Goal: Task Accomplishment & Management: Manage account settings

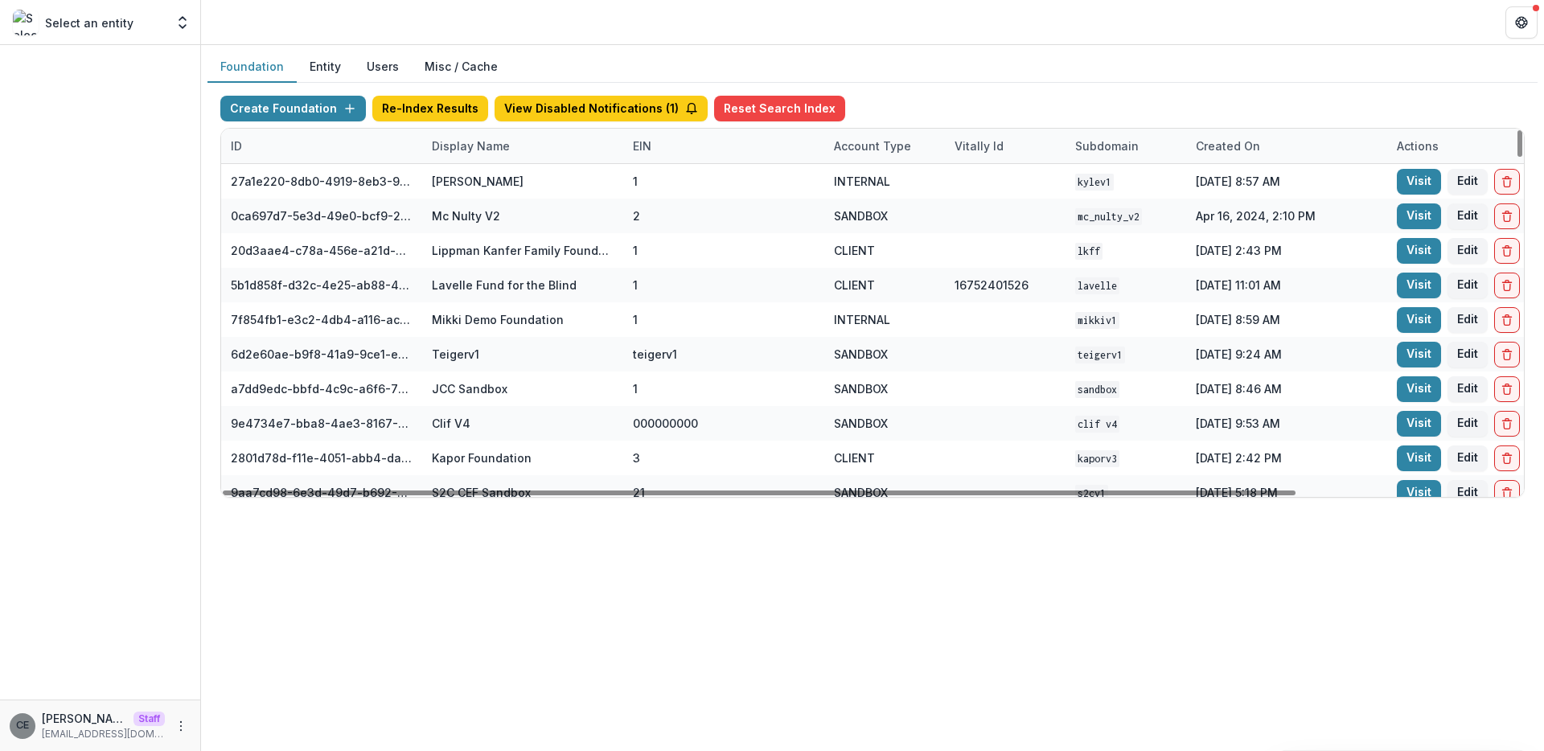
click at [455, 150] on div "Display Name" at bounding box center [470, 145] width 97 height 17
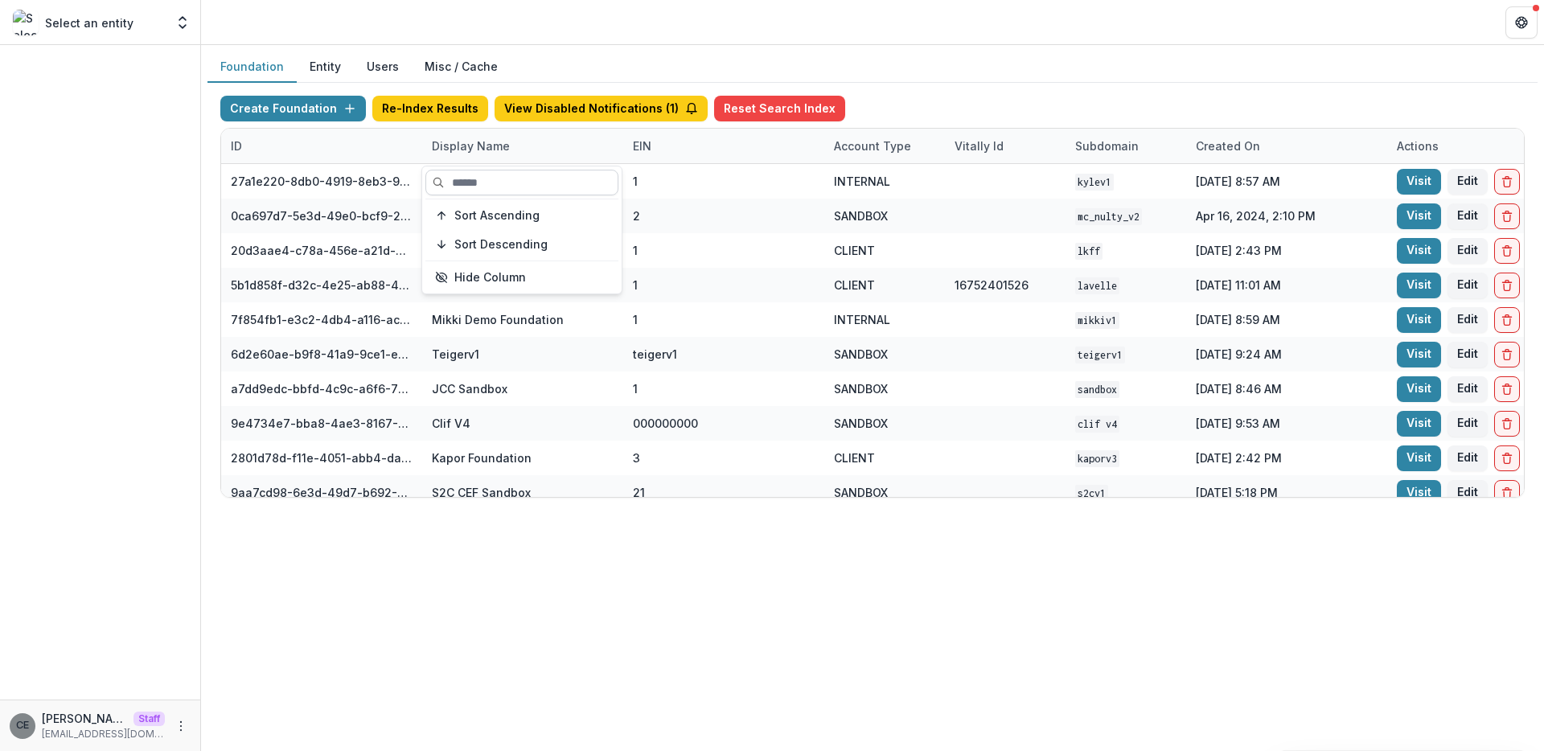
click at [484, 186] on input at bounding box center [521, 183] width 193 height 26
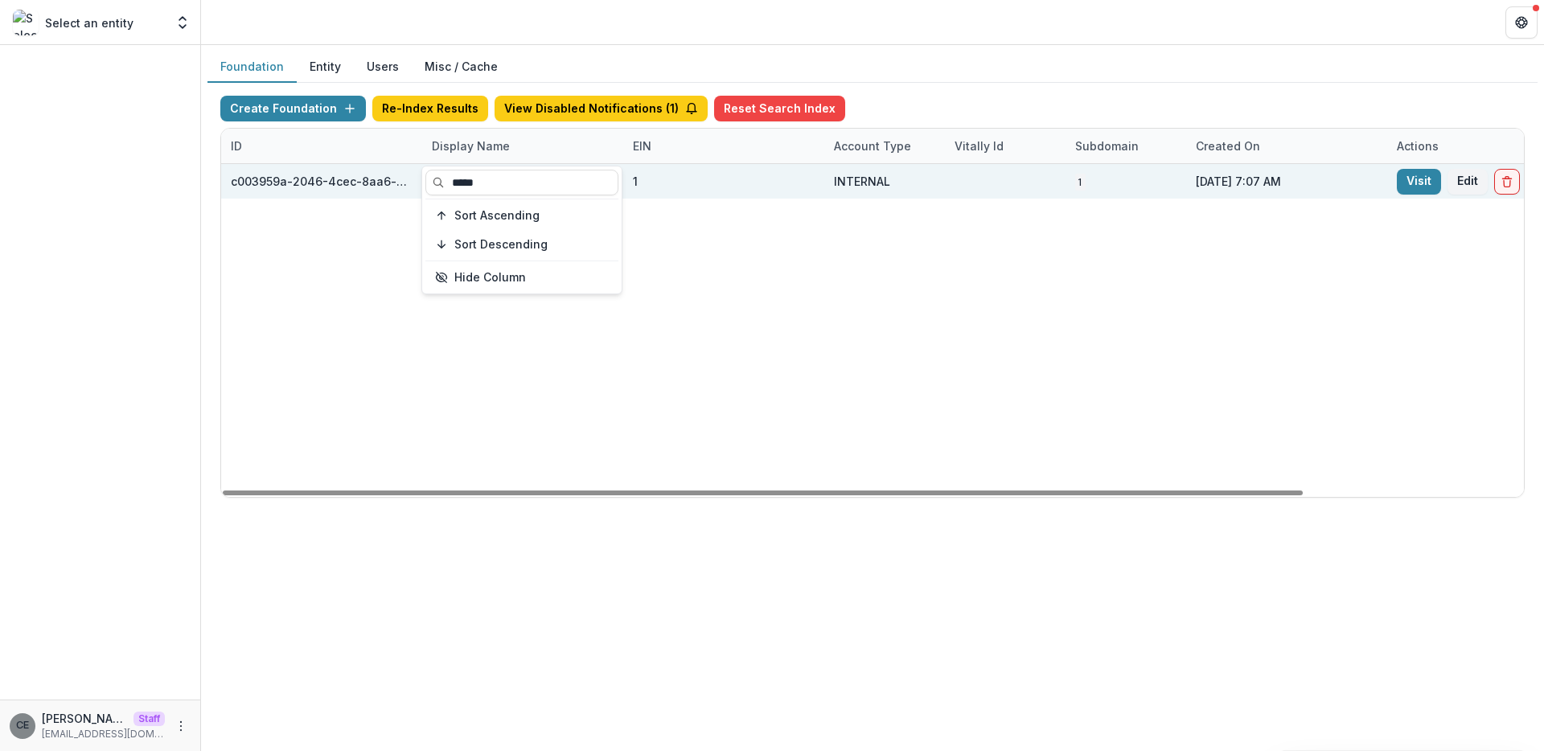
type input "*****"
click at [380, 183] on div "c003959a-2046-4cec-8aa6-d21f453ec45b" at bounding box center [322, 181] width 182 height 17
click at [1430, 176] on link "Visit" at bounding box center [1419, 182] width 44 height 26
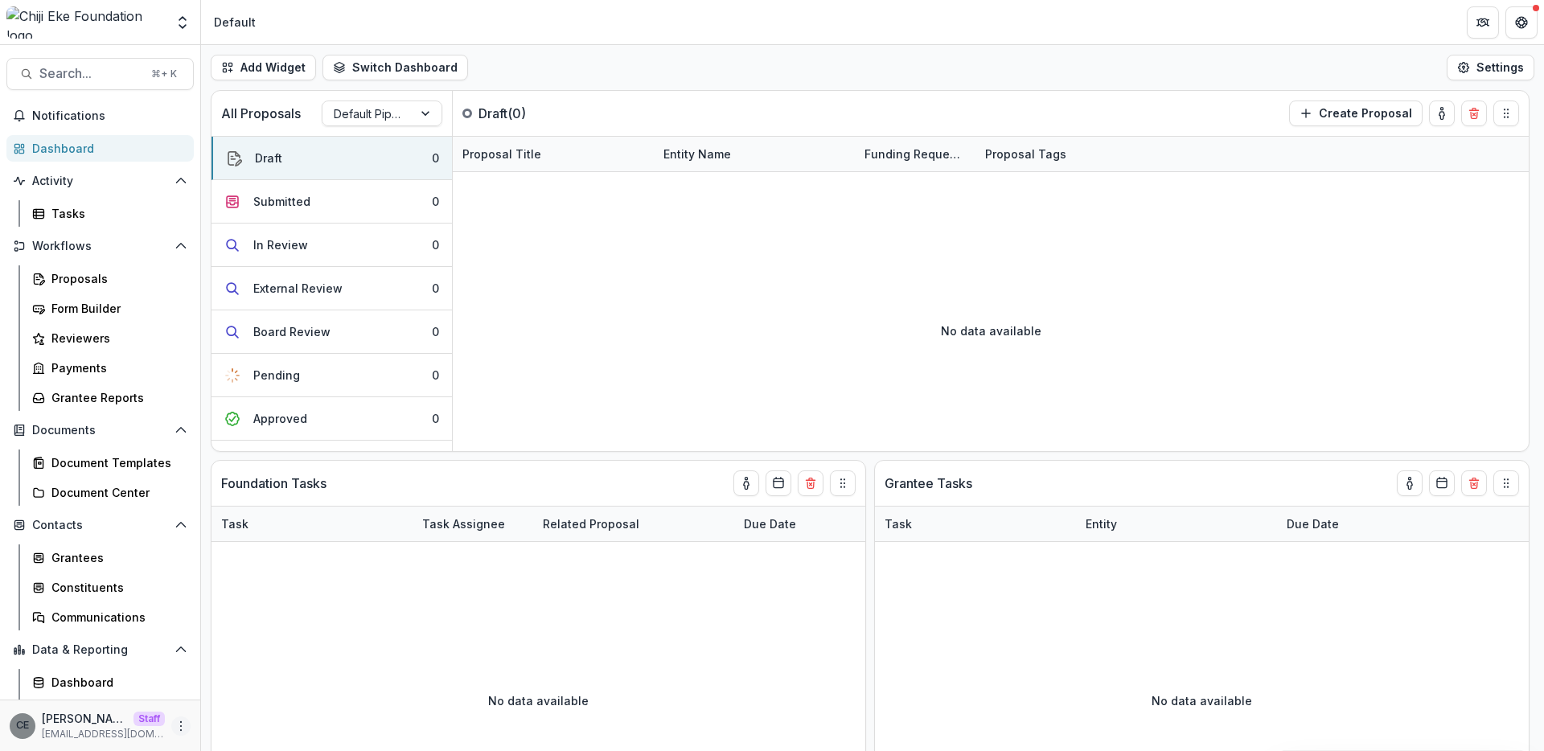
click at [179, 727] on icon "More" at bounding box center [180, 726] width 13 height 13
click at [247, 692] on link "User Settings" at bounding box center [282, 692] width 172 height 27
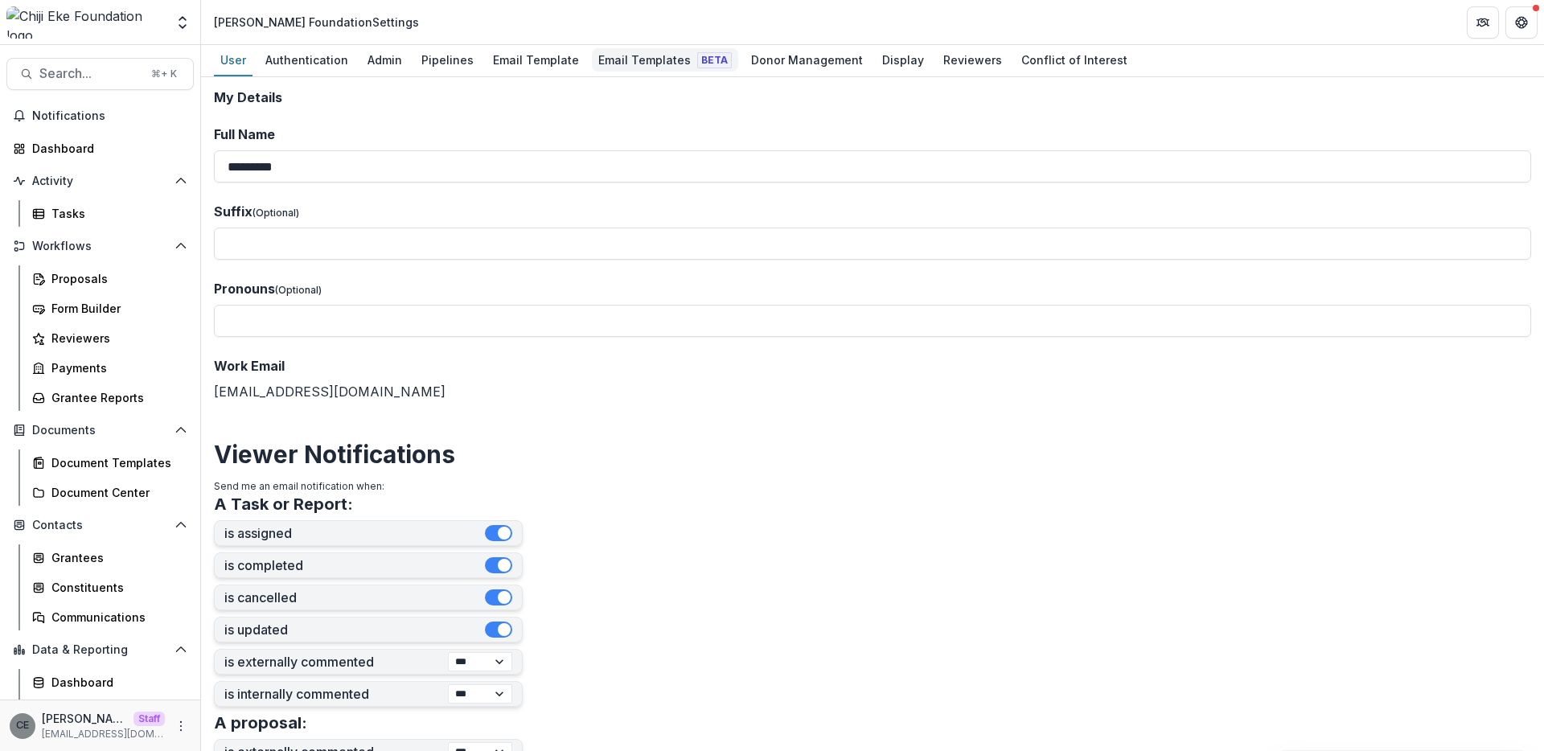
click at [614, 66] on div "Email Templates Beta" at bounding box center [665, 59] width 146 height 23
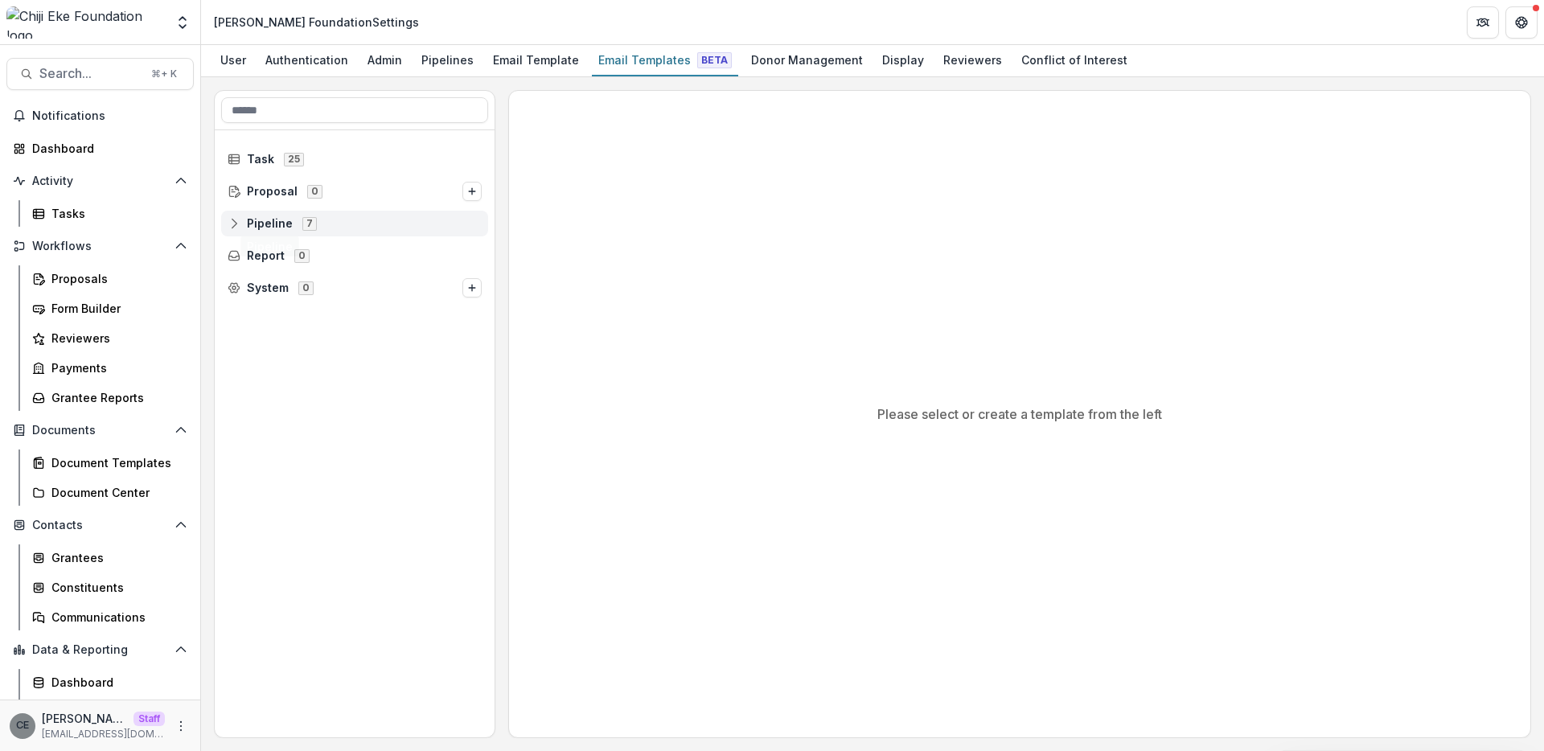
click at [261, 226] on span "Pipeline" at bounding box center [270, 224] width 46 height 14
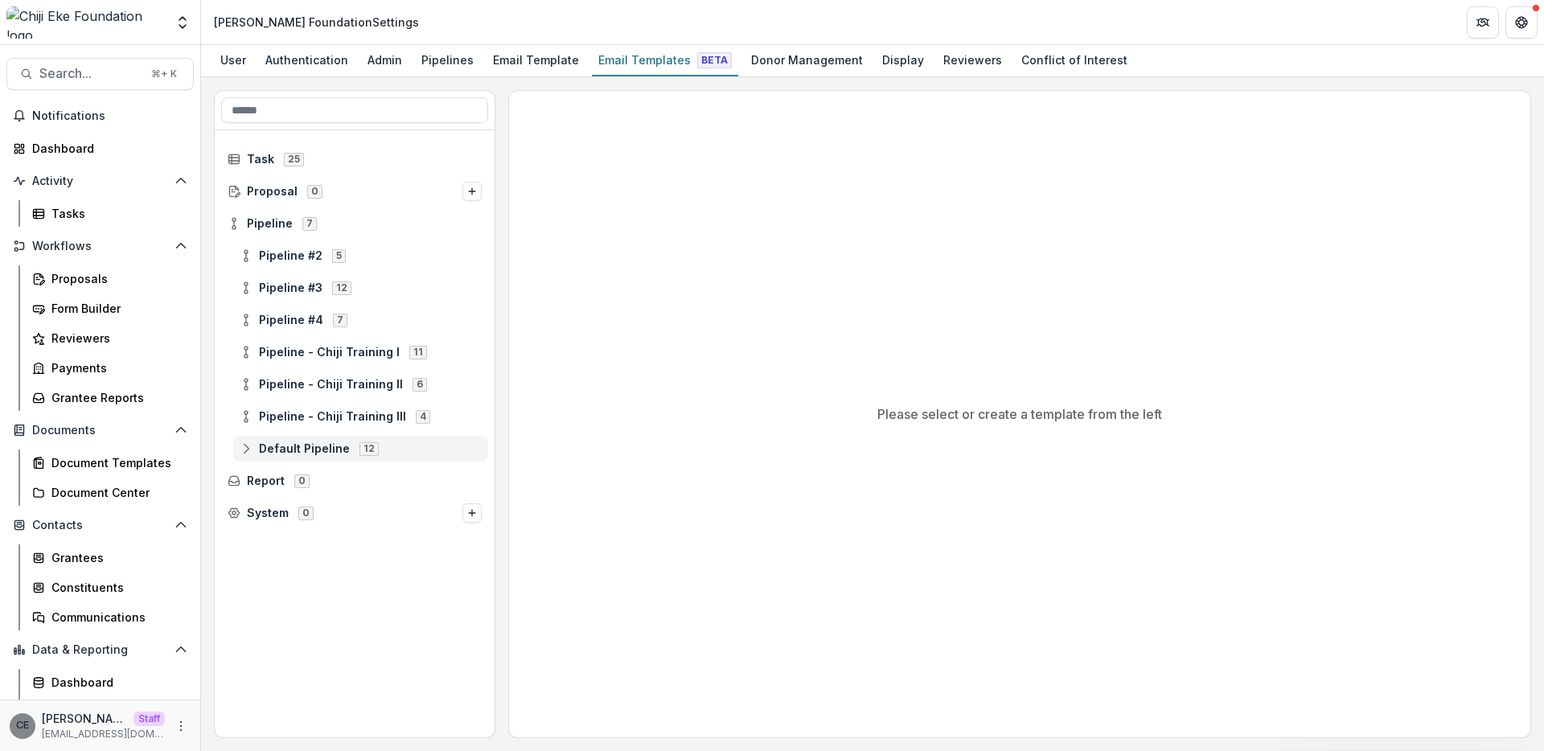
click at [288, 449] on span "Default Pipeline" at bounding box center [304, 449] width 91 height 14
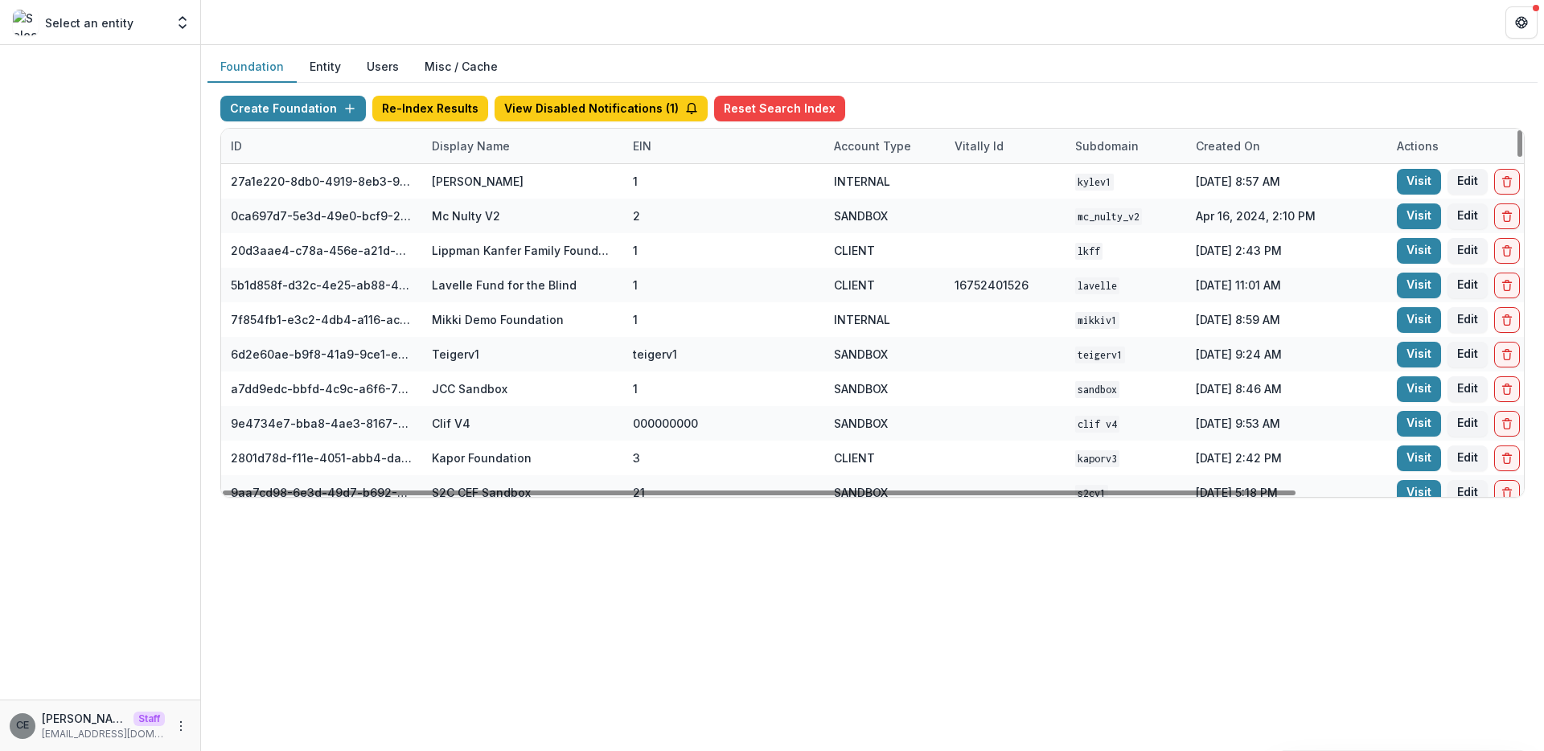
click at [462, 159] on div "Display Name" at bounding box center [522, 146] width 201 height 35
click at [490, 186] on input at bounding box center [521, 183] width 193 height 26
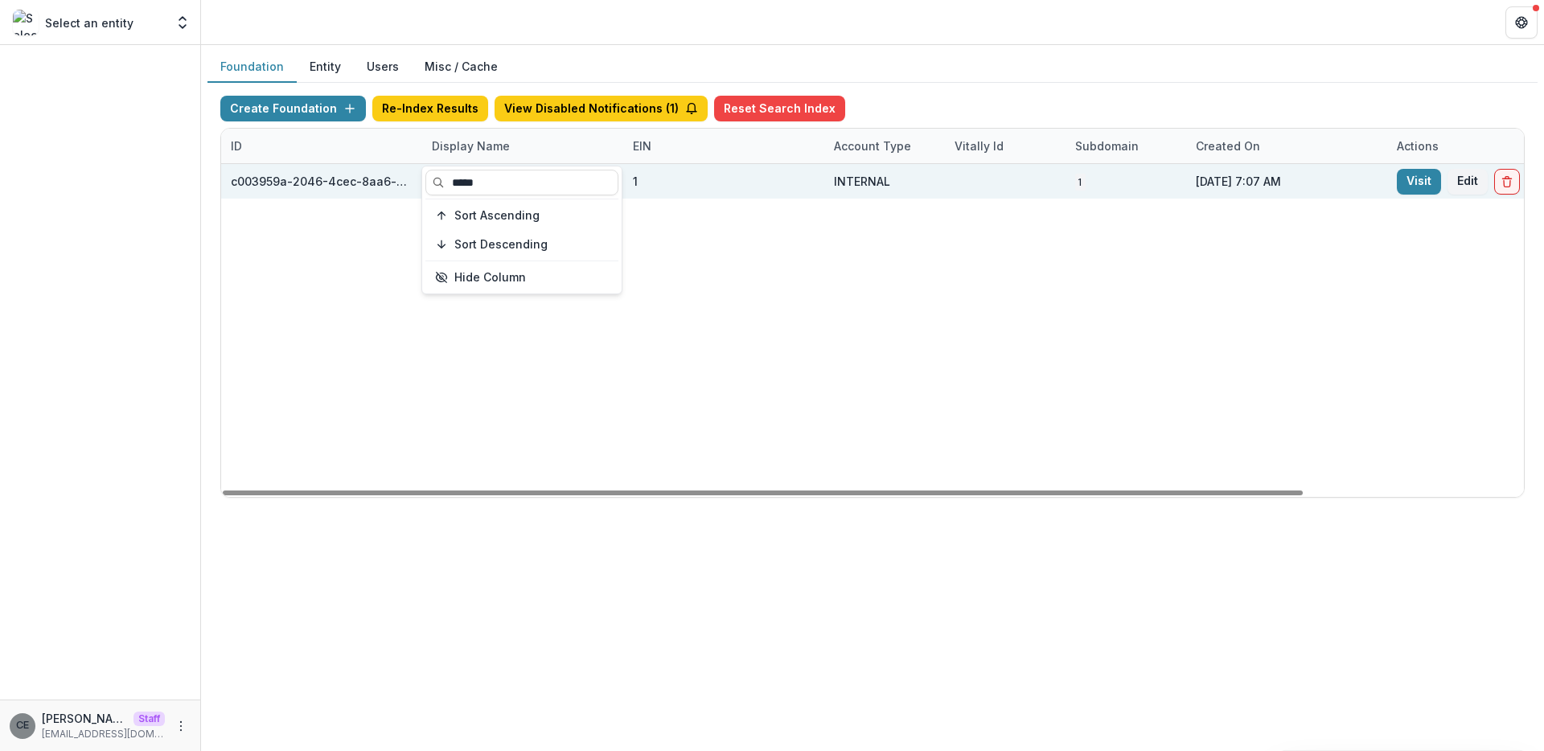
type input "*****"
click at [651, 179] on div "1" at bounding box center [724, 181] width 182 height 35
click at [1416, 181] on link "Visit" at bounding box center [1419, 182] width 44 height 26
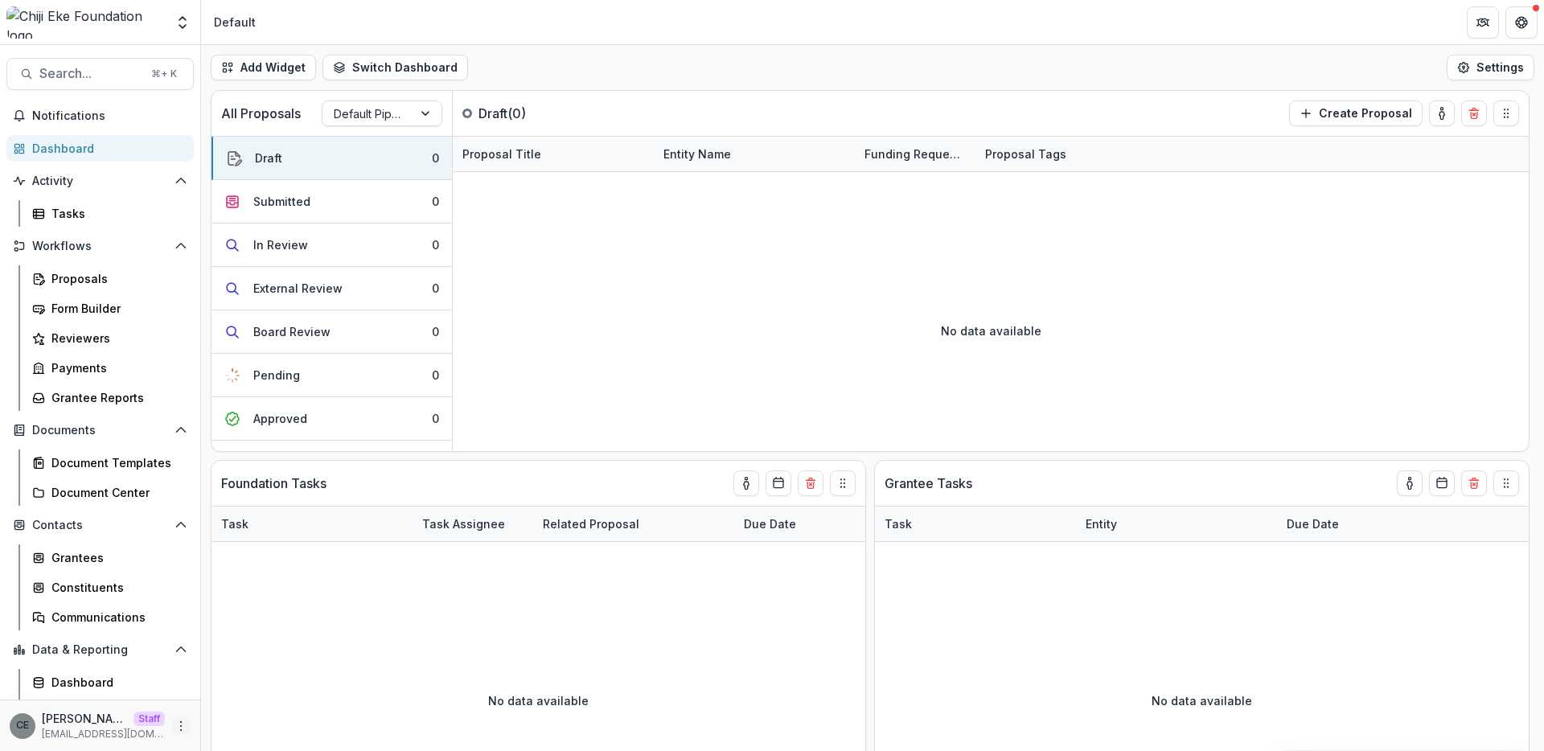
click at [174, 724] on icon "More" at bounding box center [180, 726] width 13 height 13
click at [251, 695] on link "User Settings" at bounding box center [282, 692] width 172 height 27
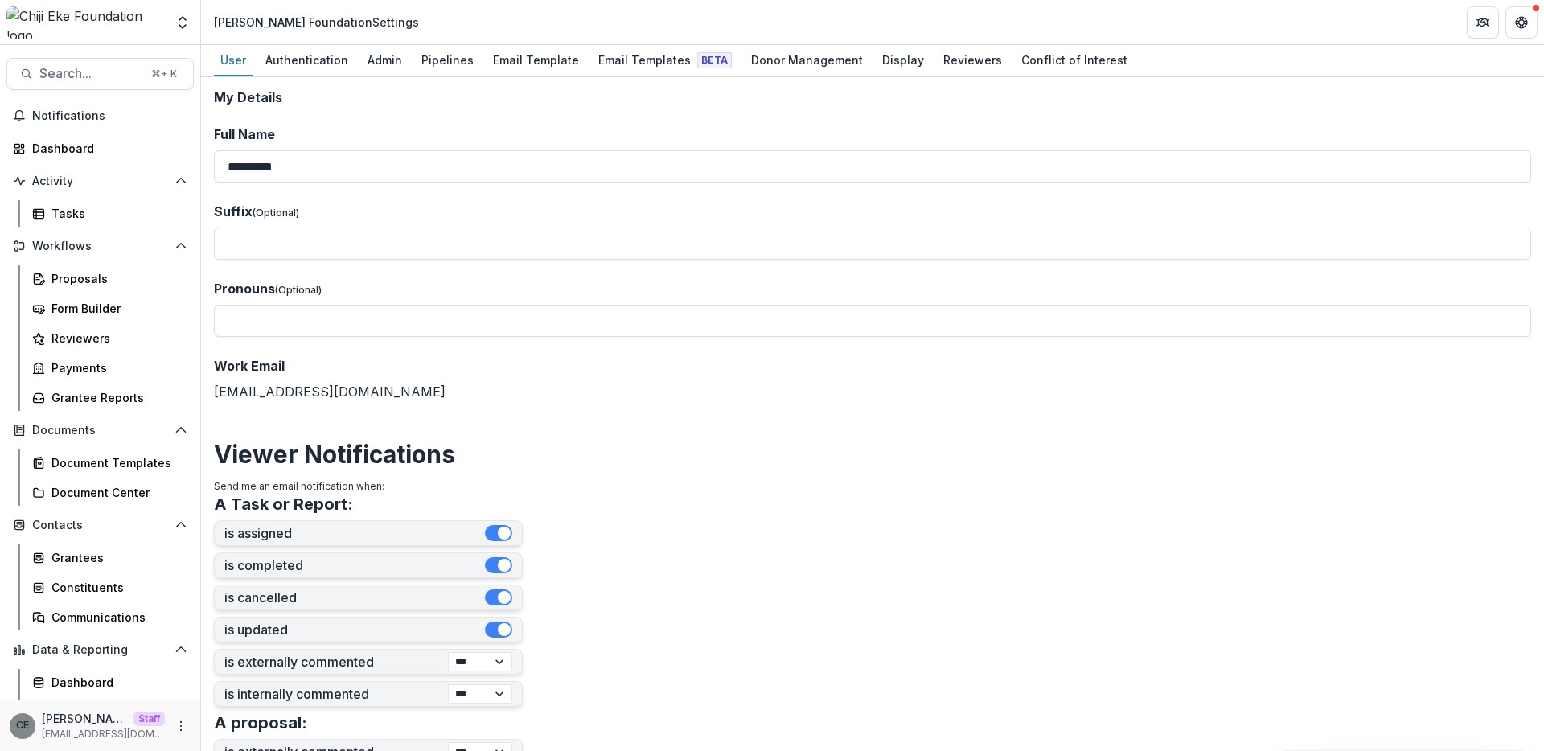
drag, startPoint x: 525, startPoint y: 63, endPoint x: 444, endPoint y: 30, distance: 87.6
click at [525, 63] on div "Email Template" at bounding box center [535, 59] width 99 height 23
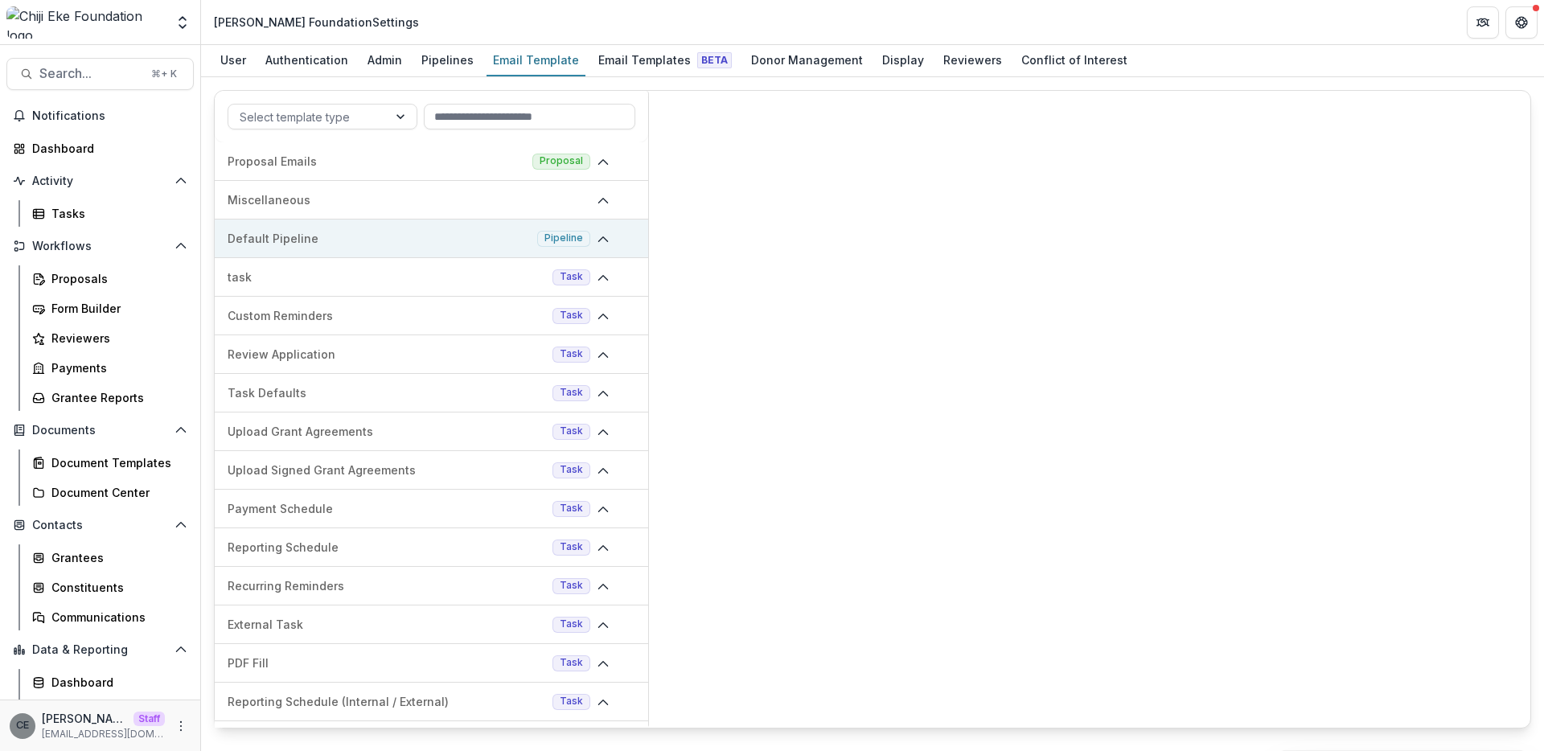
click at [497, 234] on p "Default Pipeline" at bounding box center [379, 238] width 303 height 17
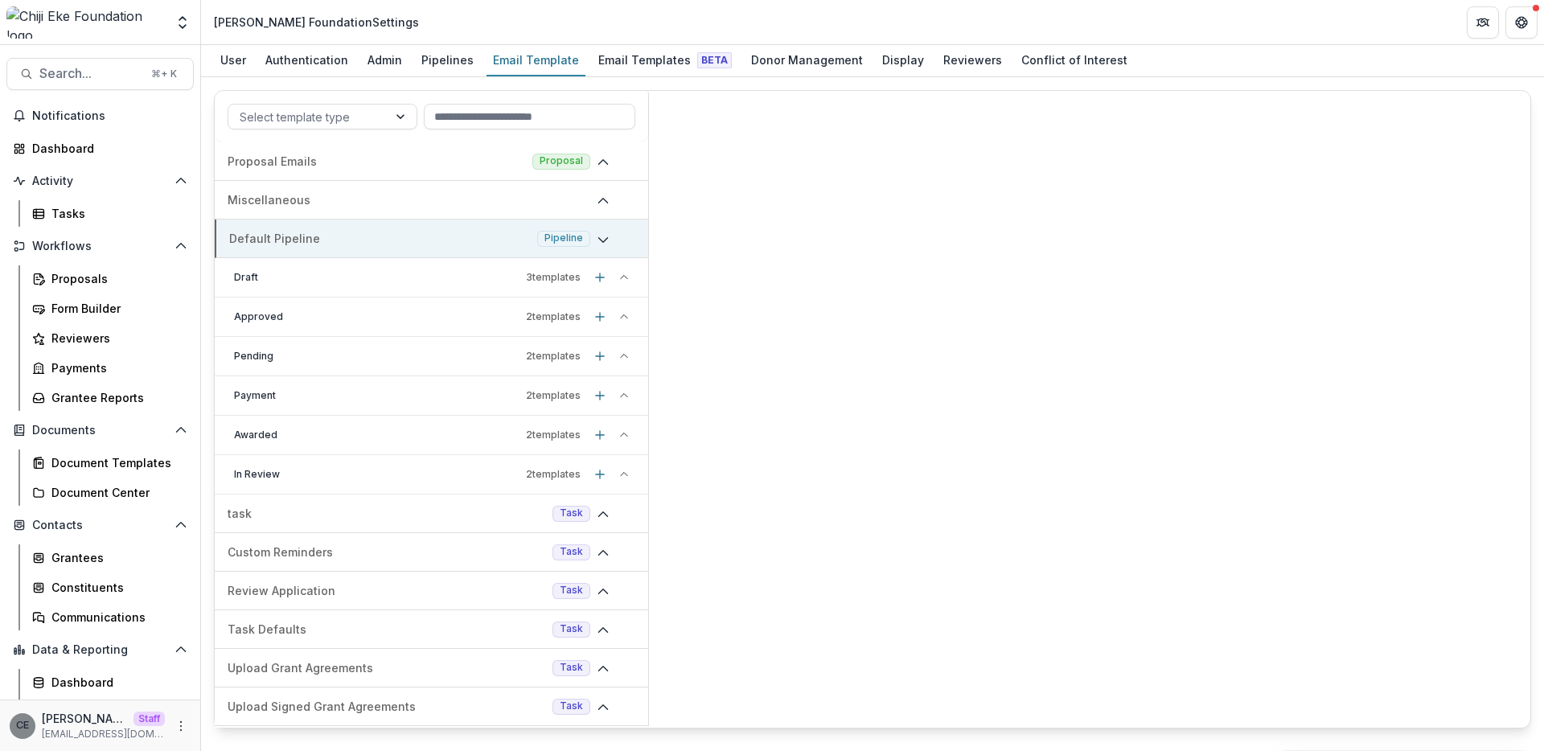
click at [602, 242] on icon at bounding box center [603, 239] width 13 height 13
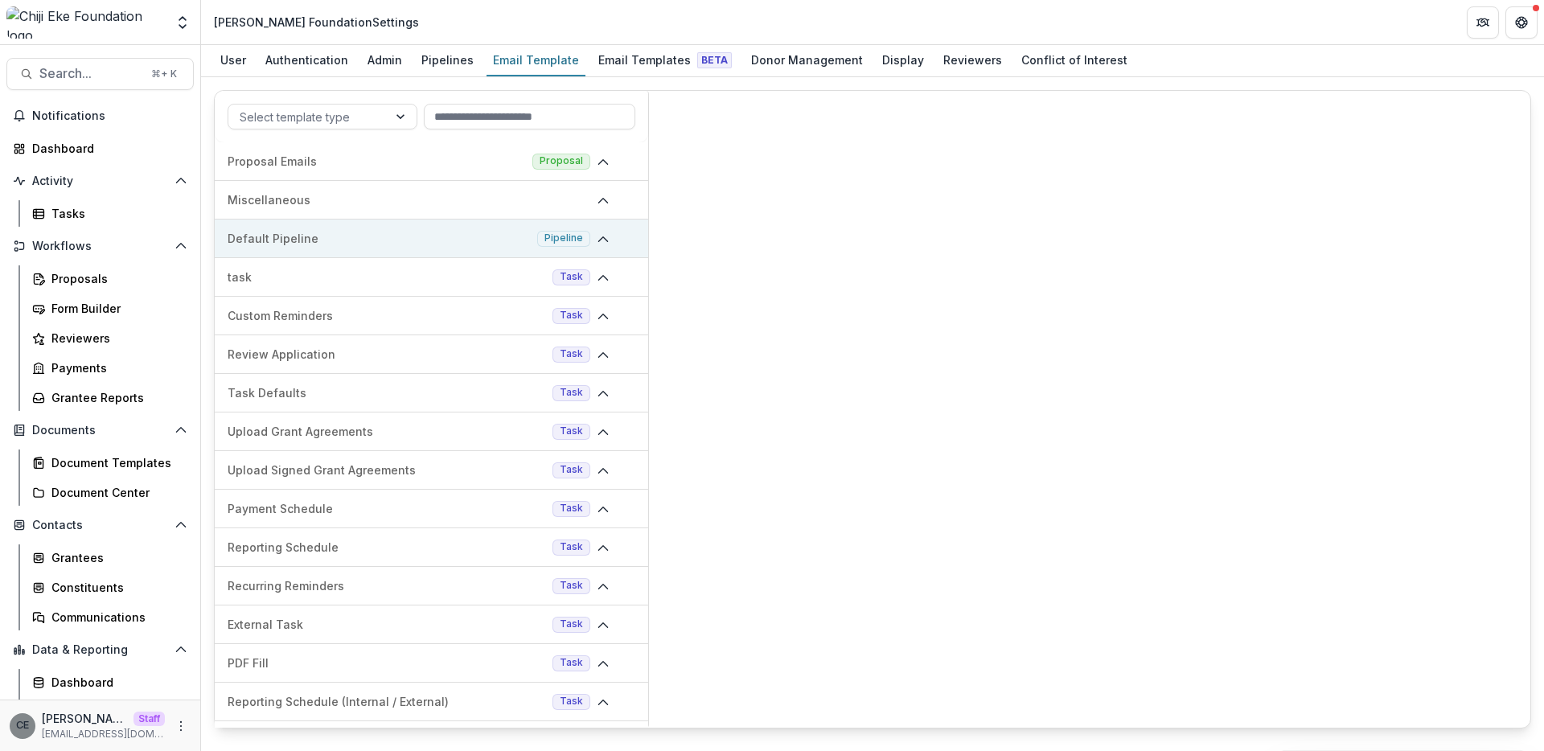
click at [601, 241] on polyline at bounding box center [602, 239] width 9 height 5
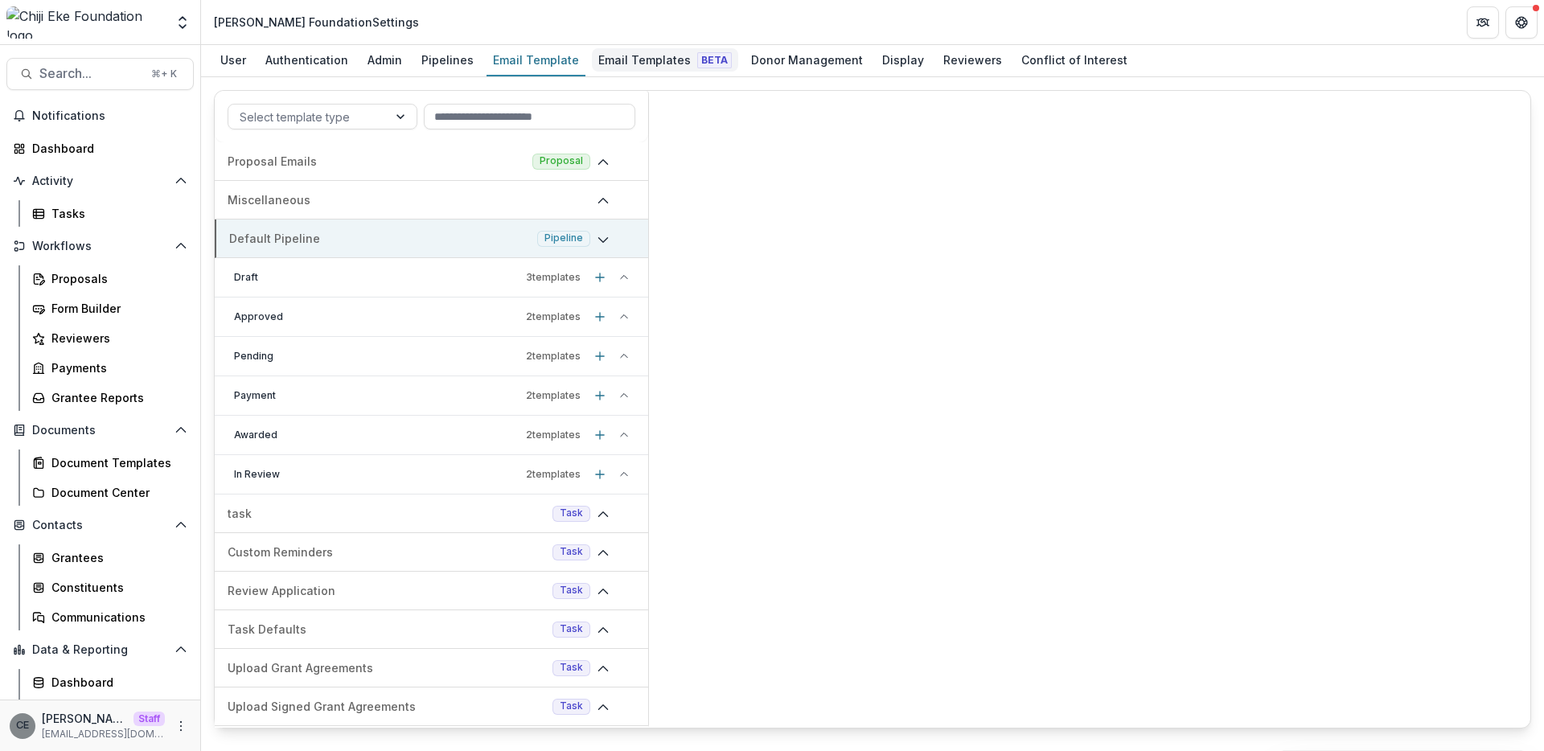
click at [614, 61] on div "Email Templates Beta" at bounding box center [665, 59] width 146 height 23
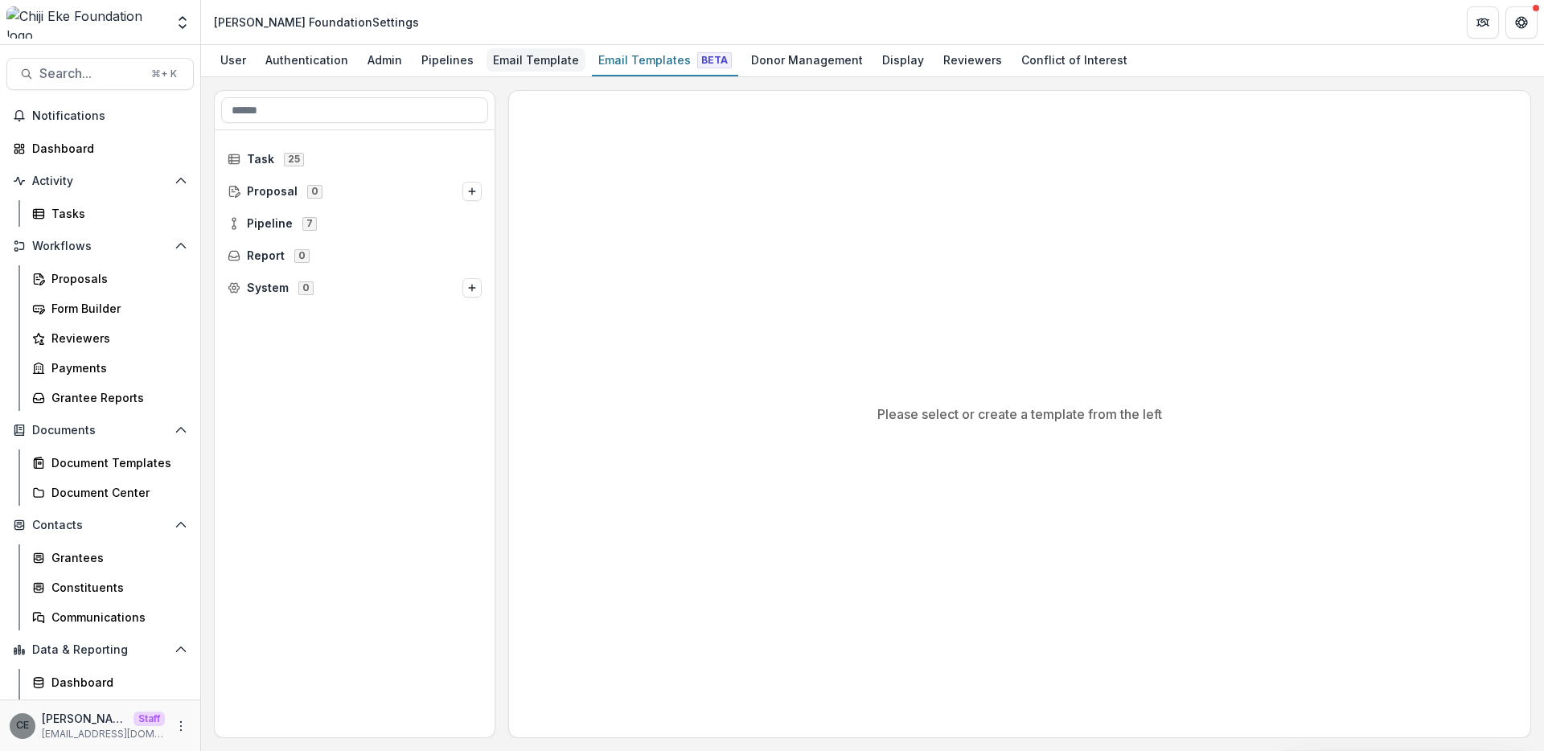
click at [516, 62] on div "Email Template" at bounding box center [535, 59] width 99 height 23
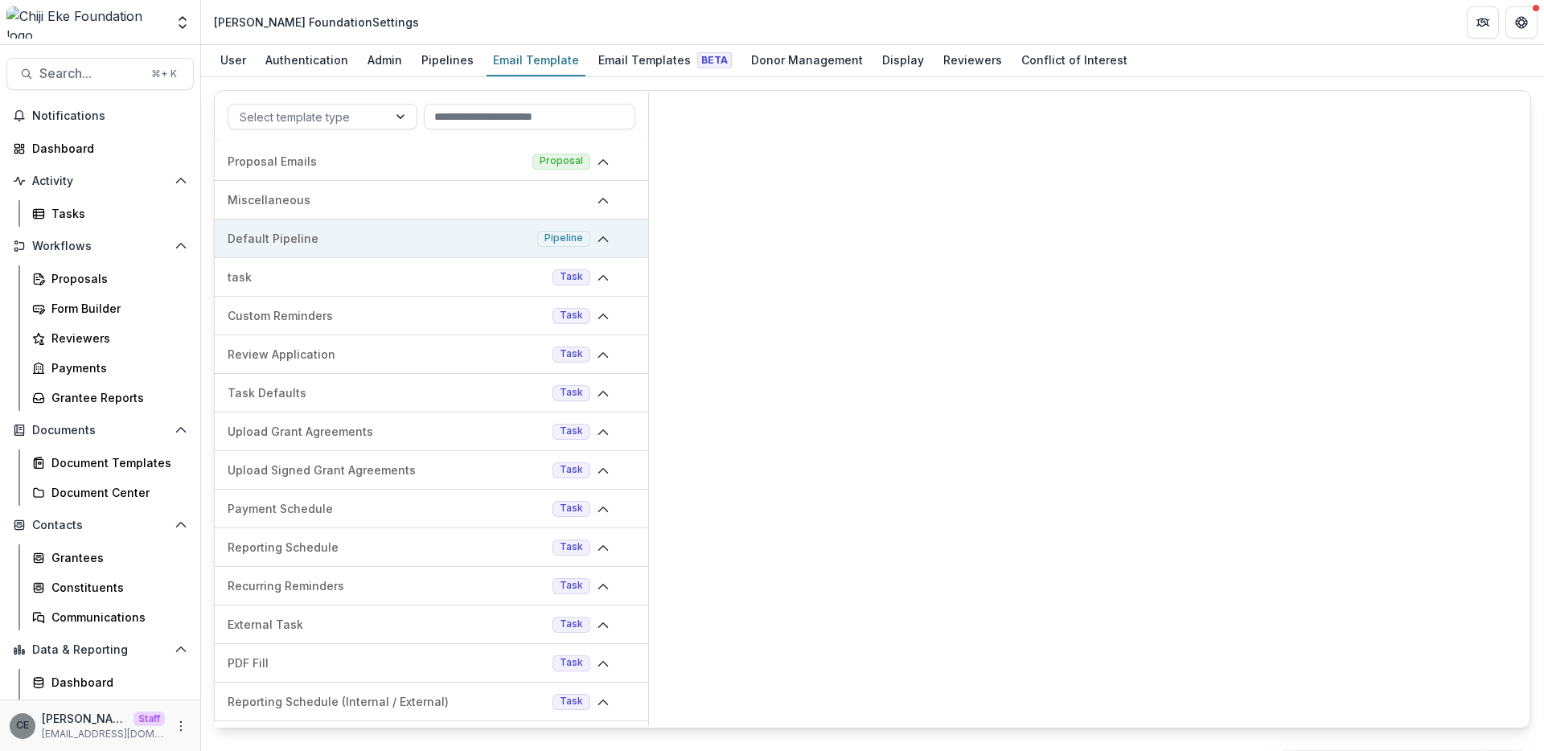
click at [289, 239] on p "Default Pipeline" at bounding box center [379, 238] width 303 height 17
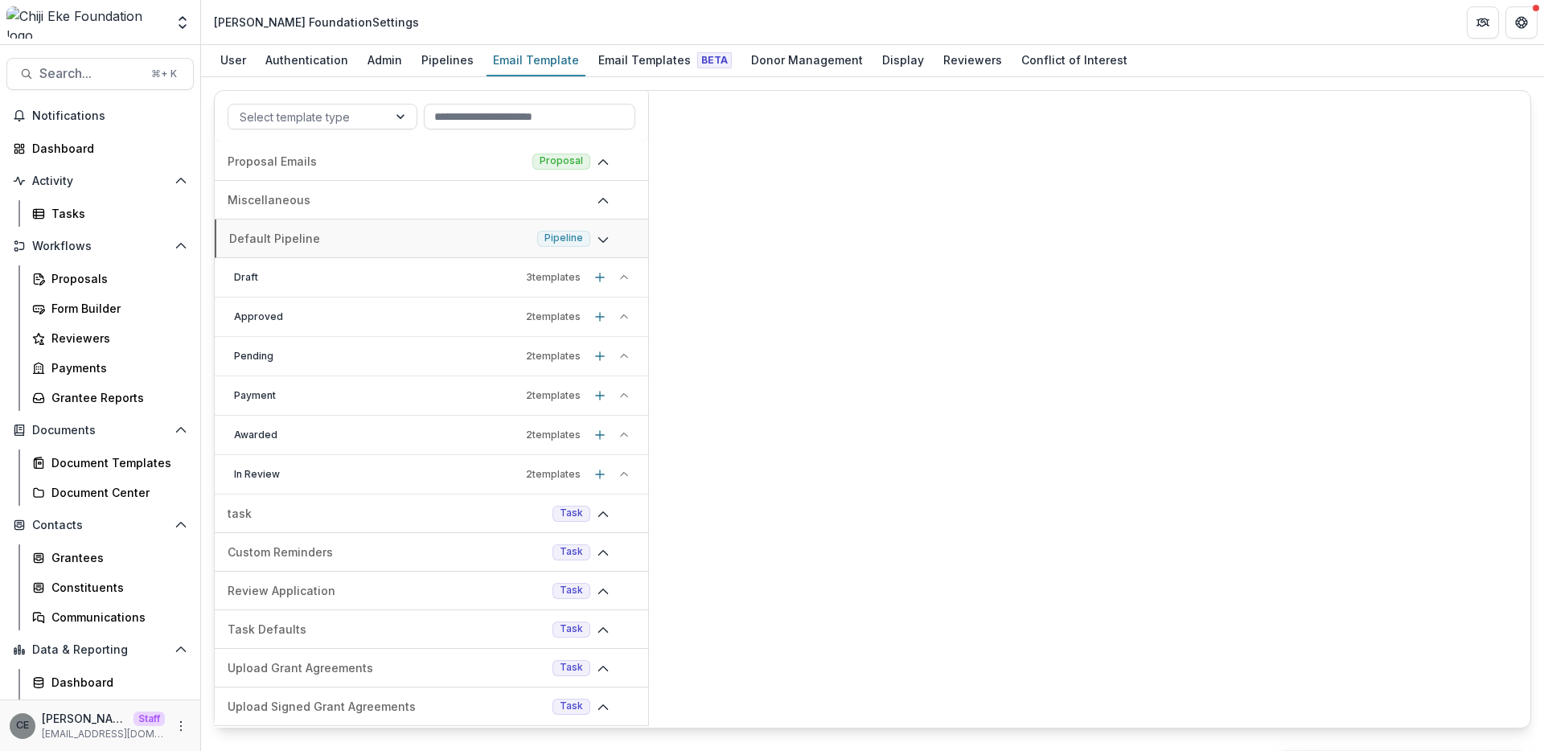
click at [324, 277] on p "Draft" at bounding box center [376, 277] width 285 height 14
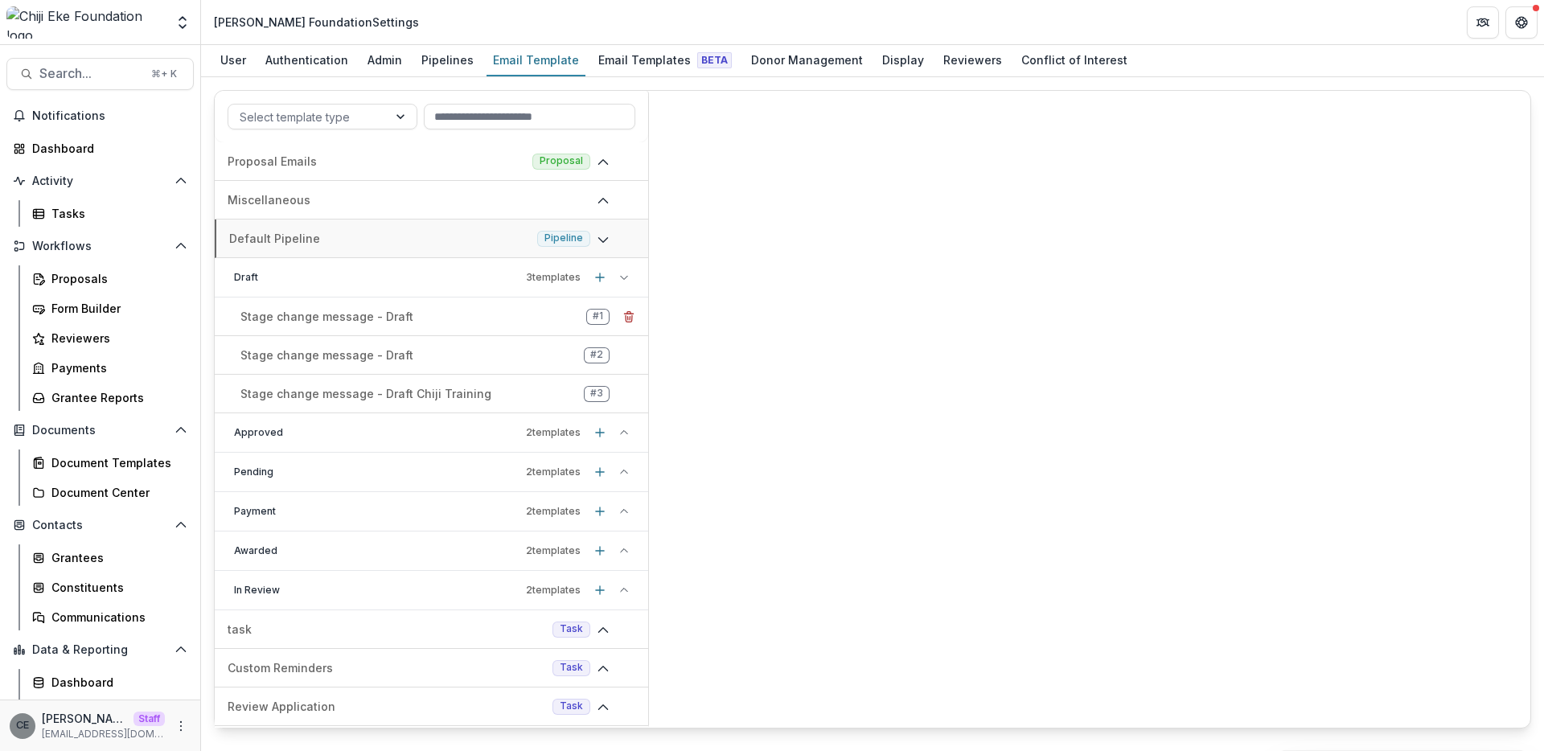
click at [367, 320] on p "Stage change message - Draft" at bounding box center [326, 316] width 173 height 17
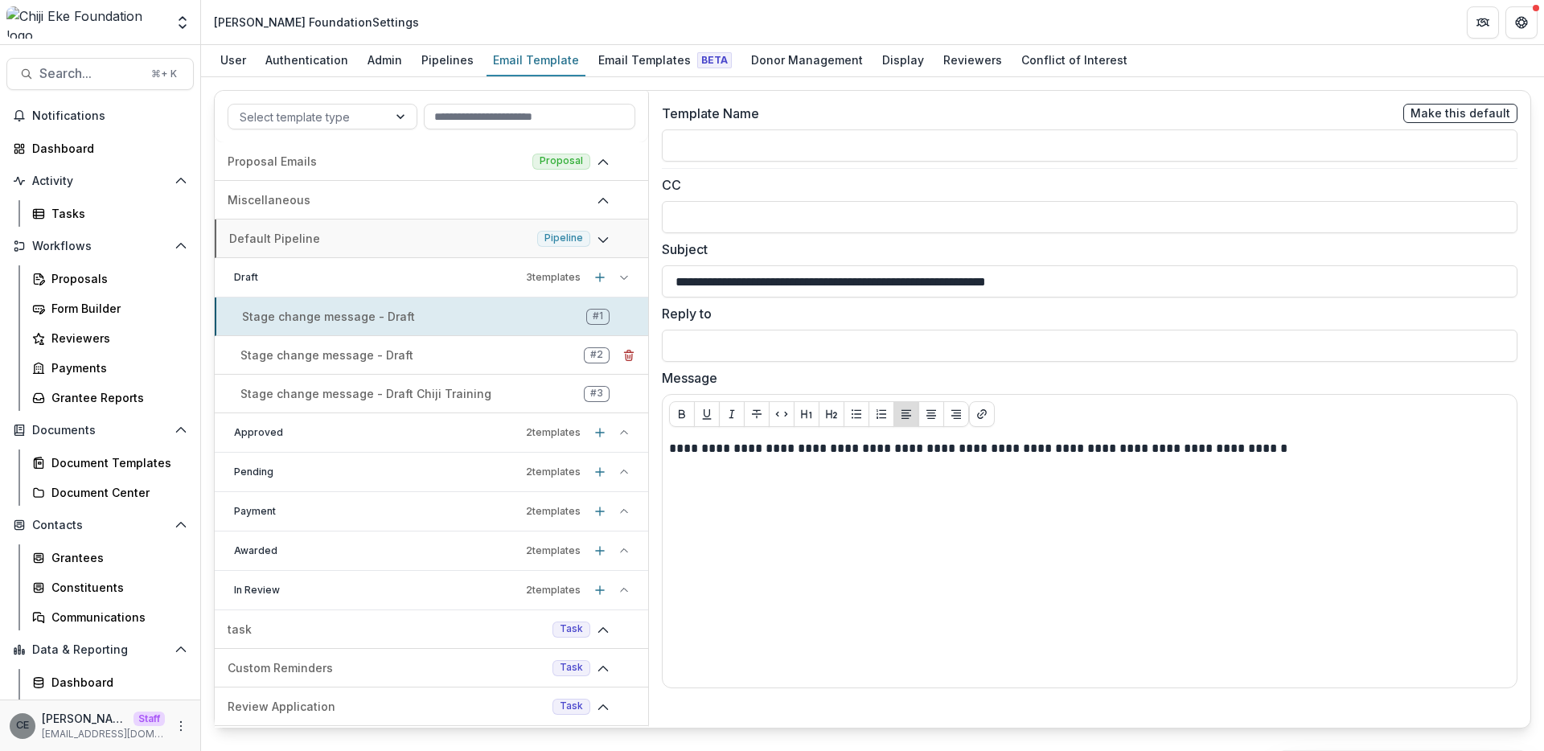
click at [368, 347] on p "Stage change message - Draft" at bounding box center [326, 355] width 173 height 17
type input "**********"
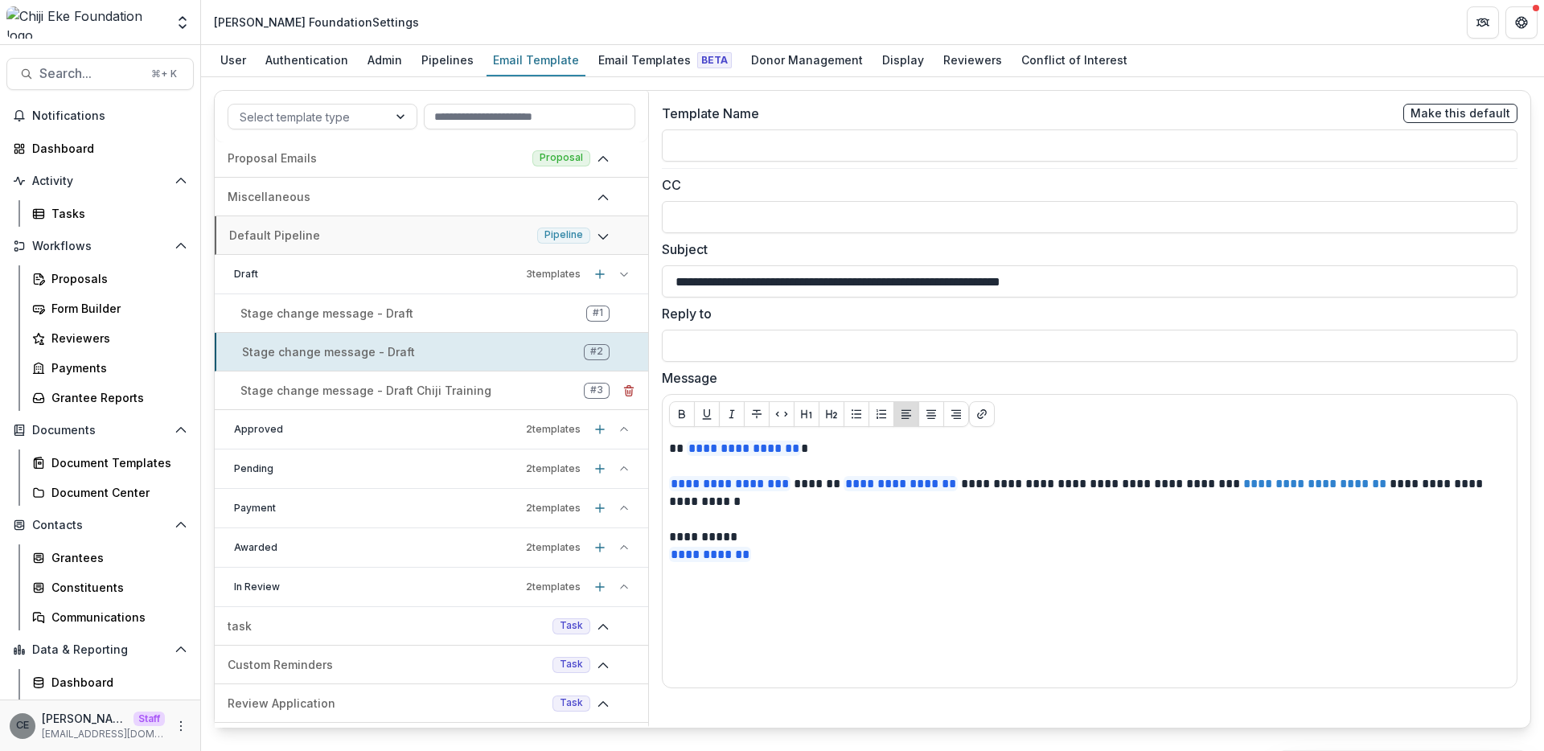
scroll to position [4, 0]
click at [370, 378] on div "Stage change message - Draft Chiji Training # 3" at bounding box center [431, 390] width 433 height 26
type input "**********"
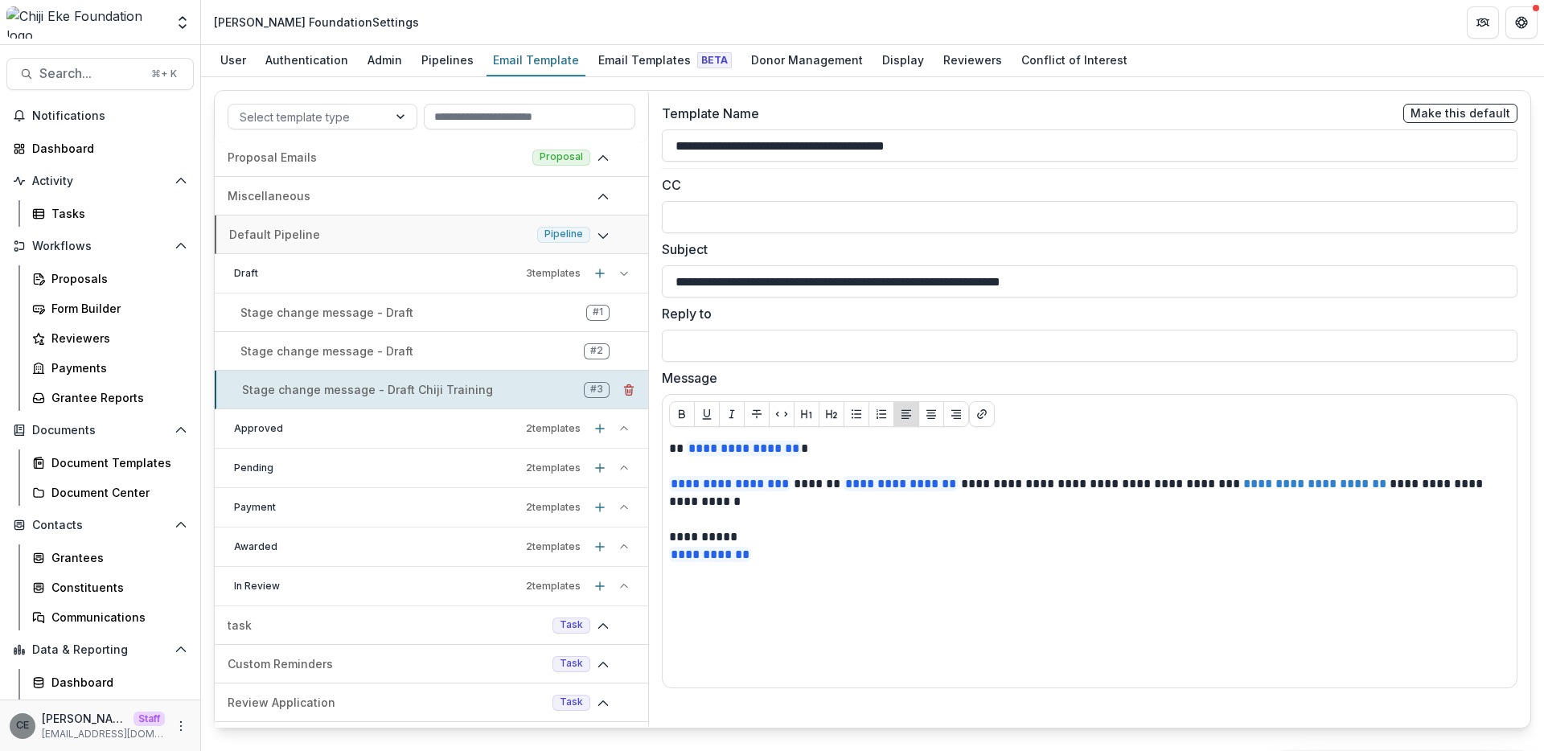
scroll to position [6, 0]
click at [369, 351] on p "Stage change message - Draft" at bounding box center [326, 350] width 173 height 17
type input "**********"
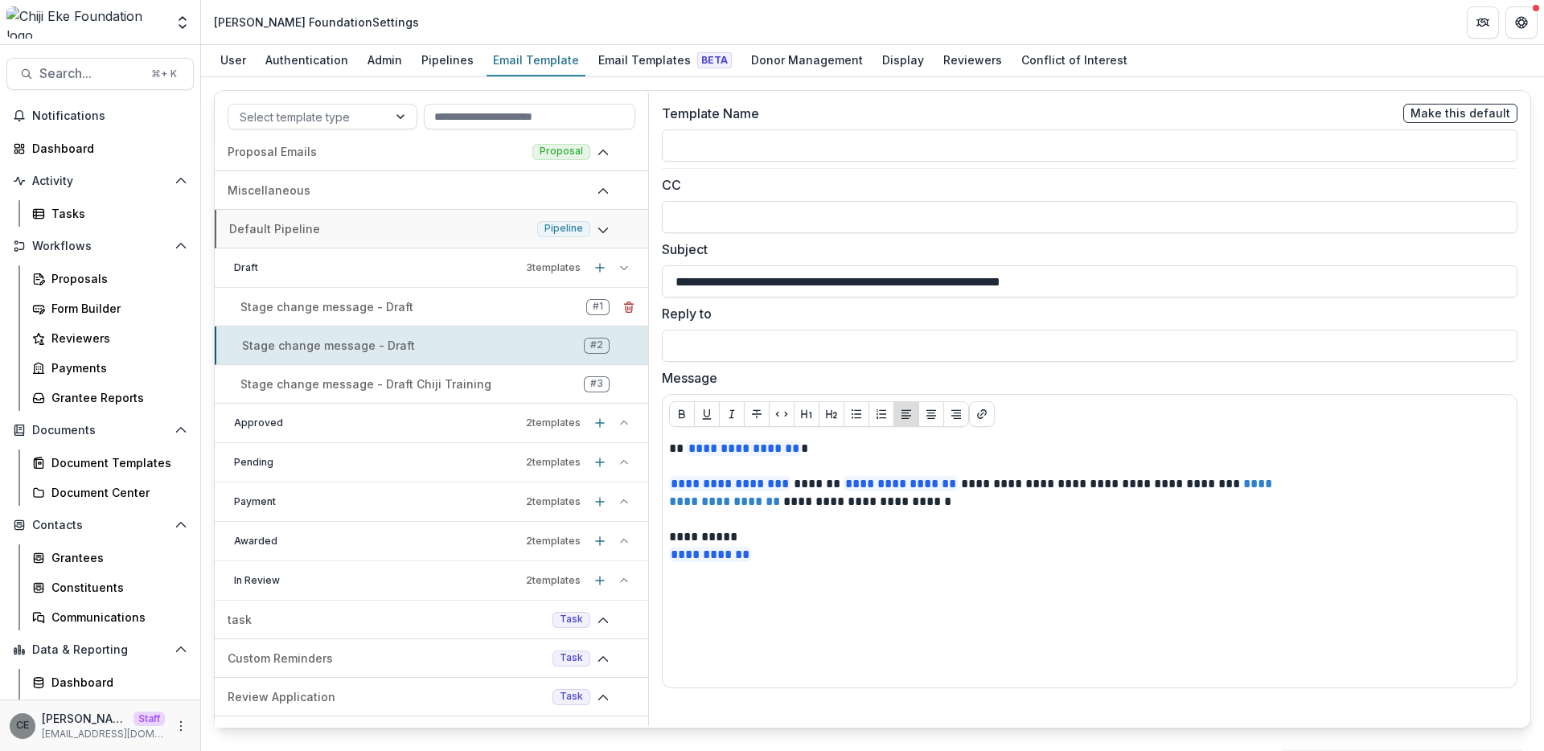
scroll to position [10, 0]
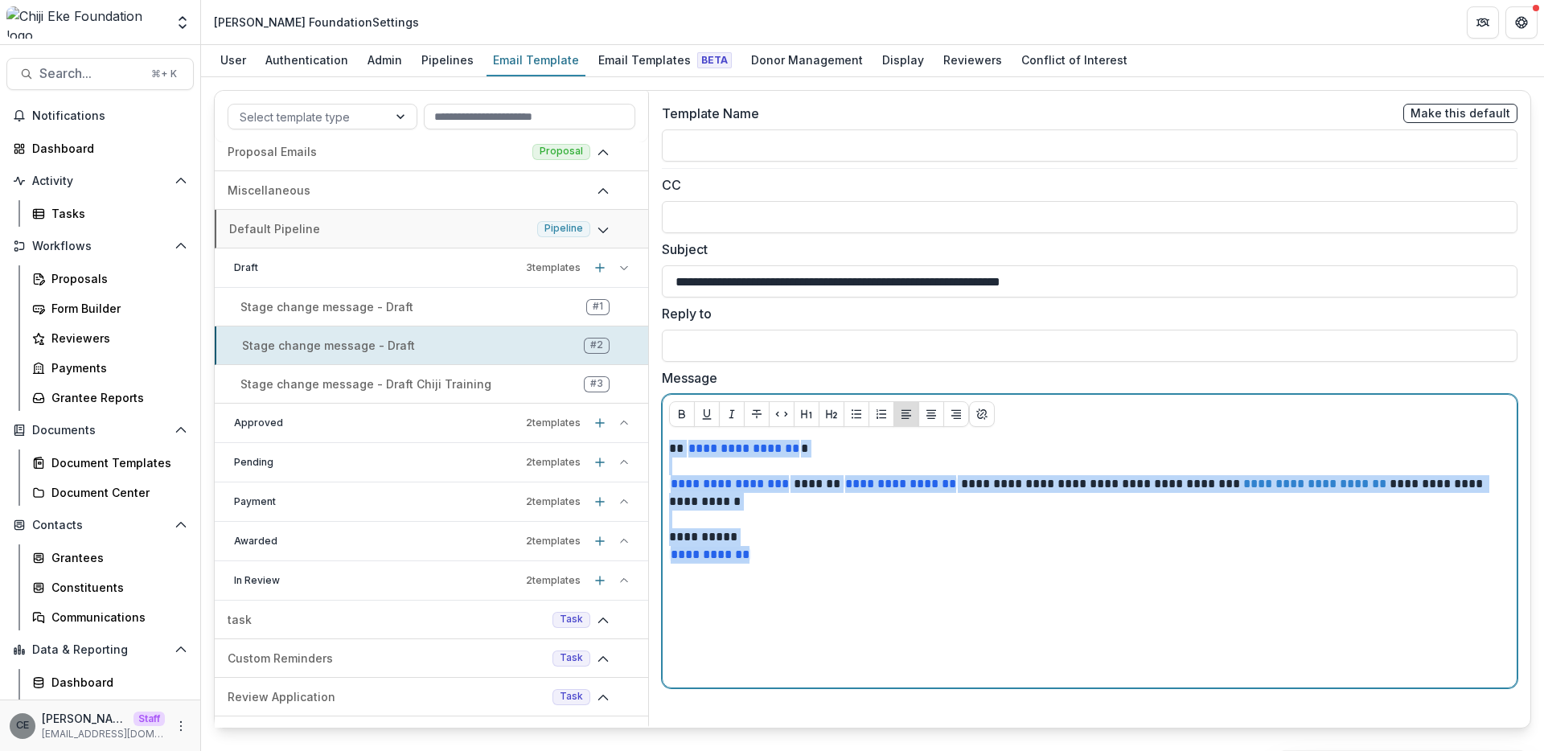
drag, startPoint x: 670, startPoint y: 449, endPoint x: 794, endPoint y: 562, distance: 167.9
click at [794, 562] on div "**********" at bounding box center [1089, 560] width 841 height 241
copy div "**********"
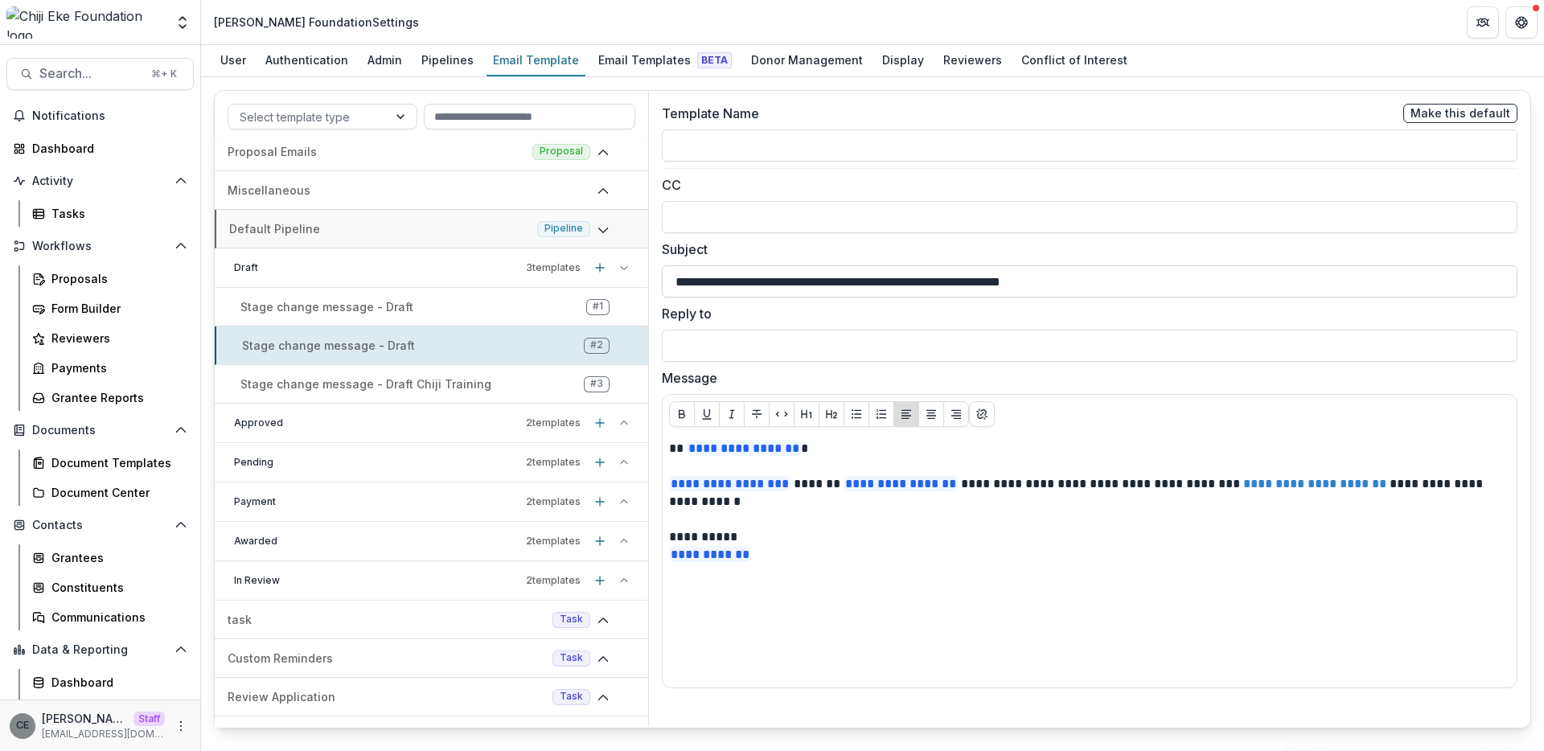
drag, startPoint x: 1117, startPoint y: 285, endPoint x: 677, endPoint y: 285, distance: 439.8
click at [678, 285] on input "**********" at bounding box center [1090, 281] width 856 height 32
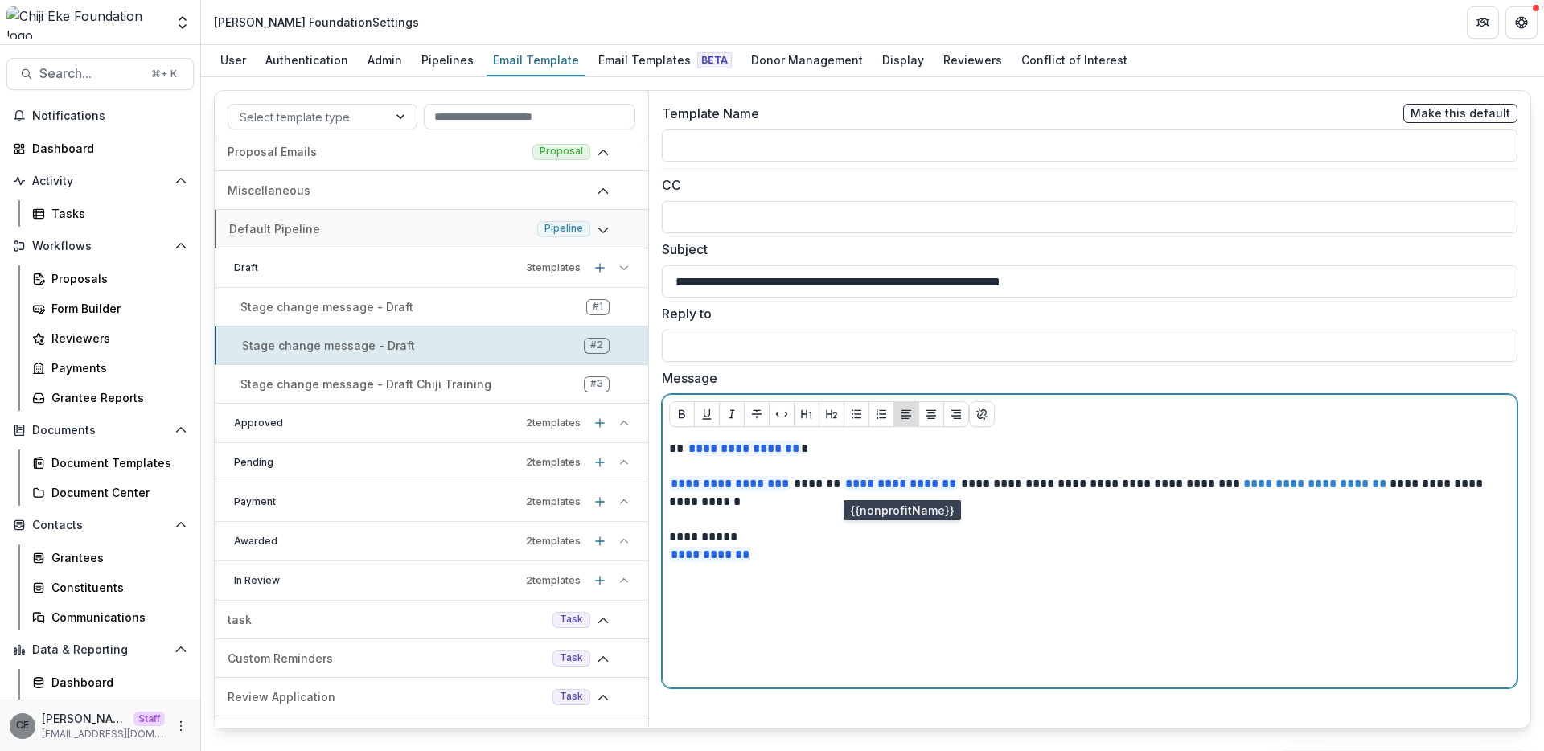
click at [955, 482] on span "**********" at bounding box center [900, 483] width 114 height 15
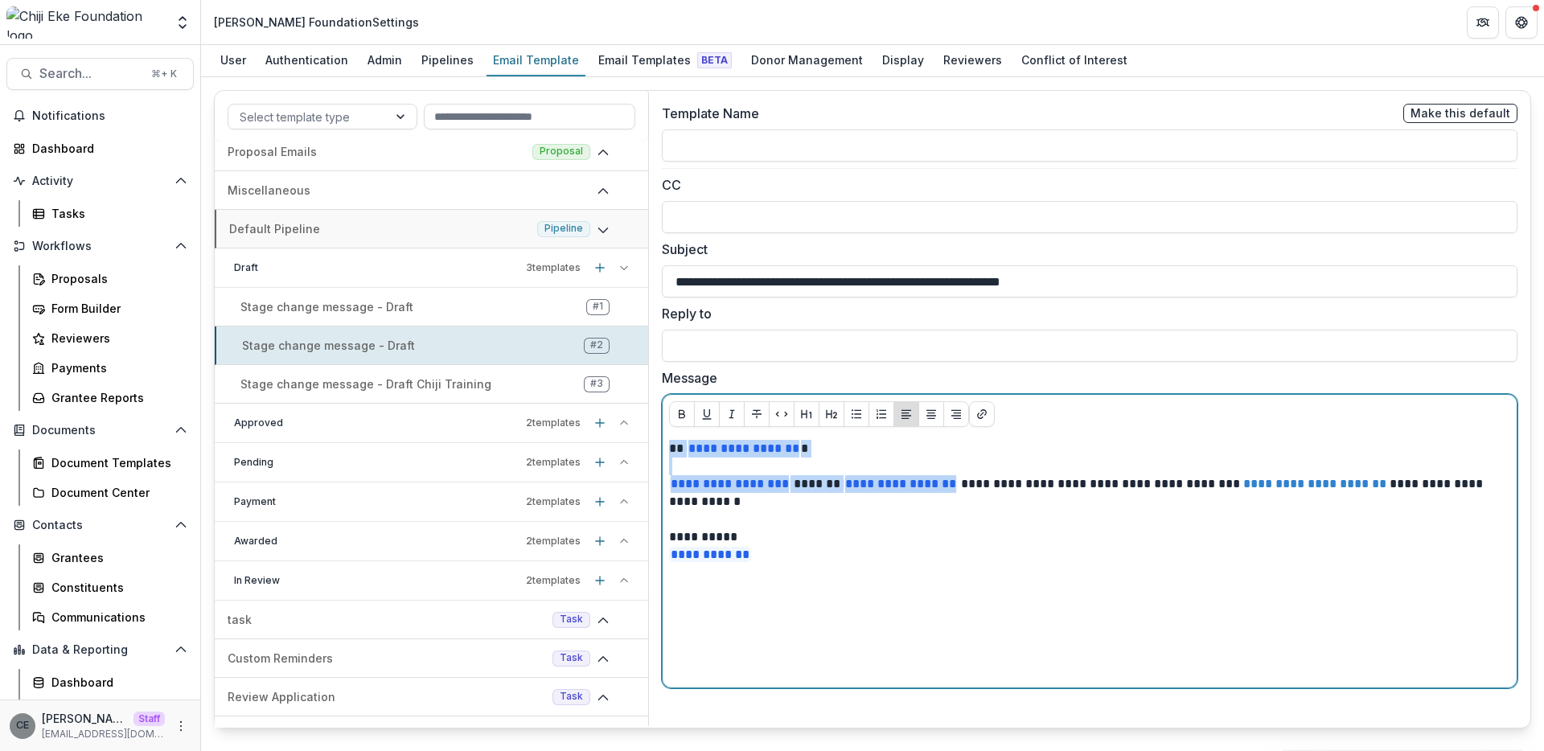
click at [955, 482] on span "**********" at bounding box center [900, 483] width 114 height 15
click at [958, 482] on p "**********" at bounding box center [1089, 492] width 841 height 35
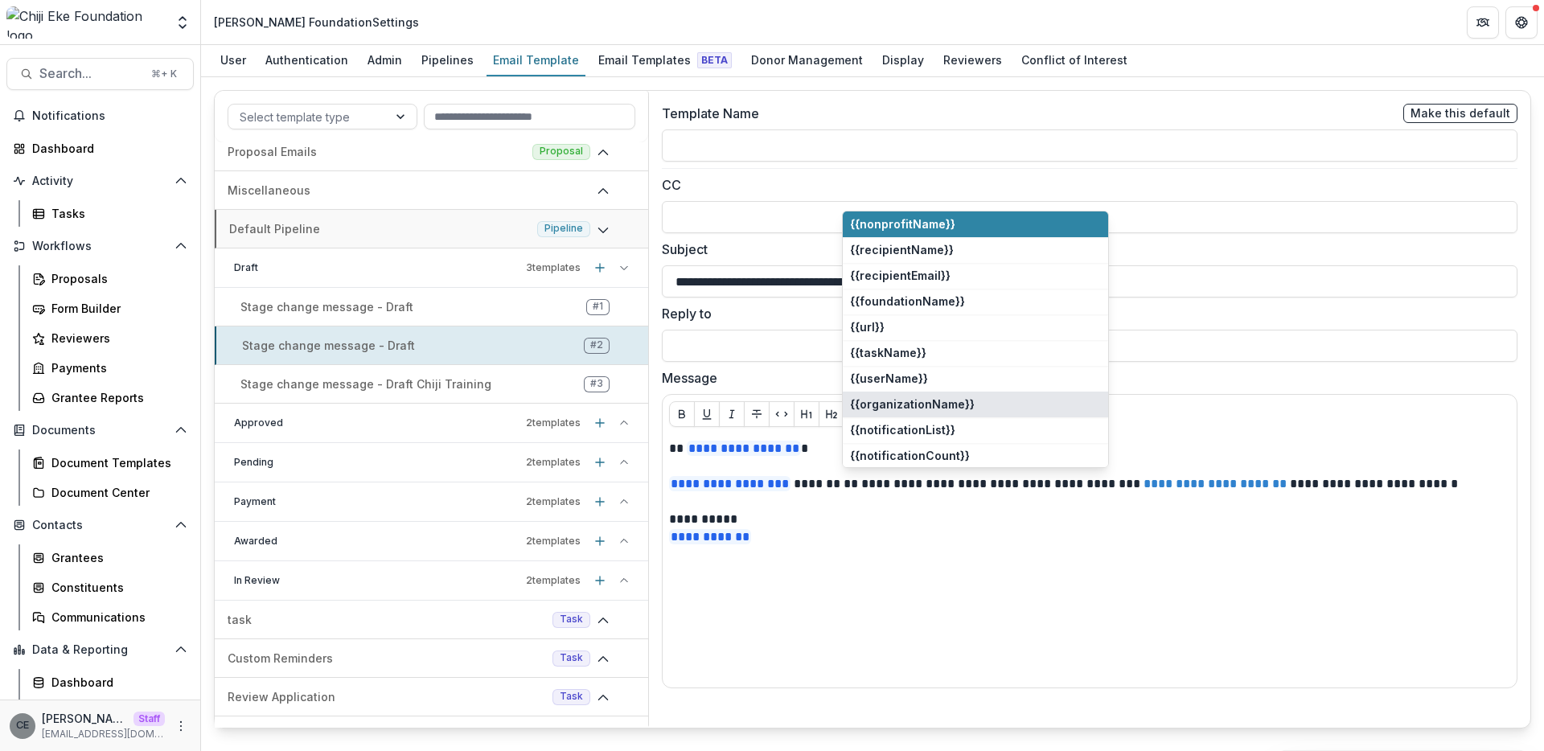
click at [938, 408] on button "{{organizationName}}" at bounding box center [975, 405] width 265 height 26
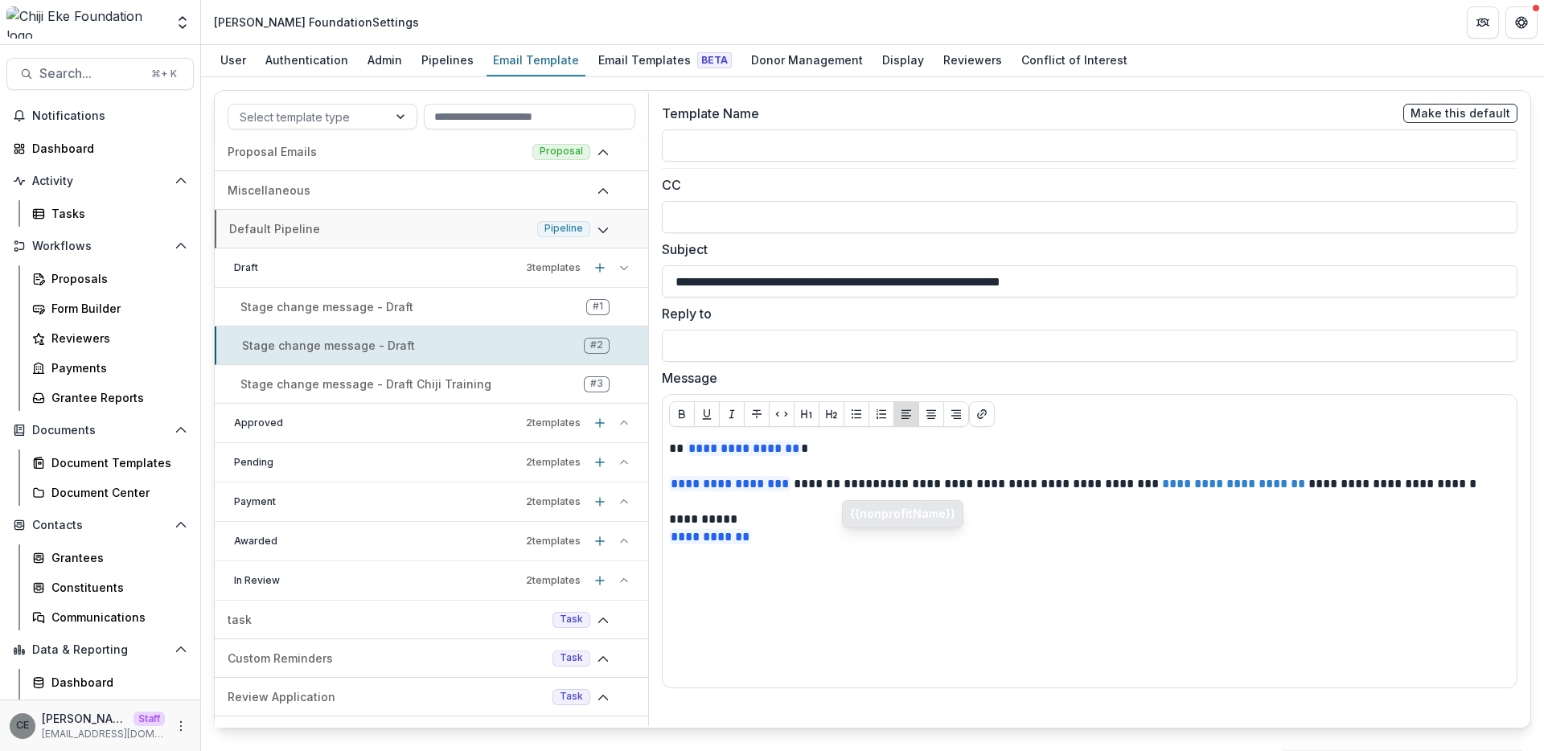
click at [877, 517] on button "{{nonprofitName}}" at bounding box center [903, 514] width 120 height 26
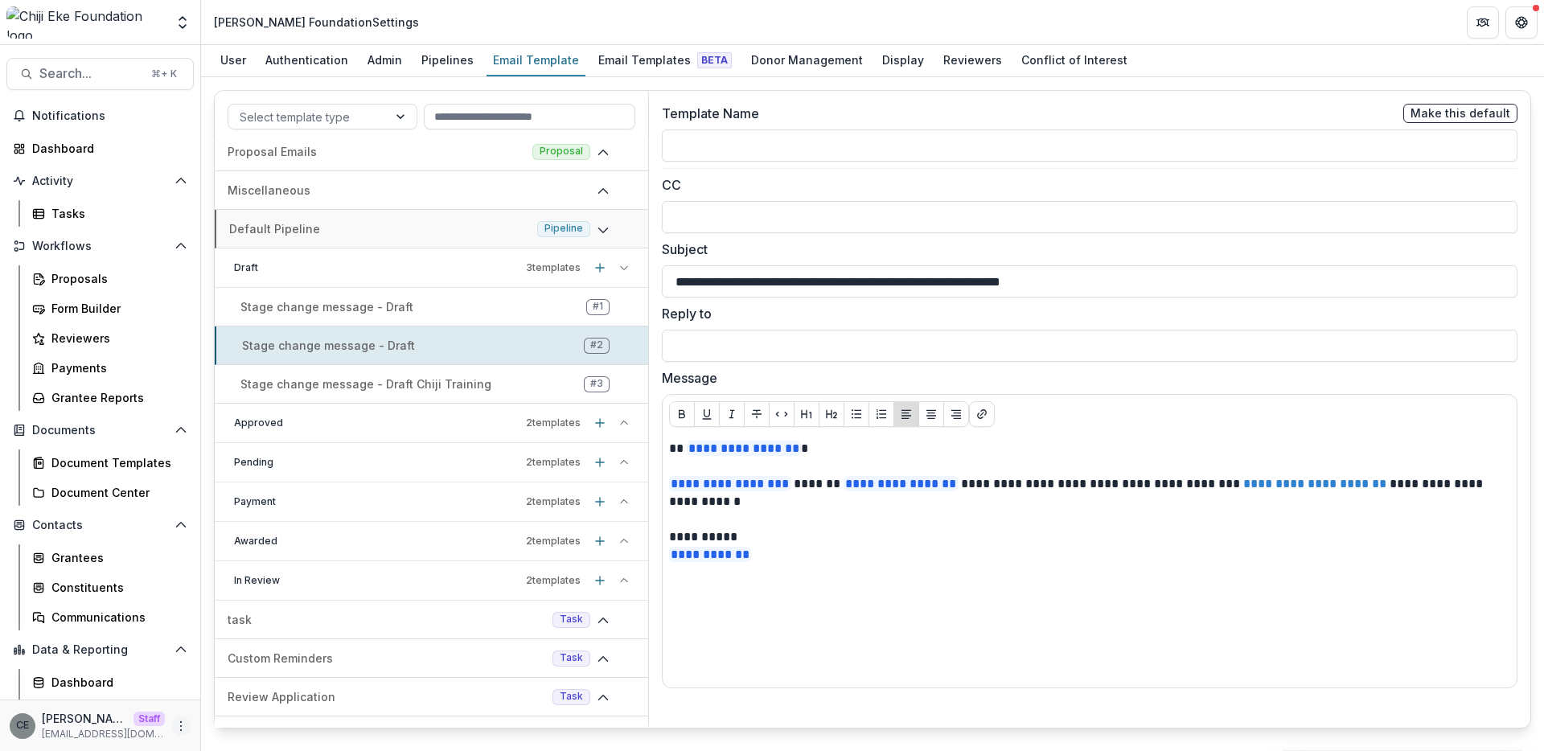
click at [174, 729] on icon "More" at bounding box center [180, 726] width 13 height 13
click at [103, 556] on div "Grantees" at bounding box center [115, 557] width 129 height 17
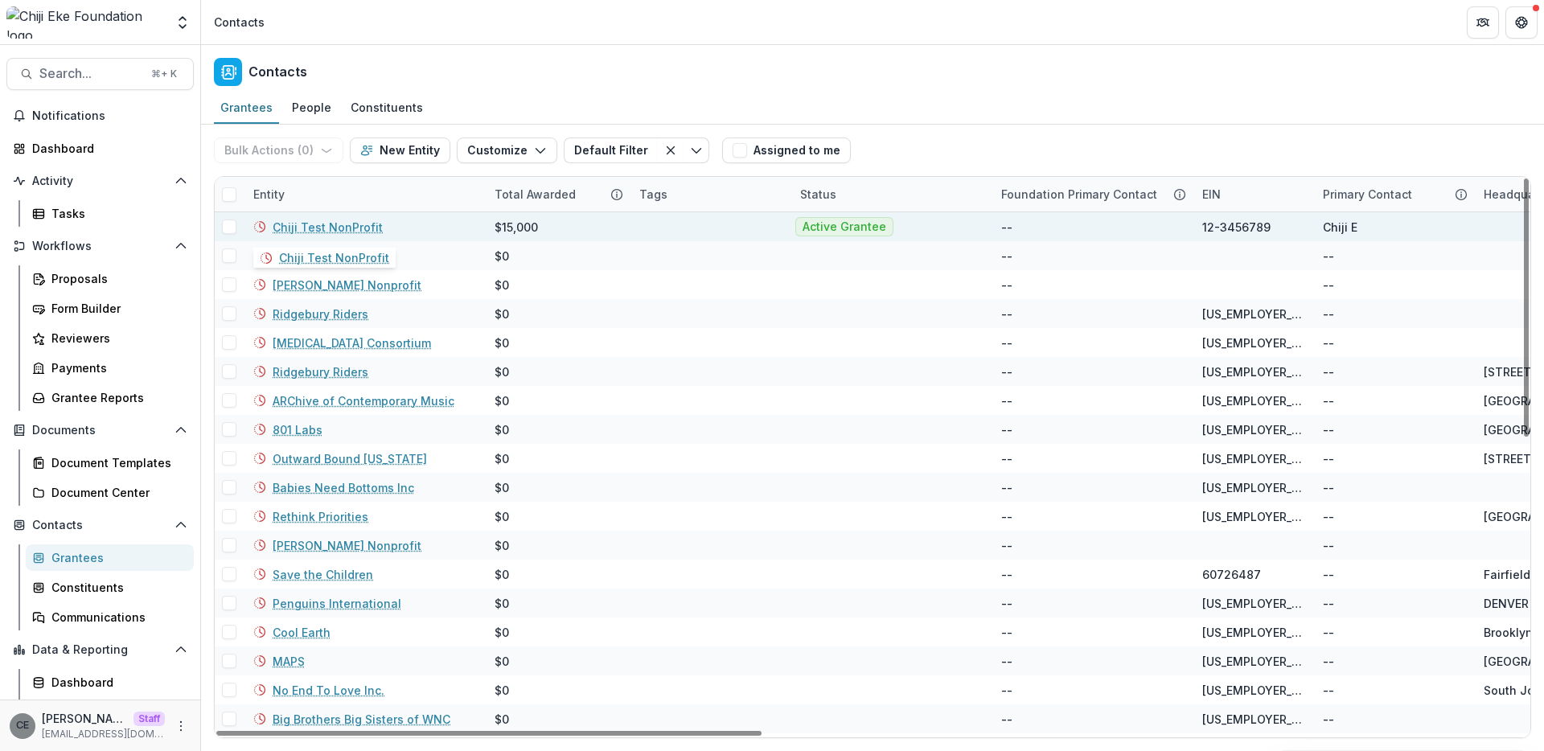
click at [364, 231] on link "Chiji Test NonProfit" at bounding box center [328, 227] width 110 height 17
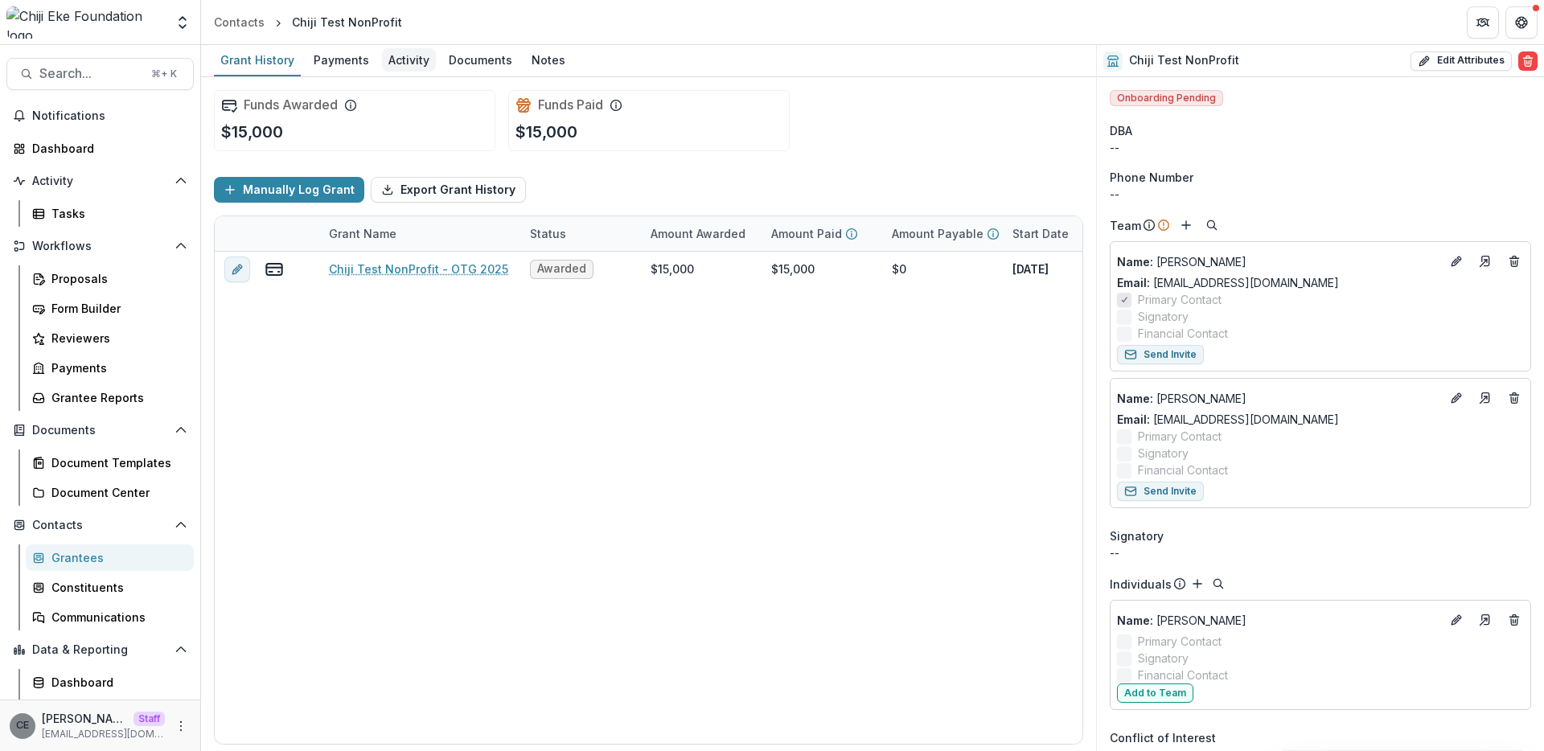
click at [410, 64] on div "Activity" at bounding box center [409, 59] width 54 height 23
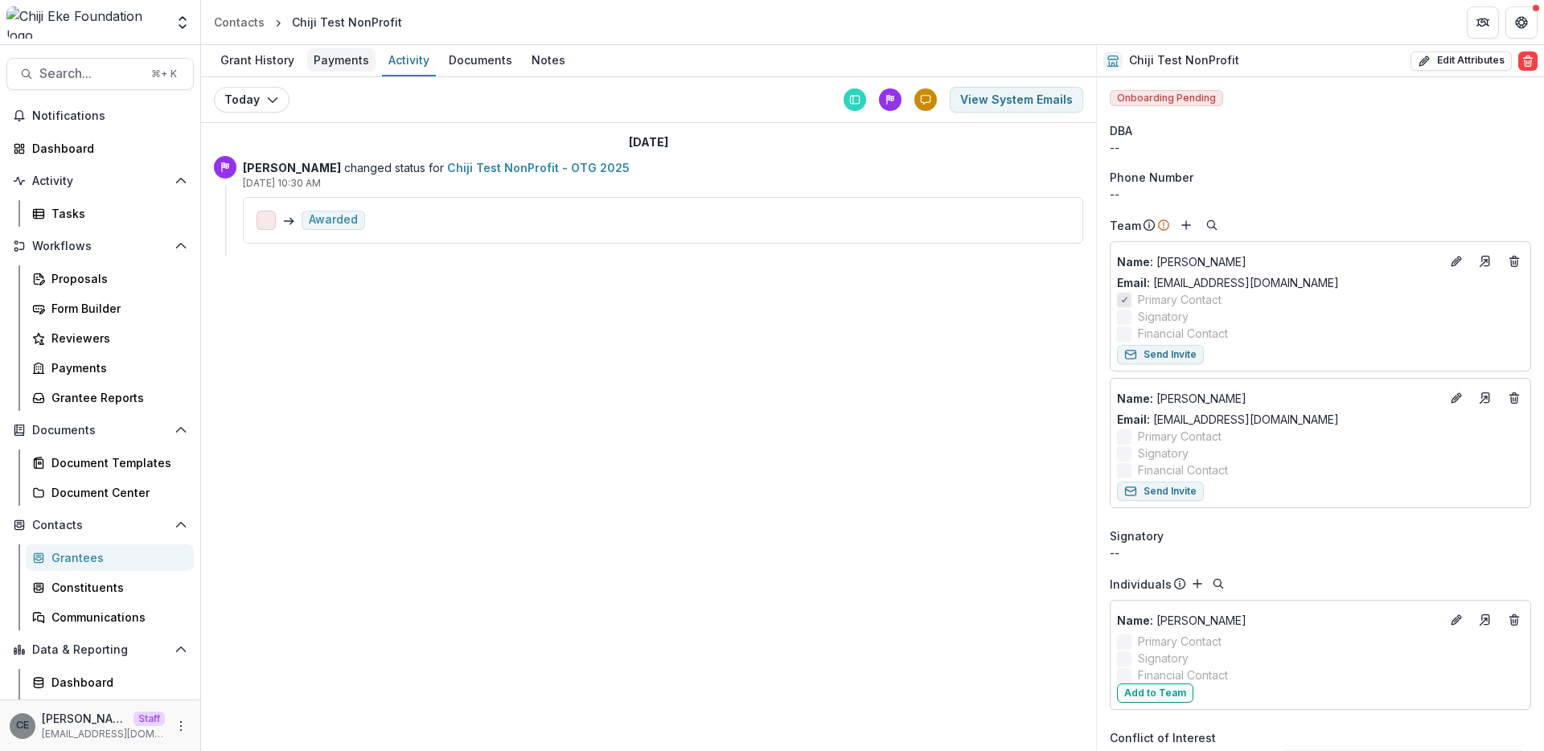
click at [353, 62] on div "Payments" at bounding box center [341, 59] width 68 height 23
select select "****"
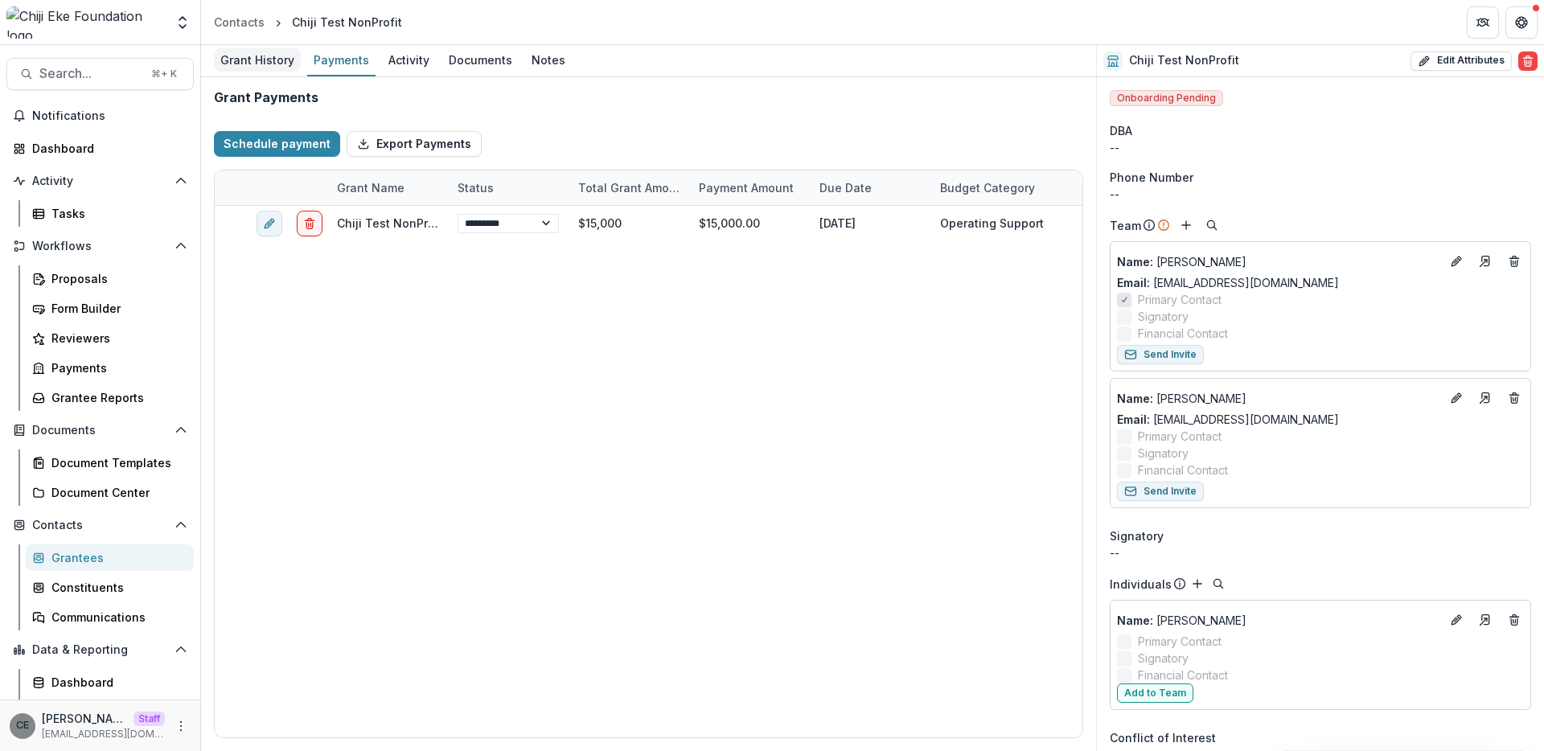
click at [284, 64] on div "Grant History" at bounding box center [257, 59] width 87 height 23
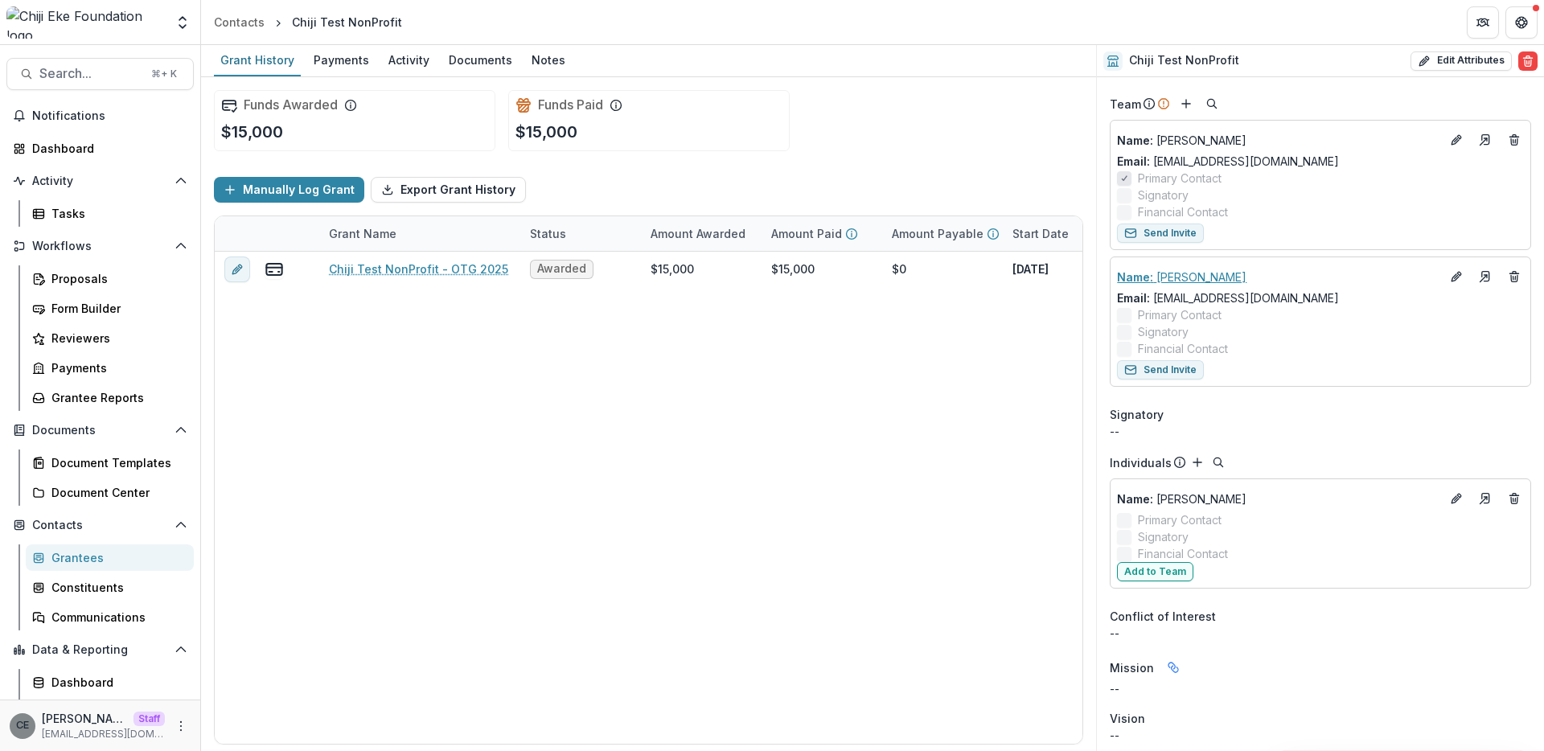
scroll to position [3, 0]
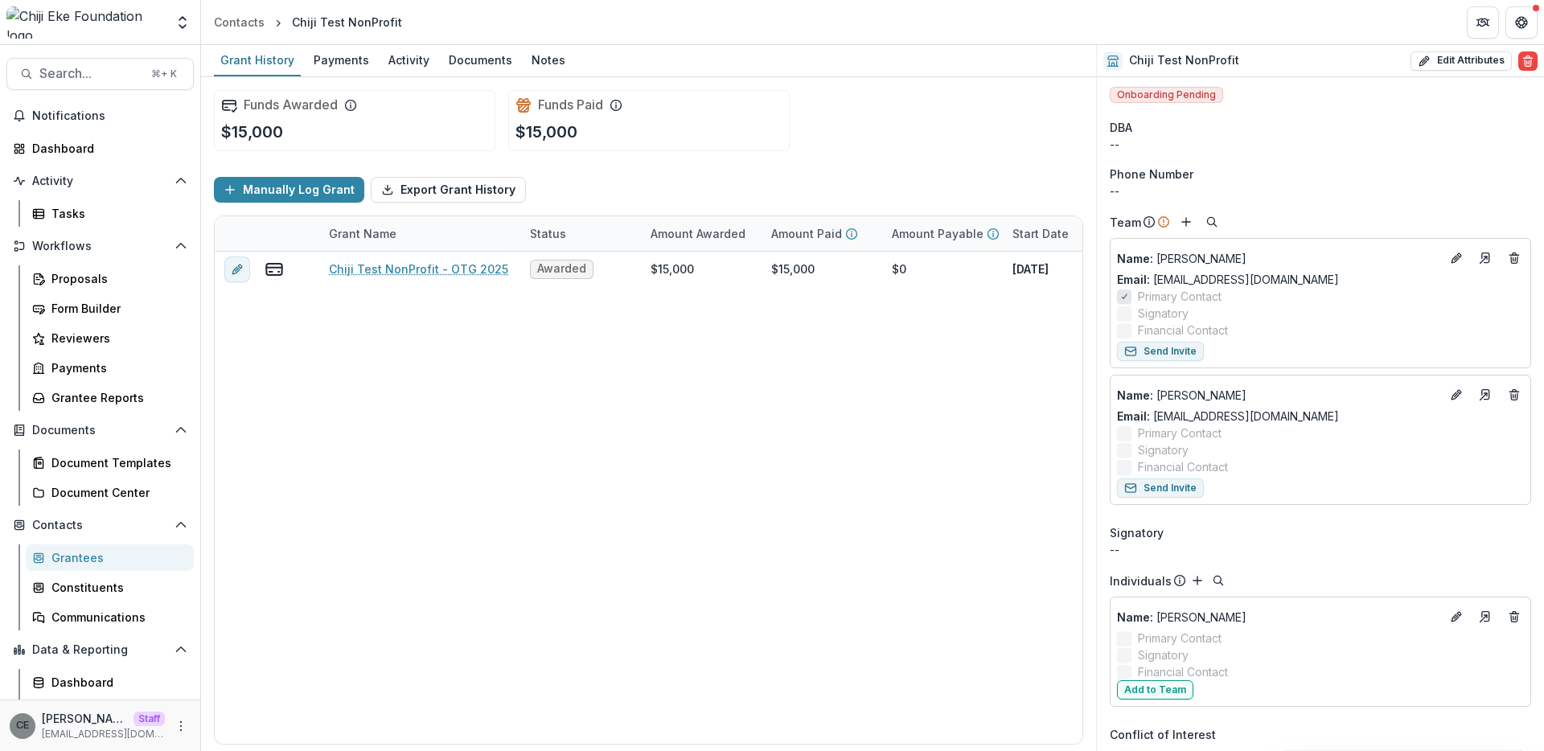
click at [136, 29] on div at bounding box center [85, 22] width 158 height 32
click at [179, 25] on icon "Open entity switcher" at bounding box center [182, 22] width 16 height 16
click at [474, 32] on header "Contacts Chiji Test NonProfit" at bounding box center [872, 22] width 1343 height 44
click at [68, 211] on div "Tasks" at bounding box center [115, 213] width 129 height 17
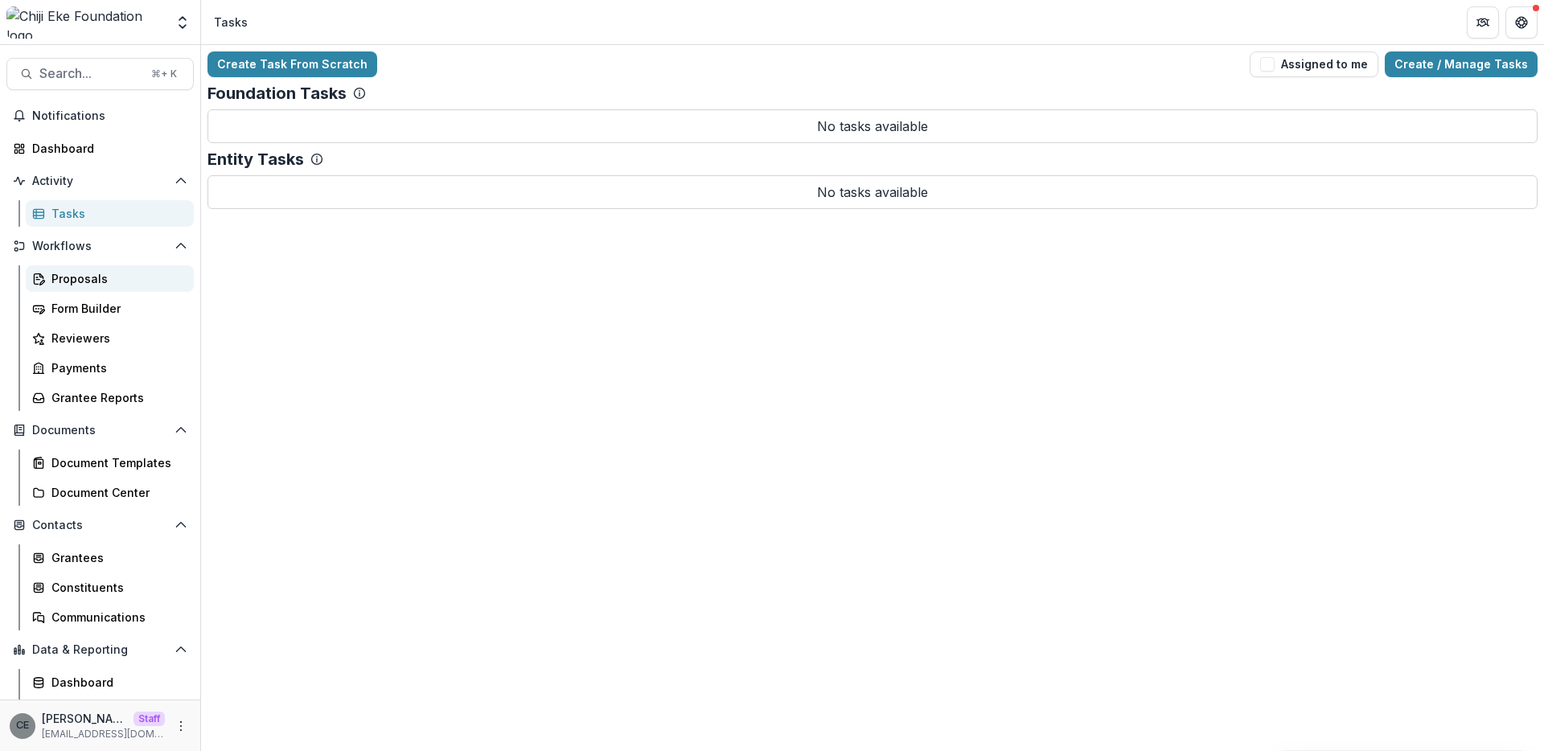
click at [70, 280] on div "Proposals" at bounding box center [115, 278] width 129 height 17
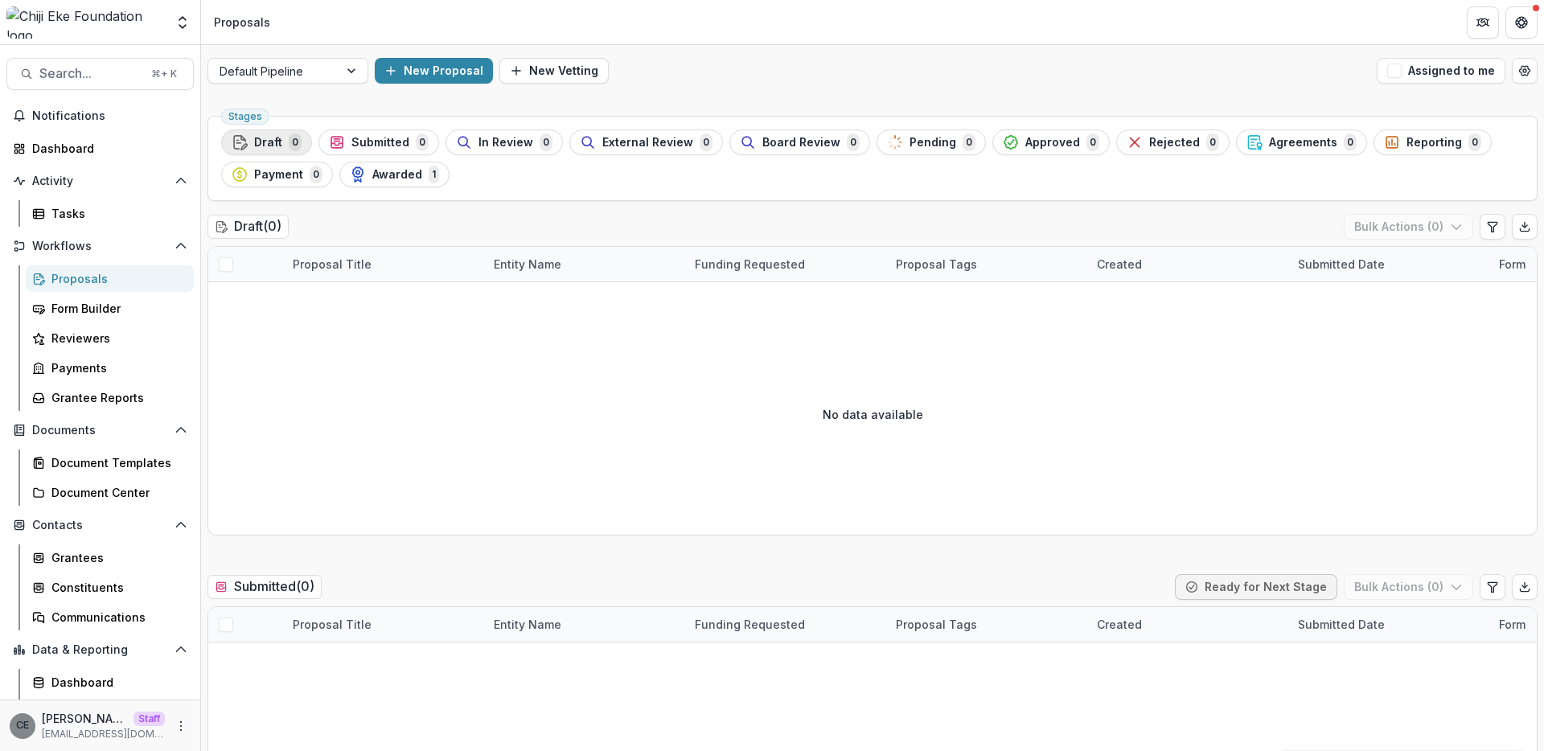
click at [267, 143] on span "Draft" at bounding box center [268, 143] width 28 height 14
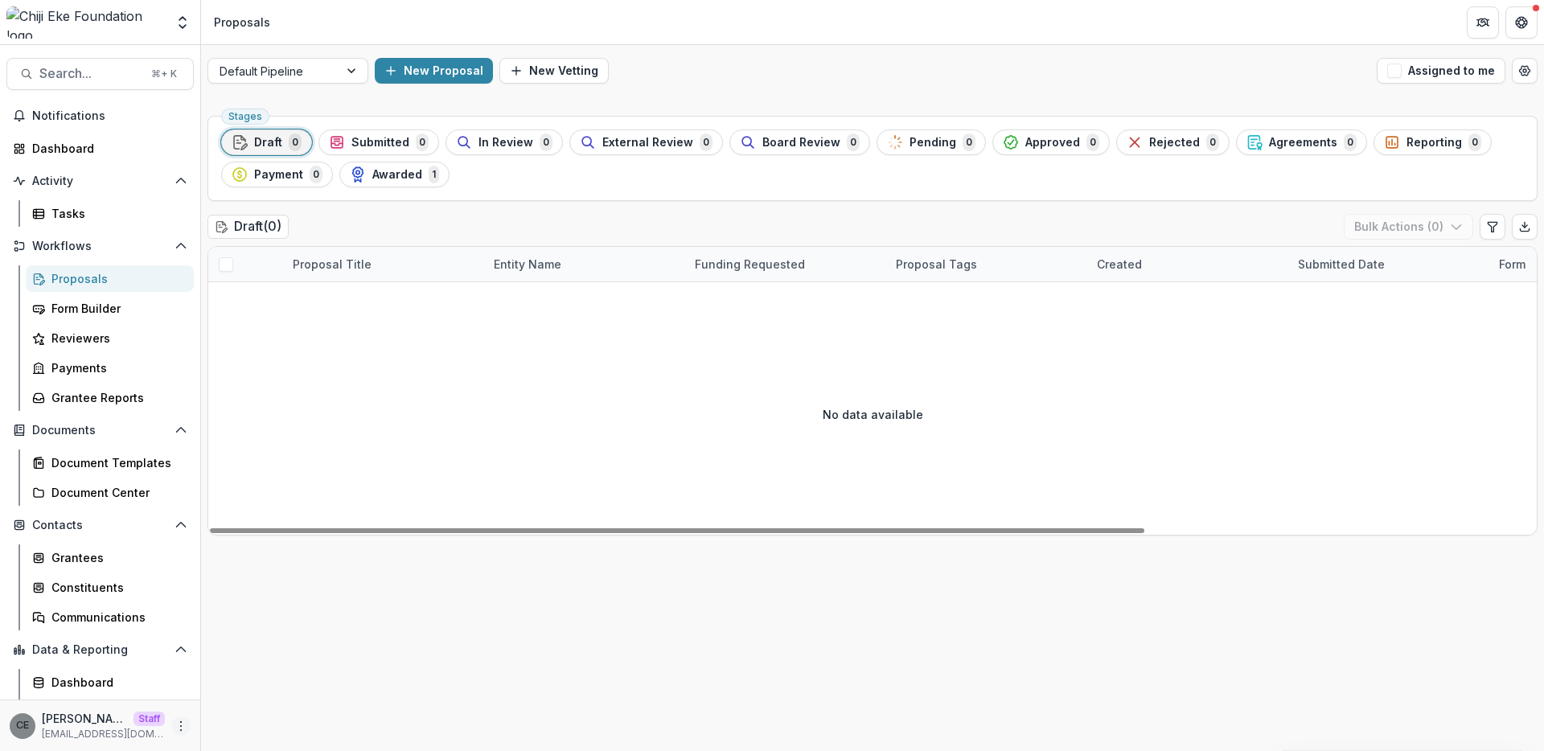
click at [174, 725] on icon "More" at bounding box center [180, 726] width 13 height 13
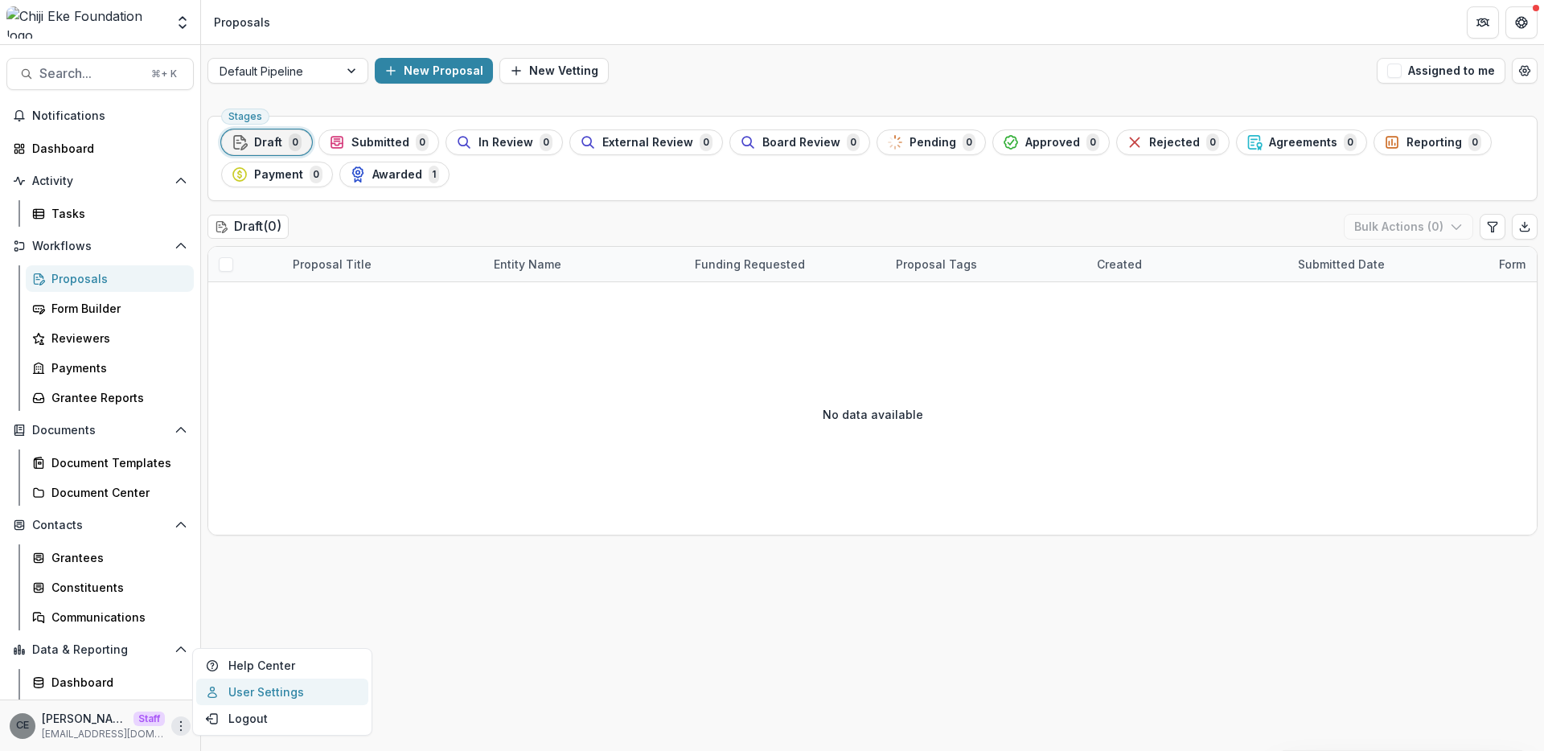
click at [233, 691] on link "User Settings" at bounding box center [282, 692] width 172 height 27
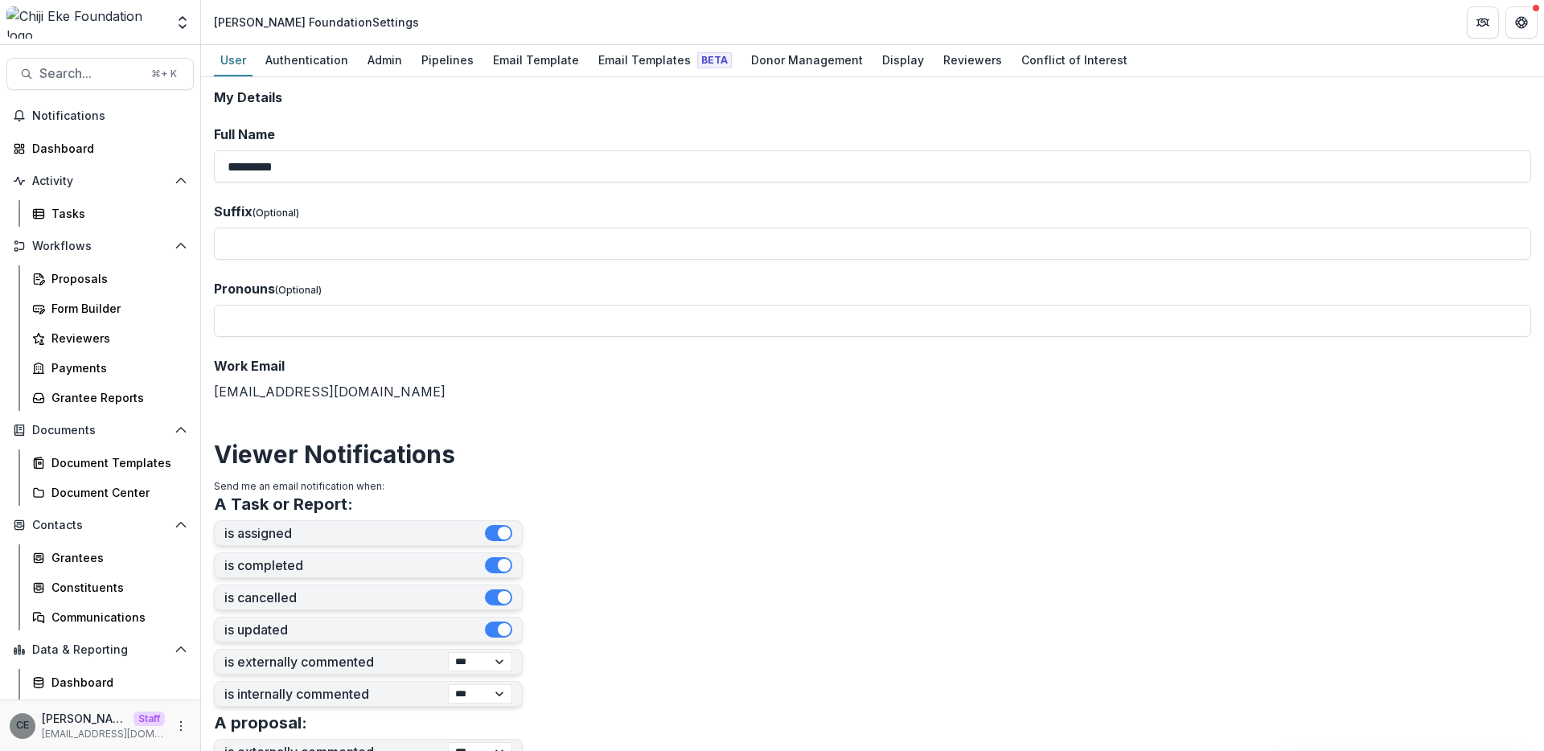
click at [474, 57] on div "User Authentication Admin Pipelines Email Template Email Templates Beta Donor M…" at bounding box center [872, 61] width 1343 height 32
click at [458, 60] on div "Pipelines" at bounding box center [447, 59] width 65 height 23
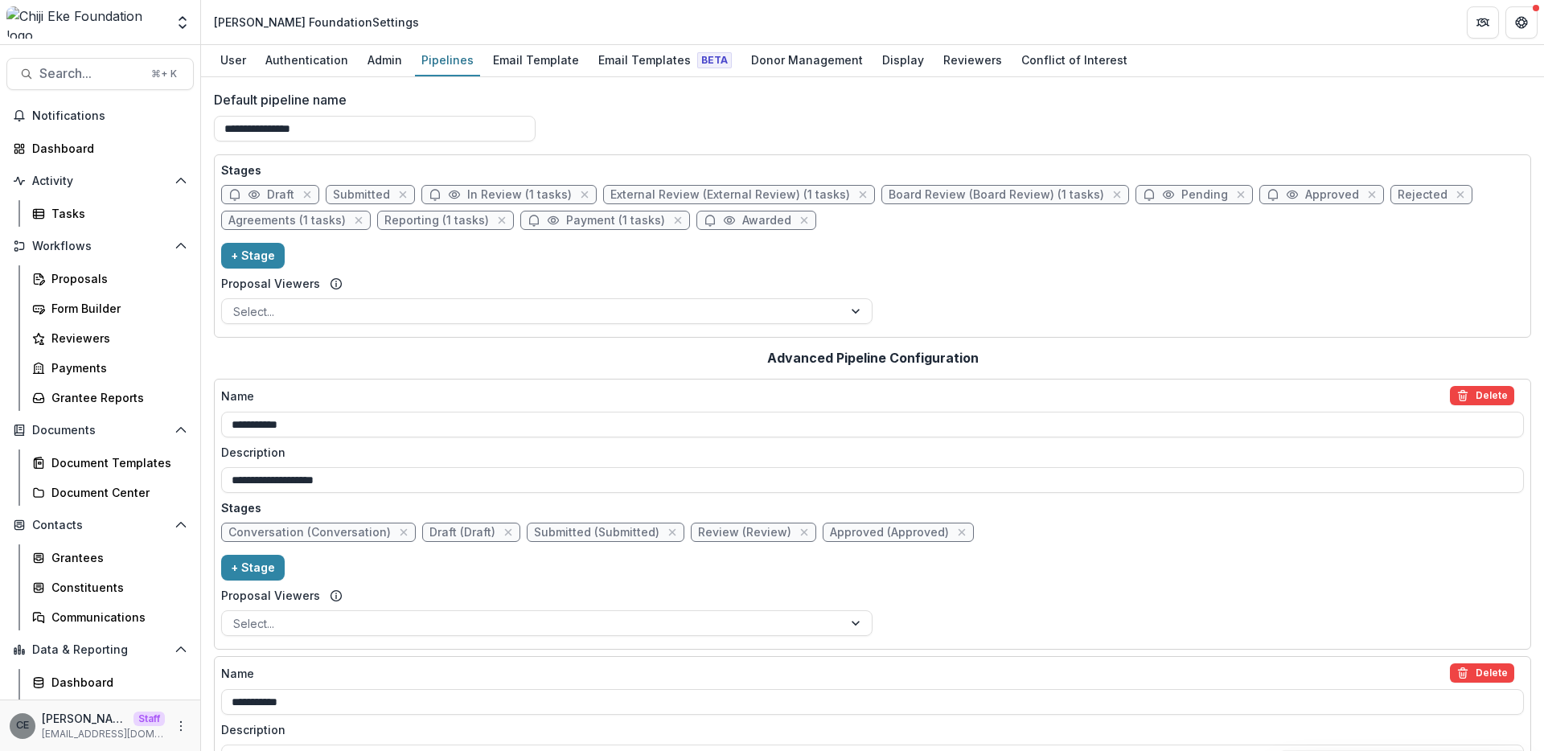
click at [261, 195] on span "Draft" at bounding box center [270, 194] width 98 height 19
click at [272, 193] on span "Draft" at bounding box center [280, 195] width 27 height 14
select select "*****"
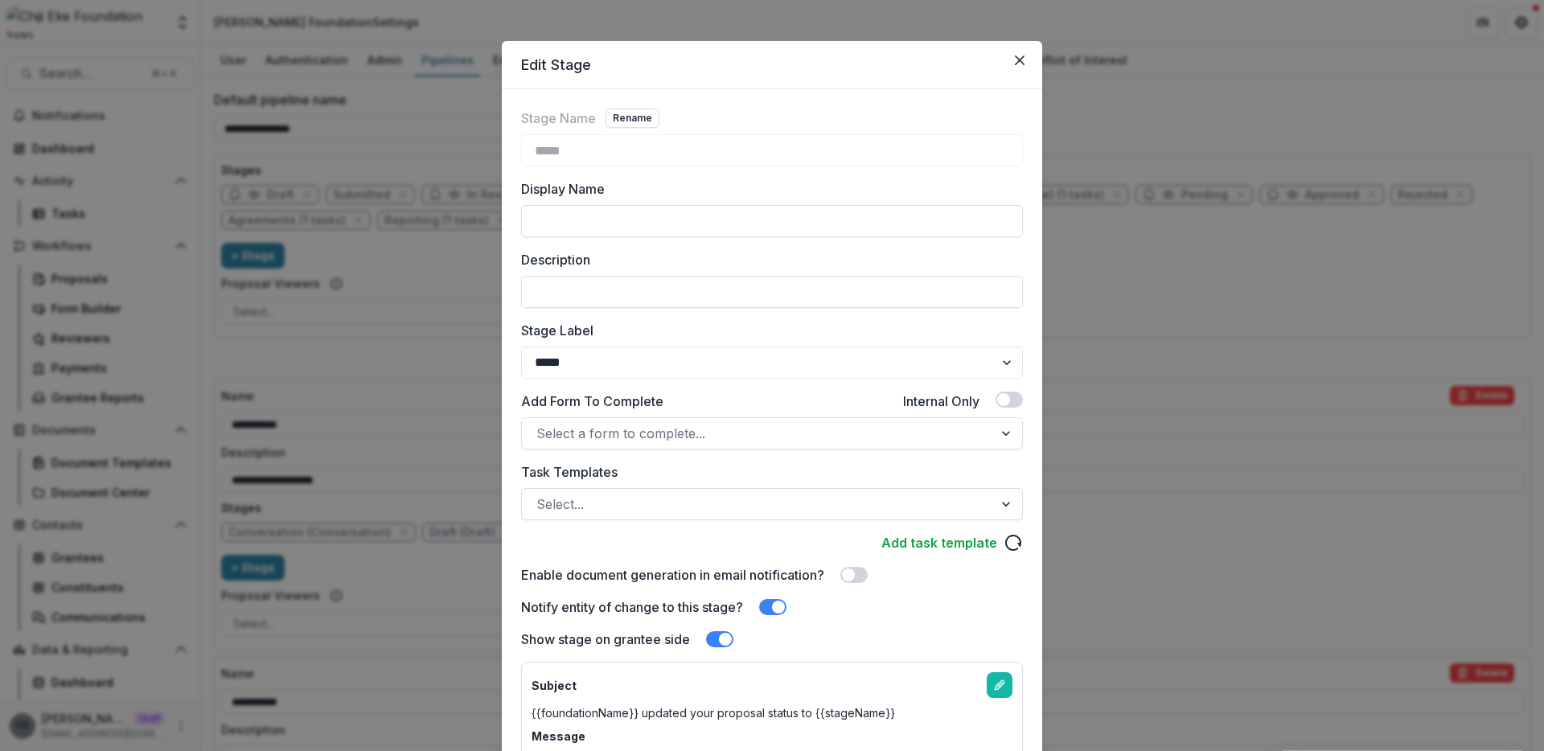
scroll to position [11, 0]
click at [595, 484] on div "Task Templates Select..." at bounding box center [772, 491] width 502 height 58
click at [597, 503] on div at bounding box center [757, 503] width 442 height 23
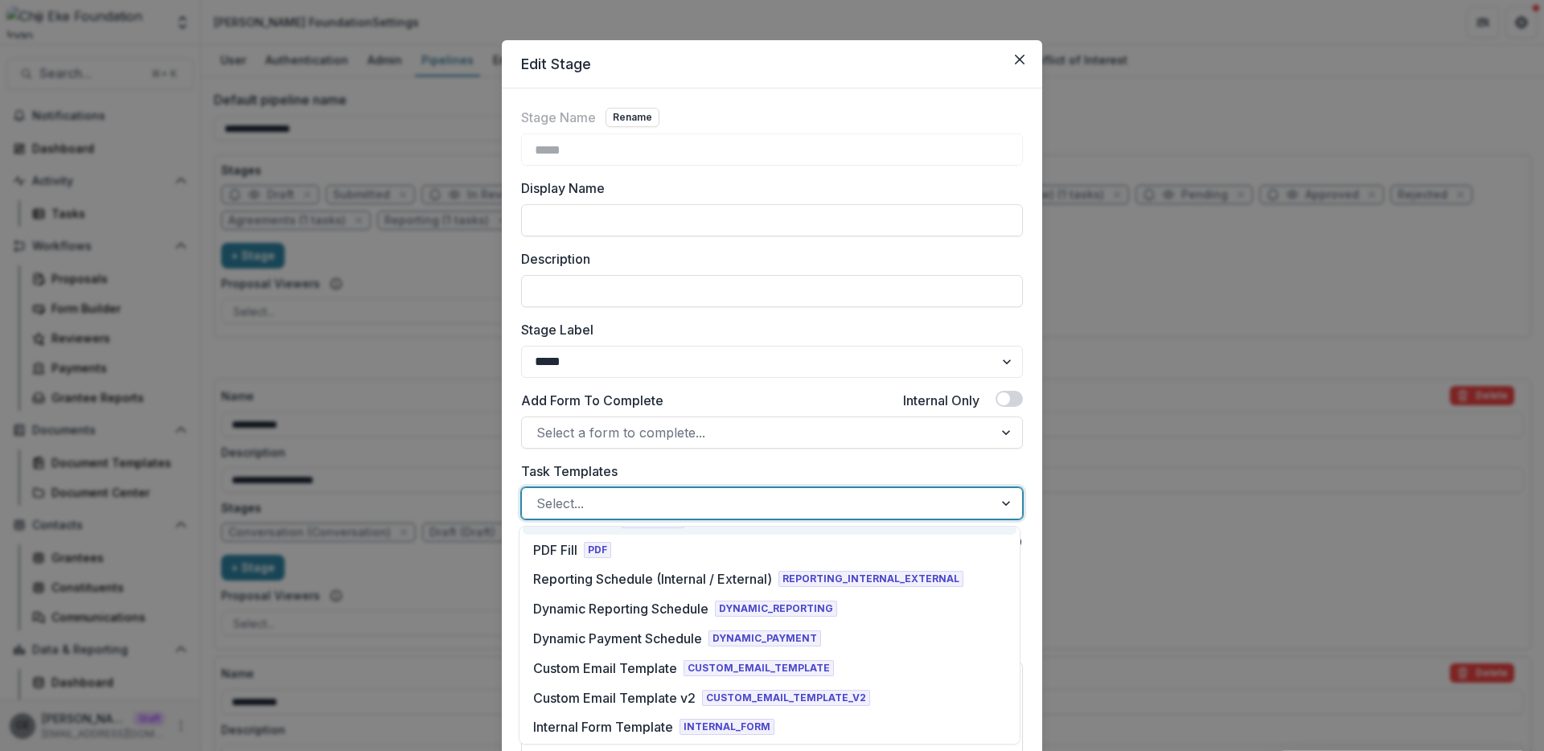
scroll to position [0, 0]
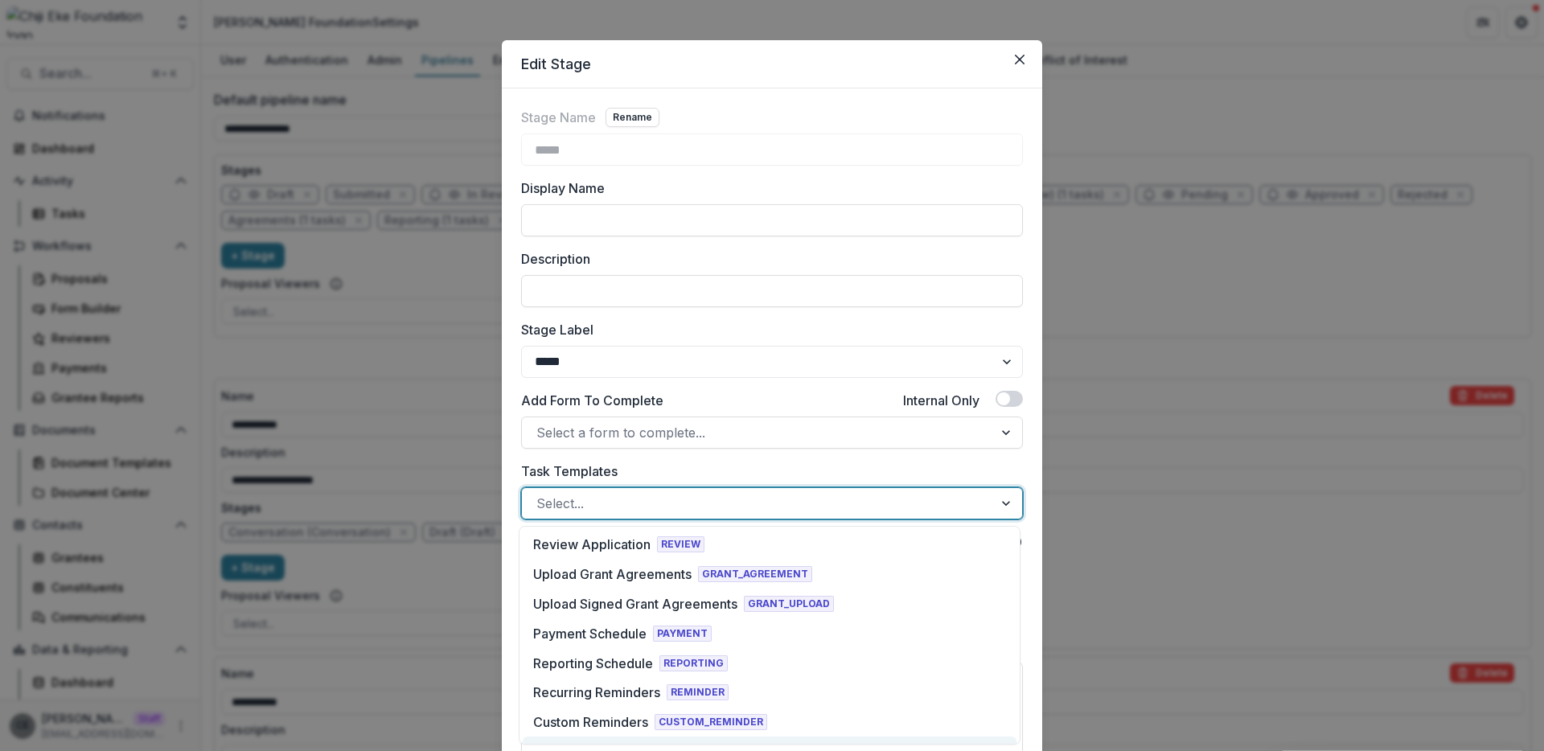
click at [510, 496] on div "**********" at bounding box center [772, 450] width 540 height 725
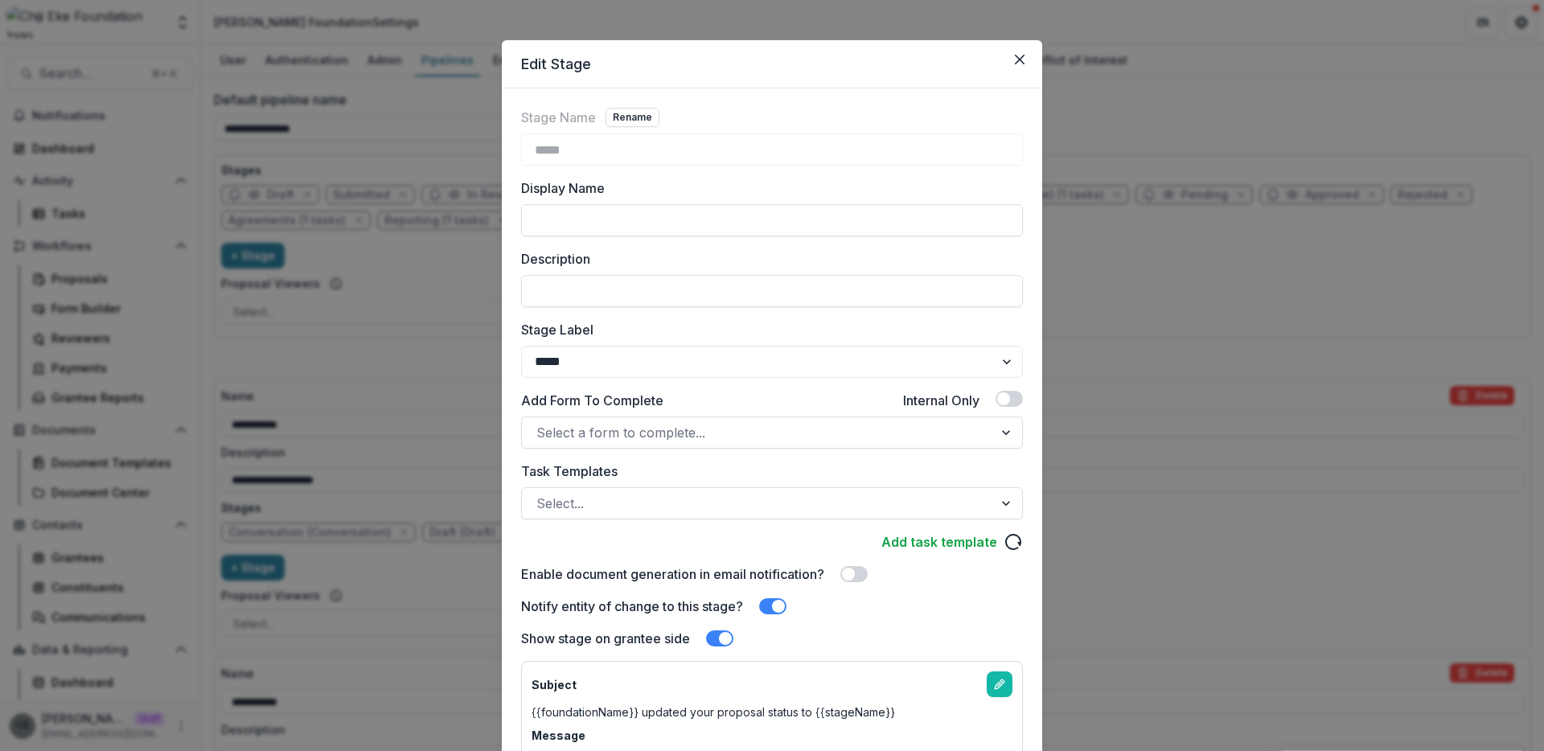
scroll to position [18, 0]
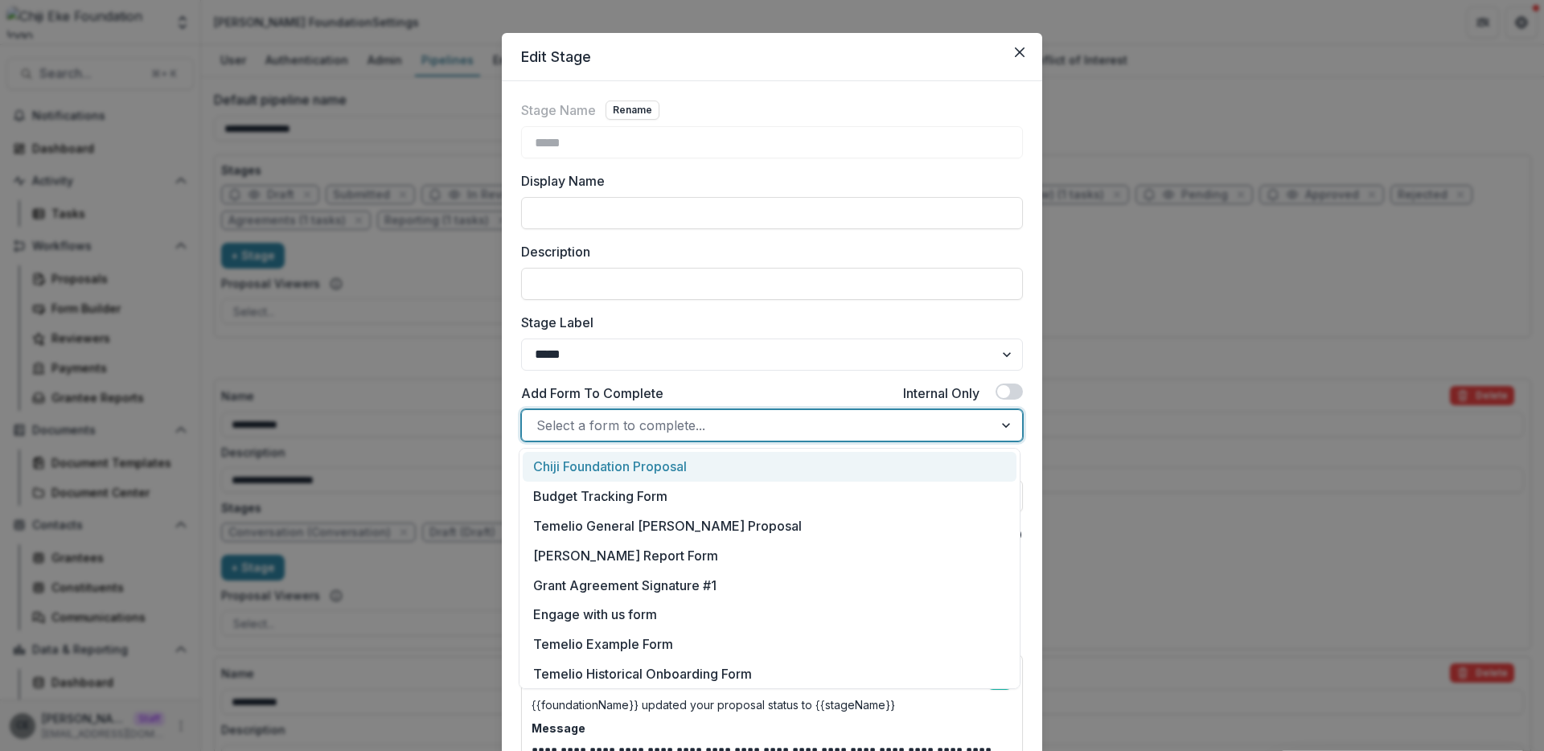
click at [593, 421] on div at bounding box center [757, 425] width 442 height 23
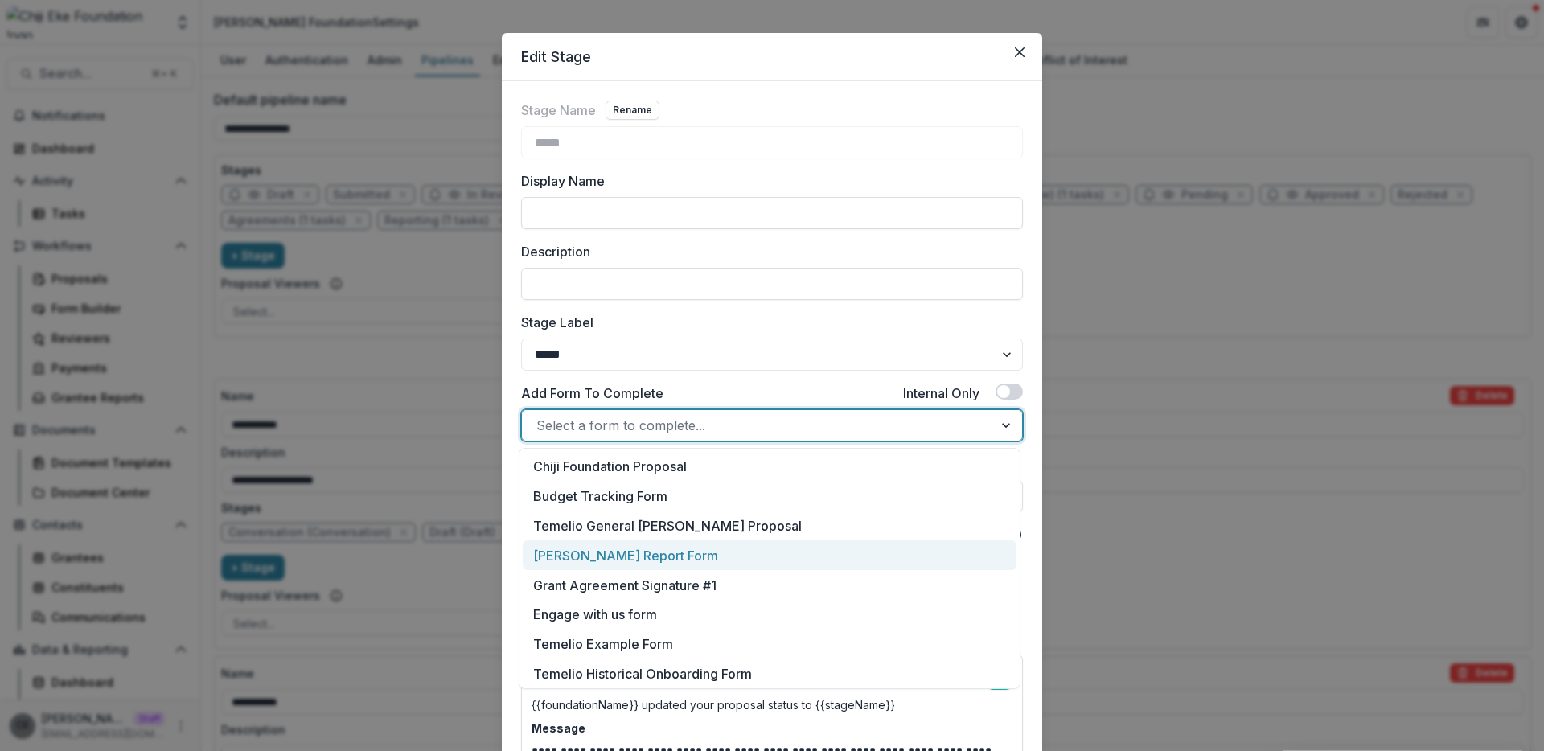
scroll to position [3, 0]
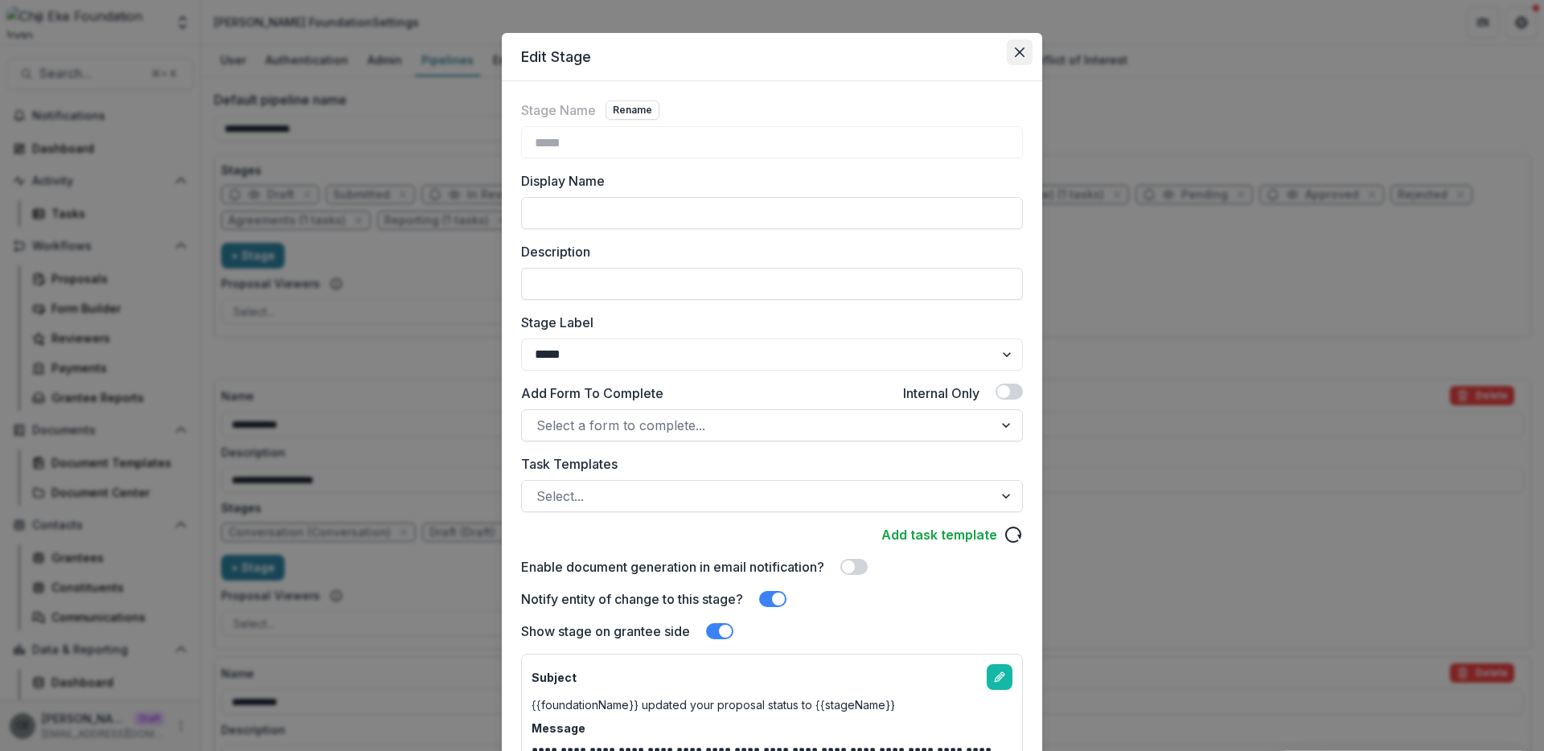
click at [1018, 51] on icon "Close" at bounding box center [1020, 52] width 10 height 10
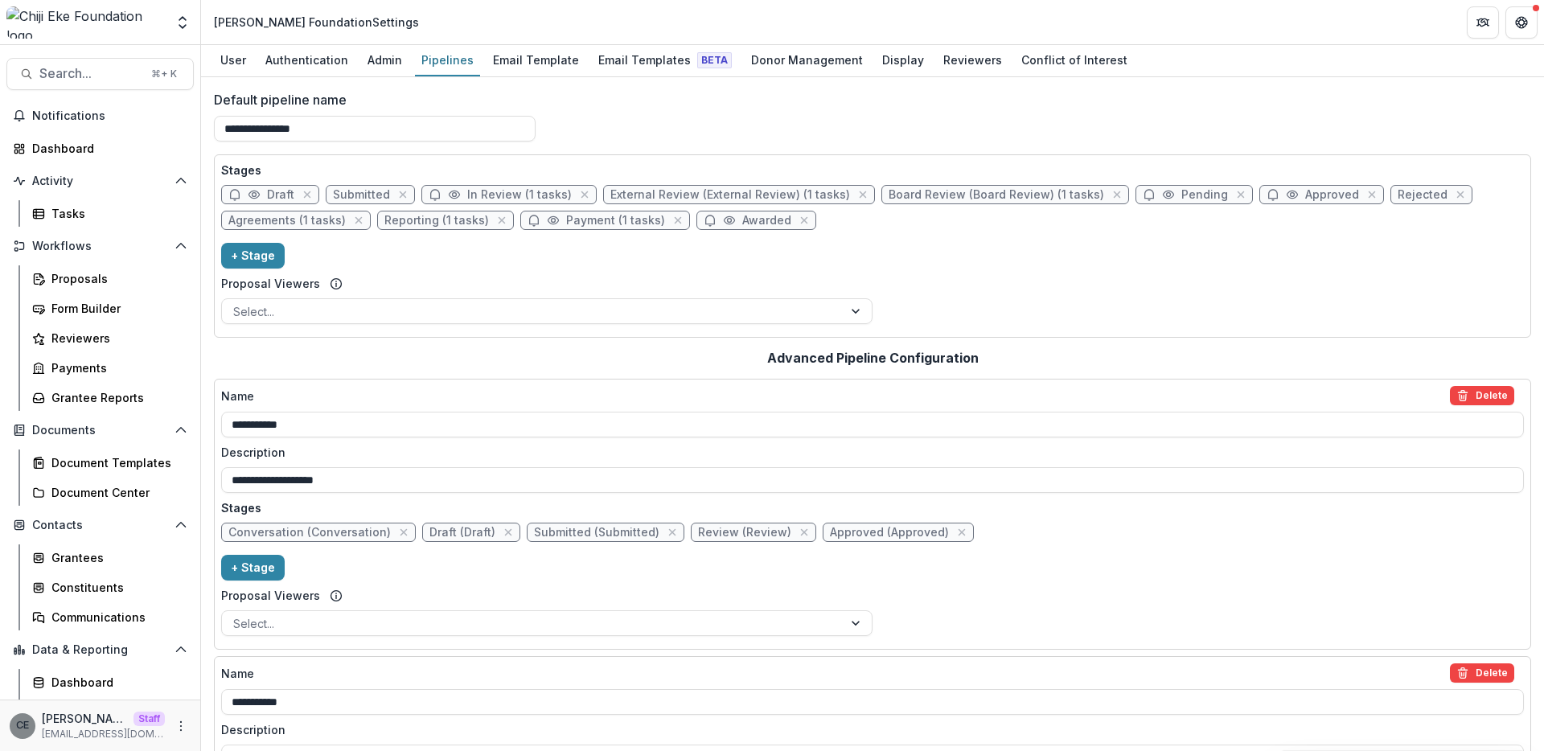
click at [277, 193] on span "Draft" at bounding box center [280, 195] width 27 height 14
select select "*****"
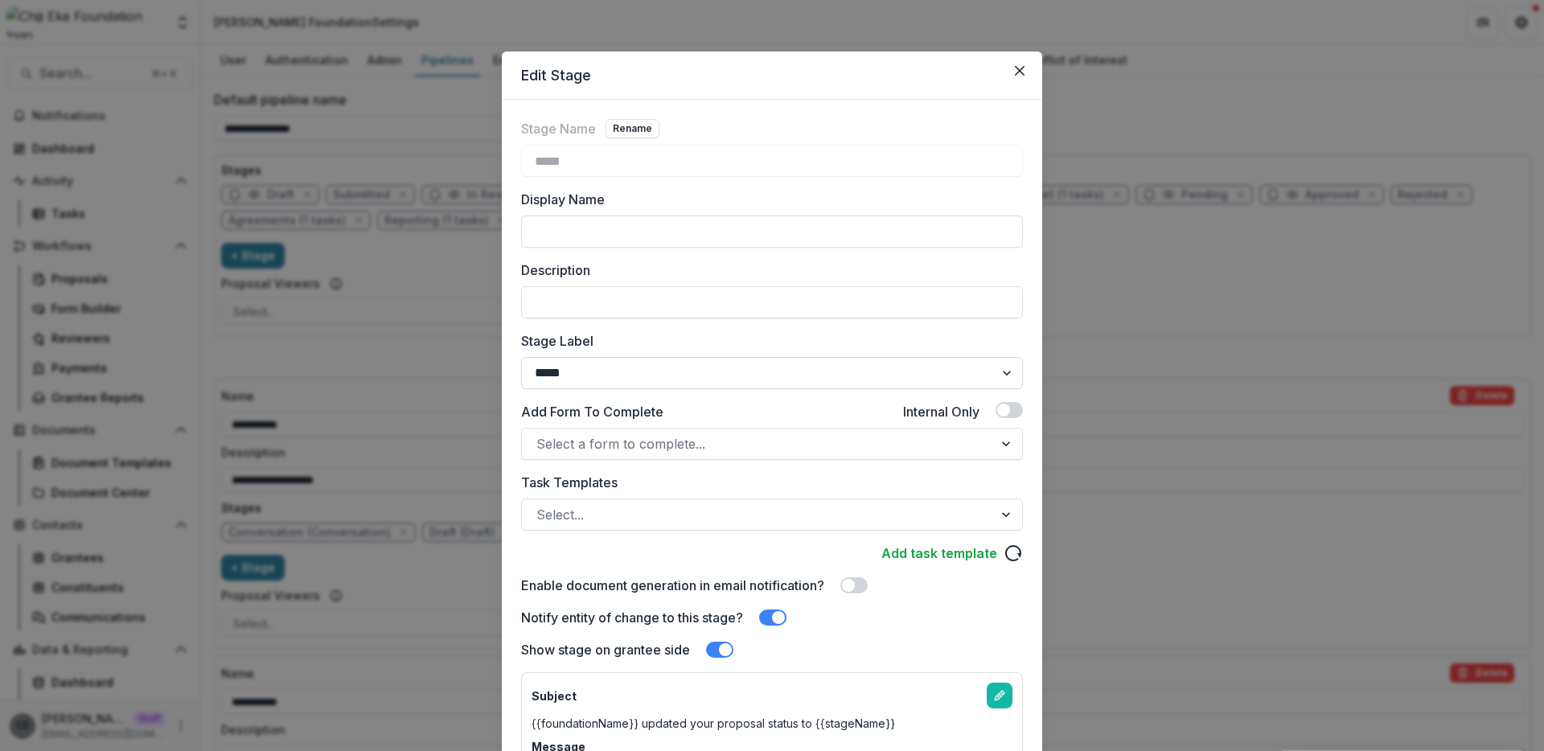
scroll to position [178, 0]
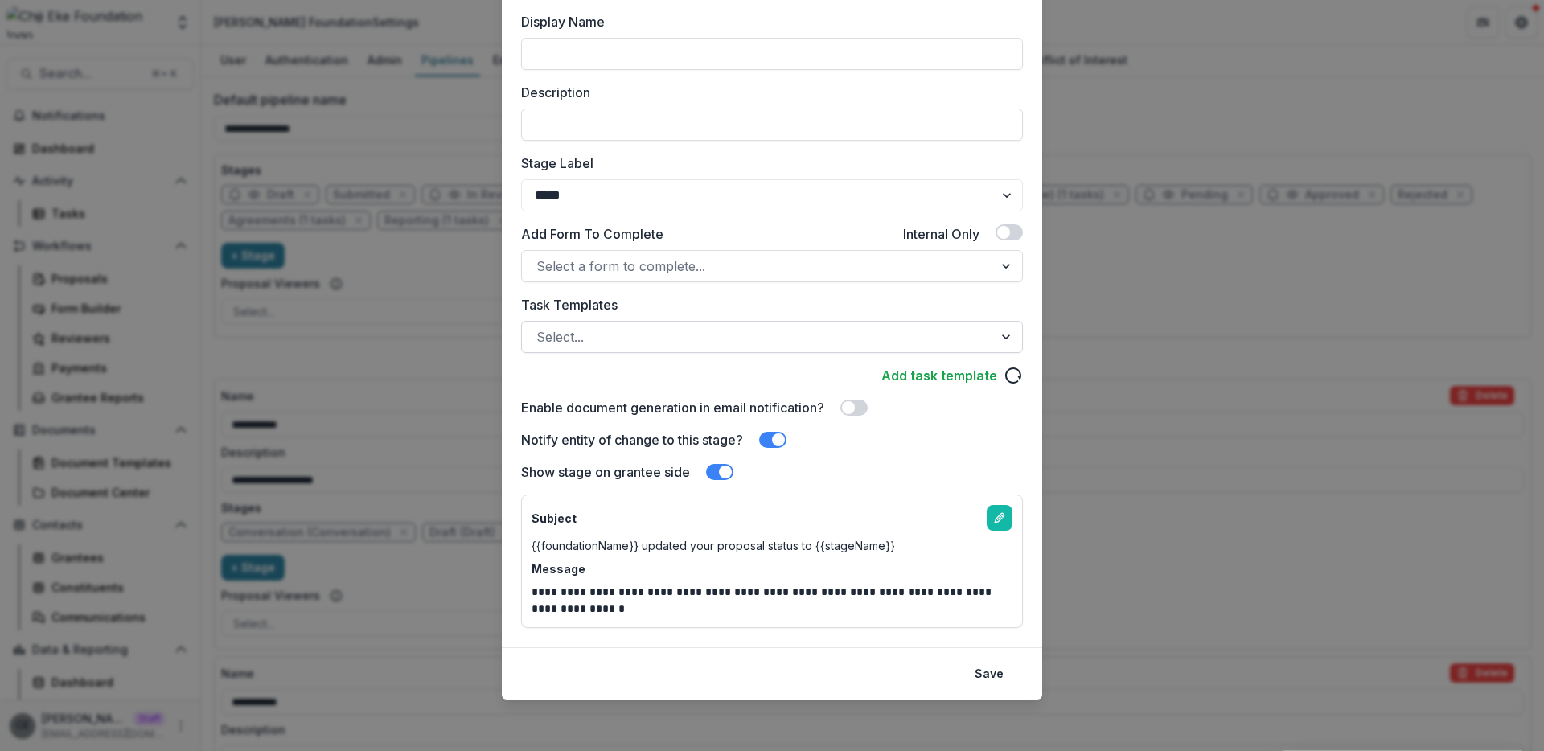
click at [612, 335] on div at bounding box center [757, 337] width 442 height 23
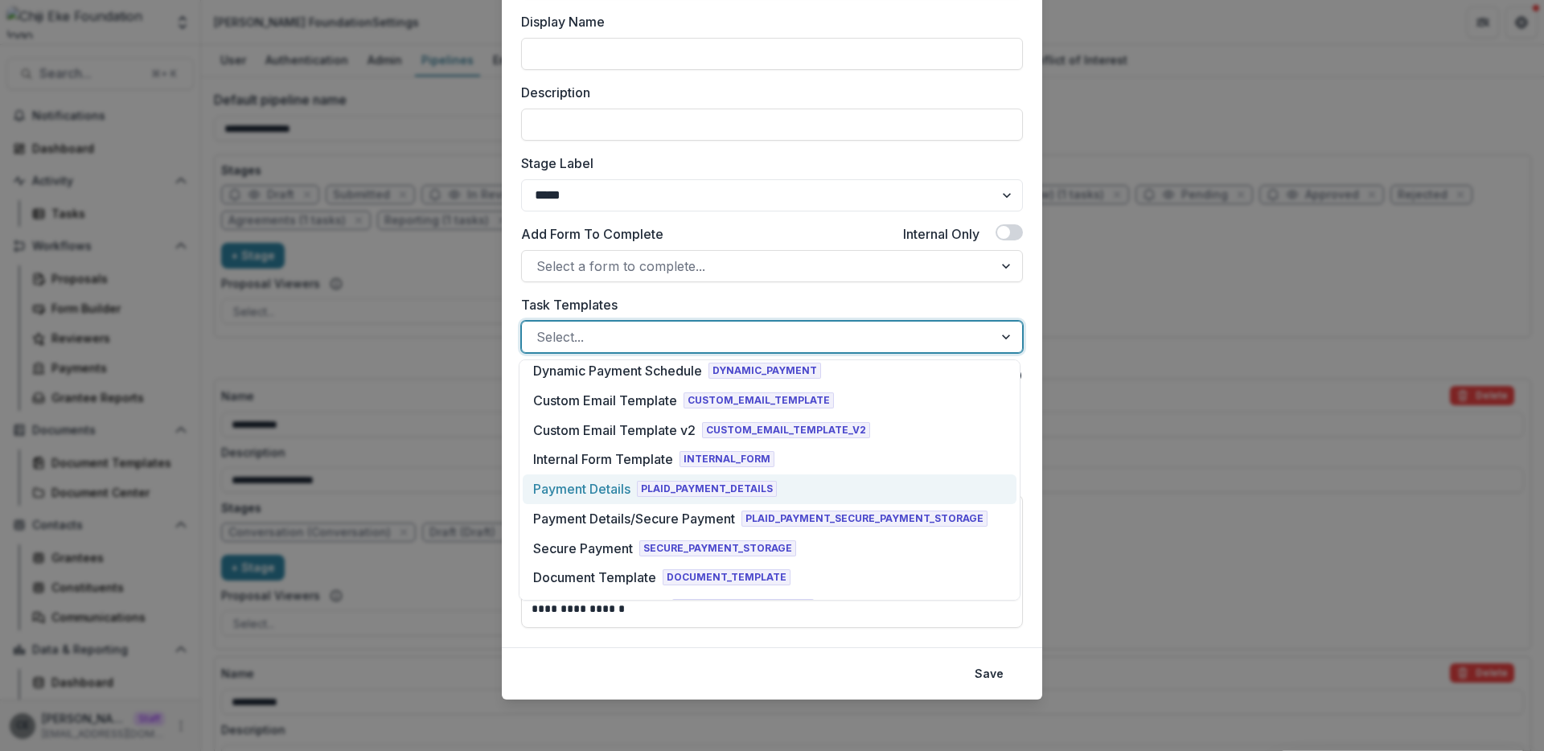
scroll to position [321, 0]
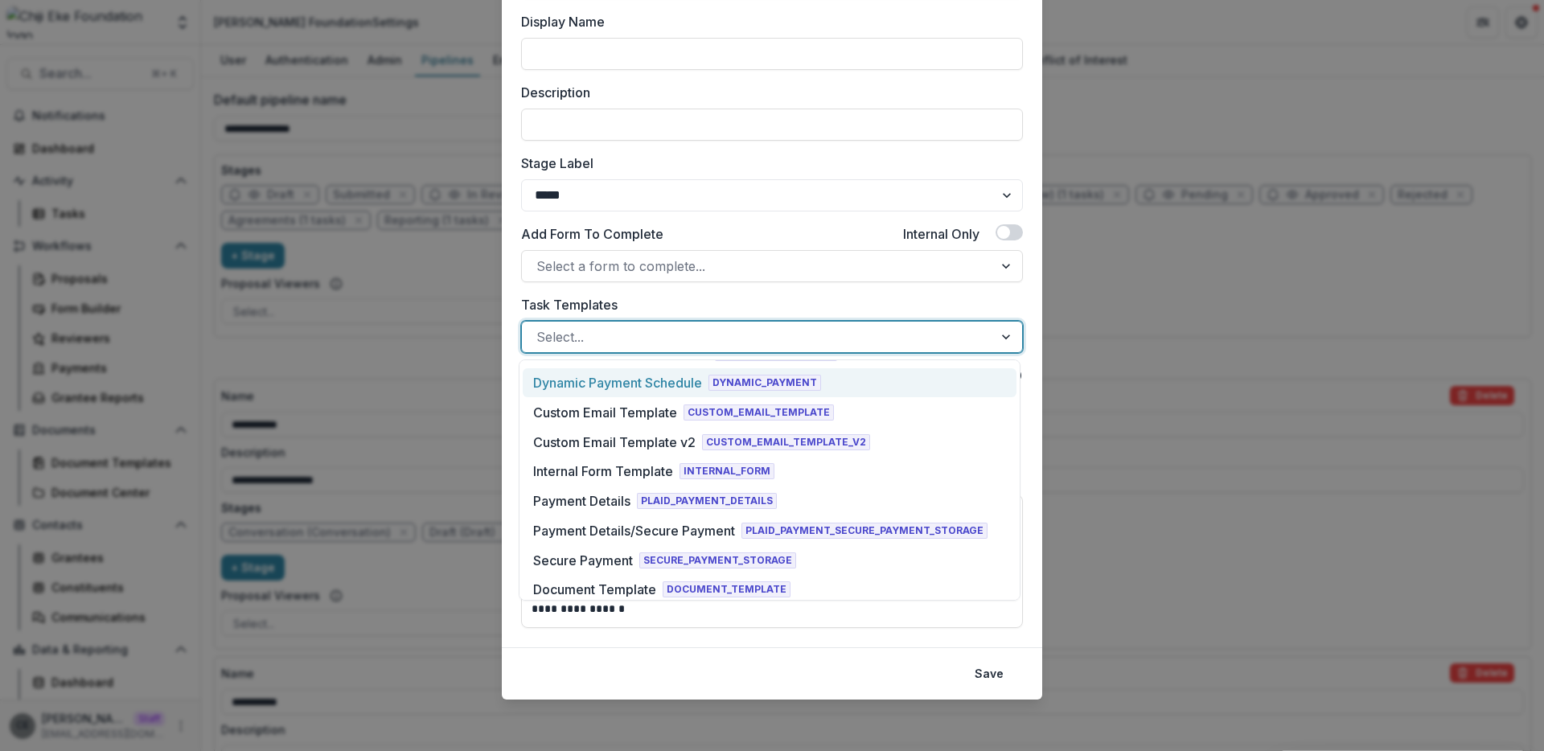
drag, startPoint x: 1146, startPoint y: 19, endPoint x: 926, endPoint y: 3, distance: 220.9
click at [1144, 19] on div "**********" at bounding box center [772, 375] width 1544 height 751
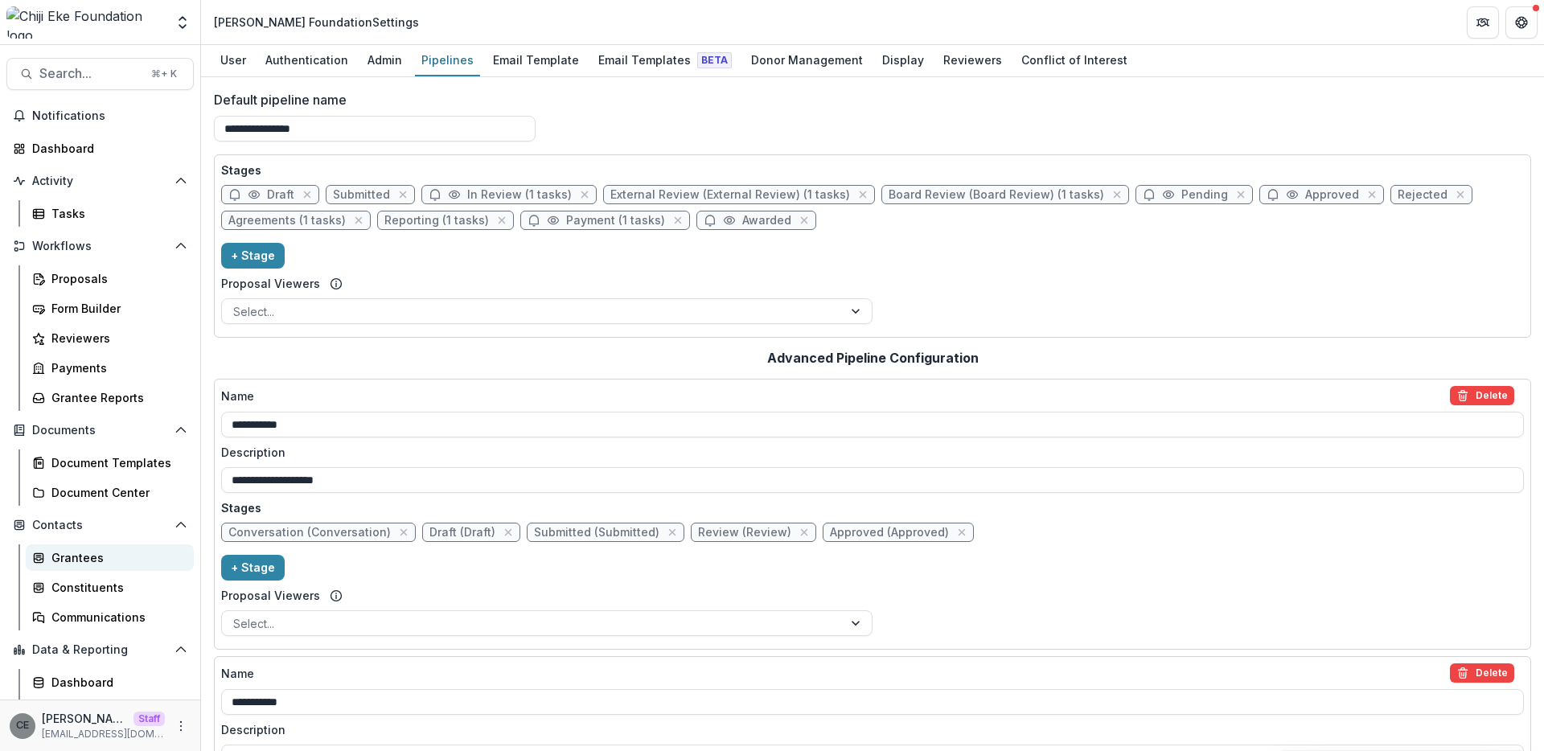
click at [89, 561] on div "Grantees" at bounding box center [115, 557] width 129 height 17
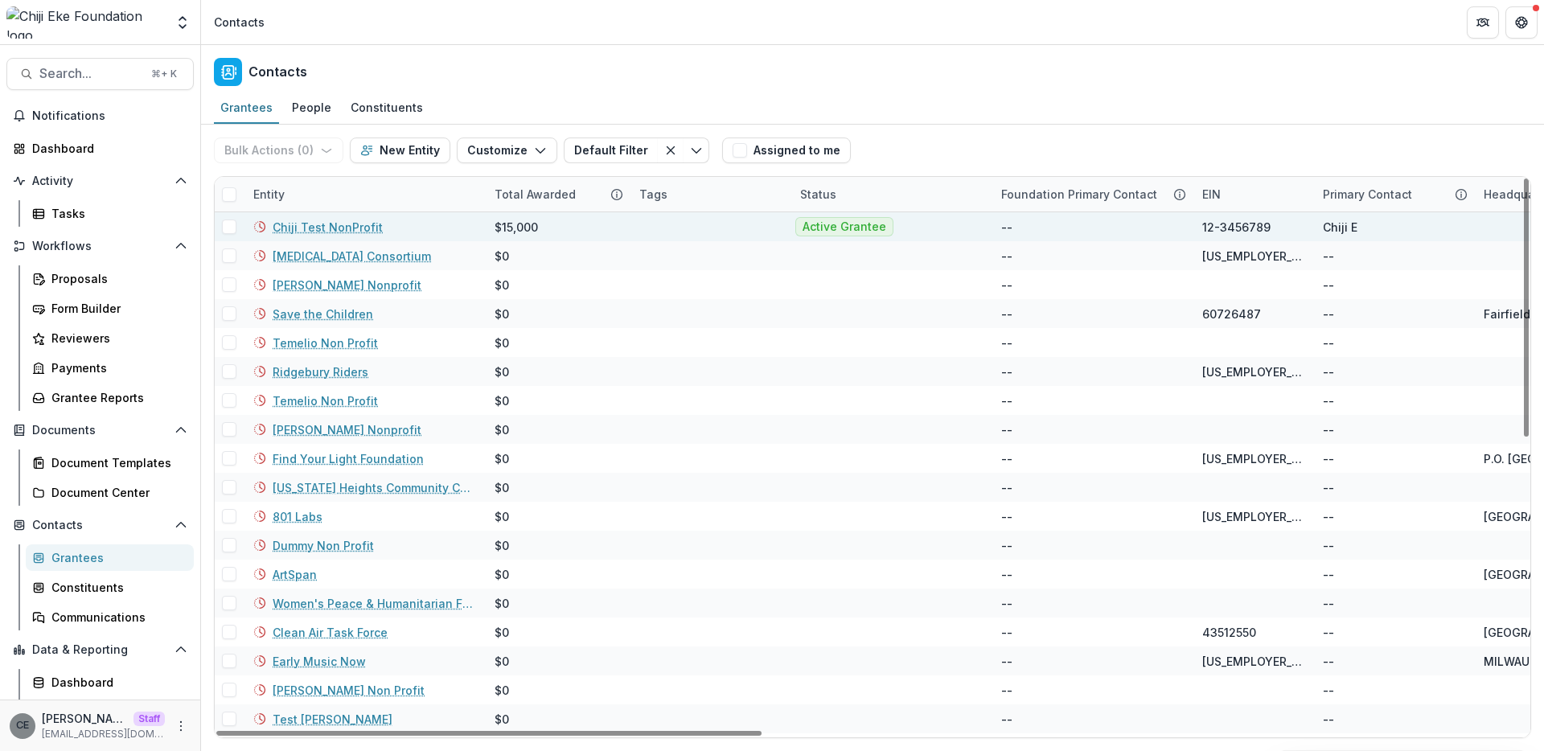
click at [317, 227] on link "Chiji Test NonProfit" at bounding box center [328, 227] width 110 height 17
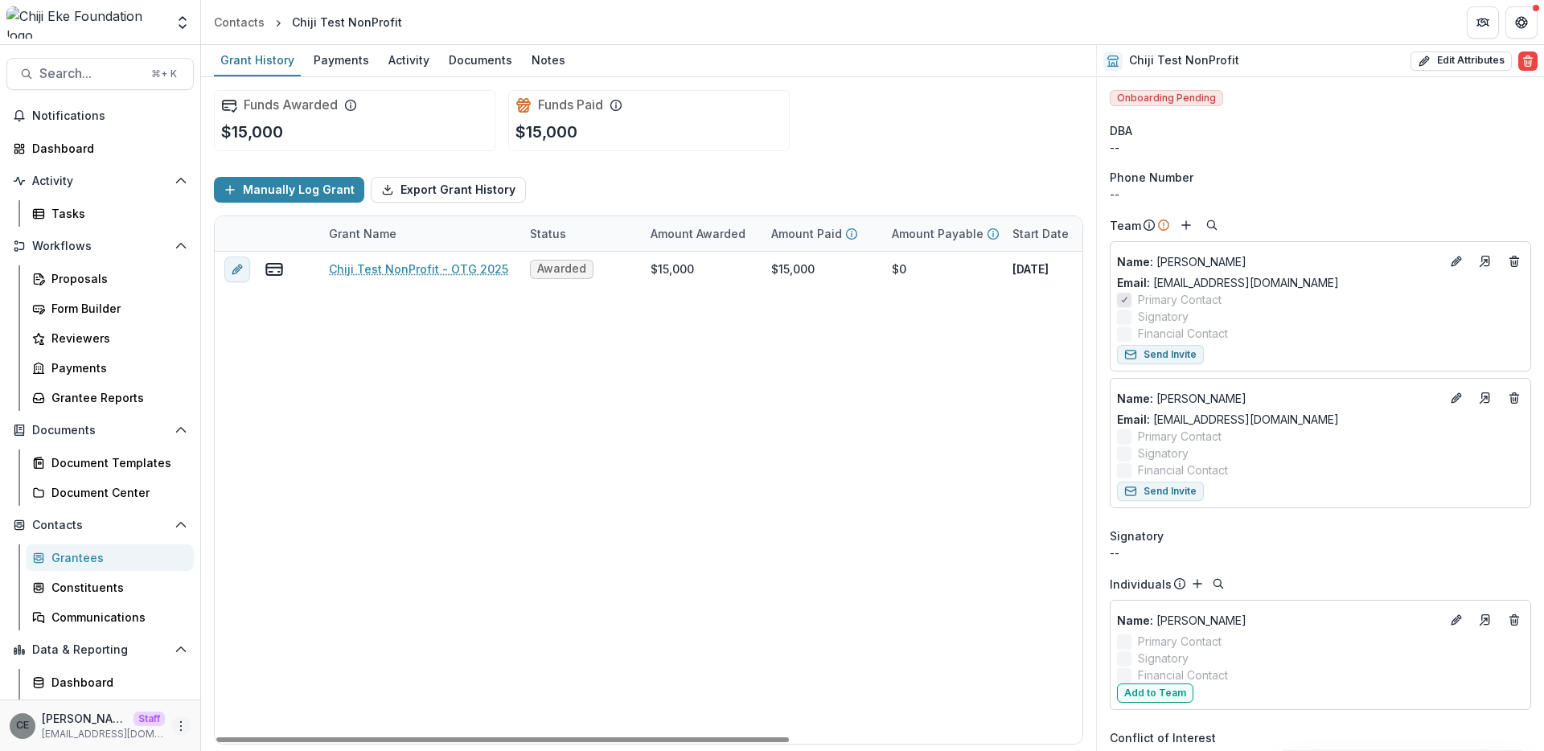
click at [174, 724] on icon "More" at bounding box center [180, 726] width 13 height 13
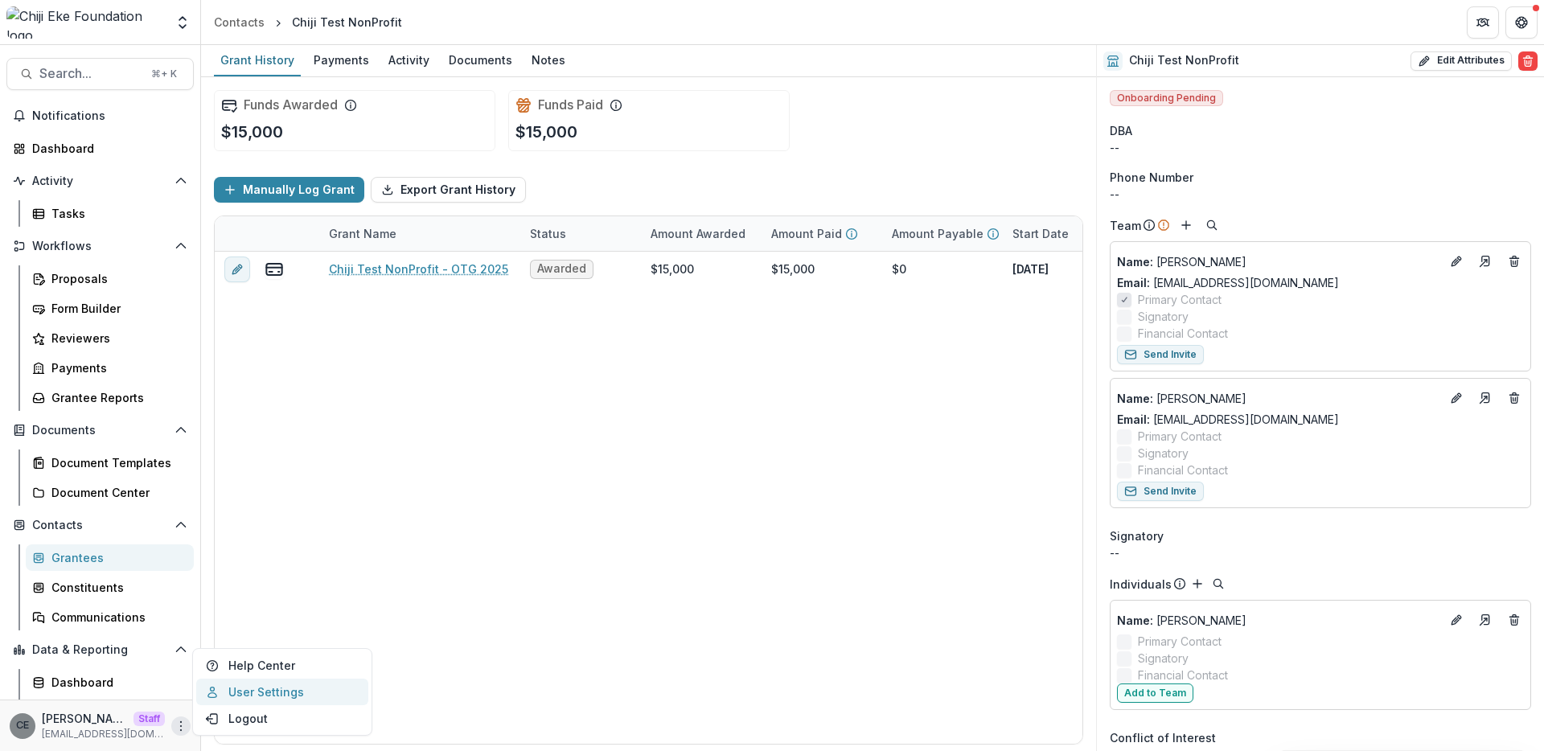
click at [270, 692] on link "User Settings" at bounding box center [282, 692] width 172 height 27
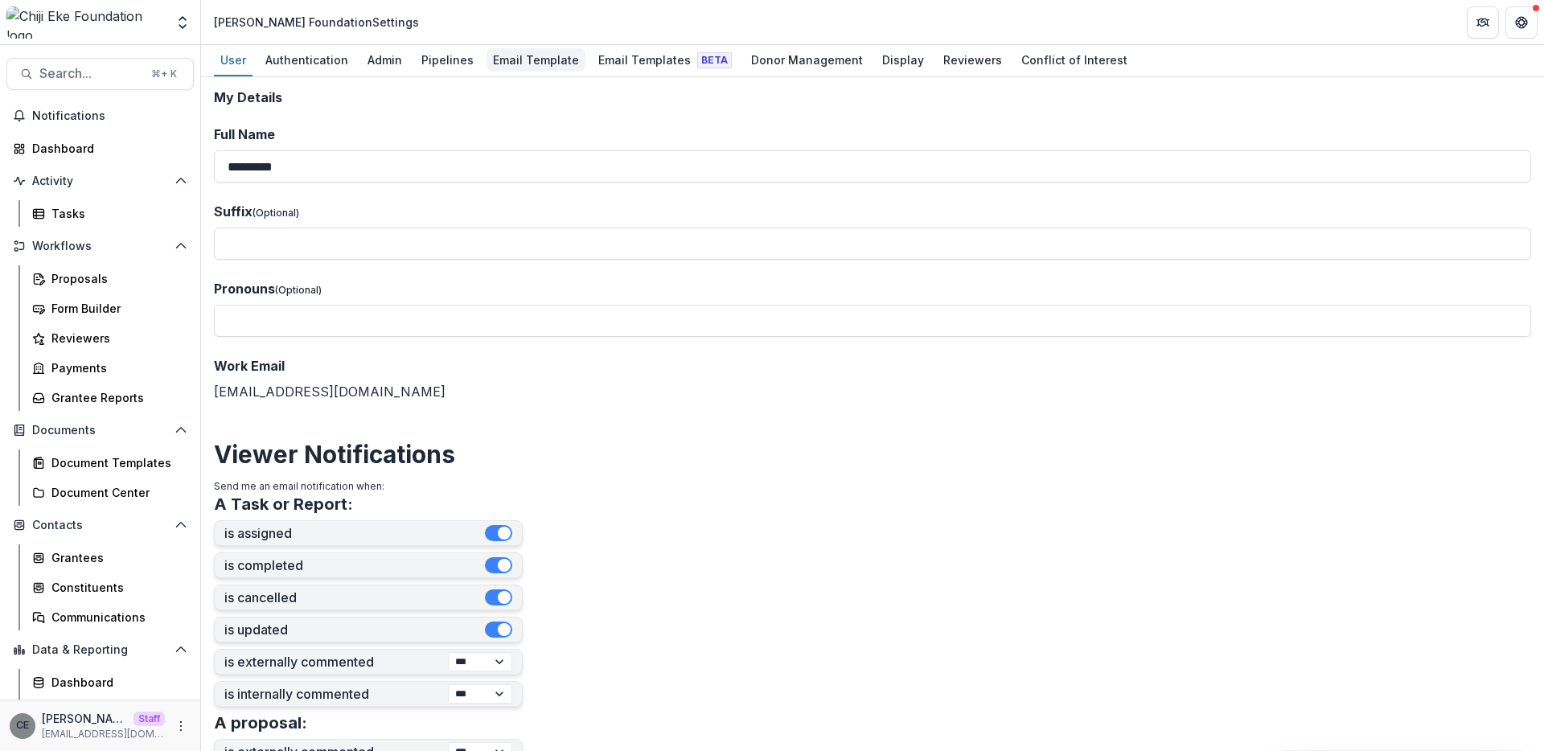
click at [523, 60] on div "Email Template" at bounding box center [535, 59] width 99 height 23
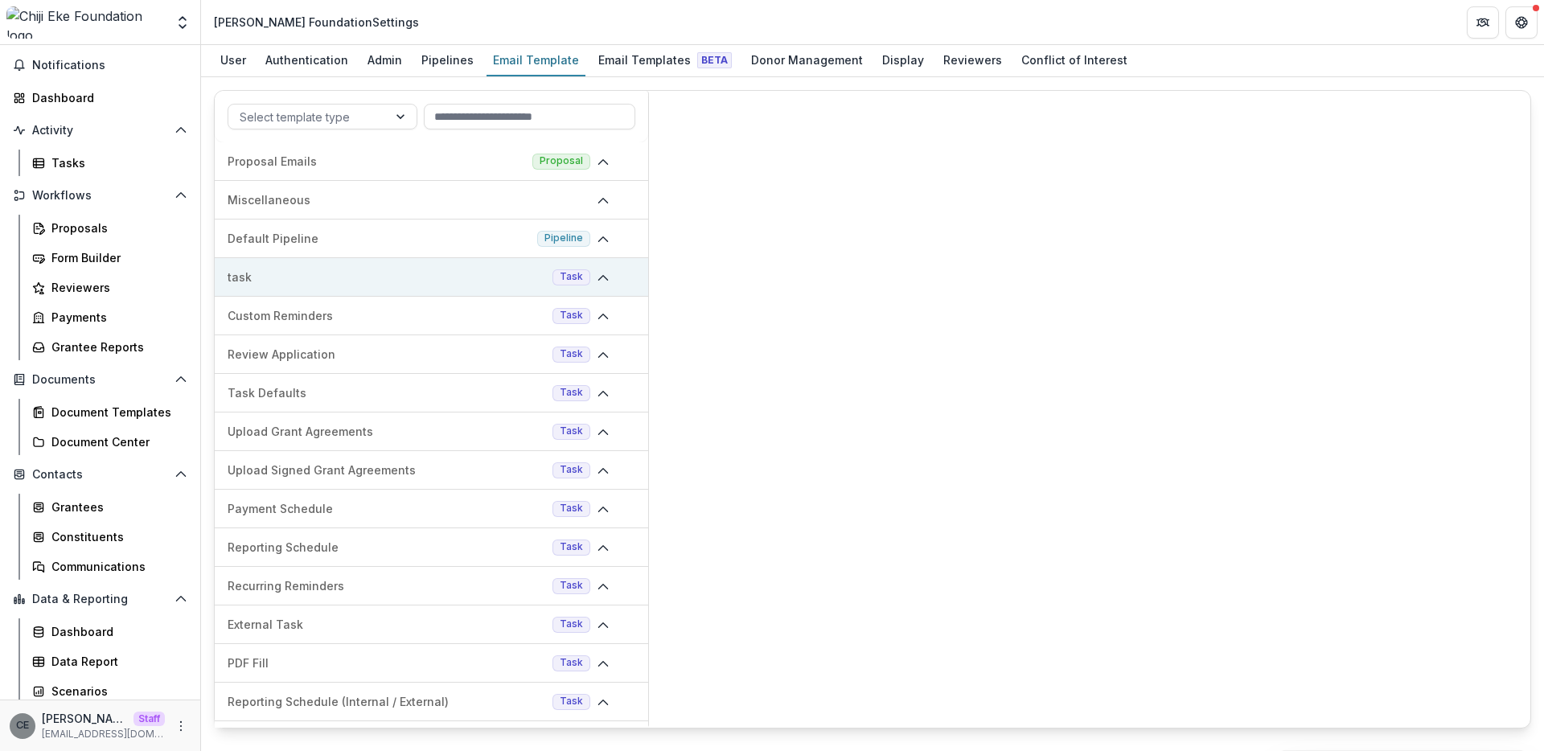
click at [598, 277] on icon at bounding box center [603, 278] width 13 height 13
click at [276, 322] on p "Task reminder" at bounding box center [274, 315] width 80 height 17
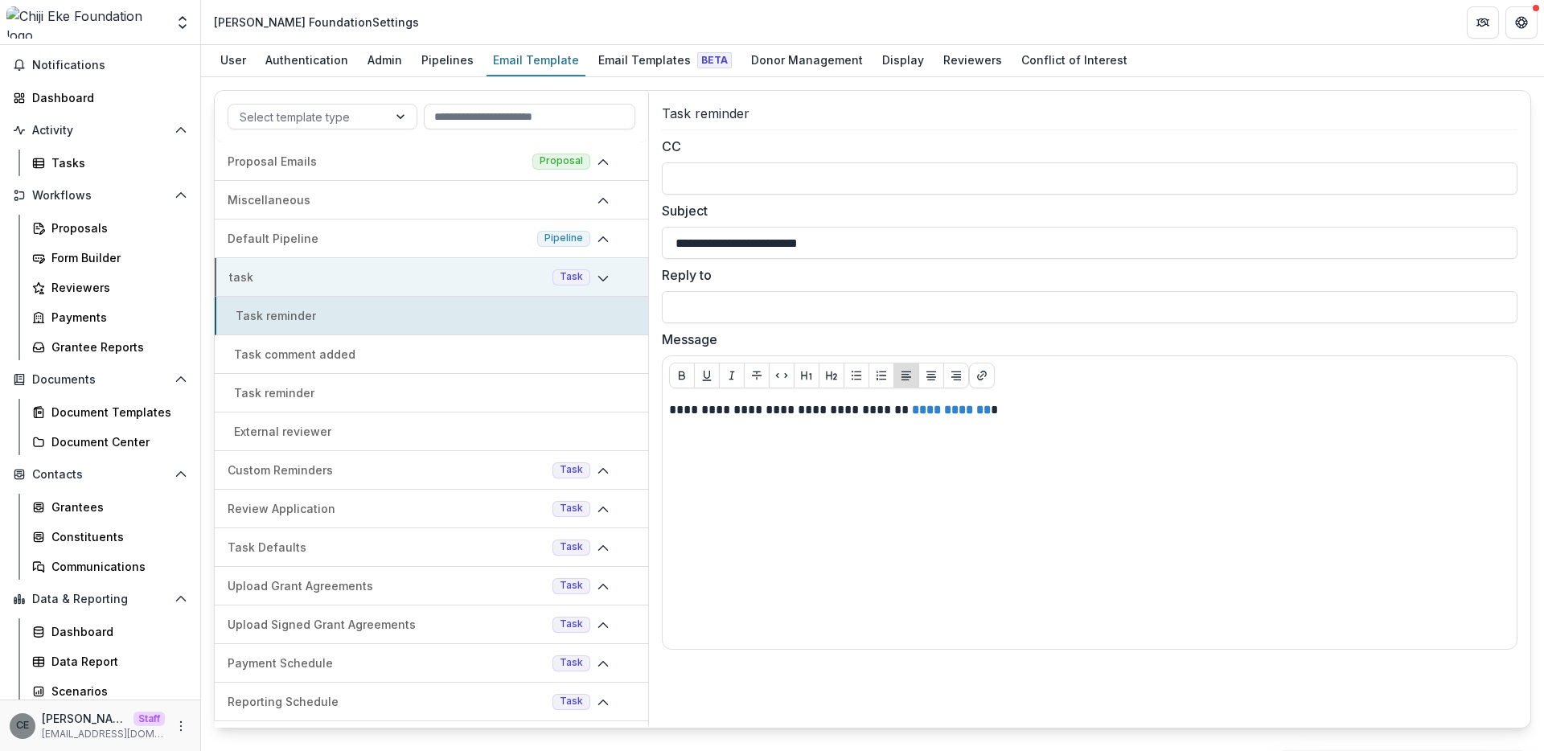
click at [605, 282] on span at bounding box center [610, 277] width 26 height 19
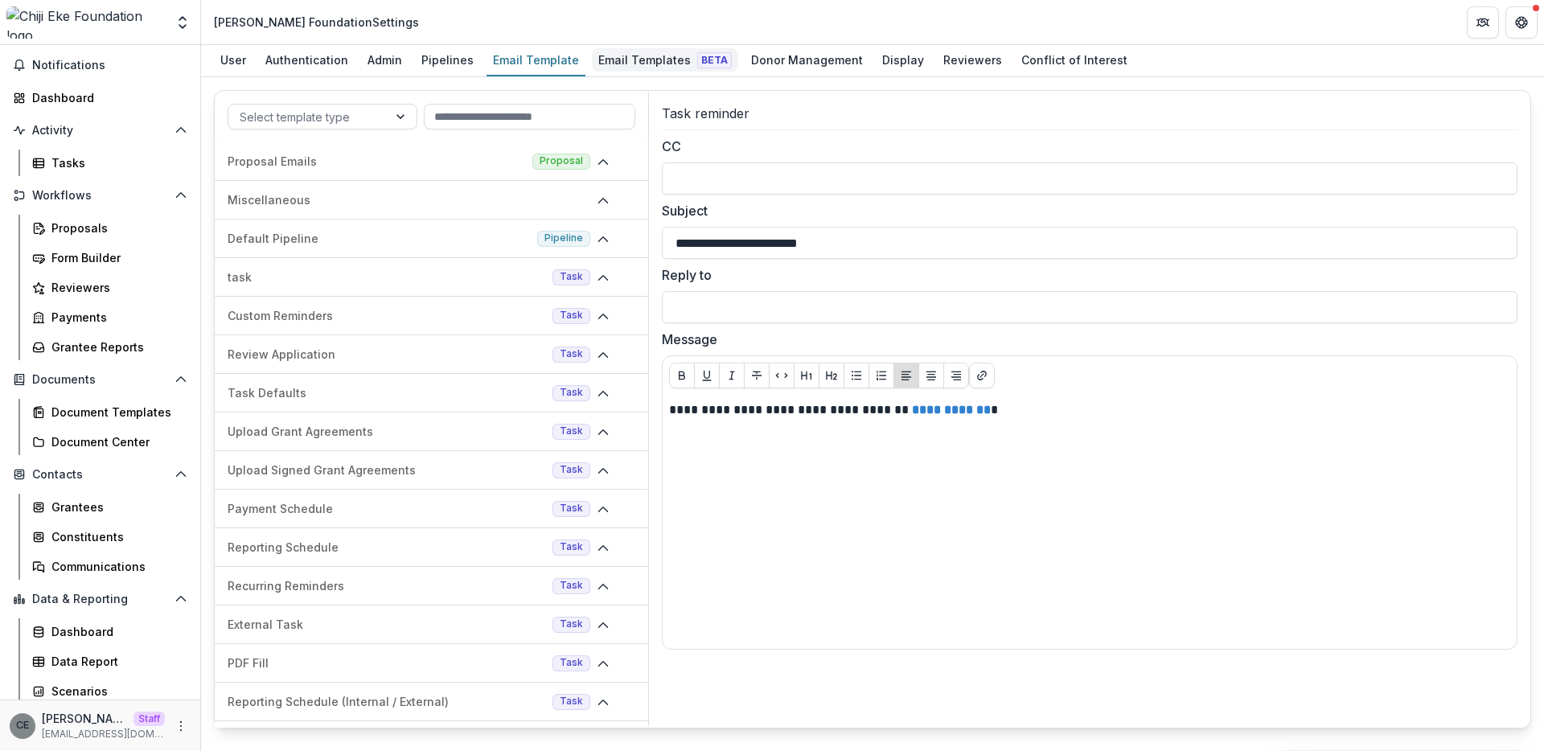
click at [622, 60] on div "Email Templates Beta" at bounding box center [665, 59] width 146 height 23
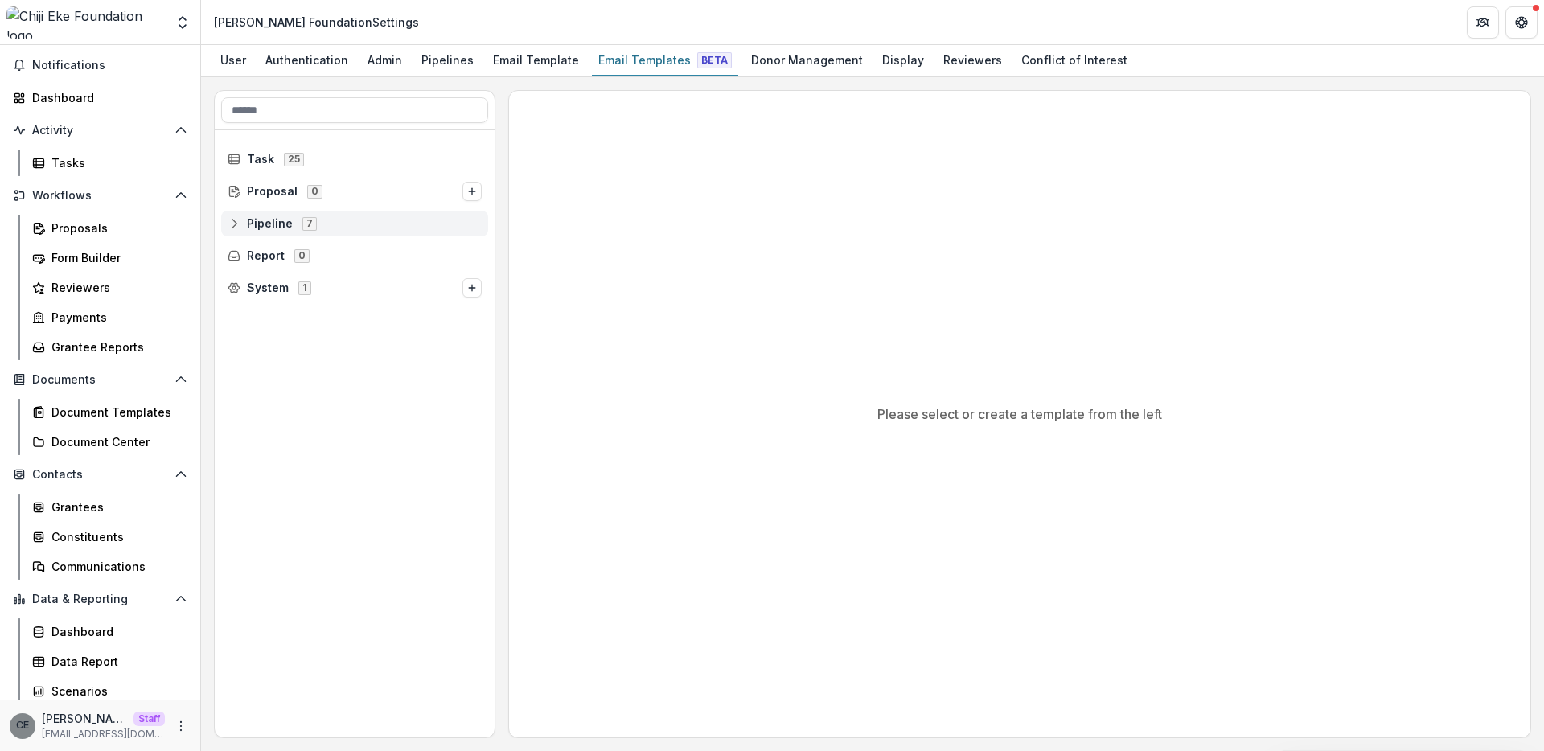
click at [279, 223] on span "Pipeline" at bounding box center [270, 224] width 46 height 14
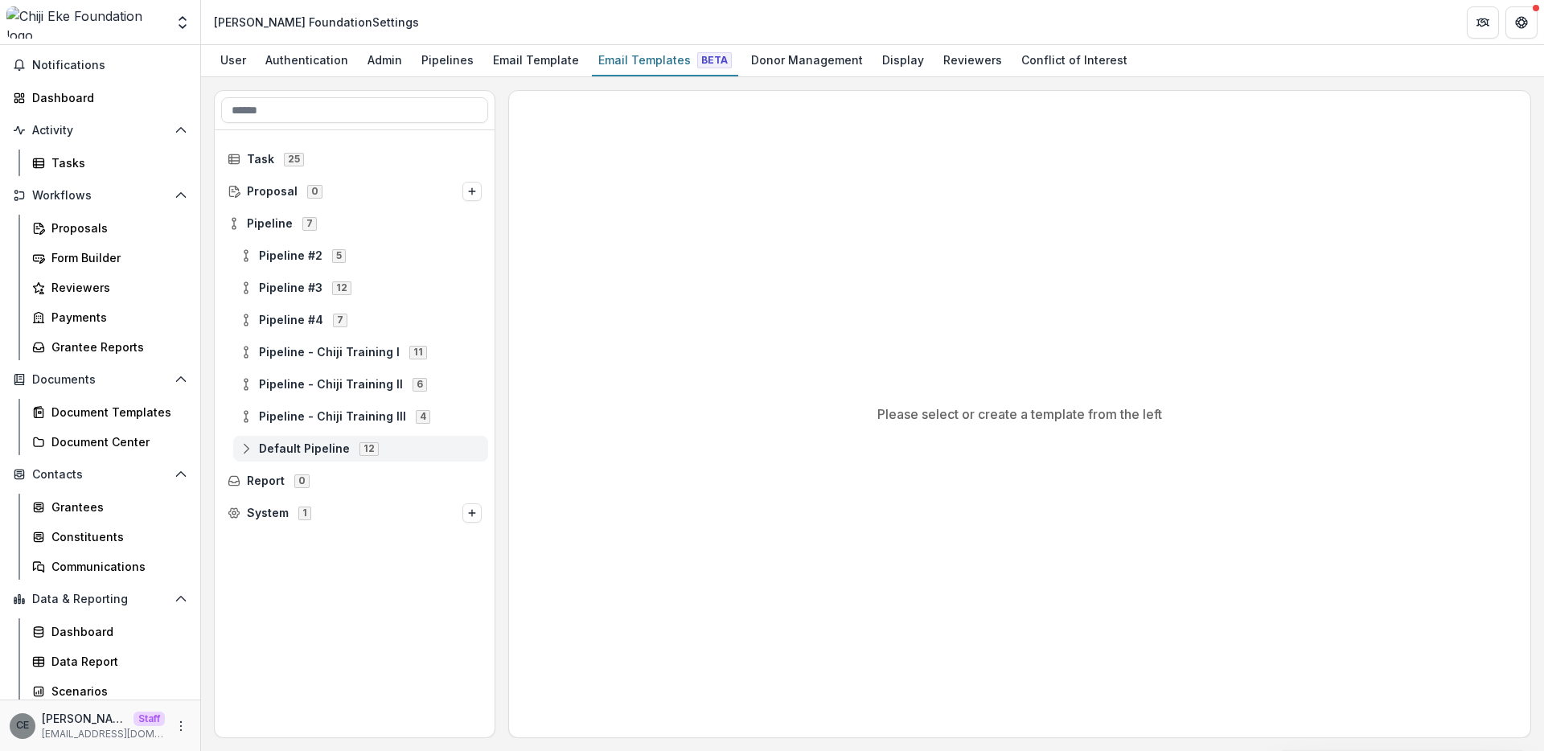
click at [337, 452] on span "Default Pipeline" at bounding box center [304, 449] width 91 height 14
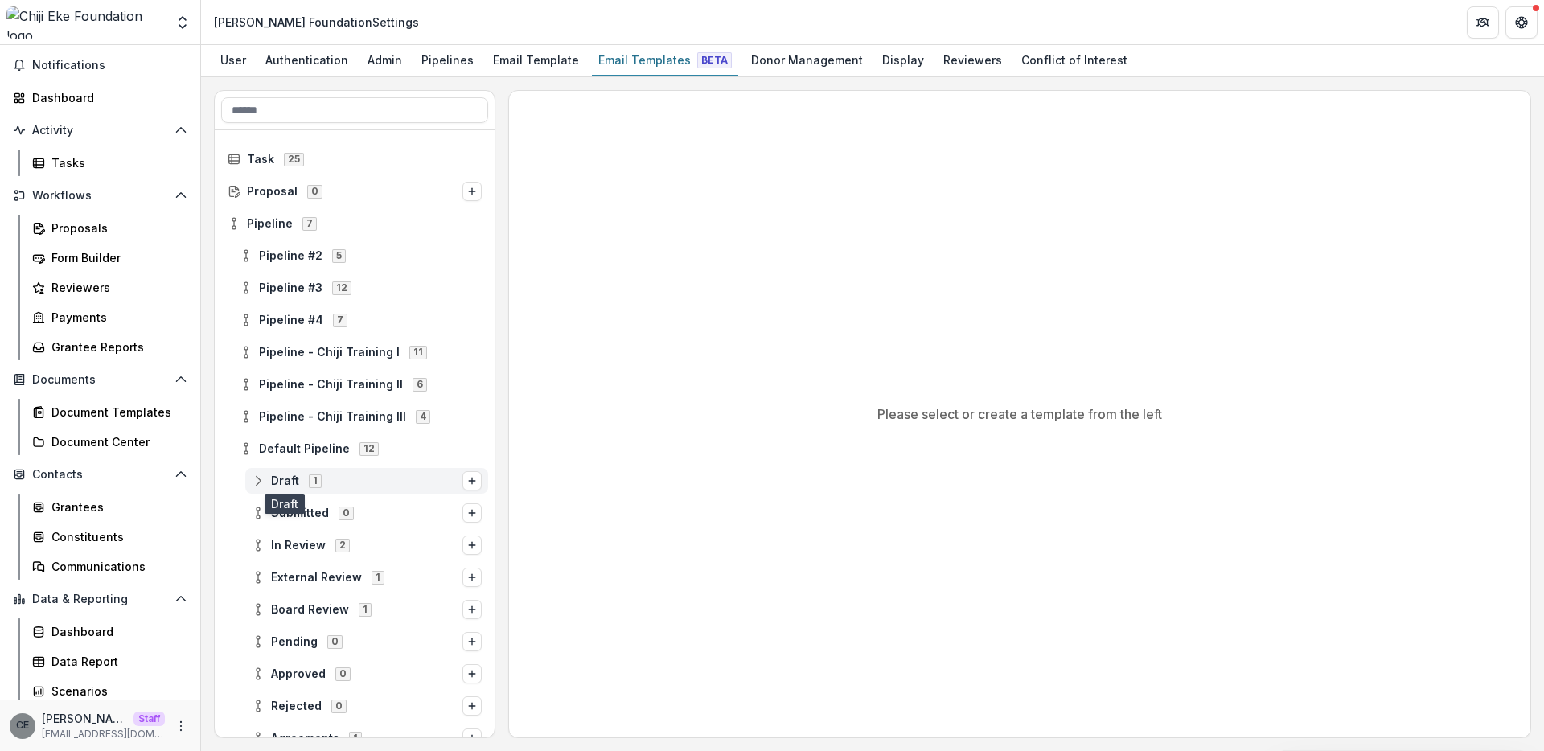
click at [284, 478] on span "Draft" at bounding box center [285, 481] width 28 height 14
click at [335, 517] on span "Appilcation Proposal" at bounding box center [382, 514] width 199 height 14
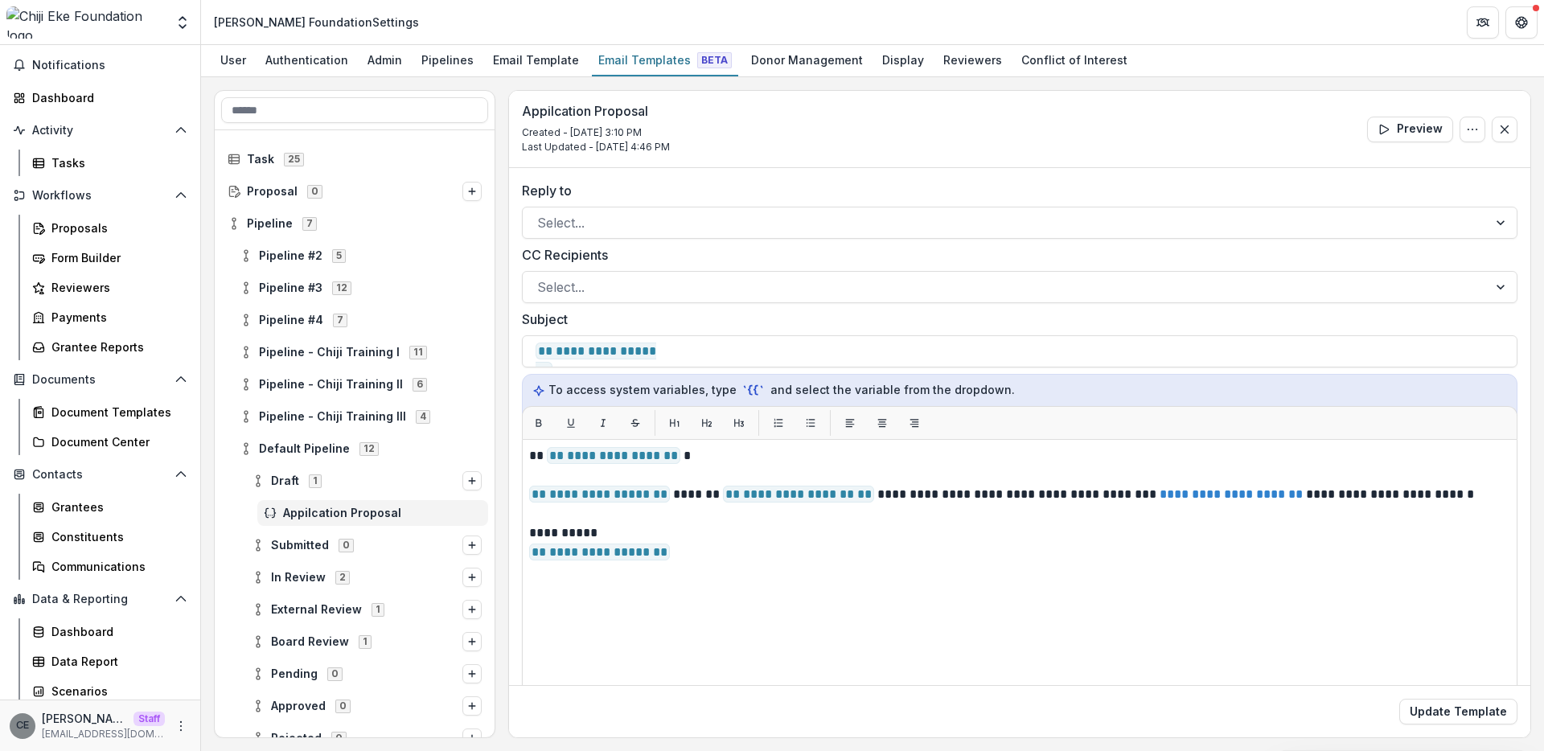
drag, startPoint x: 527, startPoint y: 460, endPoint x: 708, endPoint y: 560, distance: 205.9
click at [716, 559] on div "**********" at bounding box center [1019, 640] width 995 height 402
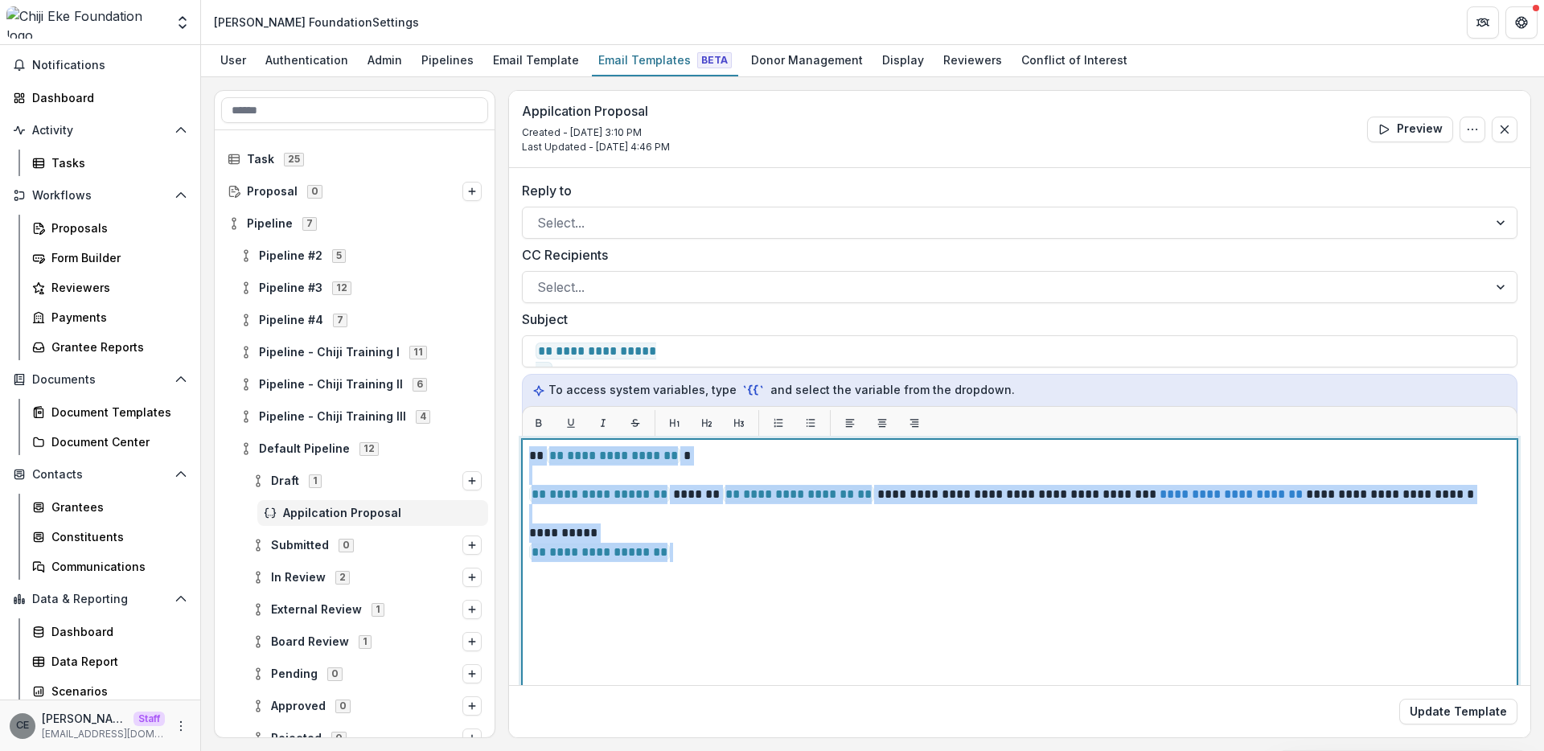
drag, startPoint x: 703, startPoint y: 560, endPoint x: 523, endPoint y: 454, distance: 208.0
click at [523, 454] on div "**********" at bounding box center [1019, 640] width 995 height 402
copy div "**********"
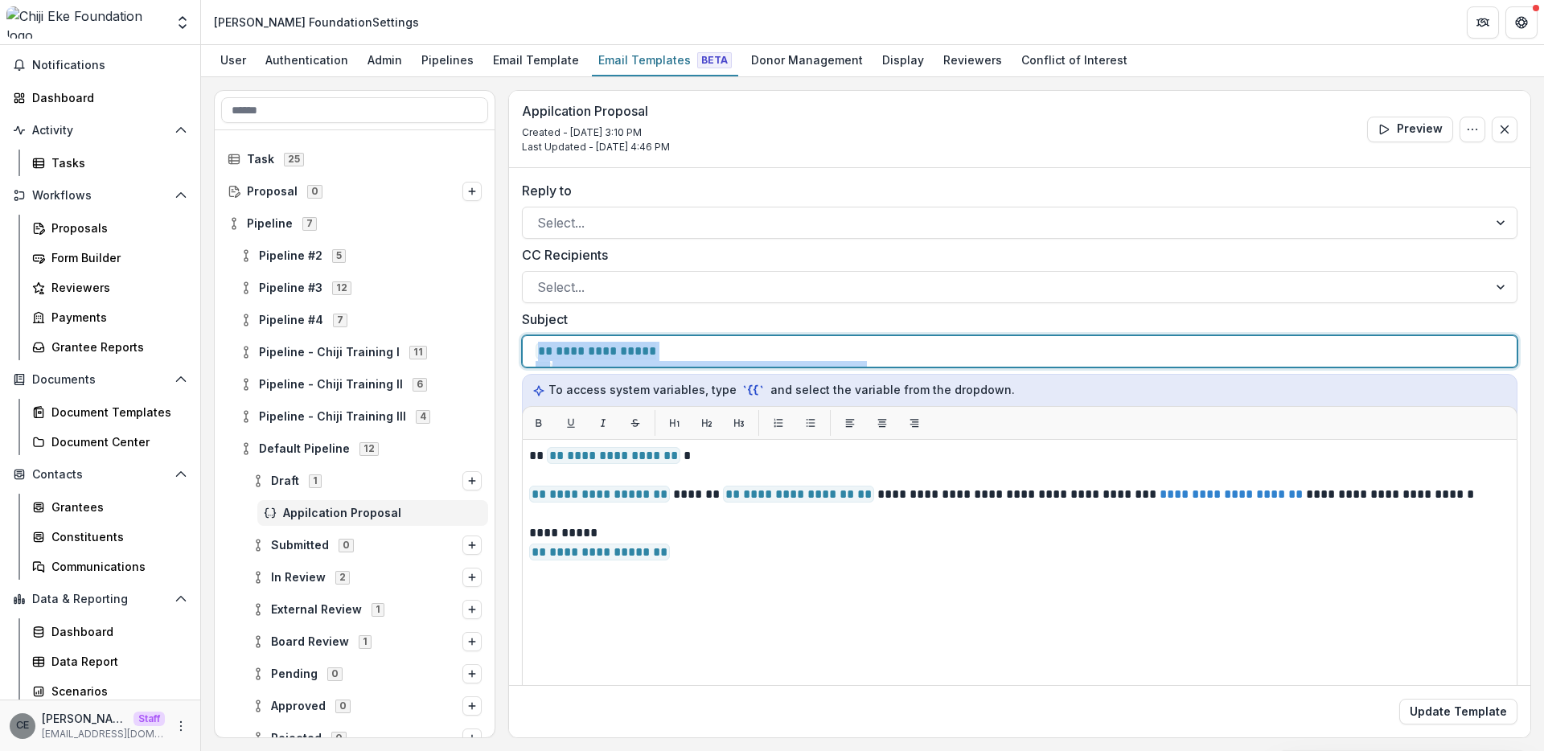
drag, startPoint x: 982, startPoint y: 352, endPoint x: 537, endPoint y: 355, distance: 444.7
click at [537, 355] on div "**********" at bounding box center [1020, 351] width 968 height 31
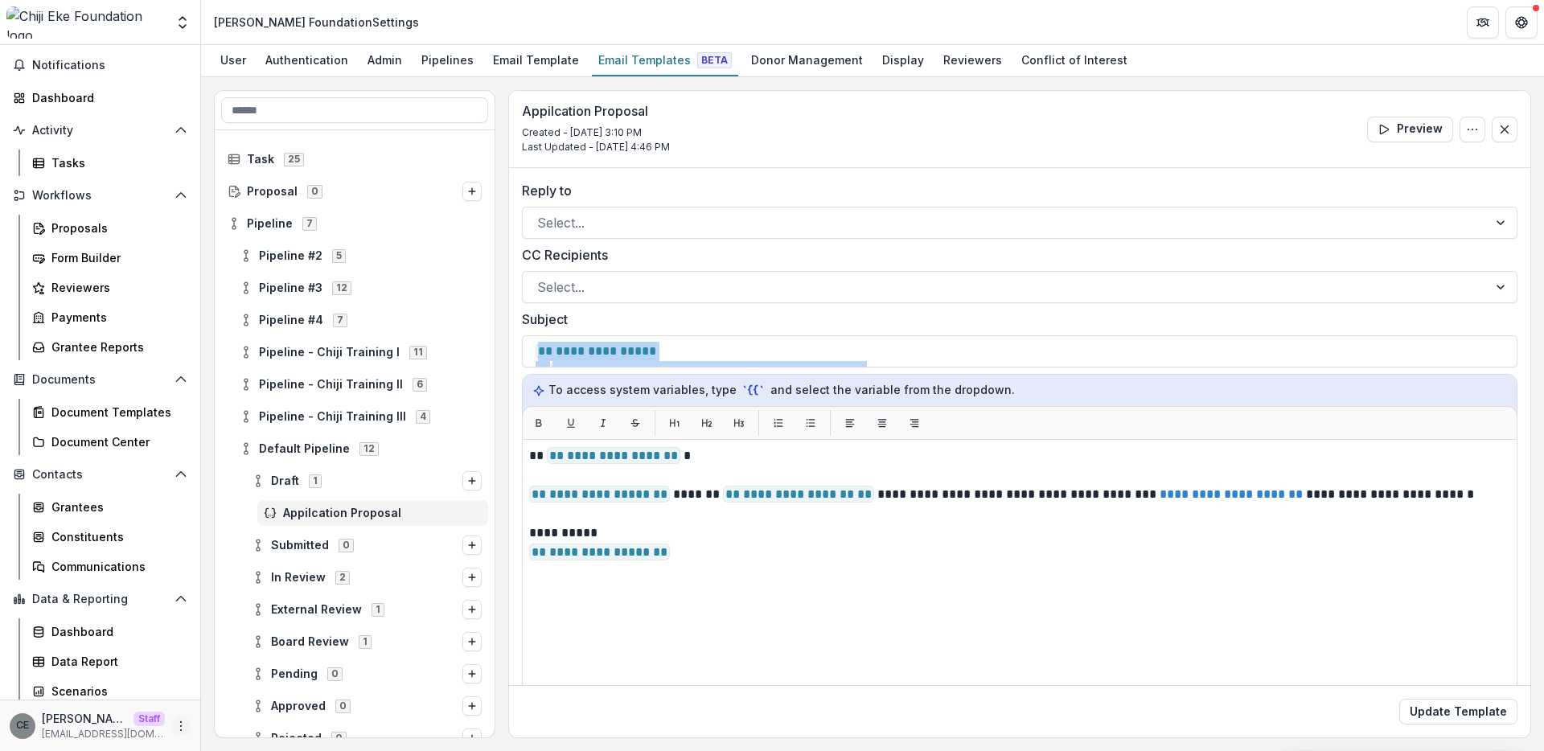
click at [183, 724] on button "More" at bounding box center [180, 725] width 19 height 19
click at [222, 696] on link "User Settings" at bounding box center [282, 692] width 172 height 27
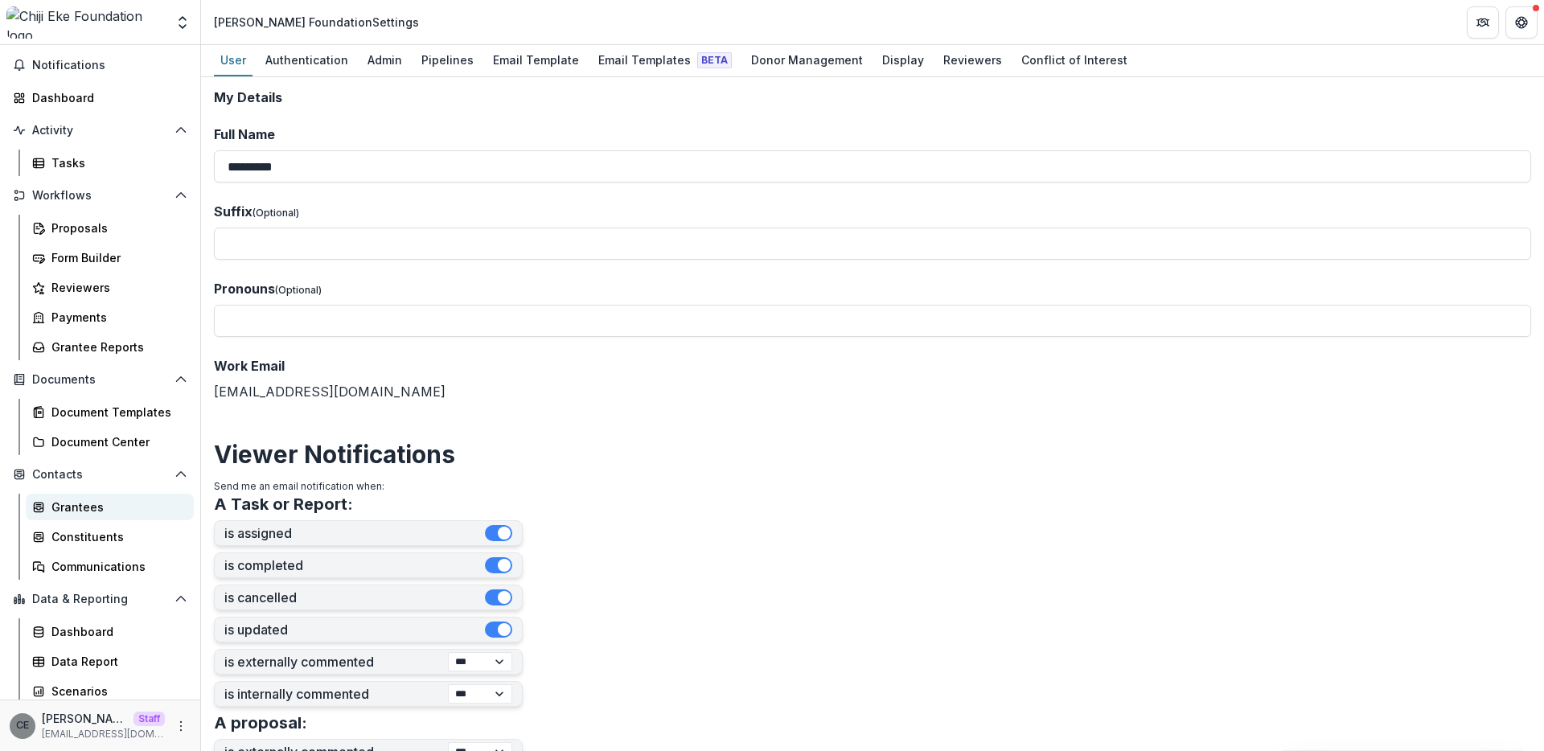
click at [84, 510] on div "Grantees" at bounding box center [115, 507] width 129 height 17
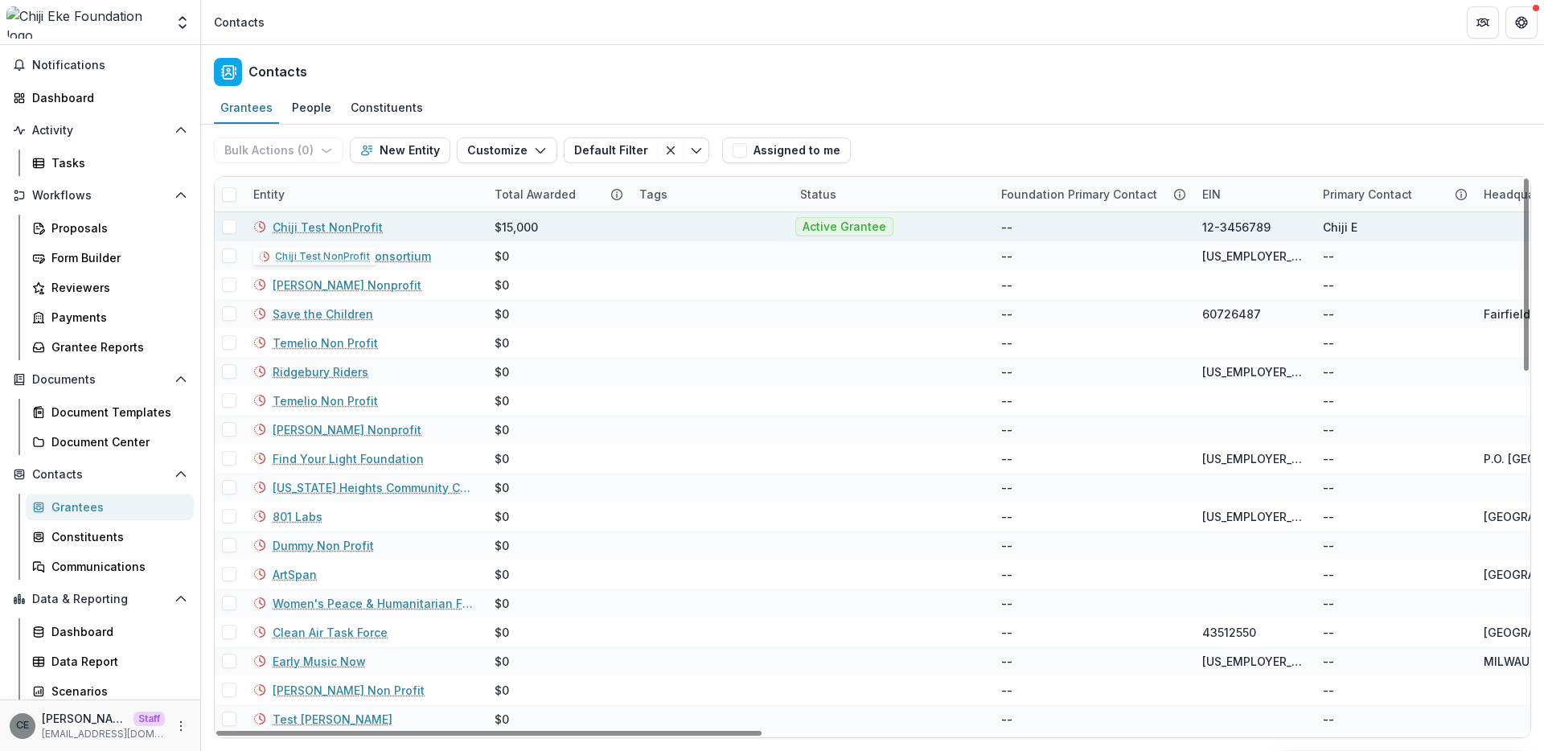
click at [340, 228] on link "Chiji Test NonProfit" at bounding box center [328, 227] width 110 height 17
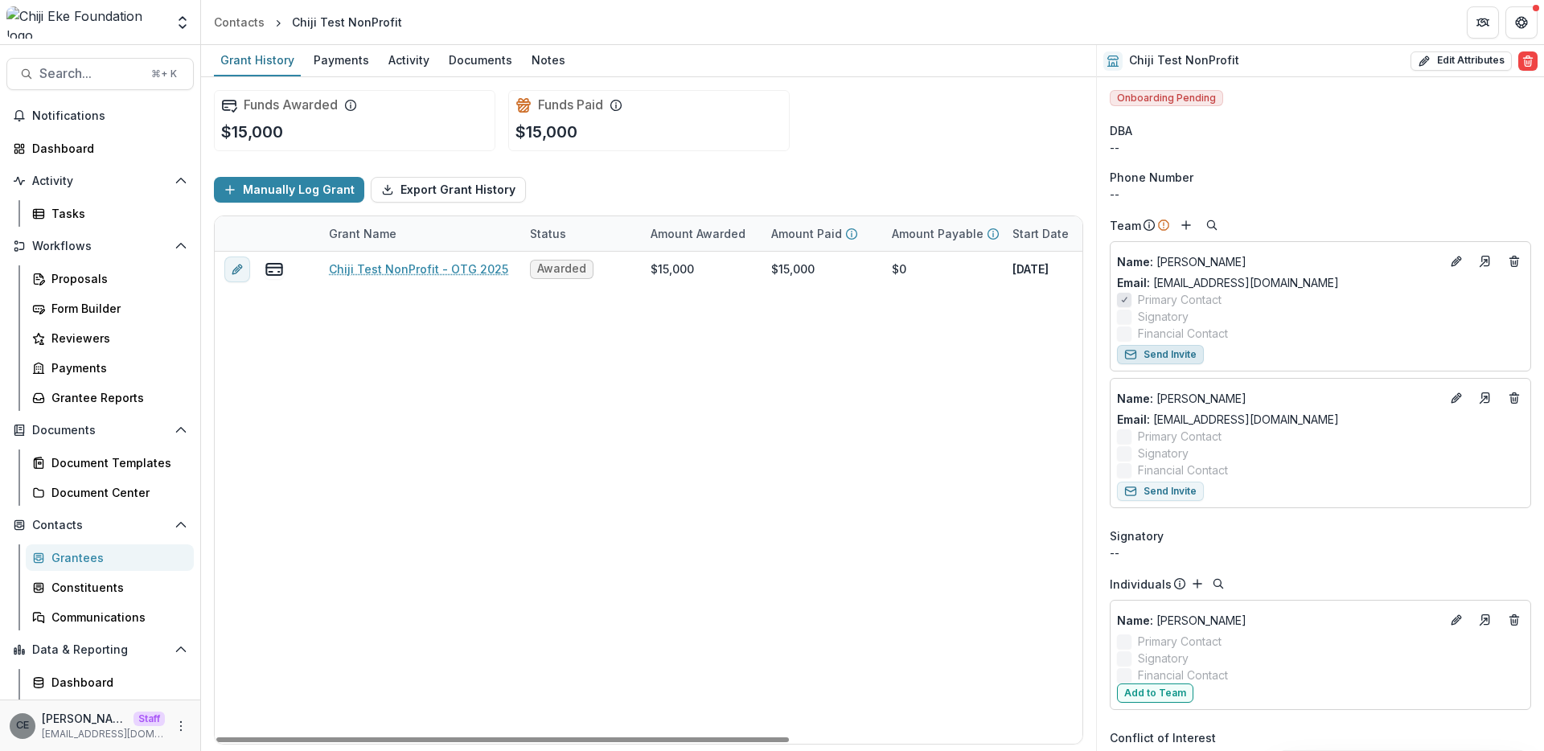
click at [1184, 354] on button "Send Invite" at bounding box center [1160, 354] width 87 height 19
click at [179, 727] on icon "More" at bounding box center [180, 726] width 13 height 13
click at [268, 695] on link "User Settings" at bounding box center [282, 692] width 172 height 27
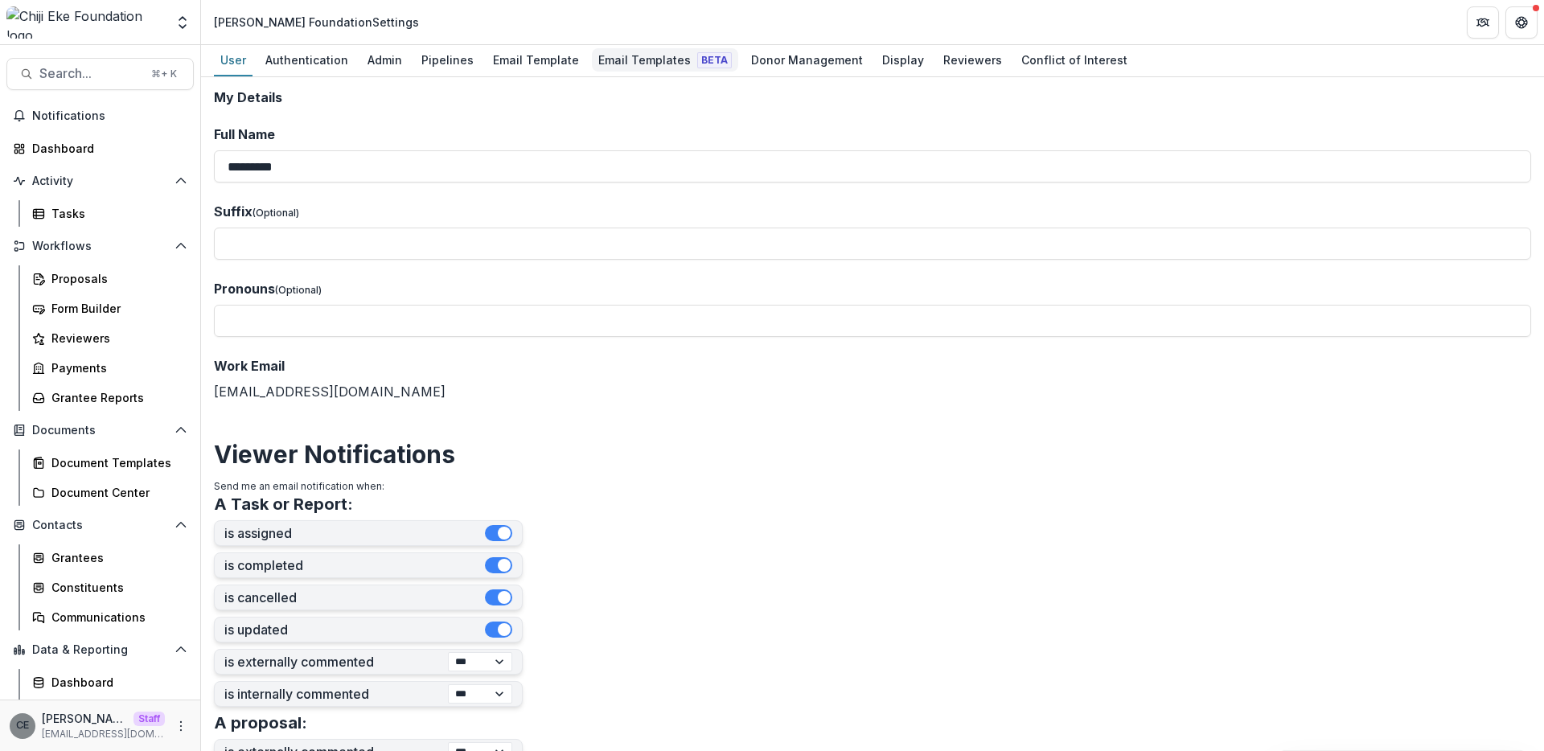
click at [626, 63] on div "Email Templates Beta" at bounding box center [665, 59] width 146 height 23
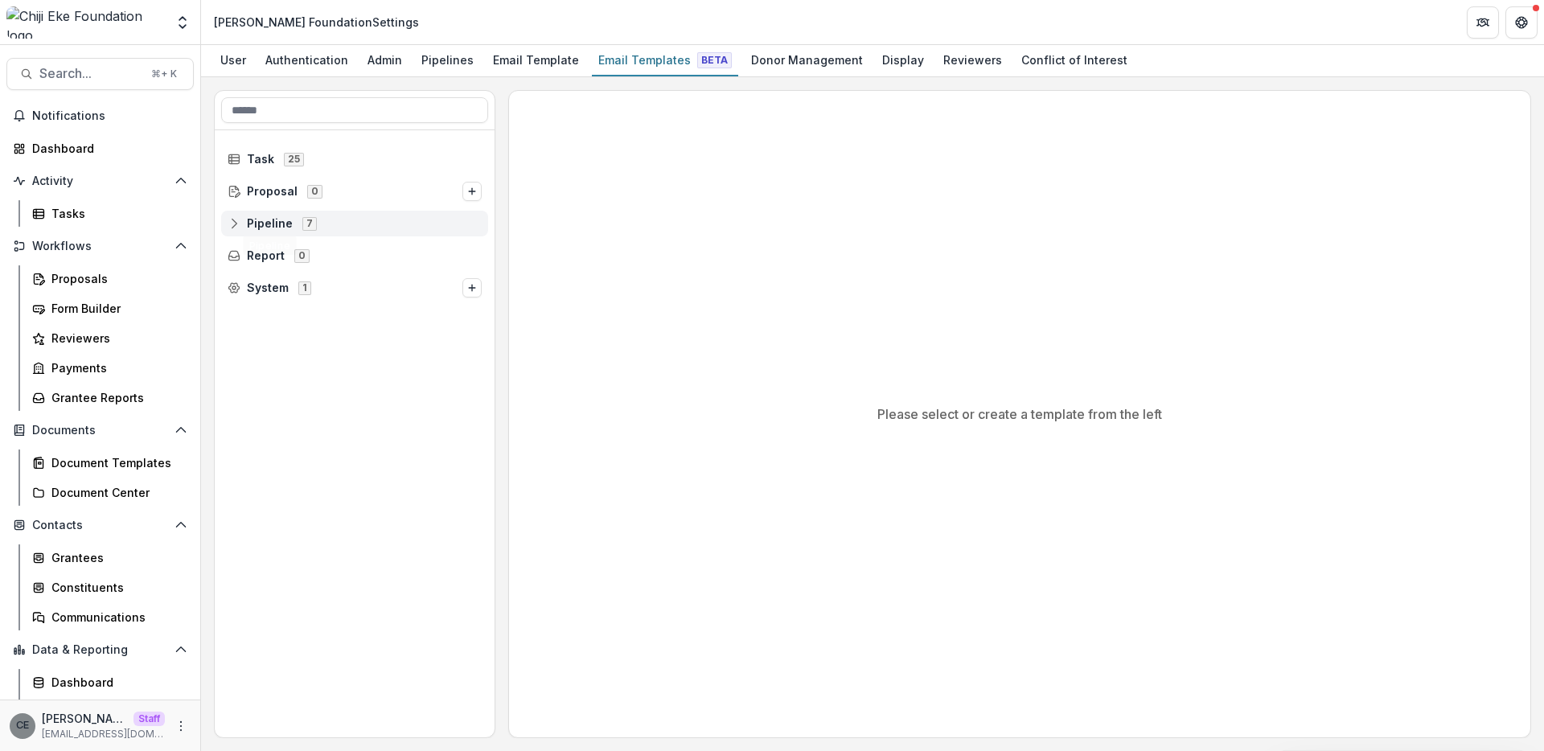
click at [258, 218] on span "Pipeline" at bounding box center [270, 224] width 46 height 14
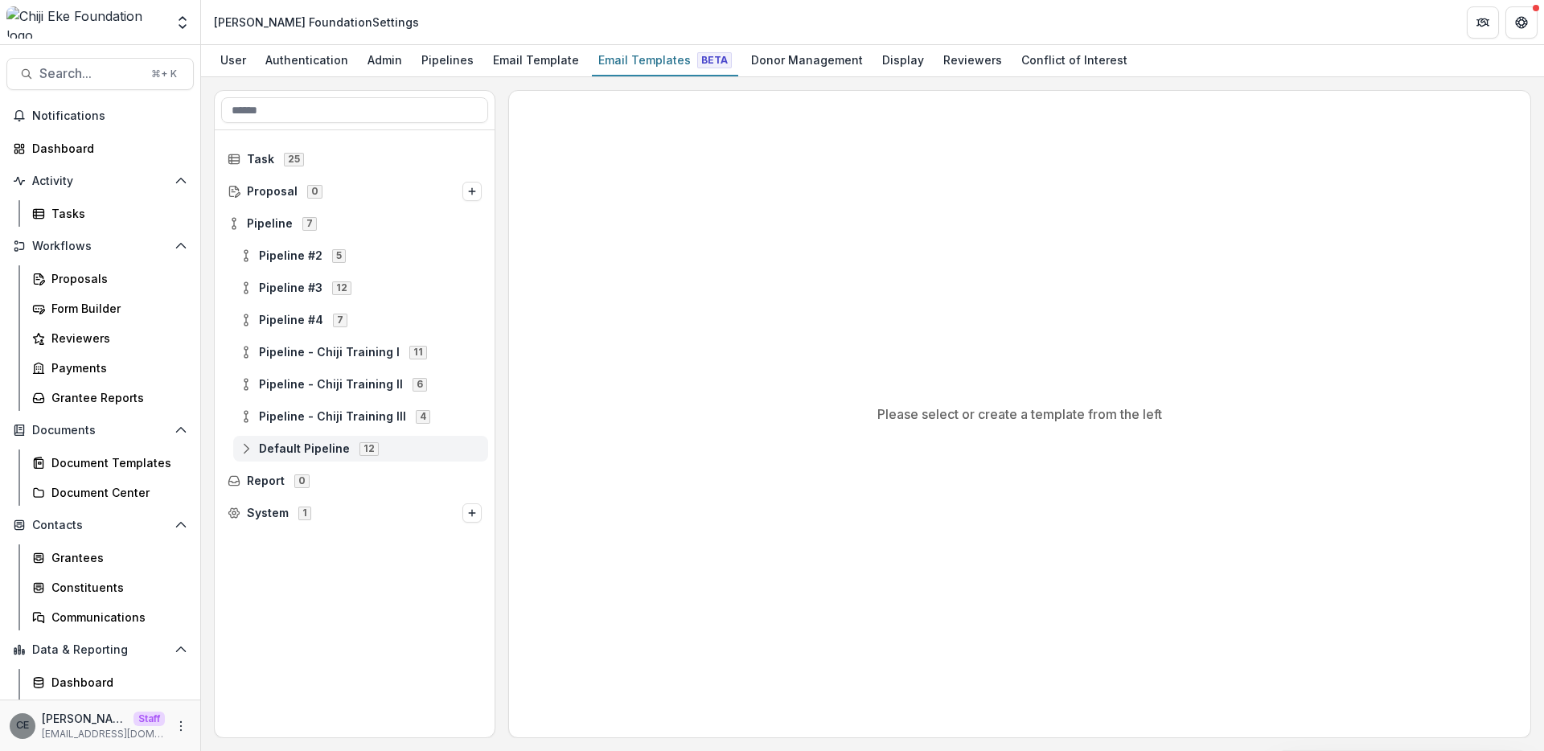
click at [323, 444] on span "Default Pipeline" at bounding box center [304, 449] width 91 height 14
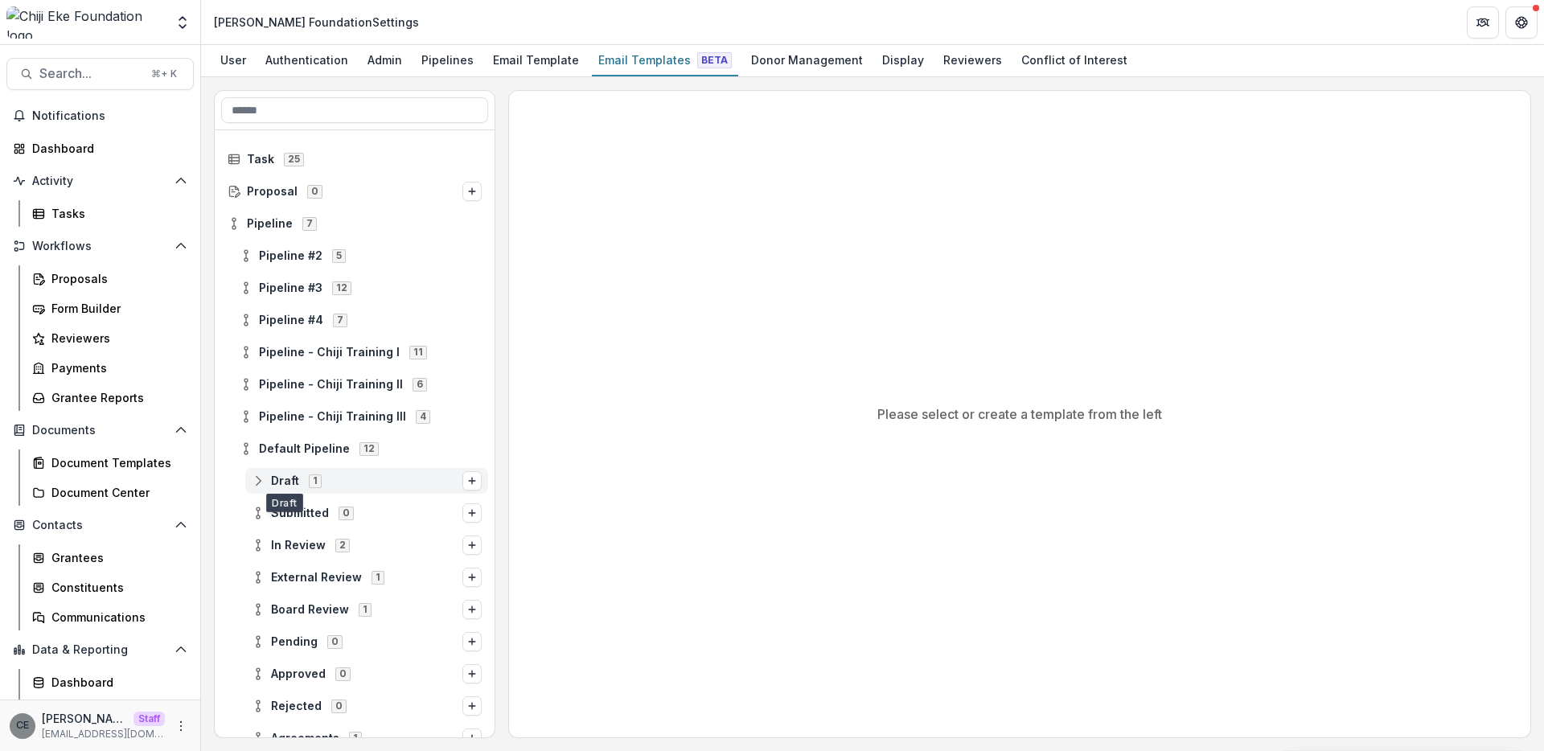
click at [294, 478] on span "Draft" at bounding box center [285, 481] width 28 height 14
drag, startPoint x: 339, startPoint y: 515, endPoint x: 415, endPoint y: 466, distance: 90.5
click at [340, 515] on span "Appilcation Proposal" at bounding box center [382, 514] width 199 height 14
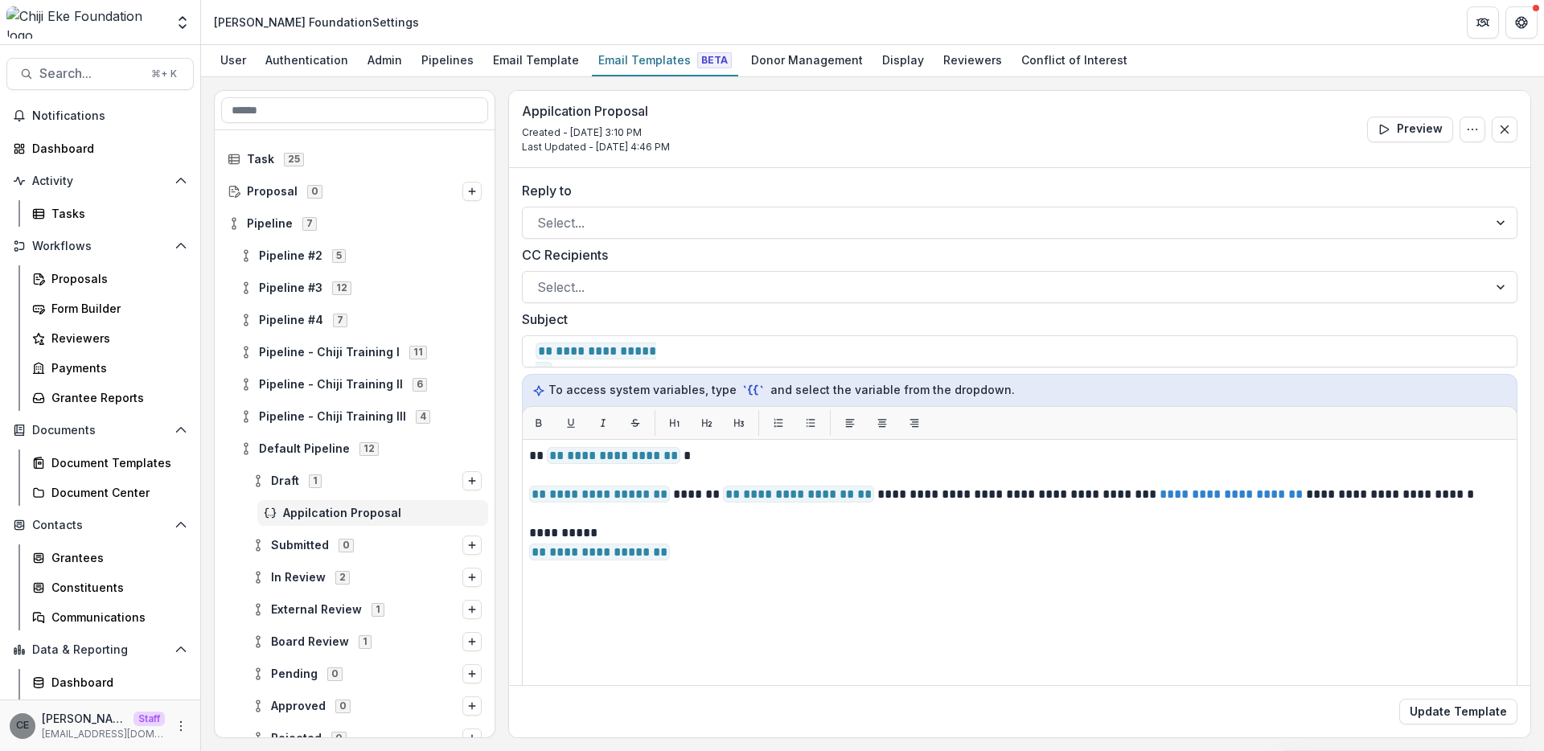
drag, startPoint x: 527, startPoint y: 458, endPoint x: 681, endPoint y: 561, distance: 185.3
click at [679, 562] on div "**********" at bounding box center [1019, 640] width 995 height 402
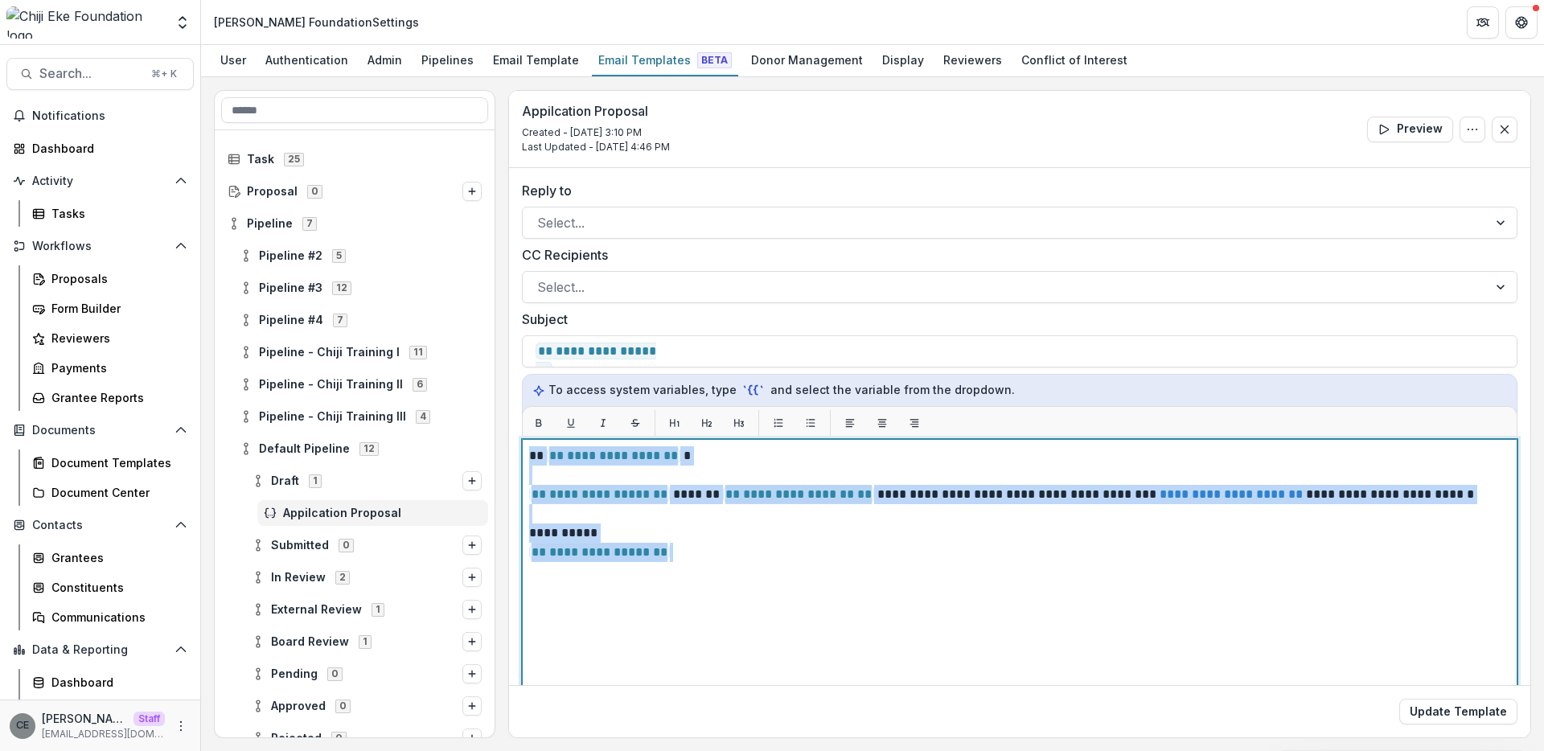
drag, startPoint x: 648, startPoint y: 551, endPoint x: 519, endPoint y: 450, distance: 163.3
click at [519, 450] on div "**********" at bounding box center [1019, 511] width 1021 height 686
copy div "**********"
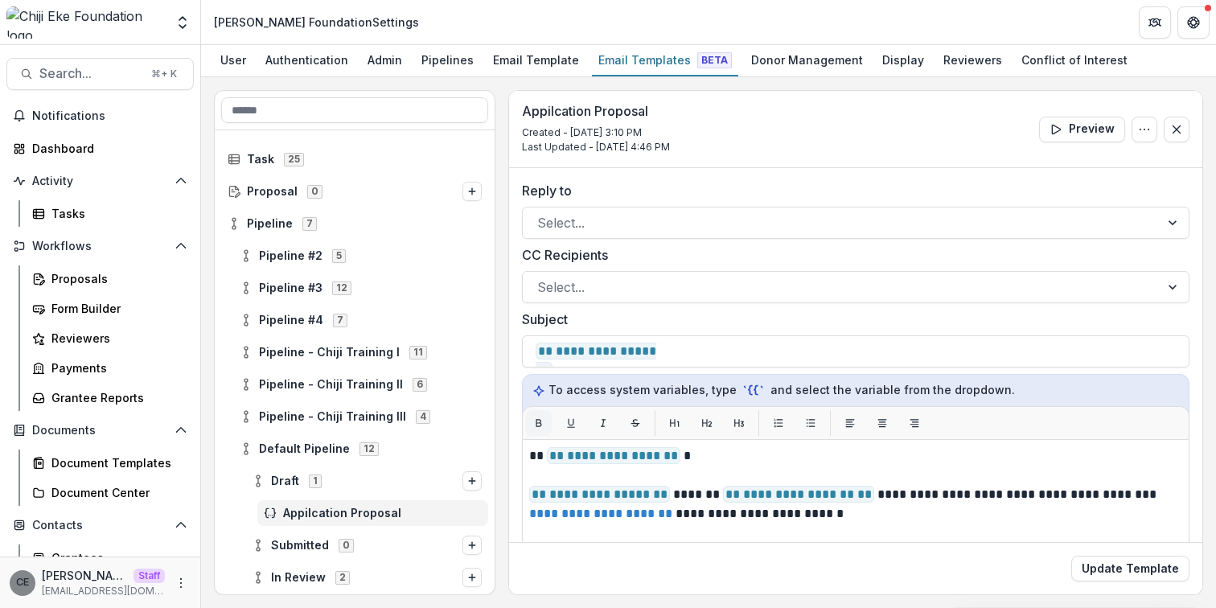
drag, startPoint x: 515, startPoint y: 458, endPoint x: 527, endPoint y: 412, distance: 47.6
click at [527, 412] on div "**********" at bounding box center [855, 511] width 693 height 686
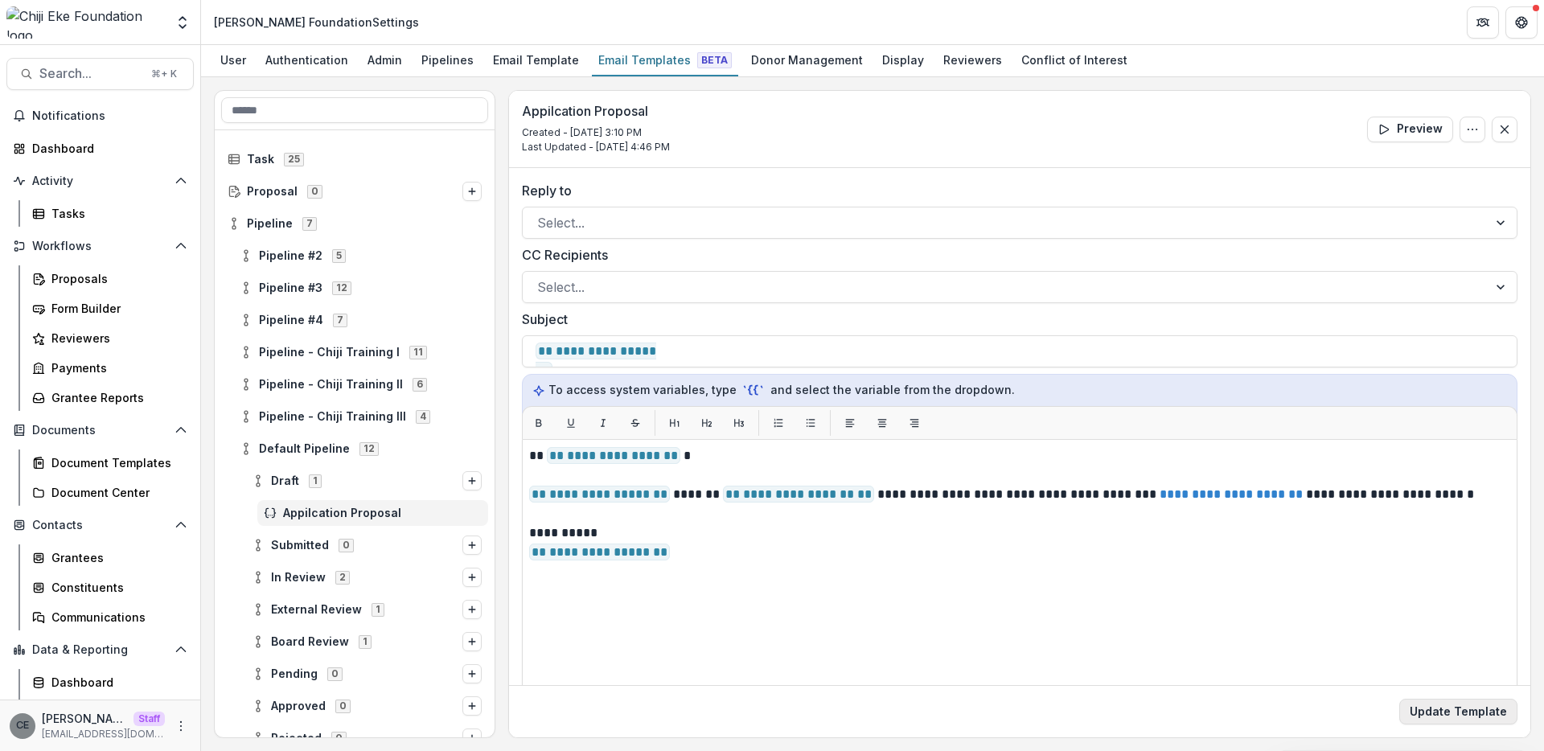
click at [1431, 717] on button "Update Template" at bounding box center [1458, 712] width 118 height 26
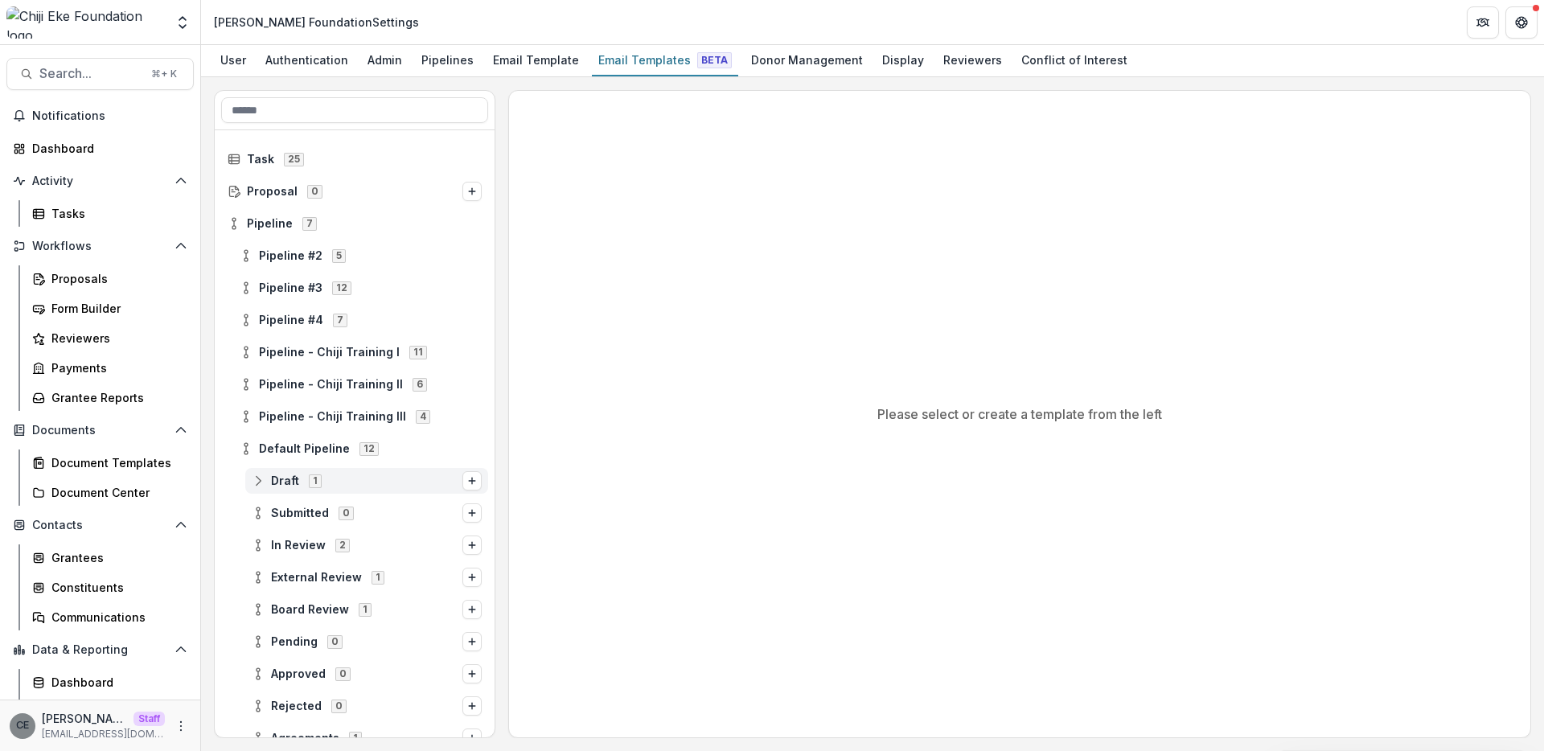
click at [317, 479] on span "1" at bounding box center [315, 480] width 13 height 13
click at [362, 511] on span "Appilcation Proposal" at bounding box center [382, 514] width 199 height 14
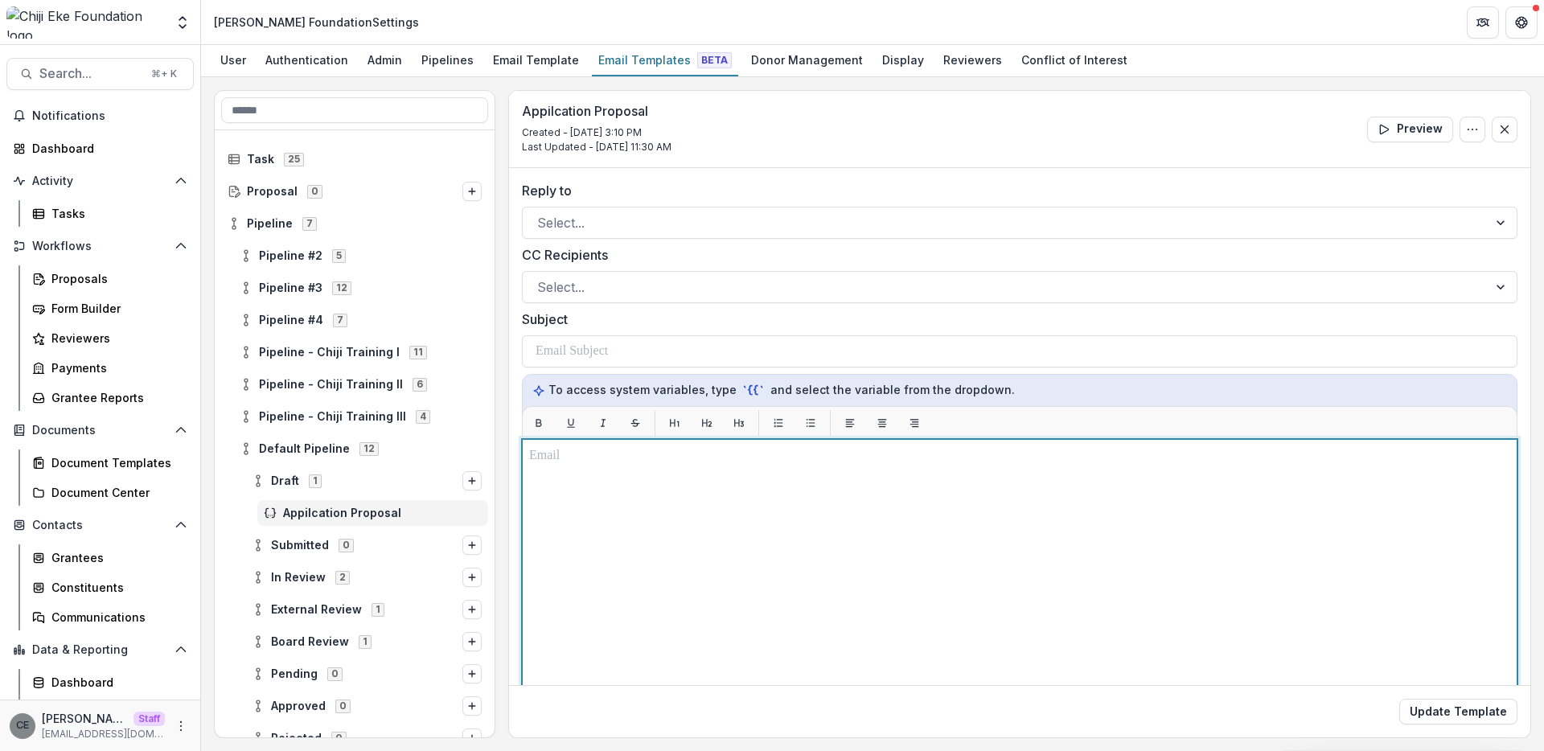
click at [634, 515] on div at bounding box center [1019, 640] width 981 height 388
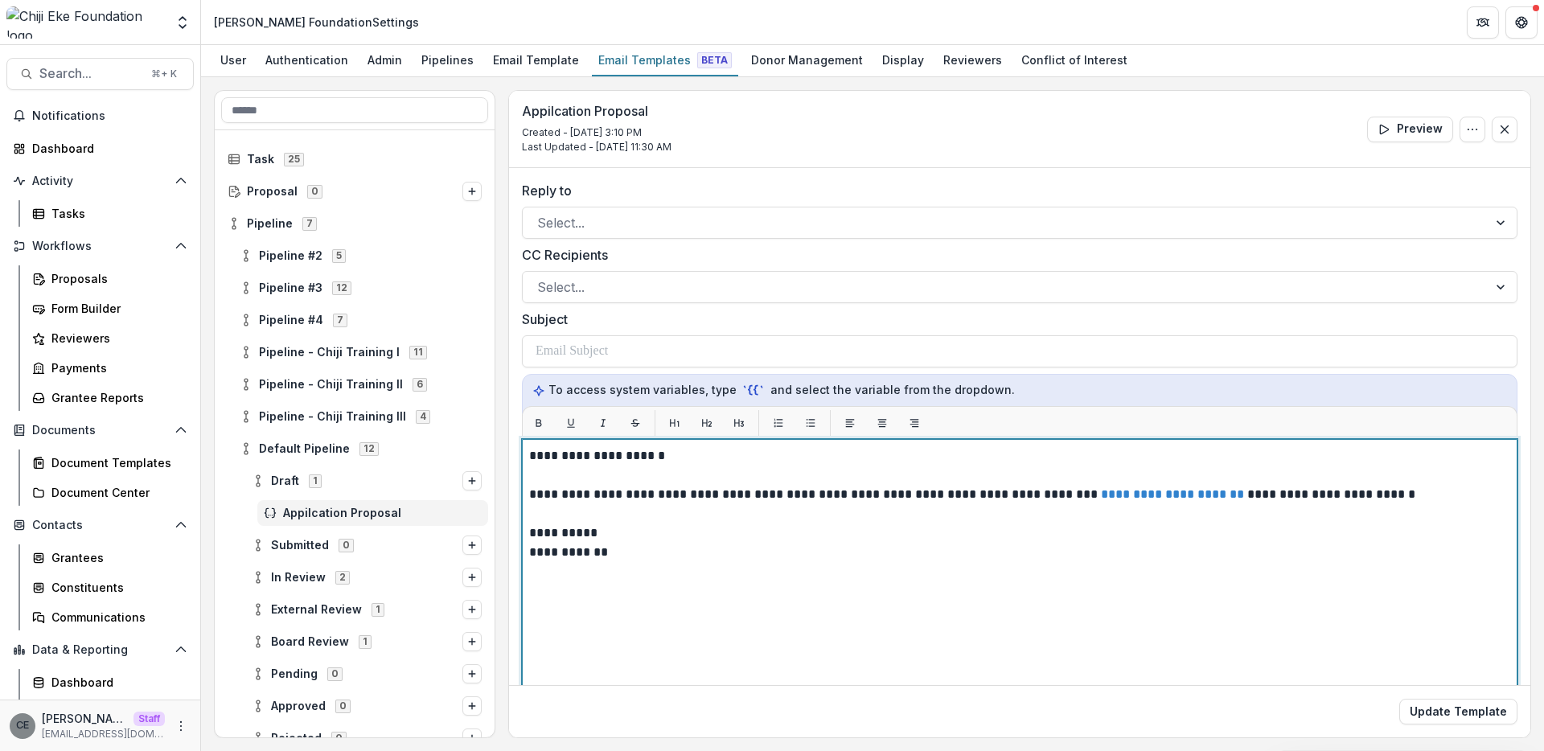
click at [666, 568] on div "**********" at bounding box center [1019, 640] width 981 height 388
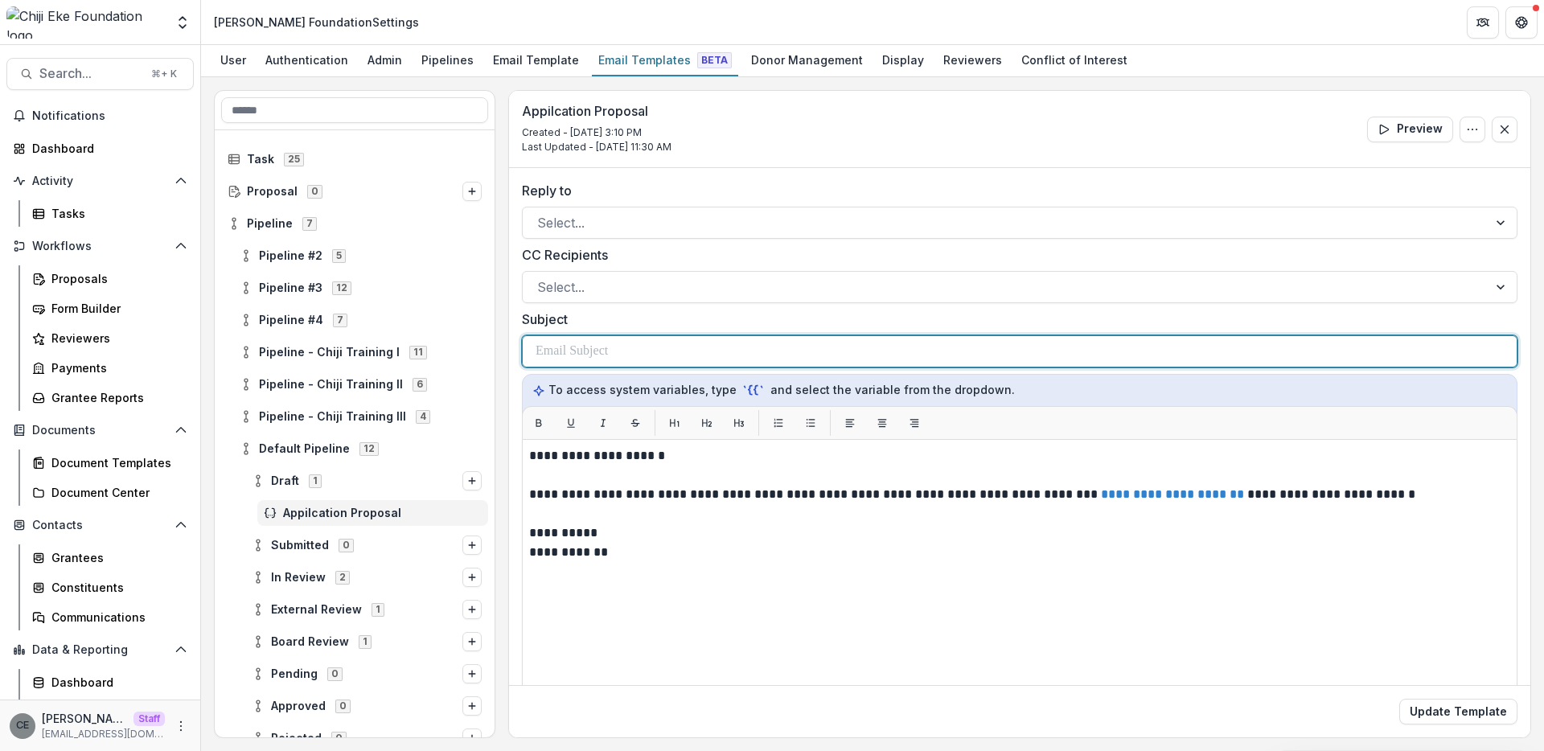
click at [578, 347] on p at bounding box center [572, 351] width 72 height 19
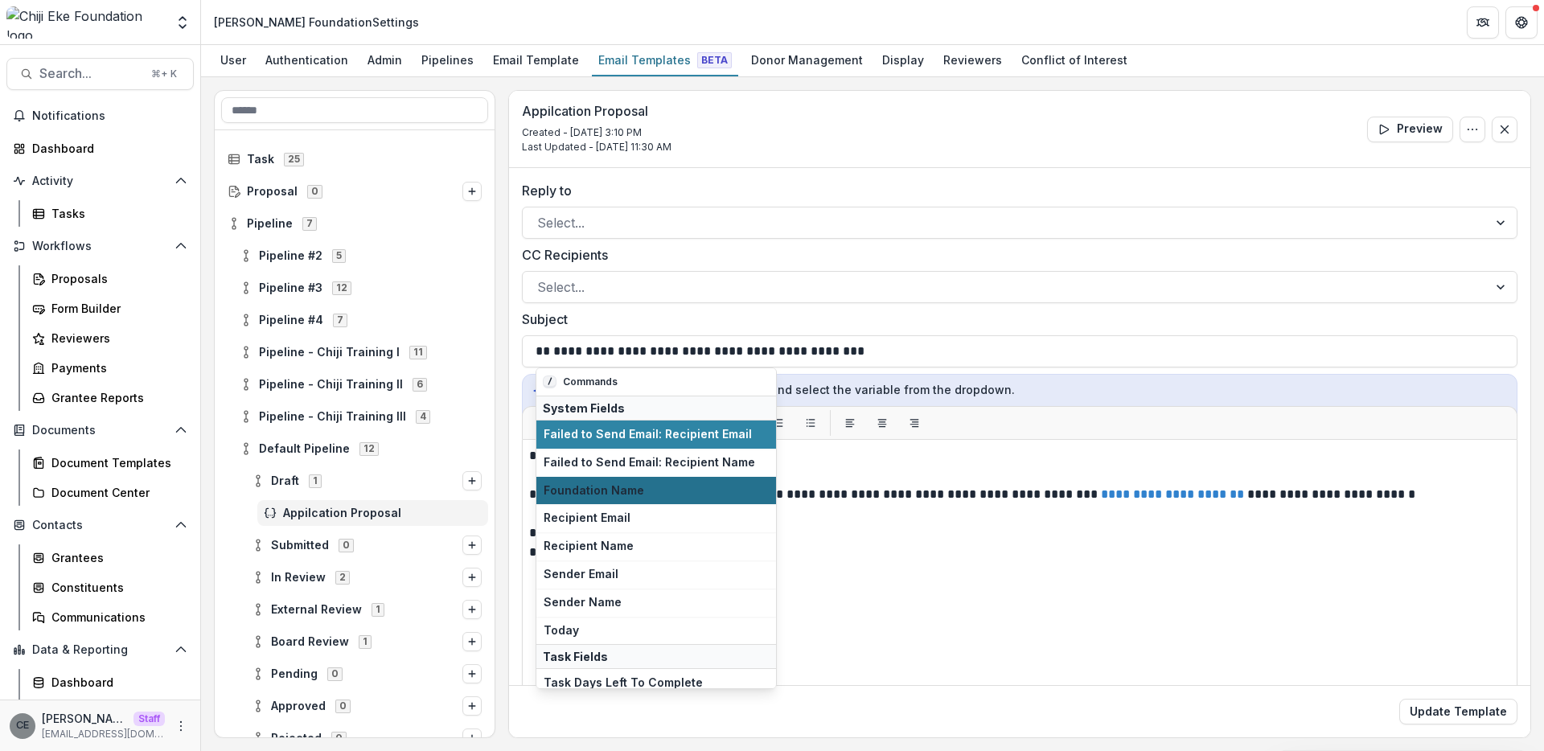
click at [675, 489] on span "Foundation Name" at bounding box center [656, 491] width 225 height 14
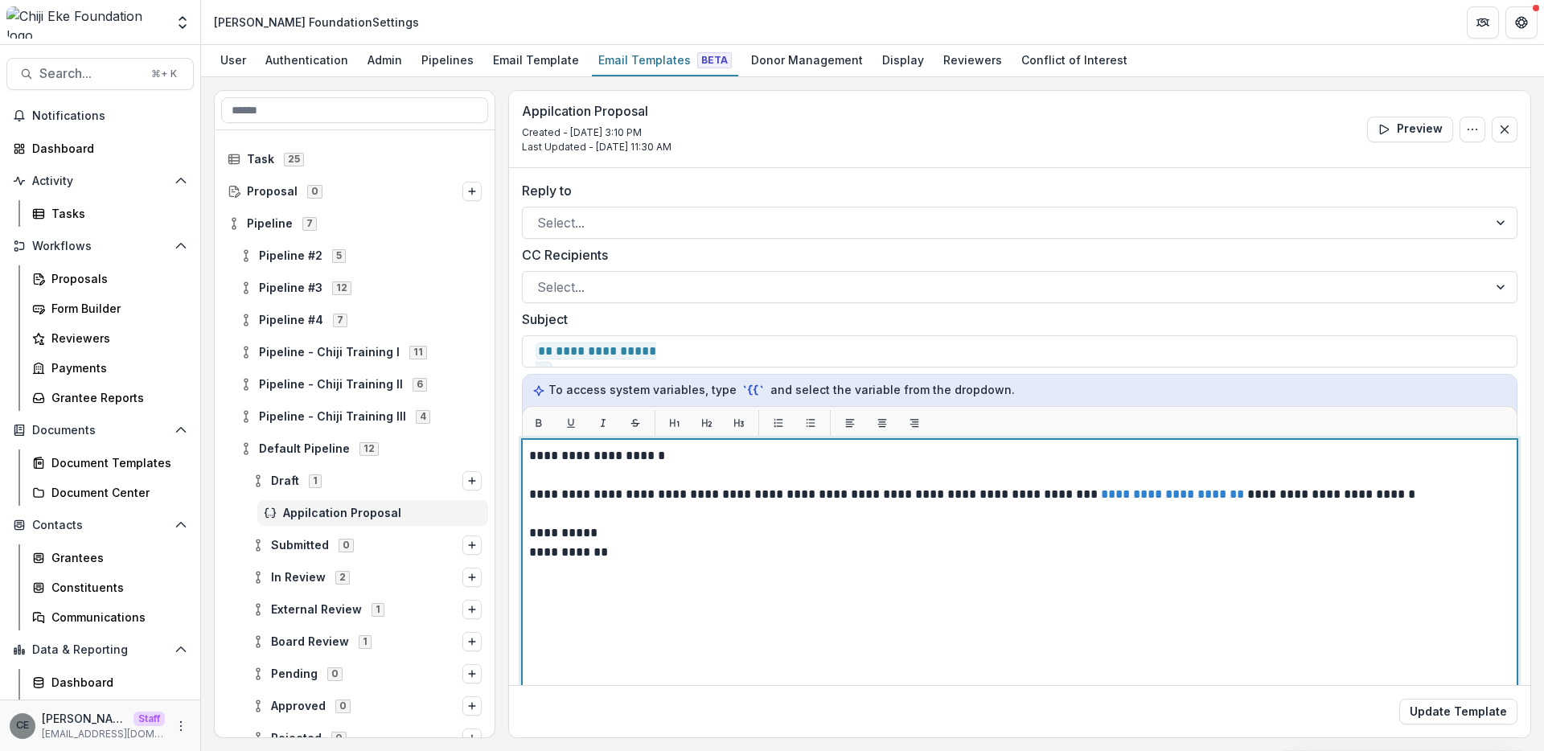
click at [656, 458] on p "**********" at bounding box center [1017, 455] width 976 height 19
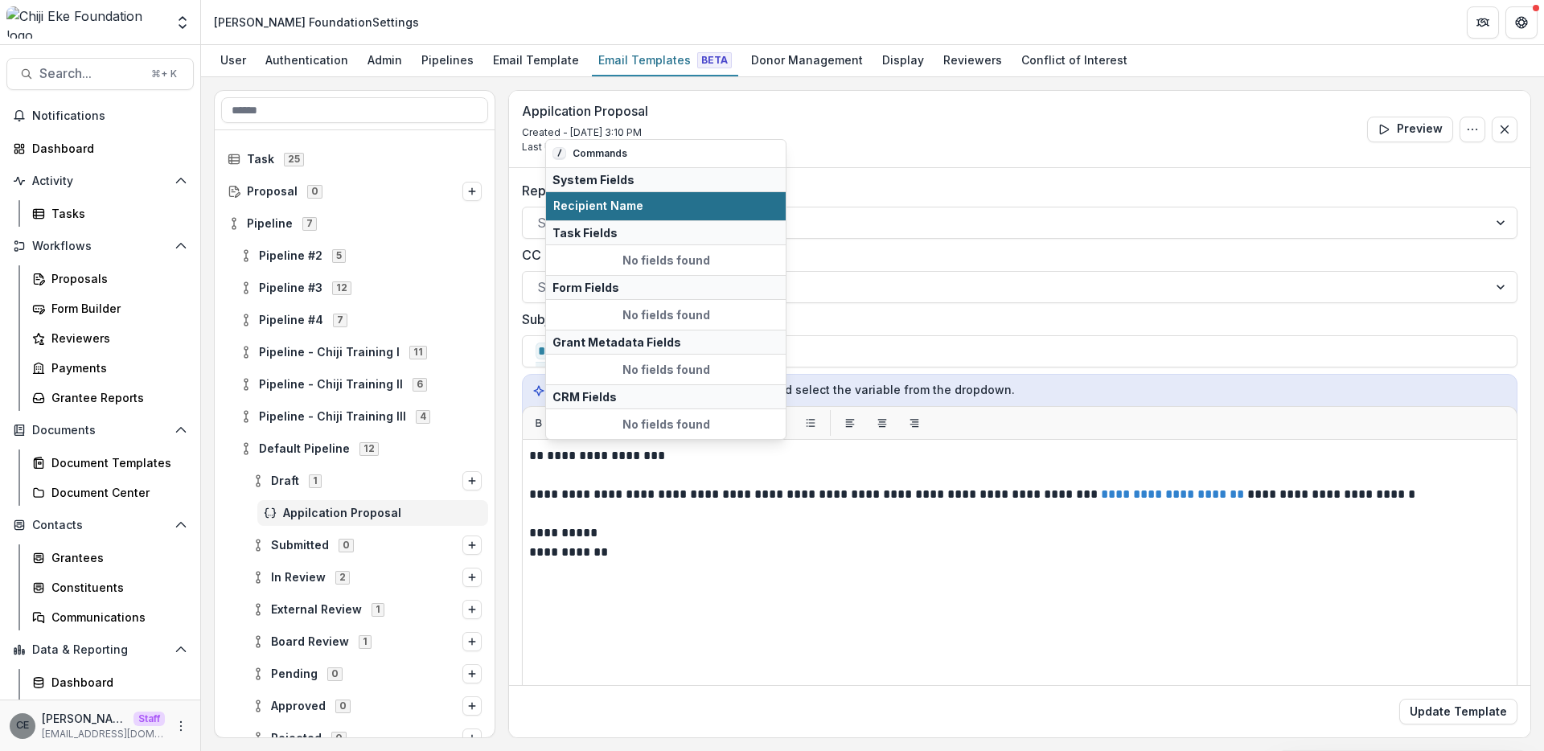
click at [643, 200] on span "Recipient Name" at bounding box center [665, 206] width 225 height 14
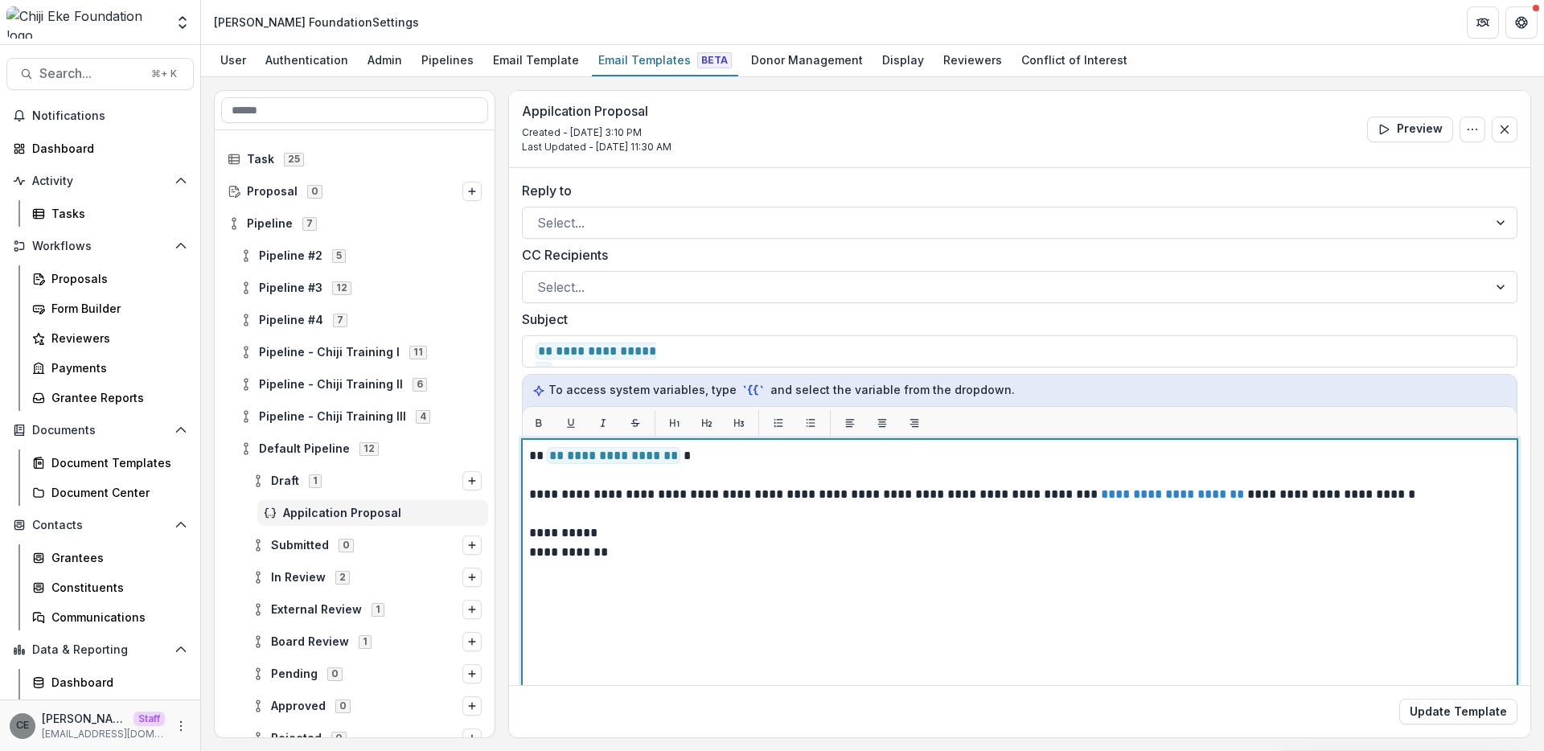
click at [650, 495] on p "**********" at bounding box center [1017, 494] width 976 height 19
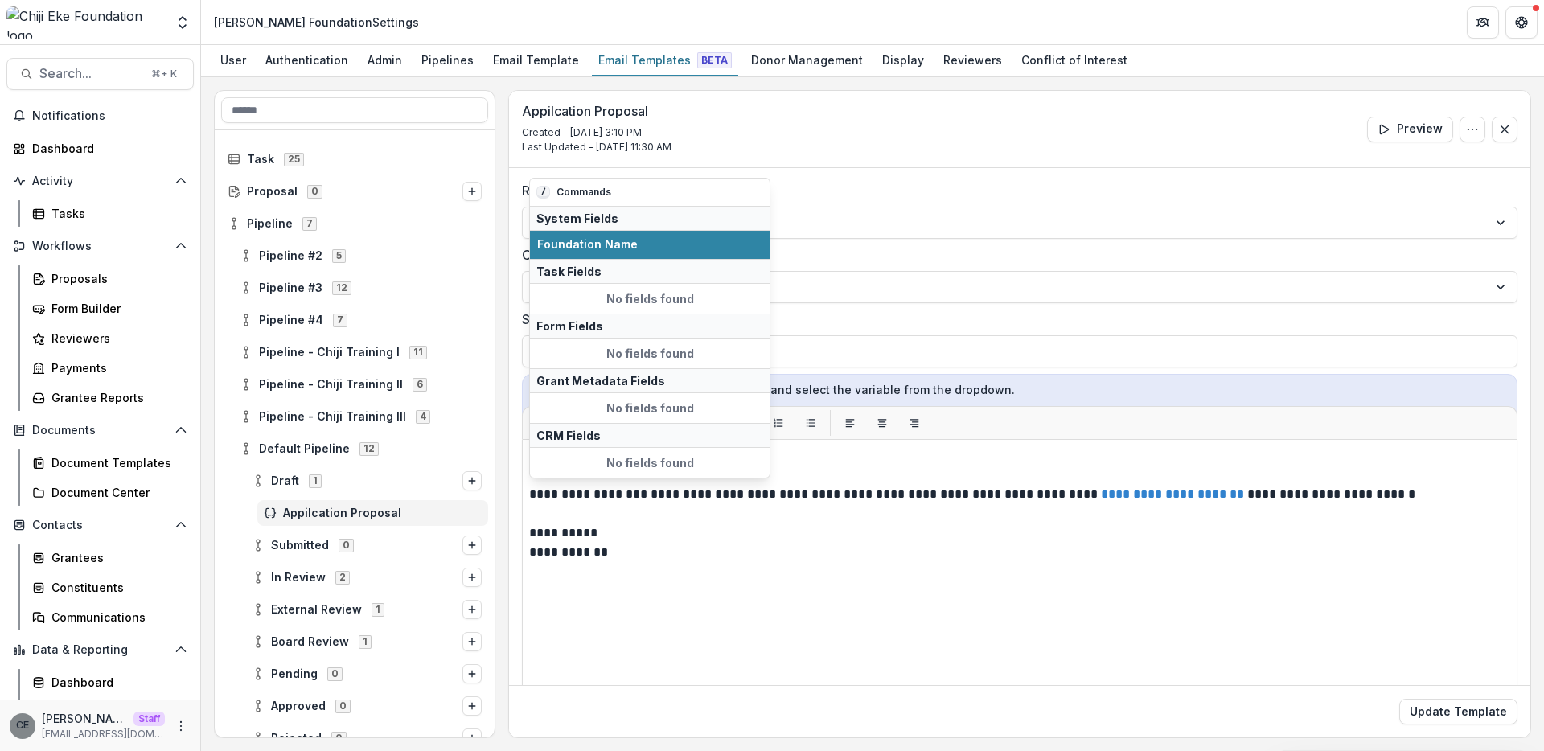
click at [624, 245] on span "Foundation Name" at bounding box center [649, 245] width 225 height 14
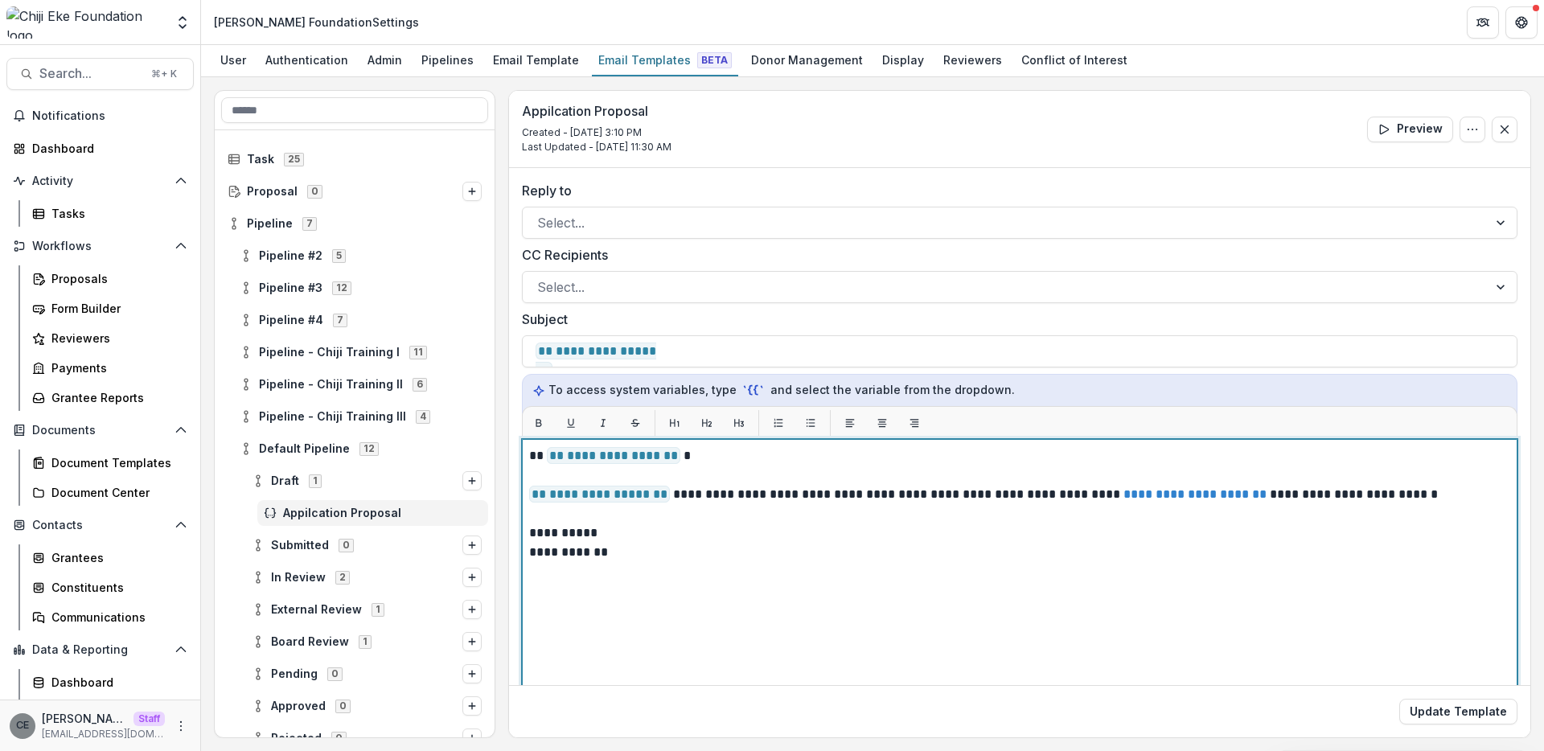
click at [826, 495] on p "**********" at bounding box center [1017, 494] width 976 height 19
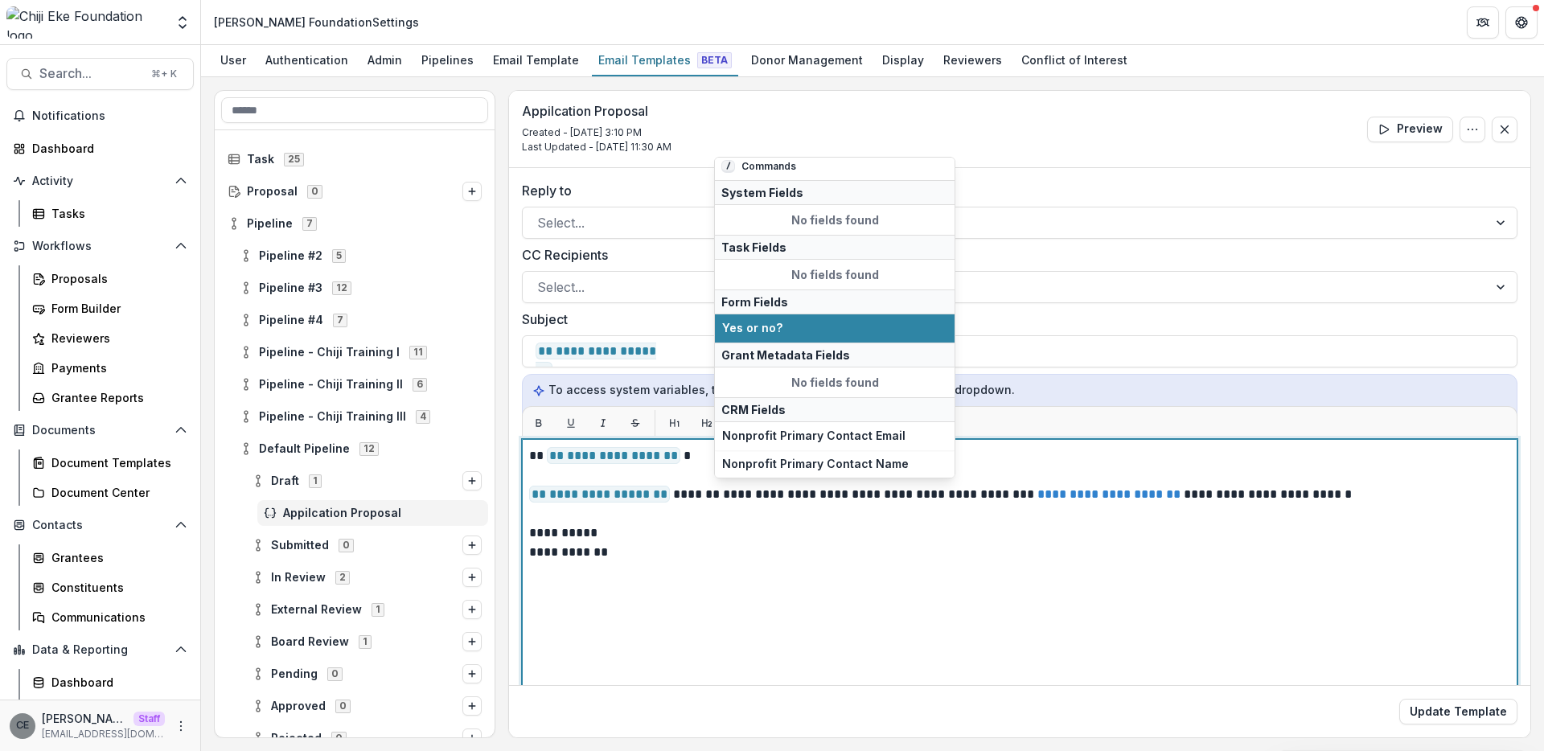
scroll to position [617, 0]
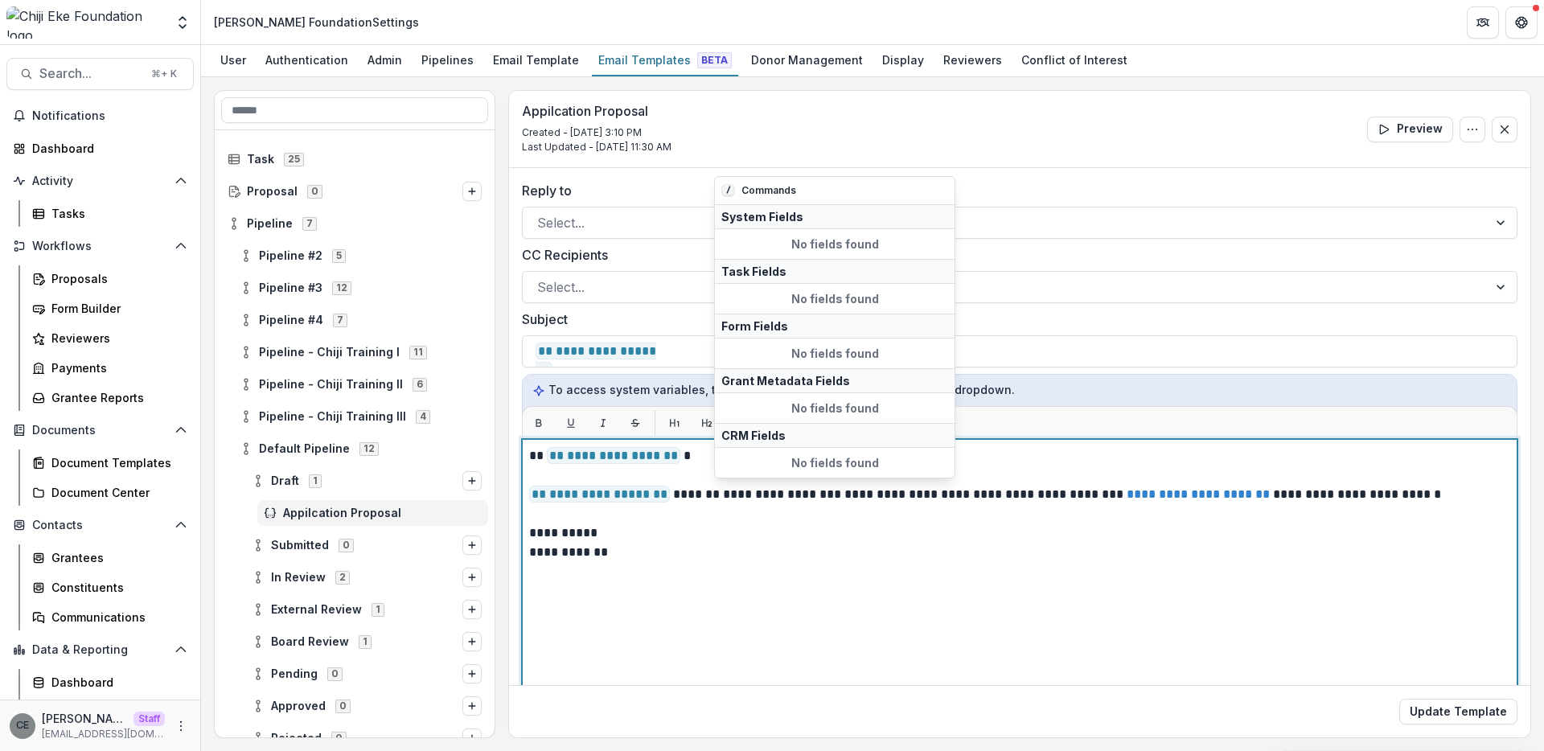
click at [823, 585] on div "**********" at bounding box center [1019, 640] width 981 height 388
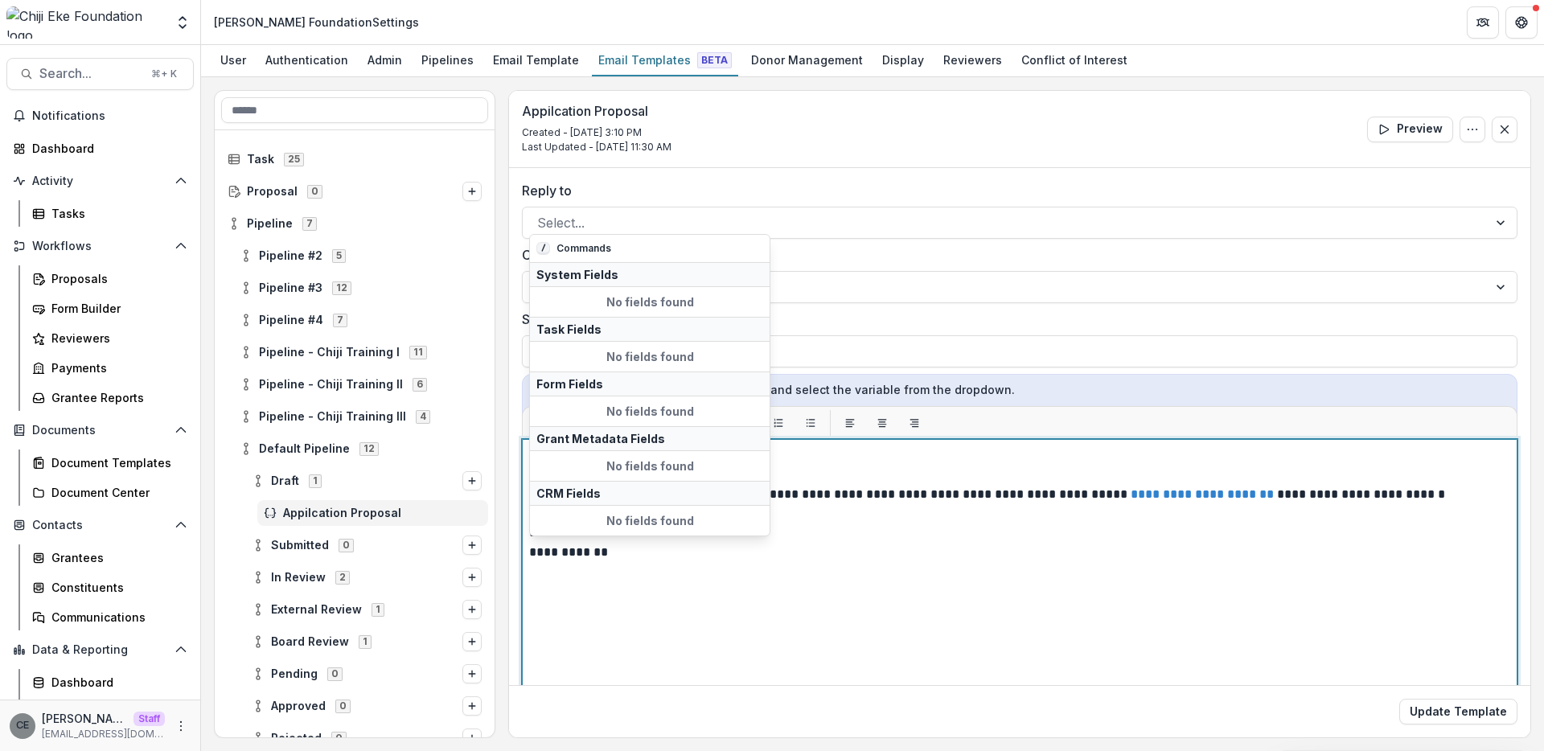
click at [812, 564] on div "**********" at bounding box center [1019, 640] width 981 height 388
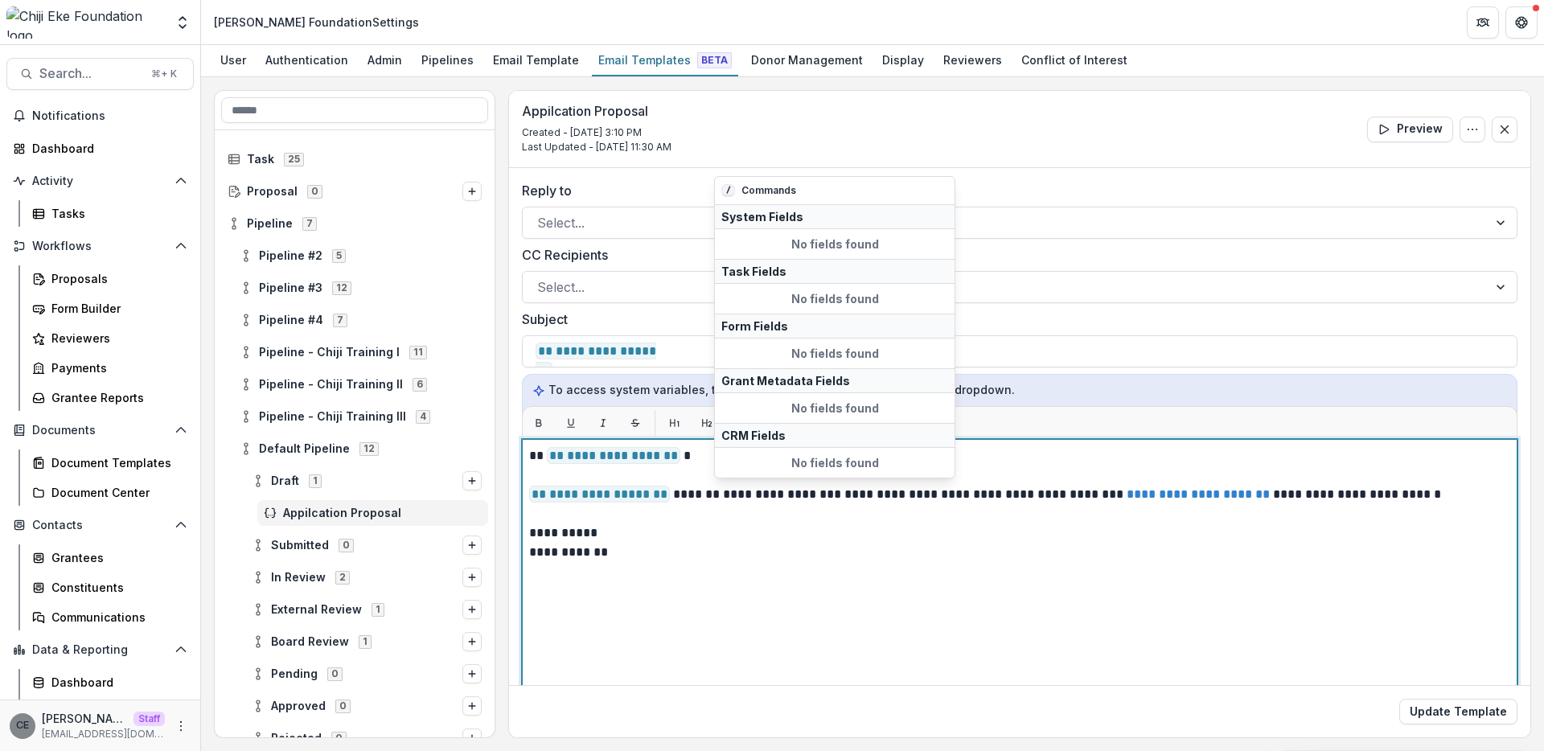
click at [830, 494] on p "**********" at bounding box center [1017, 494] width 976 height 19
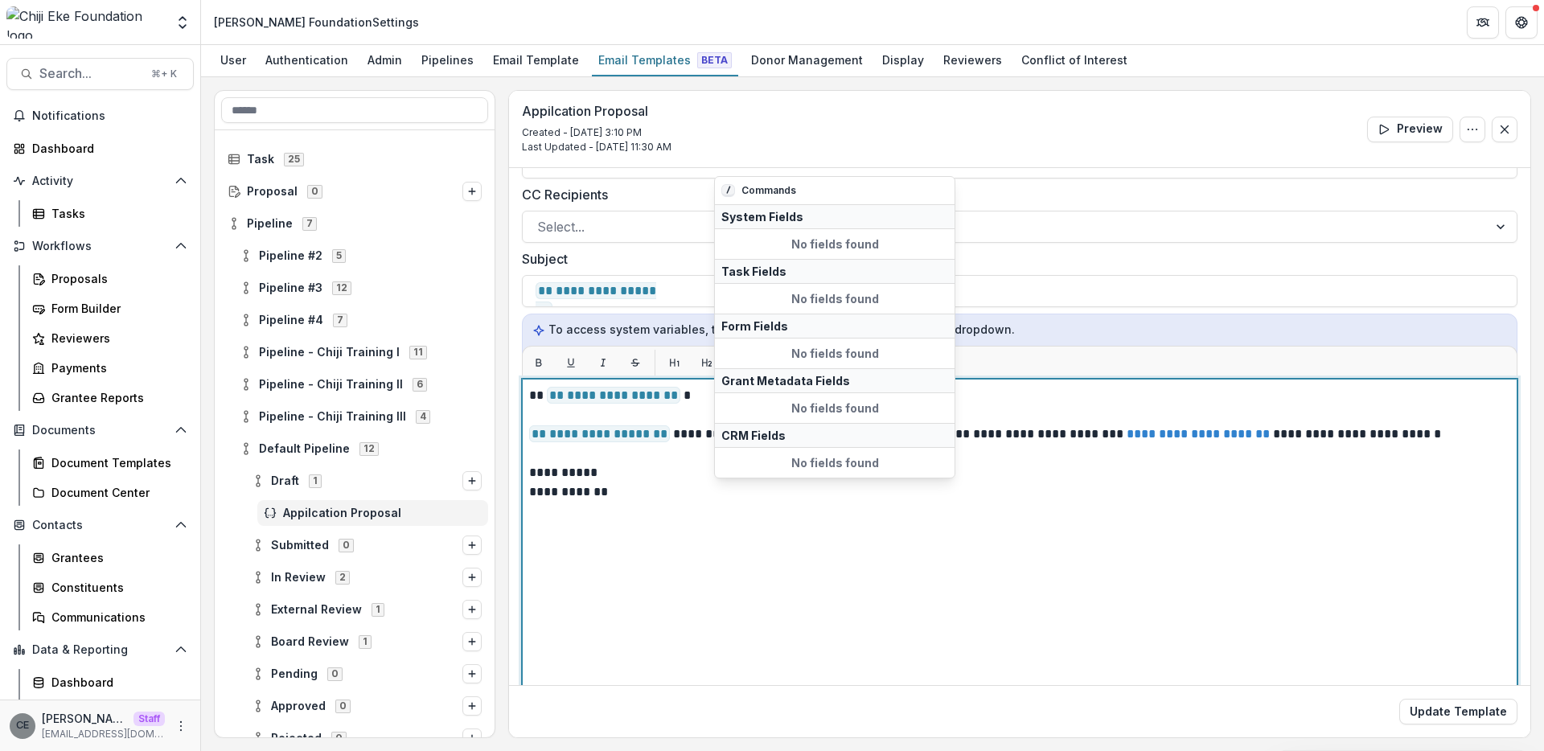
click at [807, 503] on div "**********" at bounding box center [1019, 580] width 981 height 388
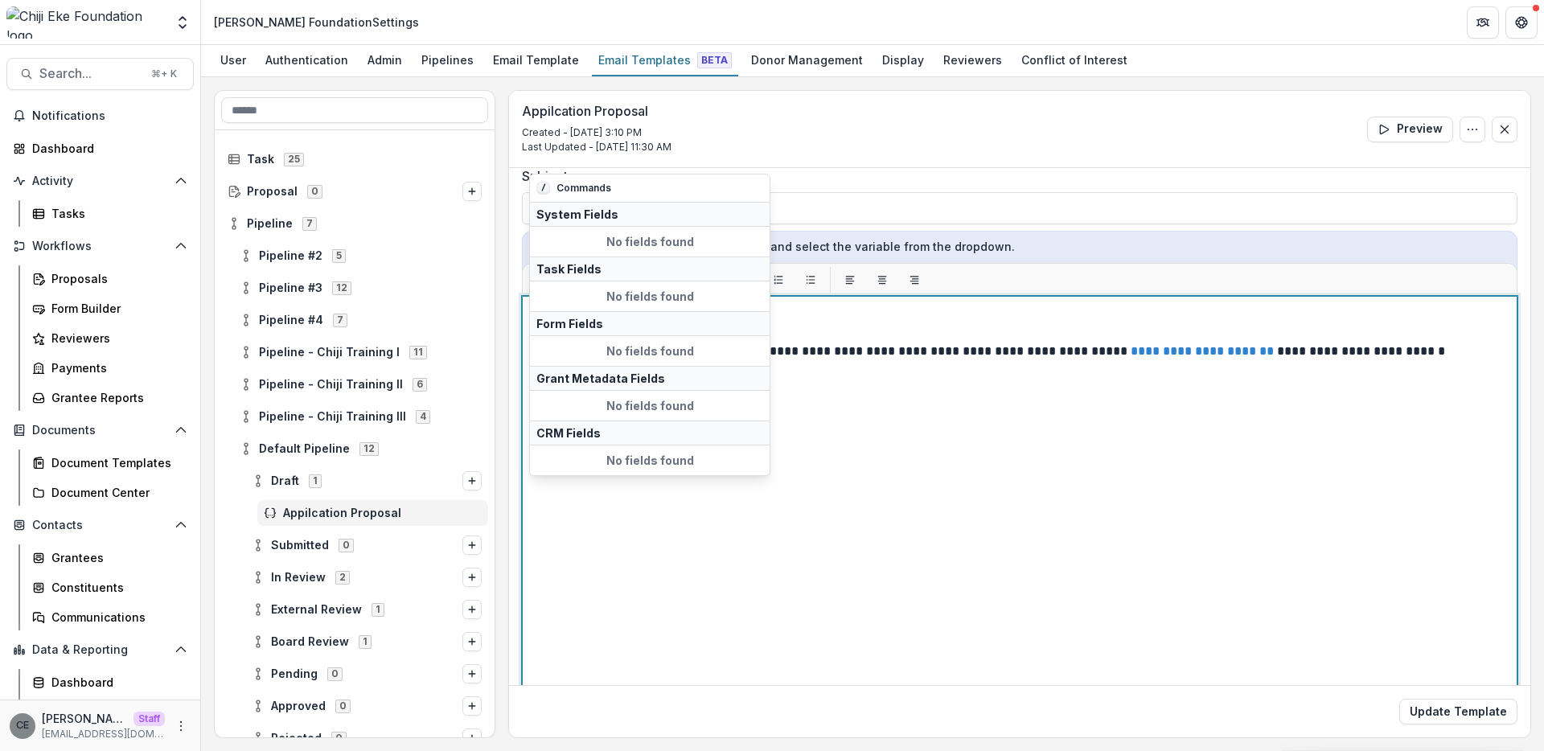
scroll to position [169, 0]
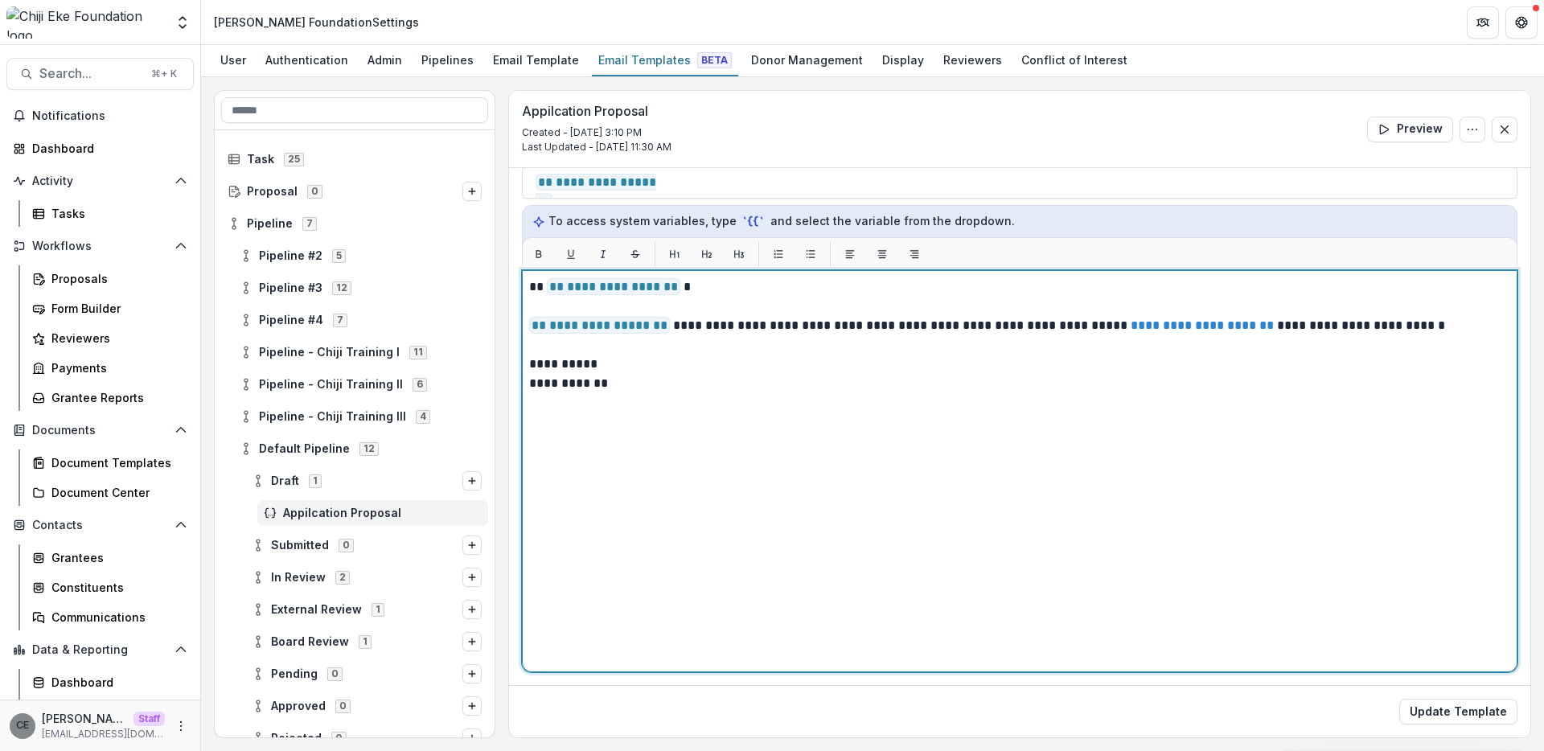
click at [709, 523] on div "**********" at bounding box center [1019, 471] width 981 height 388
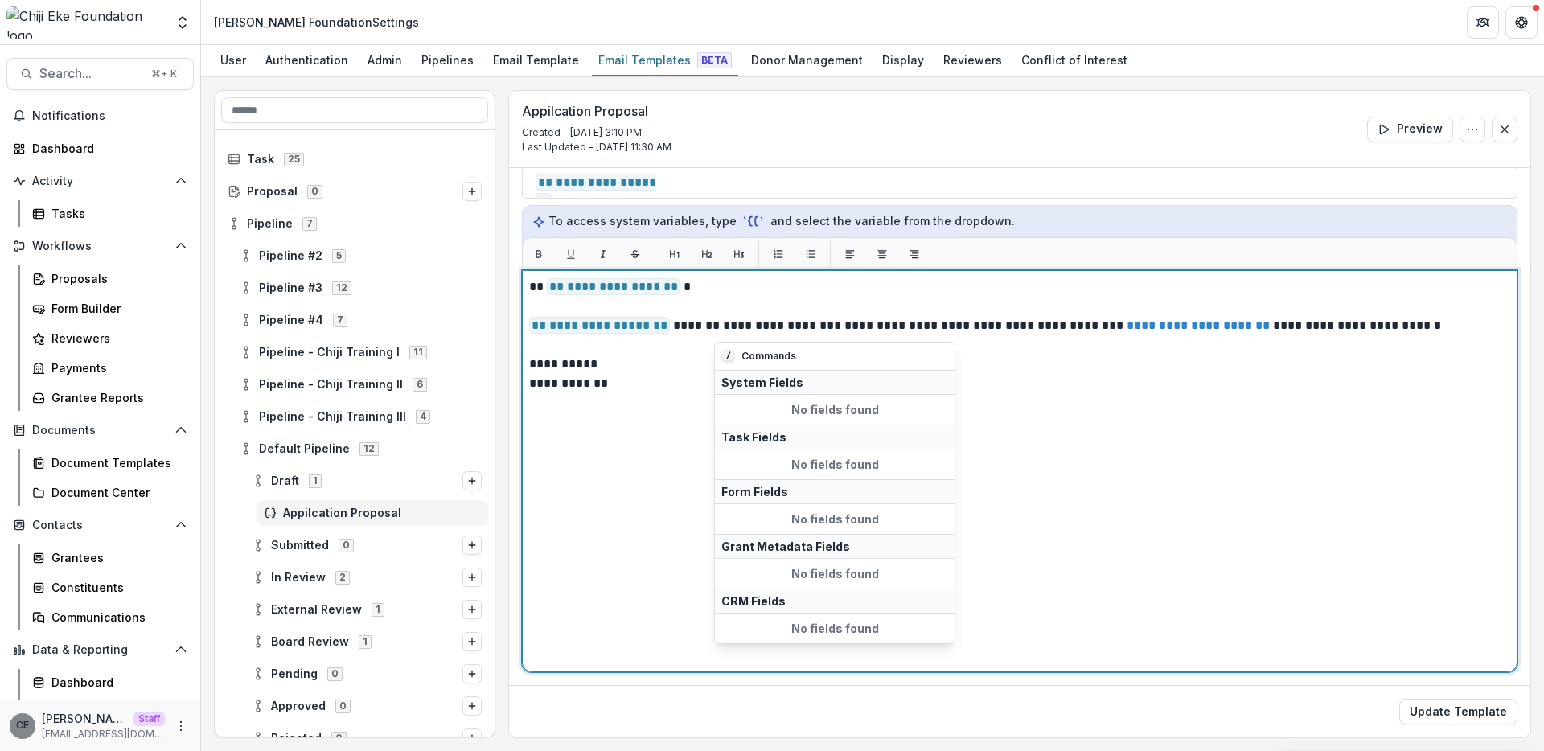
click at [828, 325] on p "**********" at bounding box center [1017, 325] width 976 height 19
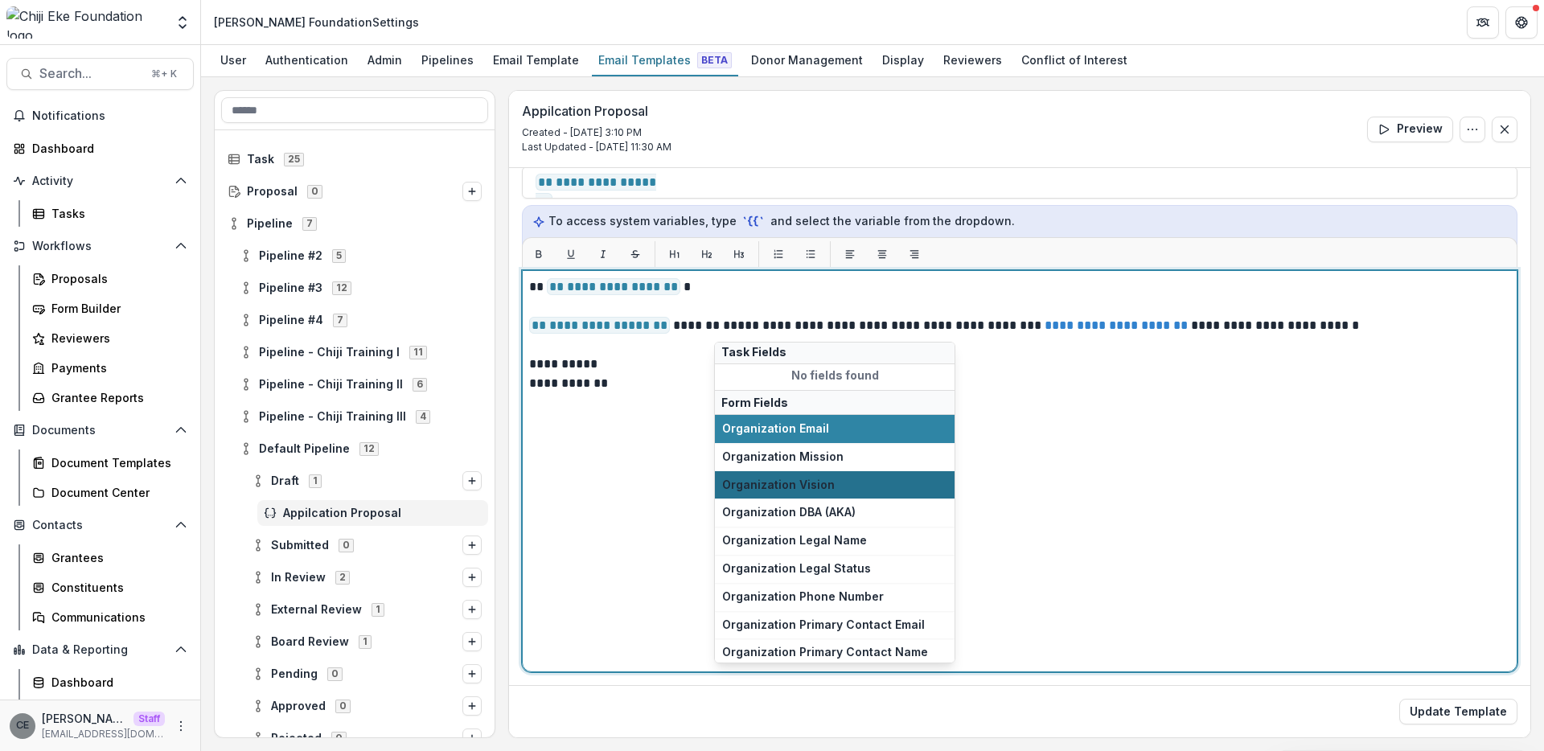
scroll to position [84, 0]
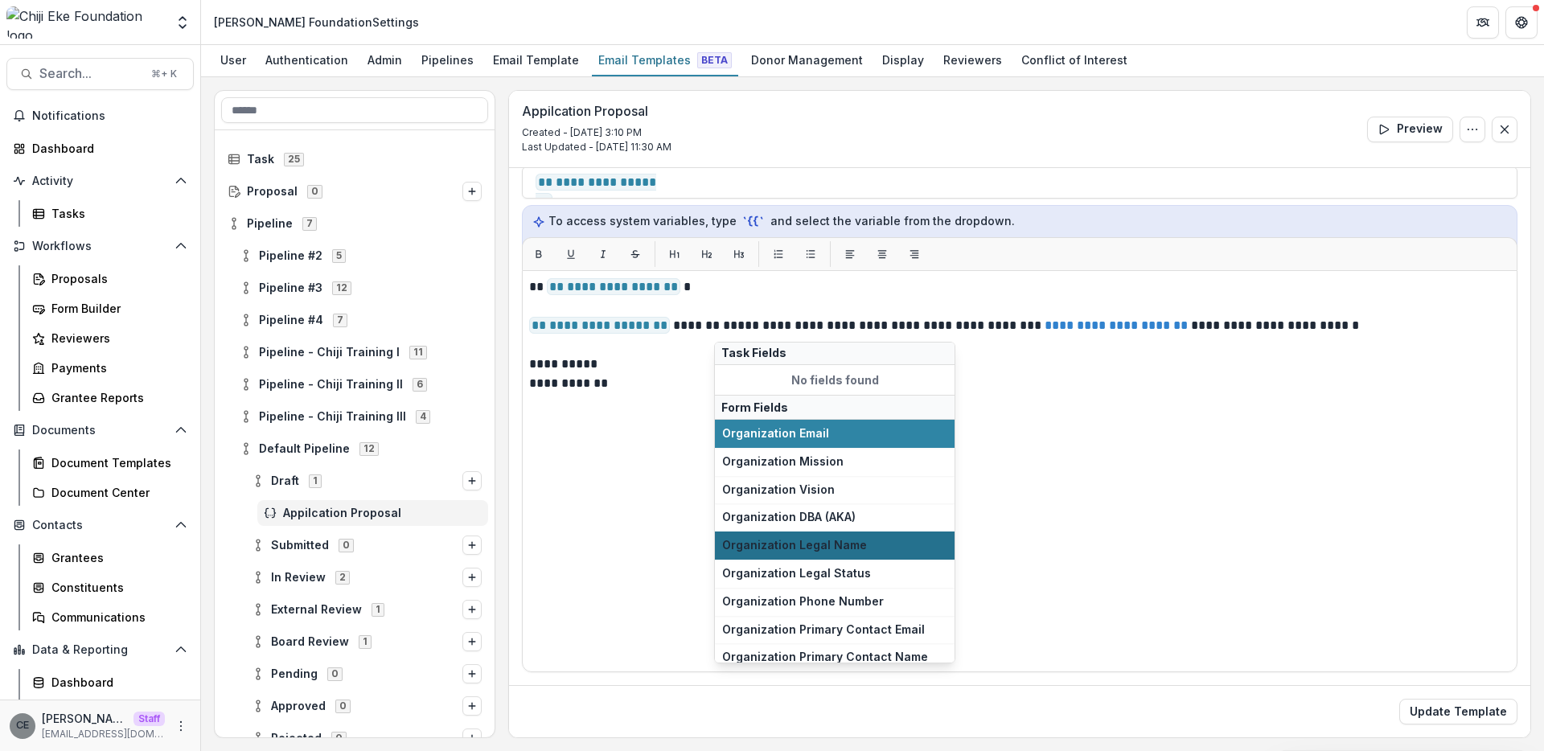
click at [798, 548] on span "Organization Legal Name" at bounding box center [834, 546] width 225 height 14
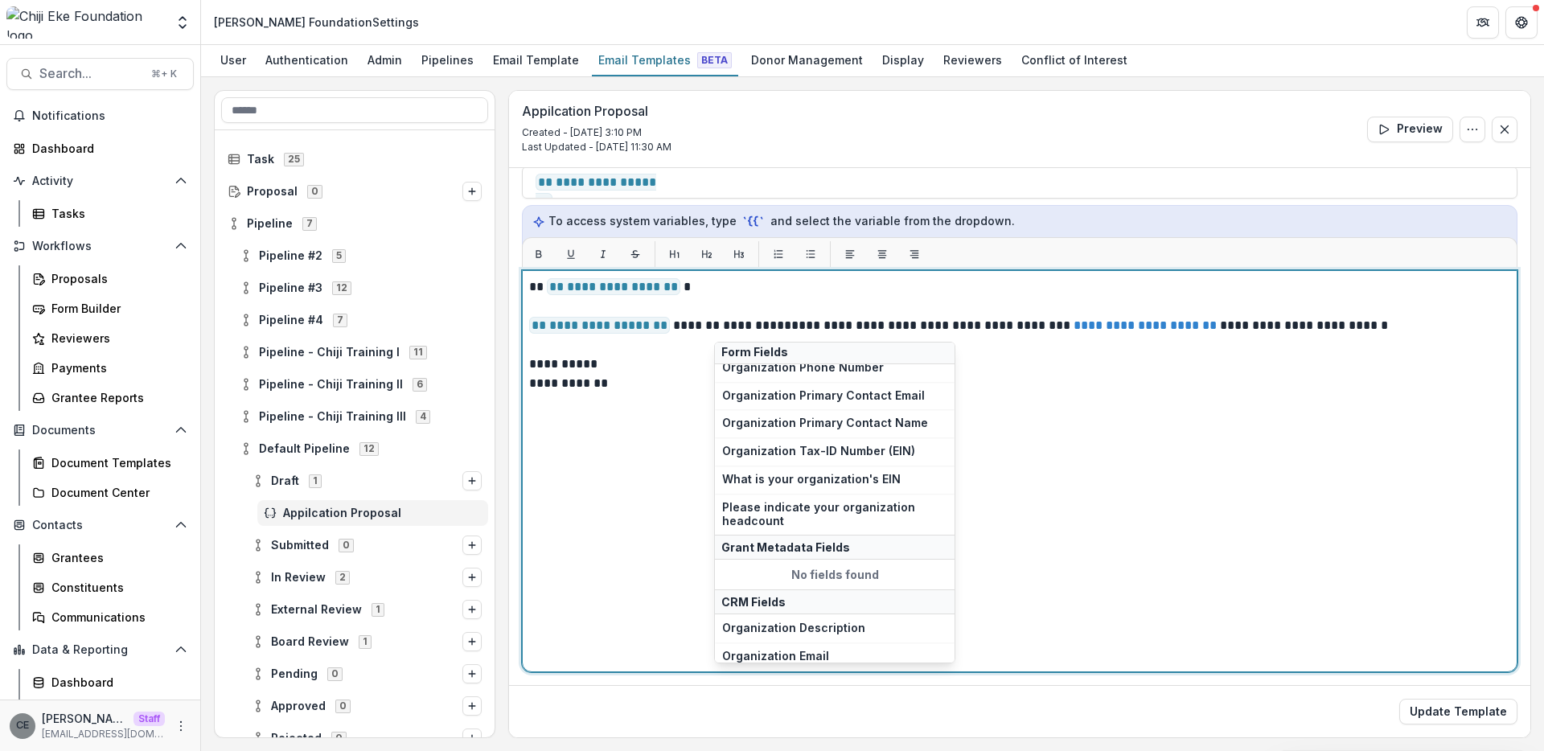
scroll to position [410, 0]
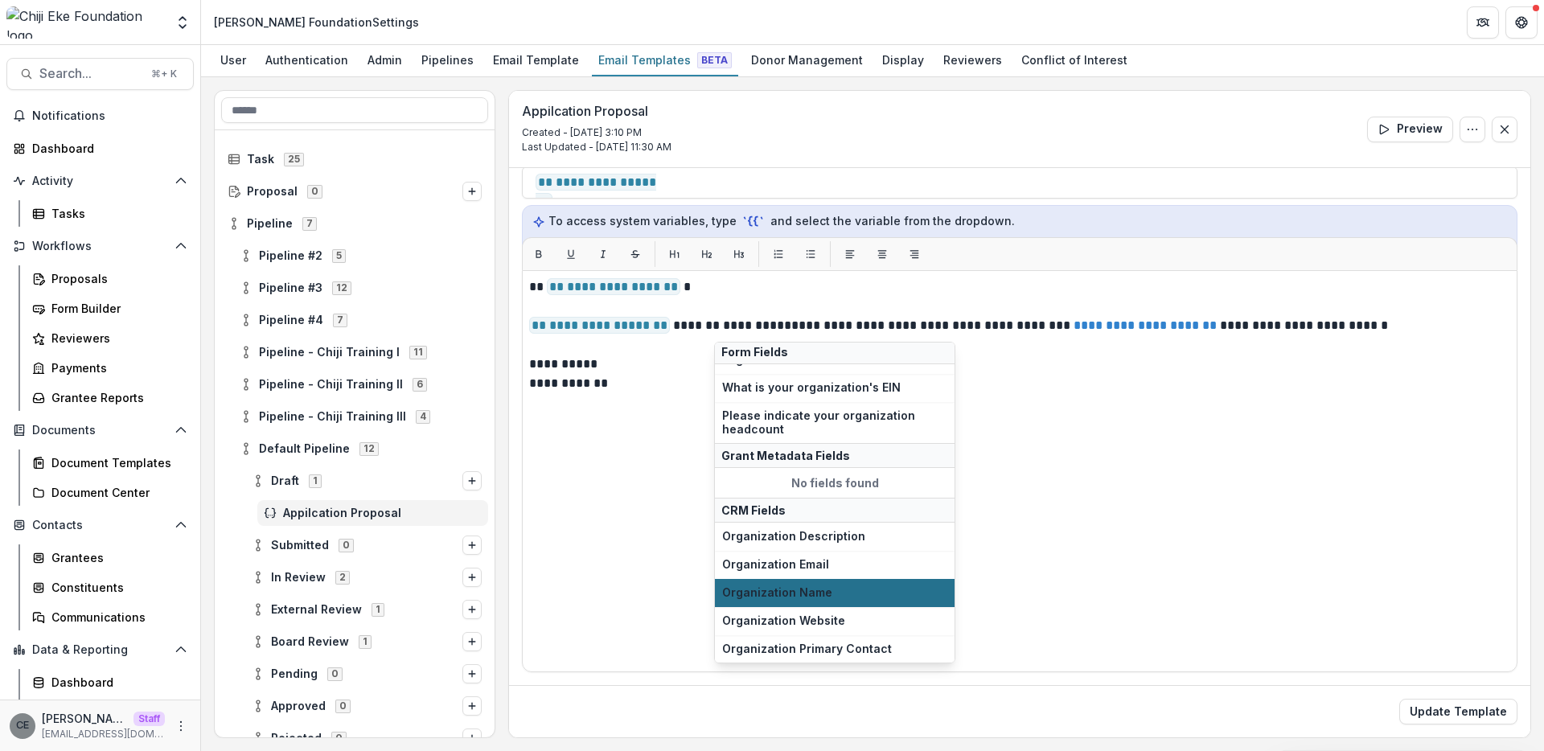
click at [816, 589] on span "Organization Name" at bounding box center [834, 593] width 225 height 14
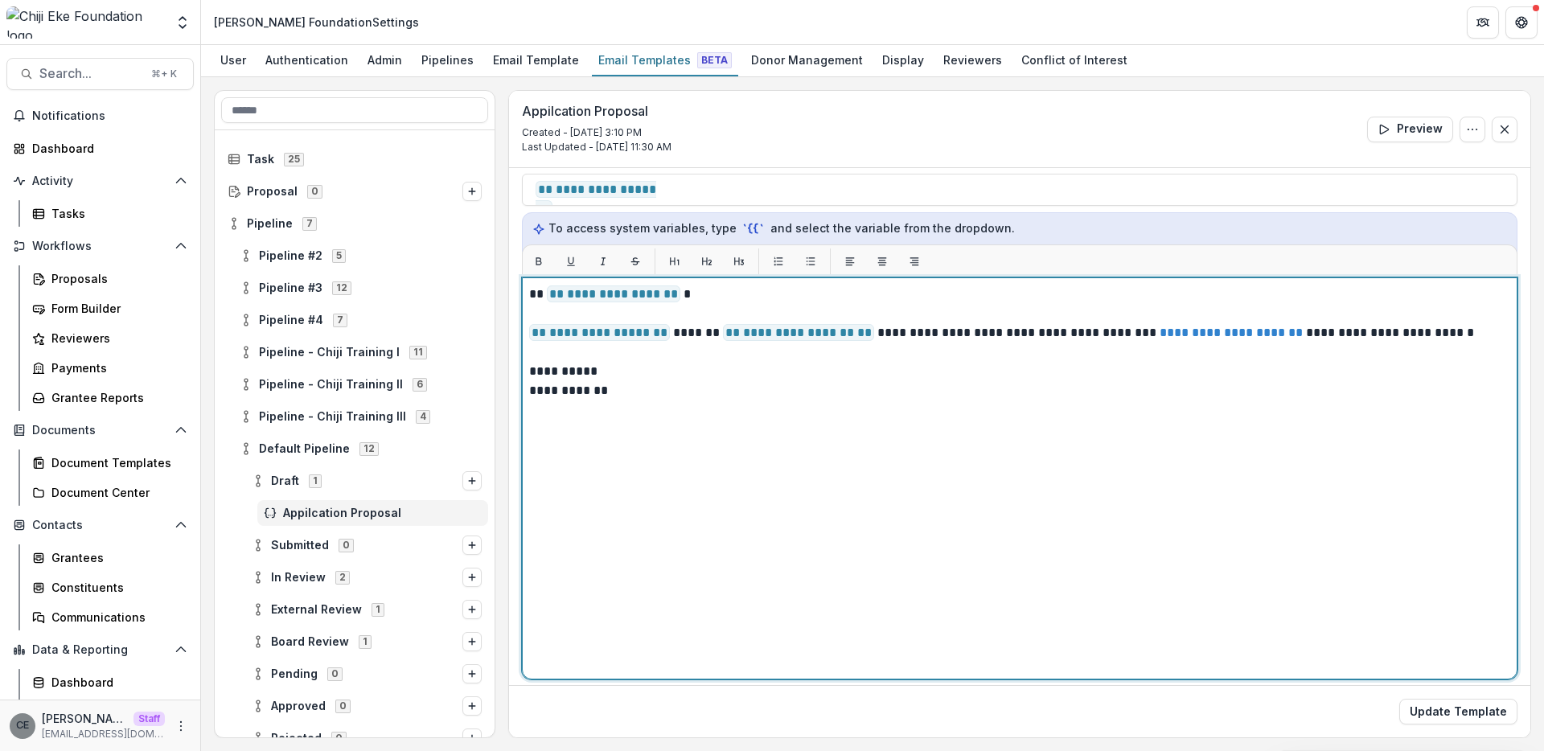
scroll to position [160, 0]
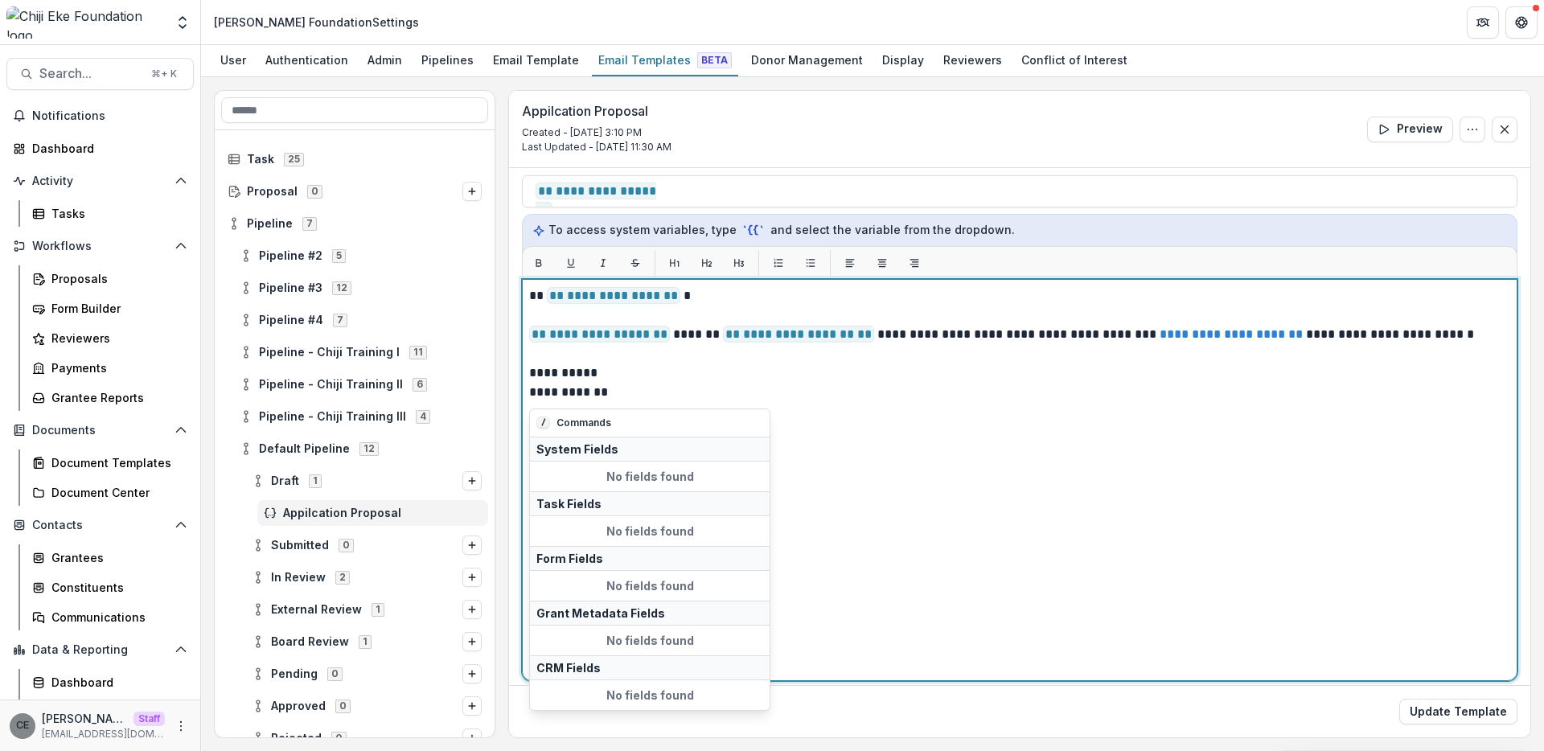
click at [622, 392] on p "**********" at bounding box center [1017, 382] width 976 height 39
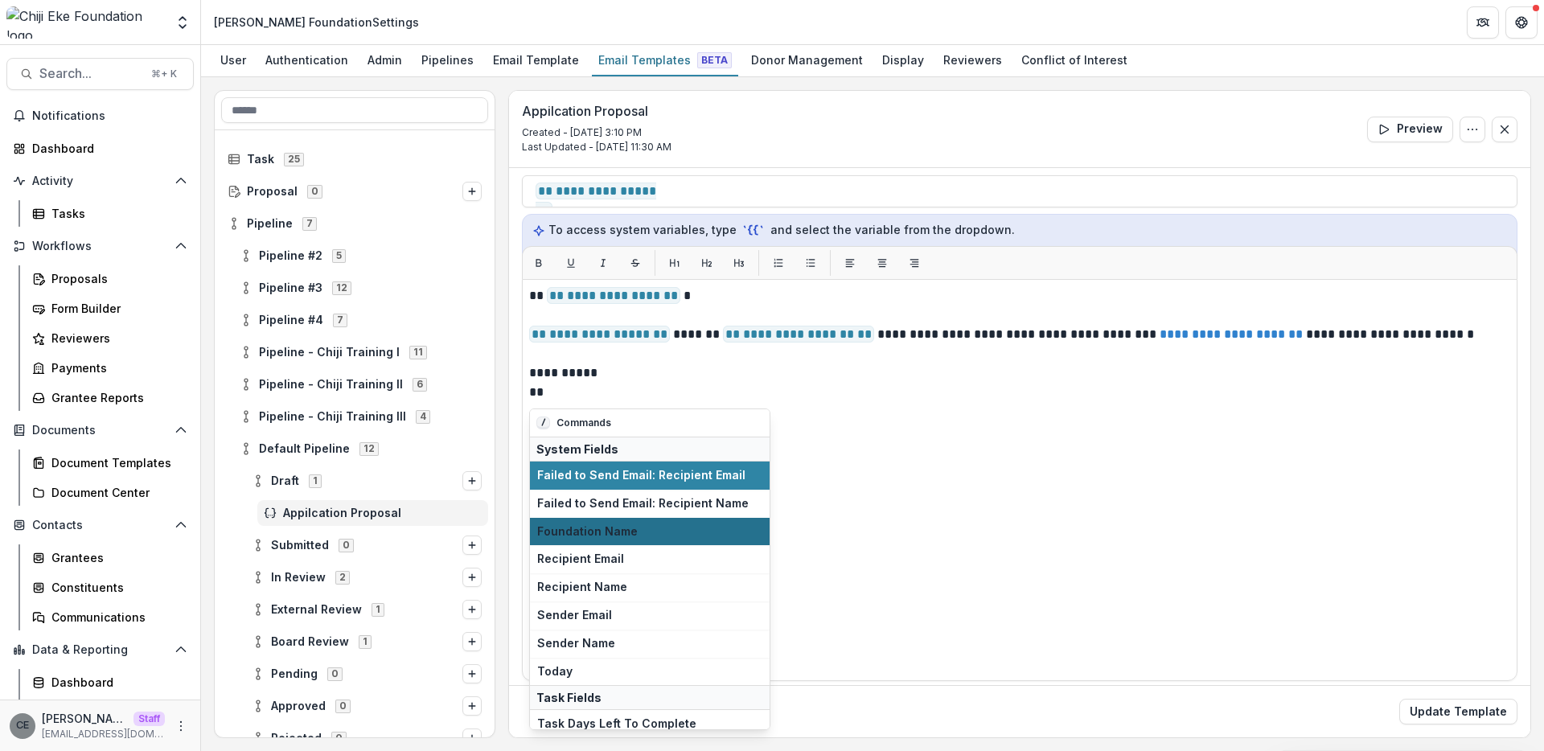
click at [625, 532] on span "Foundation Name" at bounding box center [649, 532] width 225 height 14
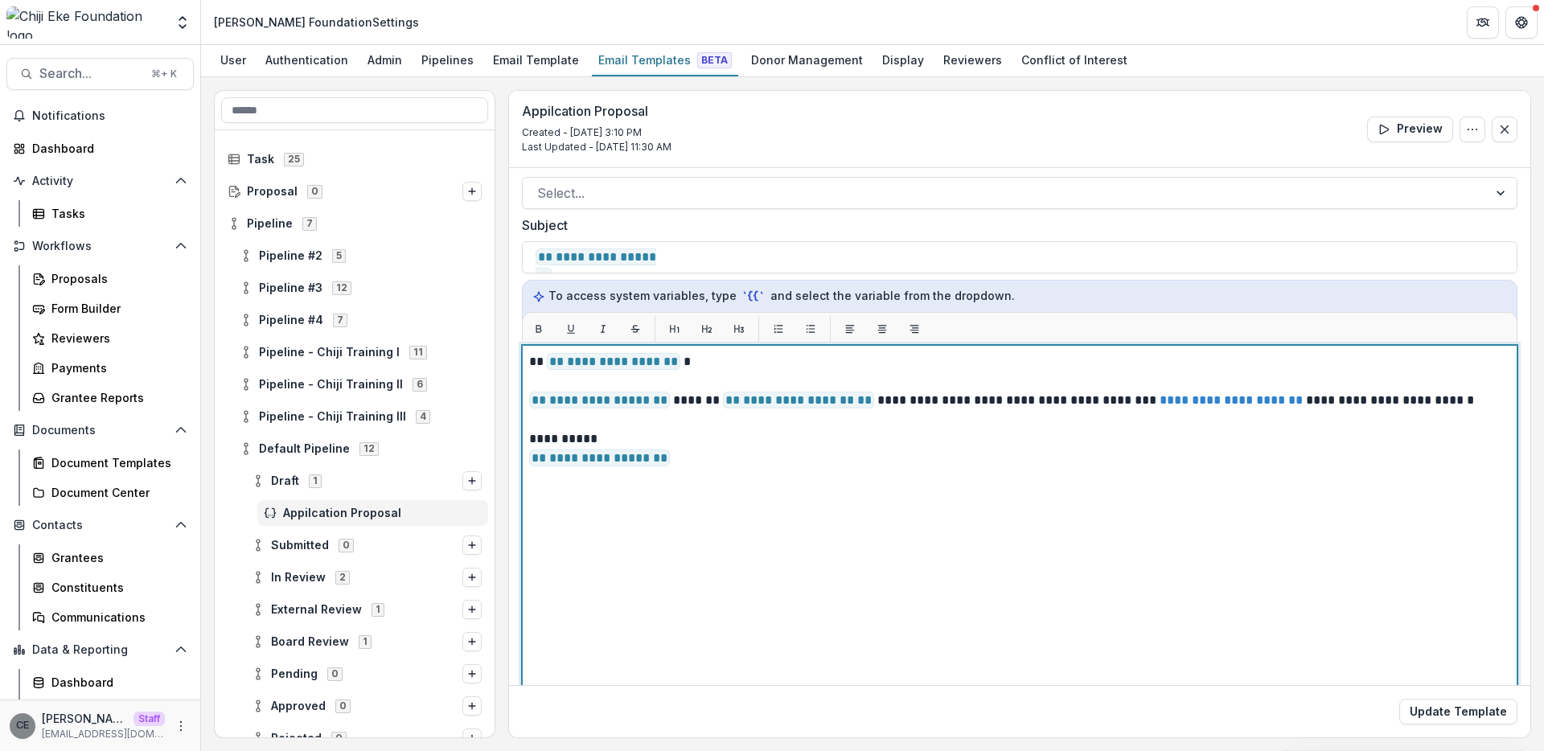
scroll to position [0, 0]
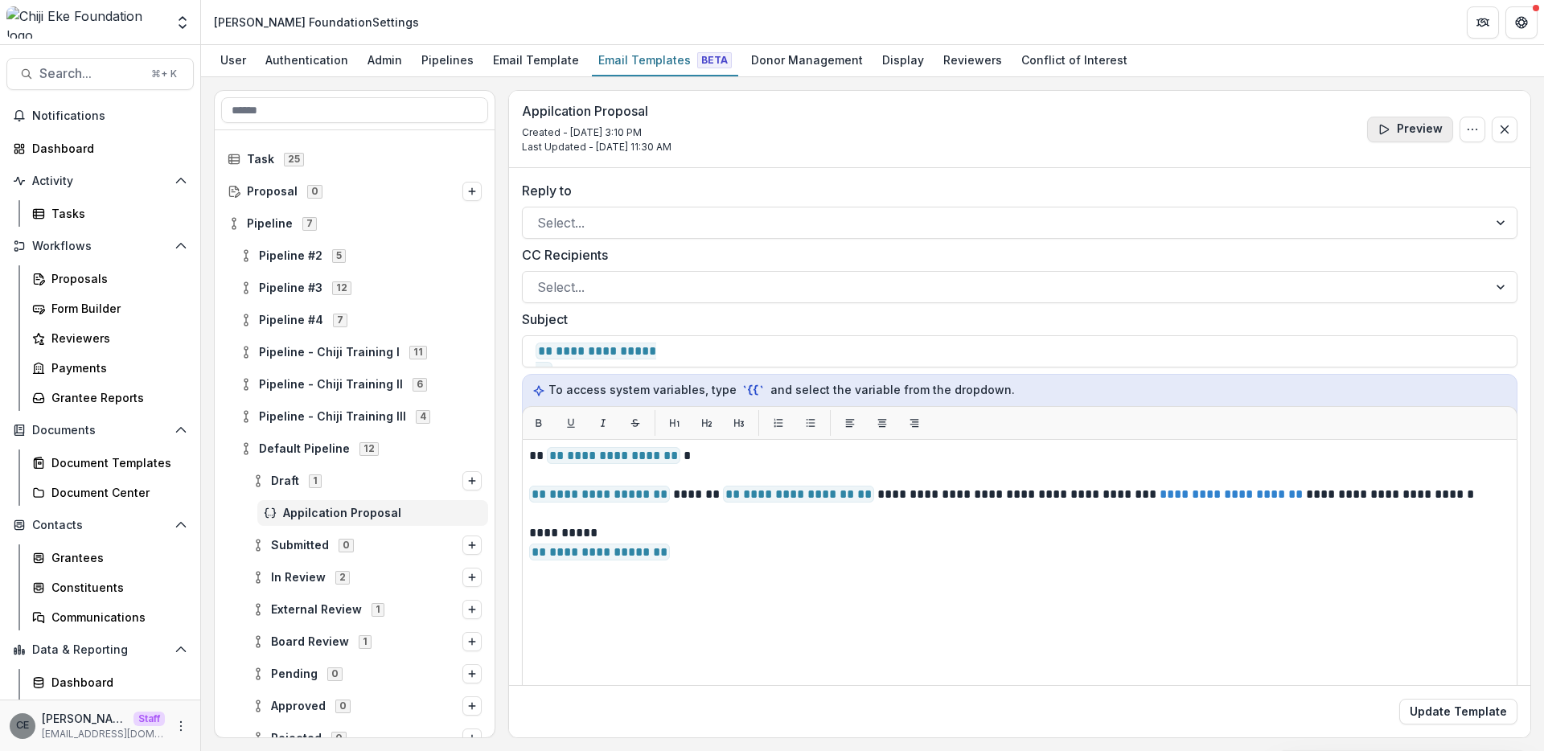
click at [1394, 132] on button "Preview" at bounding box center [1410, 130] width 86 height 26
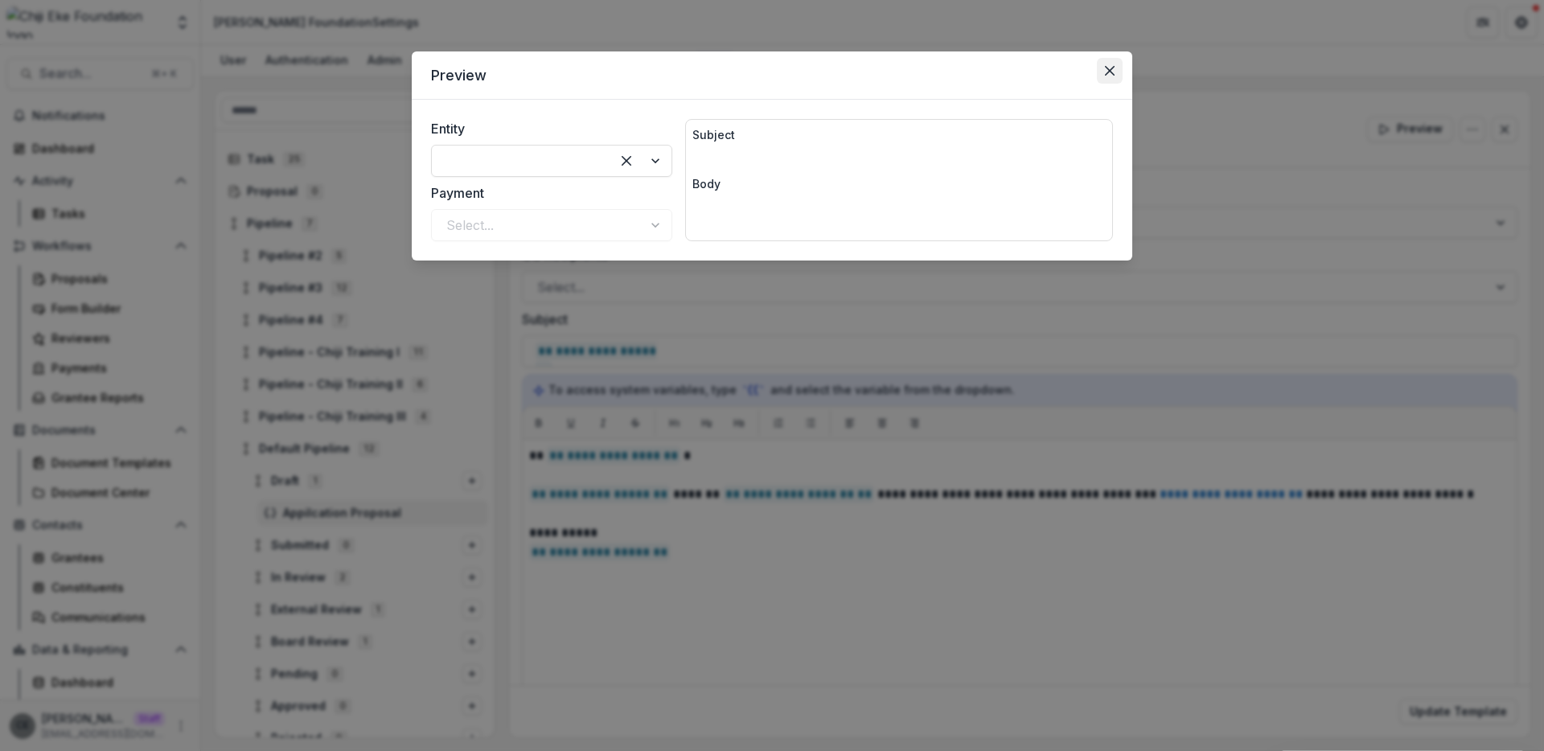
click at [1109, 72] on icon "Close" at bounding box center [1110, 71] width 10 height 10
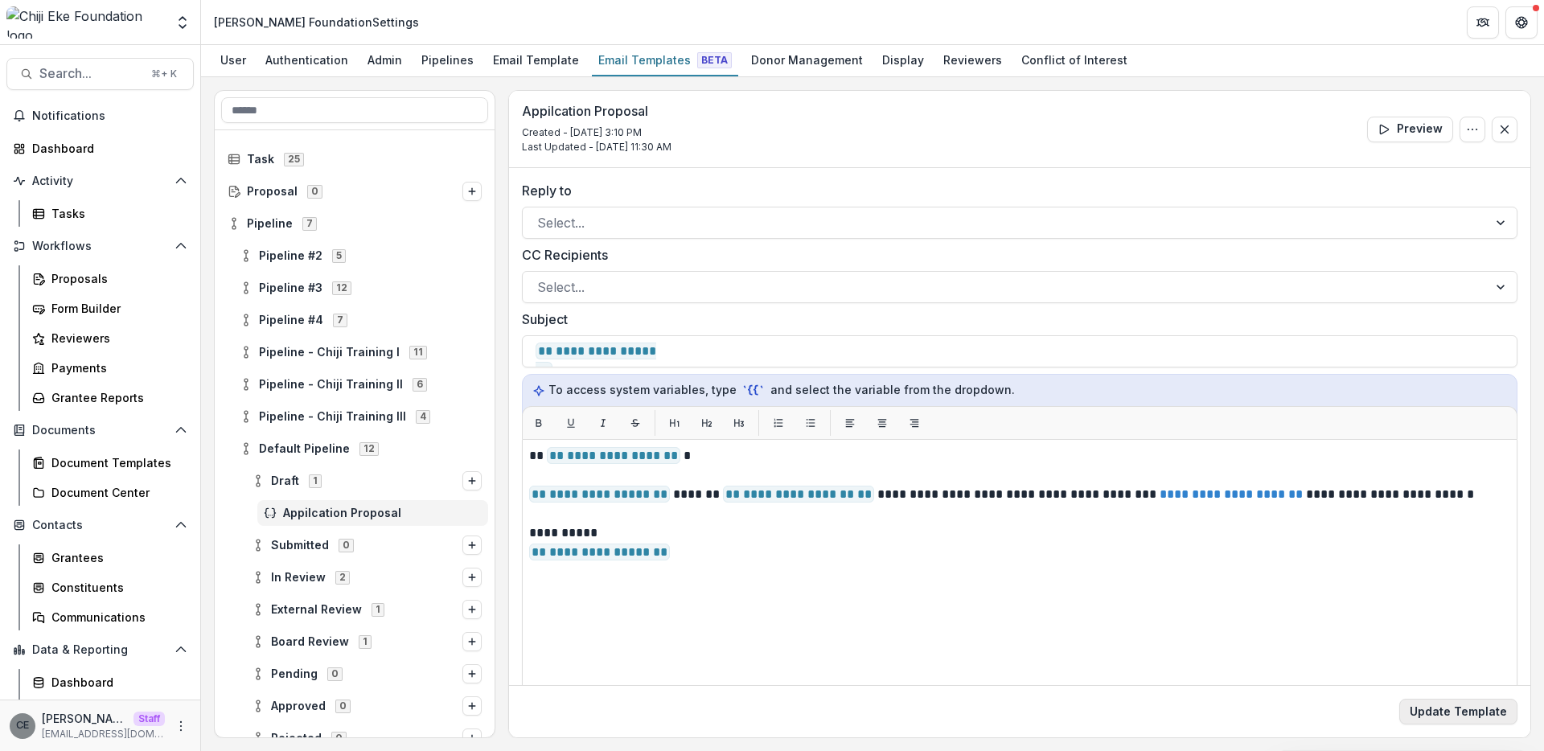
click at [1456, 712] on button "Update Template" at bounding box center [1458, 712] width 118 height 26
click at [1395, 127] on button "Preview" at bounding box center [1410, 130] width 86 height 26
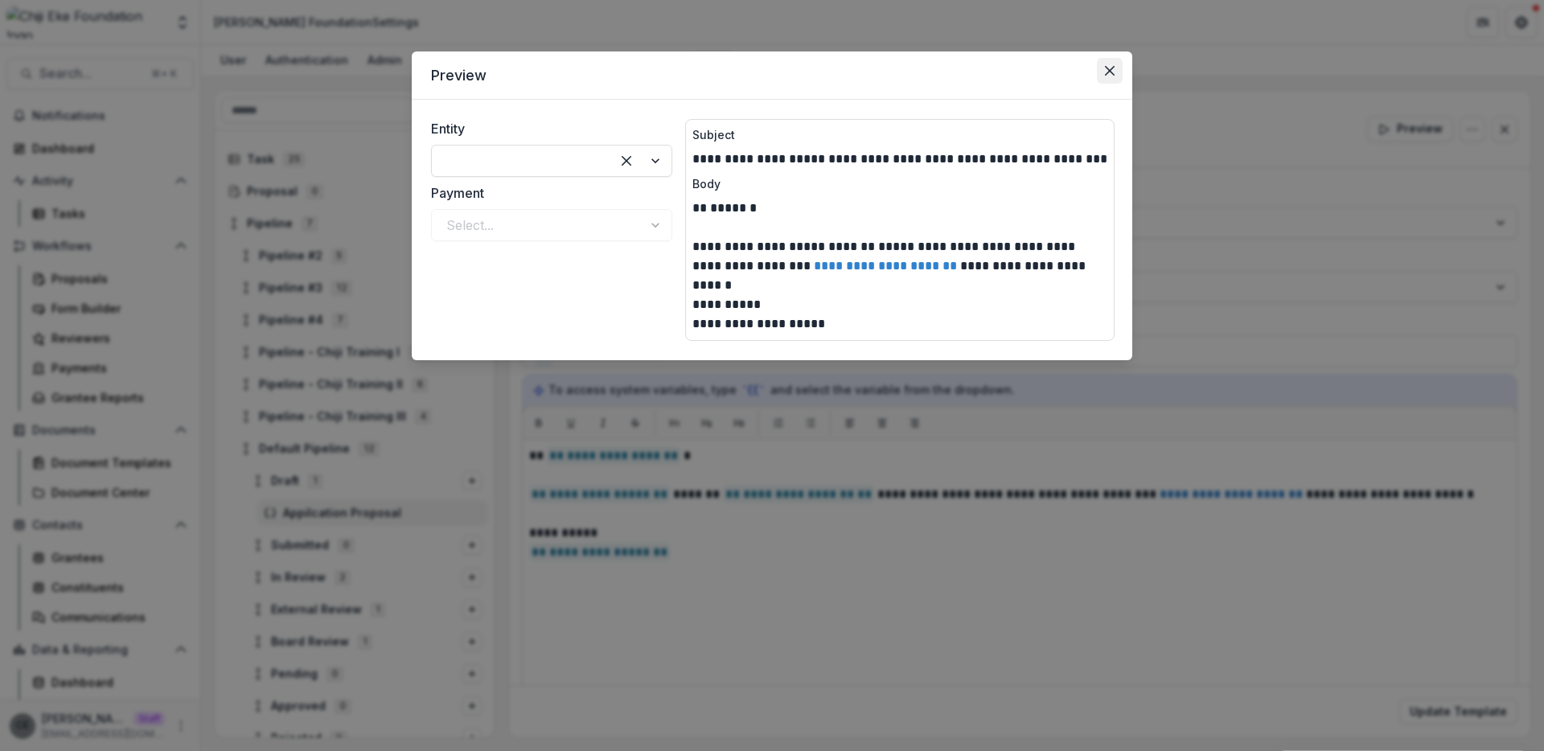
click at [1110, 74] on icon "Close" at bounding box center [1110, 71] width 10 height 10
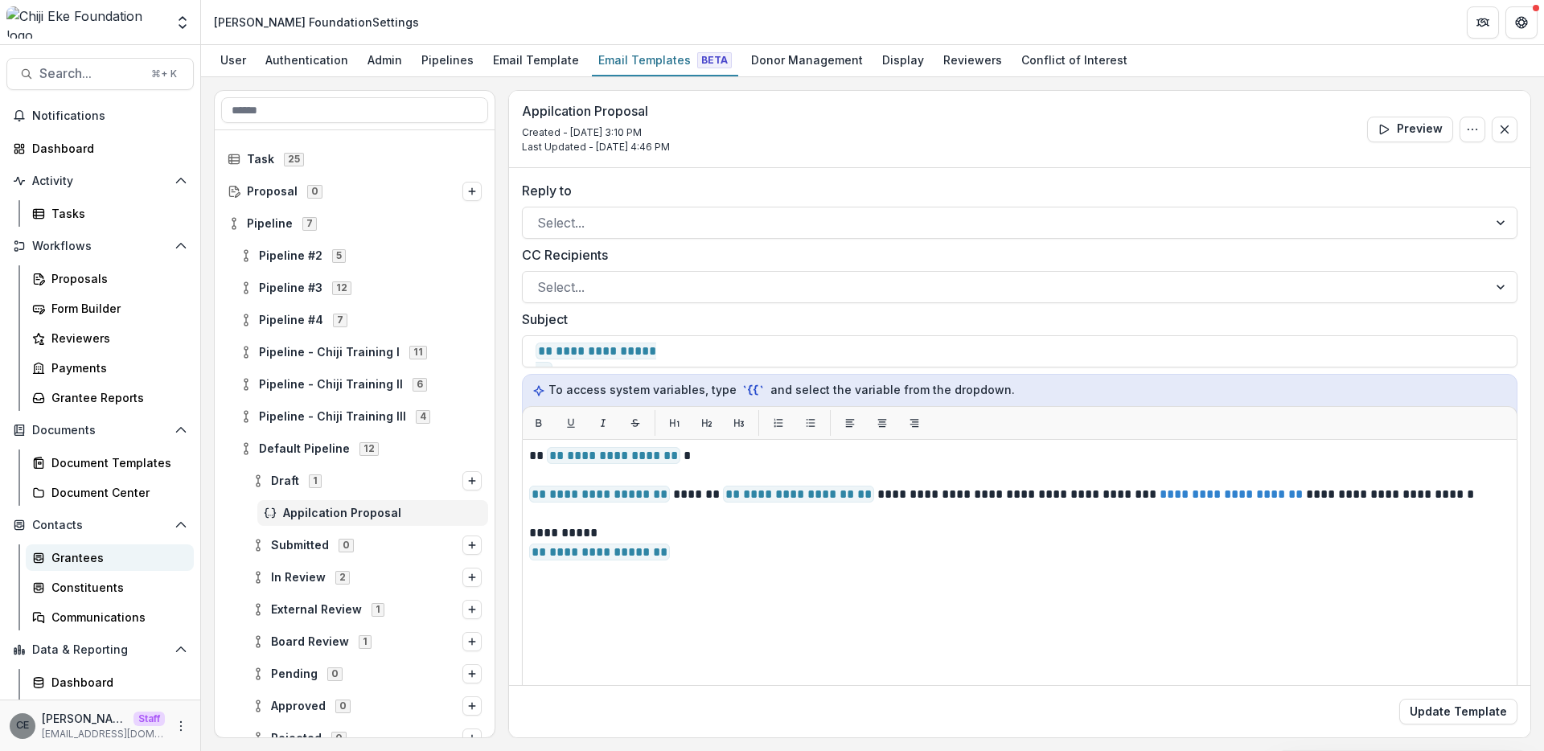
click at [81, 561] on div "Grantees" at bounding box center [115, 557] width 129 height 17
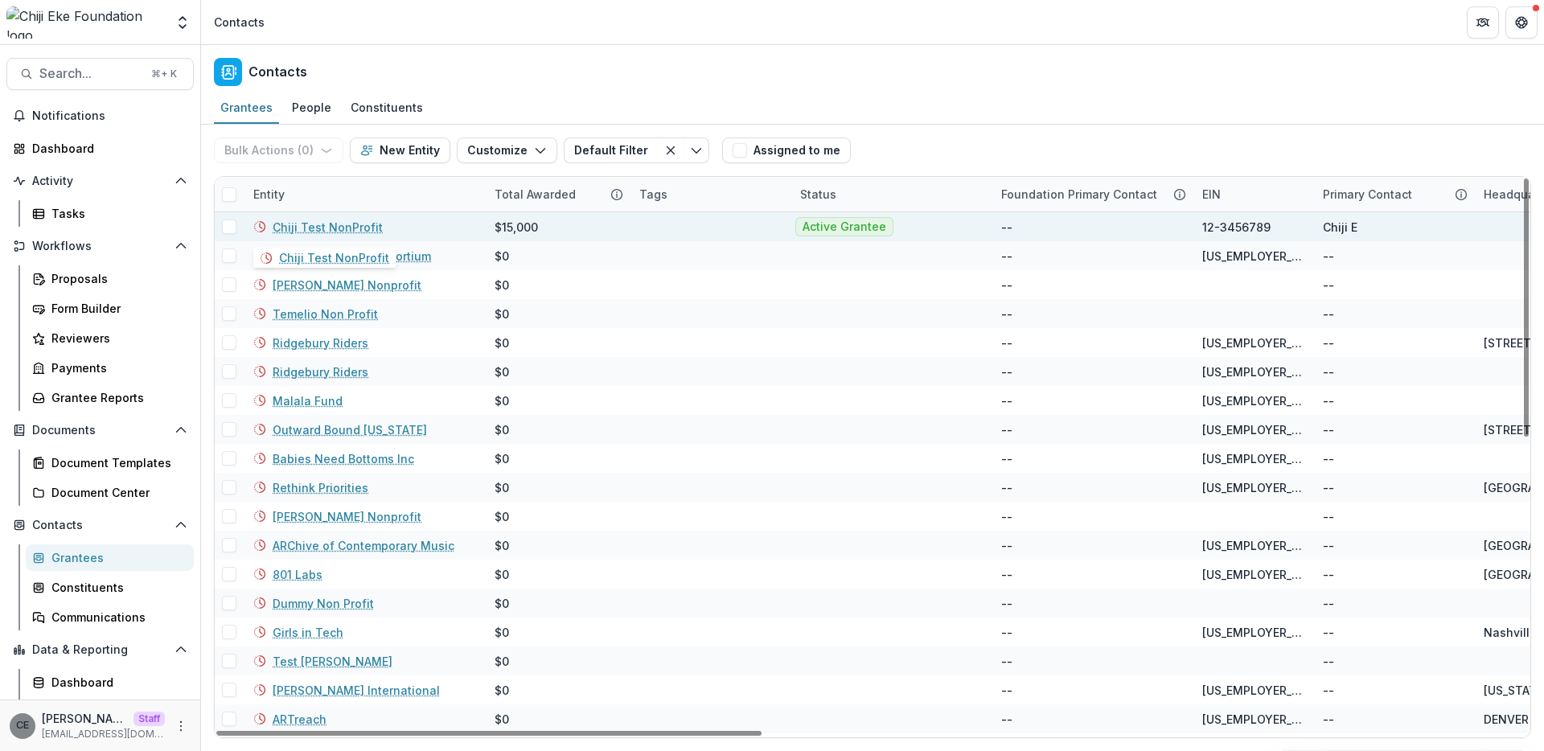
click at [330, 226] on link "Chiji Test NonProfit" at bounding box center [328, 227] width 110 height 17
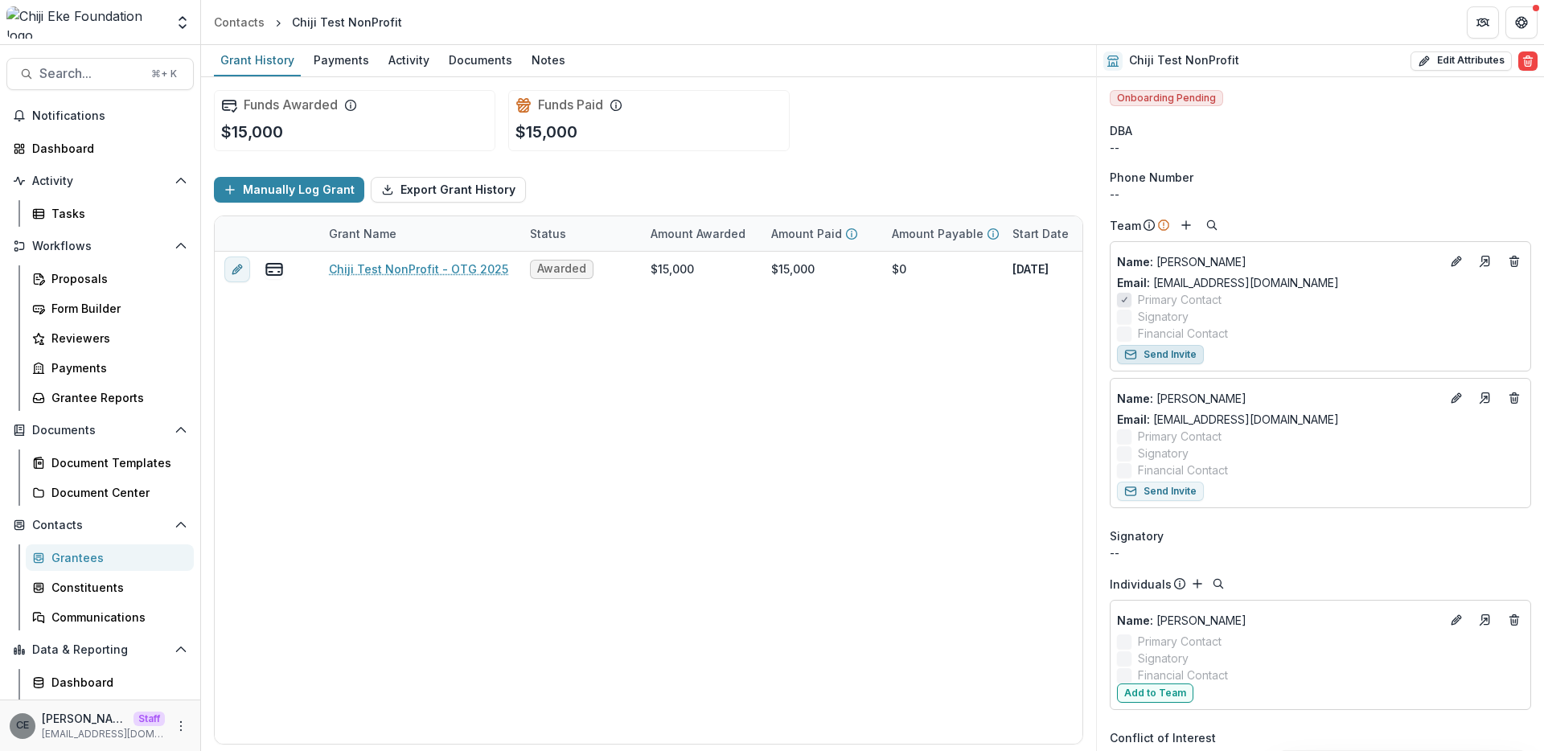
click at [1177, 354] on button "Send Invite" at bounding box center [1160, 354] width 87 height 19
click at [182, 731] on icon "More" at bounding box center [180, 726] width 13 height 13
click at [251, 692] on link "User Settings" at bounding box center [282, 692] width 172 height 27
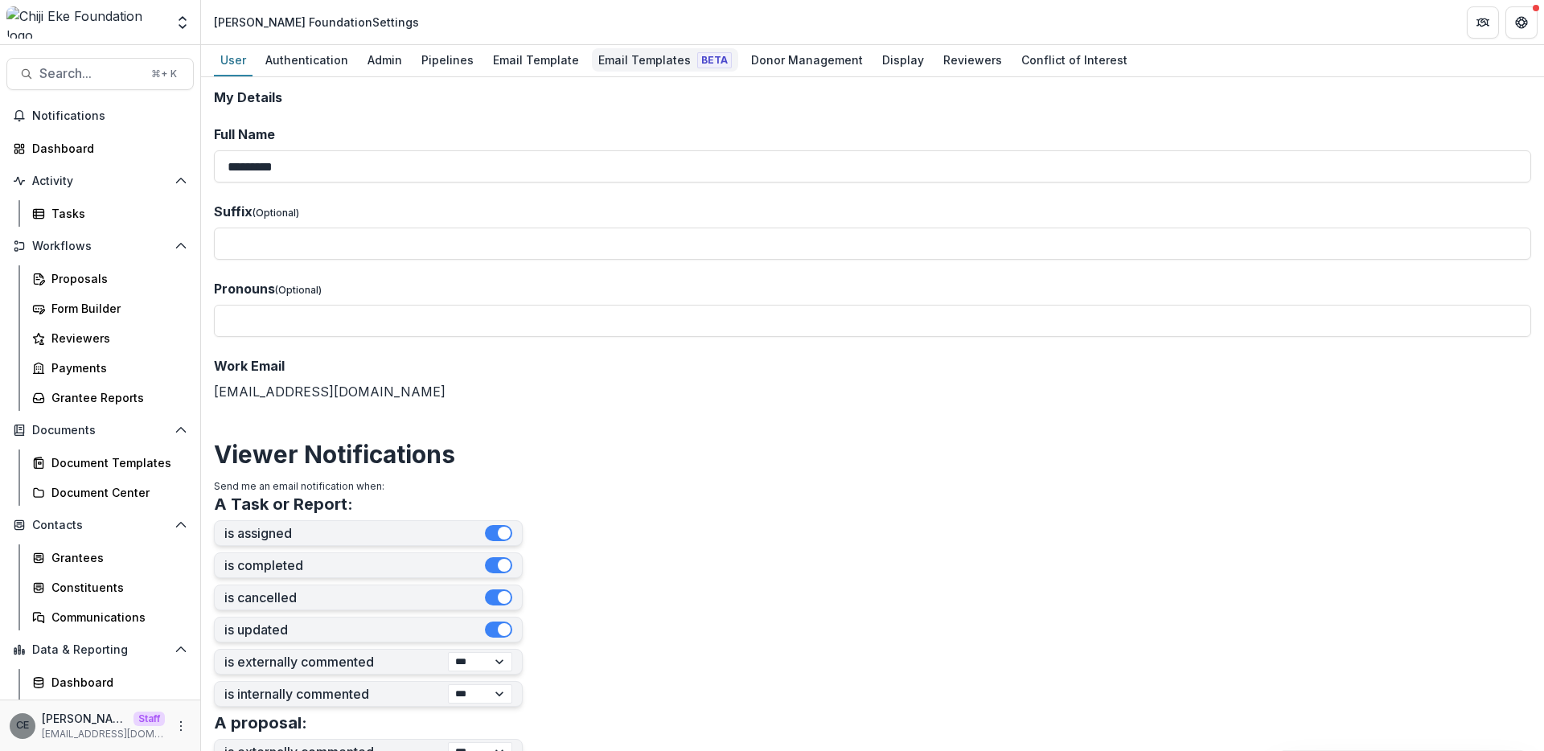
click at [640, 60] on div "Email Templates Beta" at bounding box center [665, 59] width 146 height 23
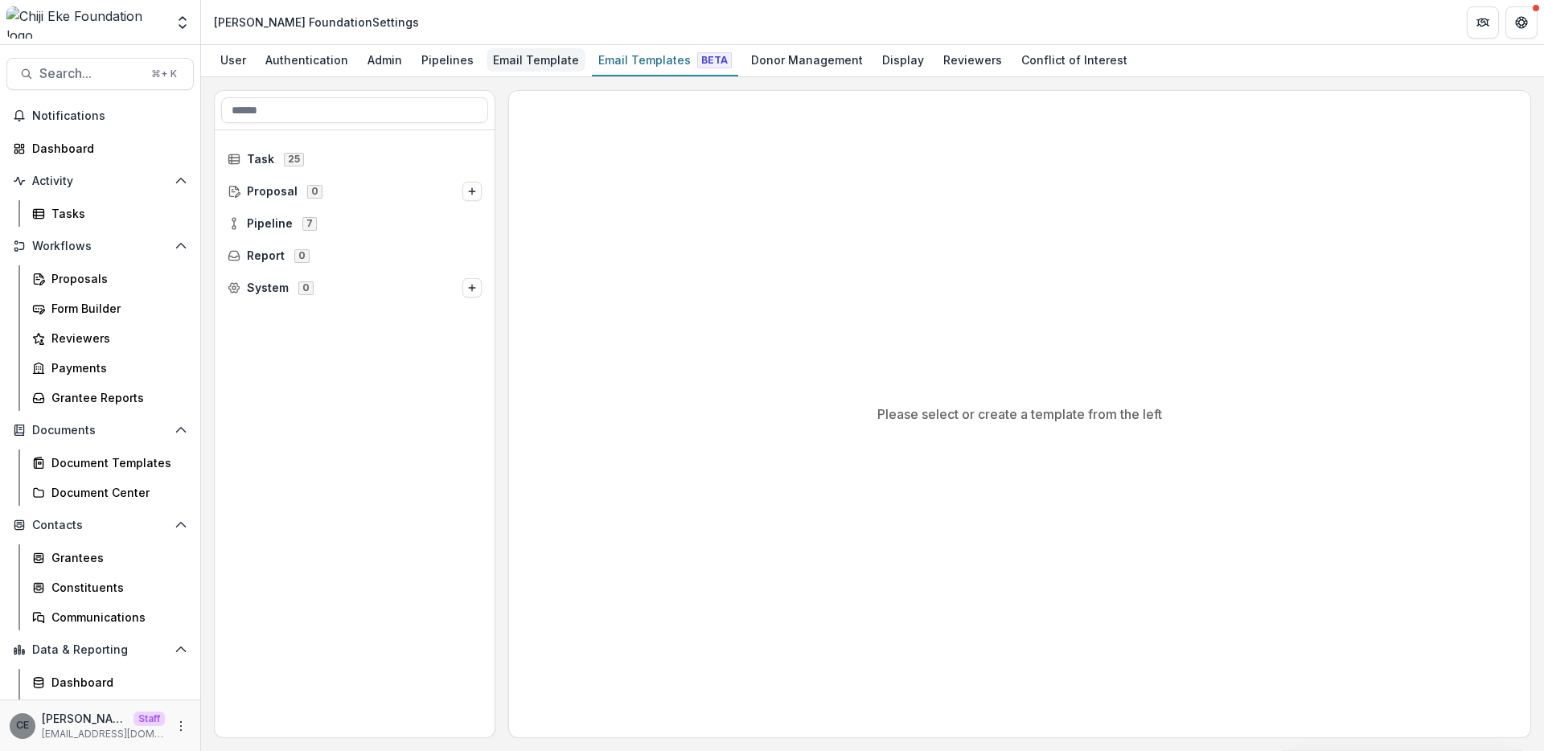
click at [522, 67] on div "Email Template" at bounding box center [535, 59] width 99 height 23
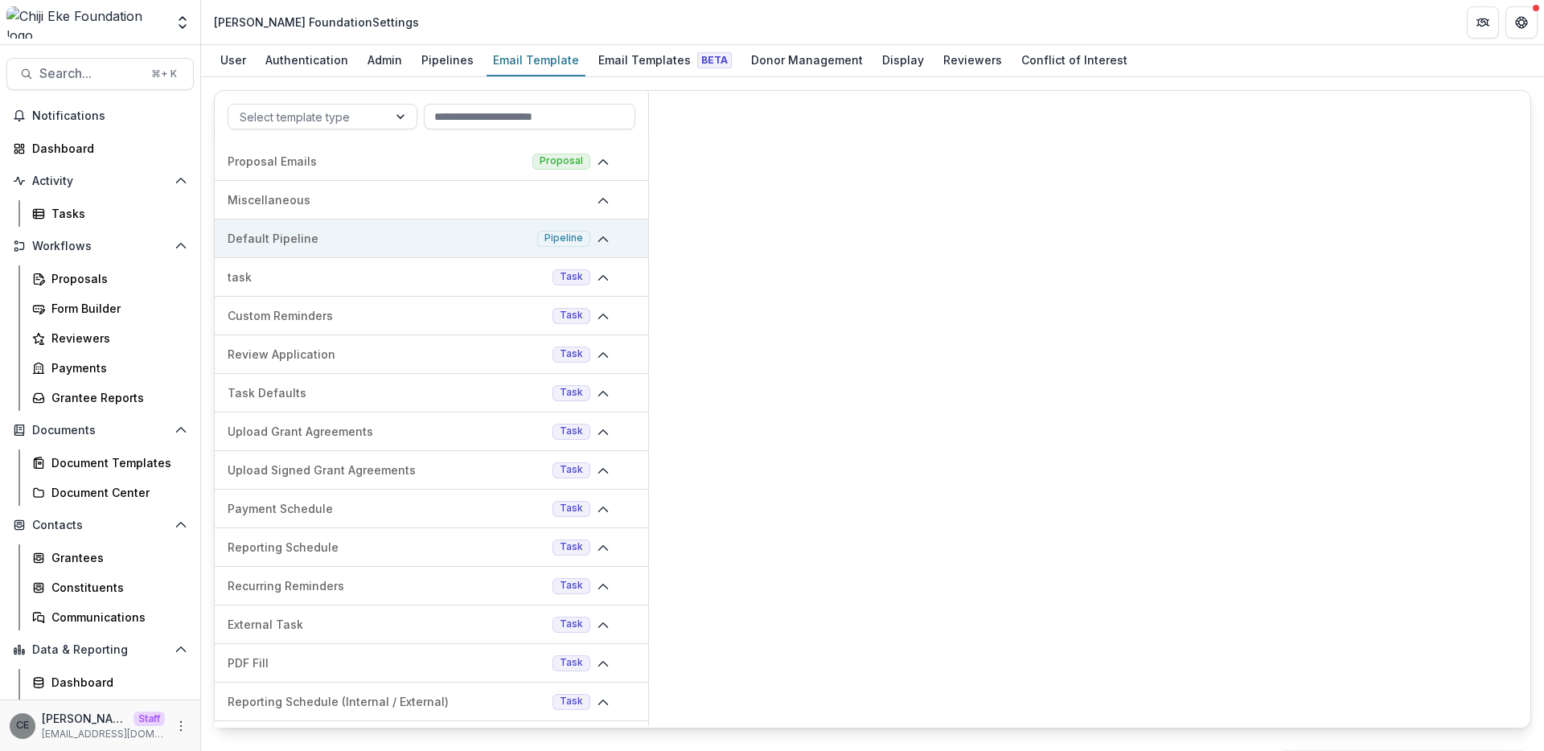
click at [600, 238] on polyline at bounding box center [602, 239] width 9 height 5
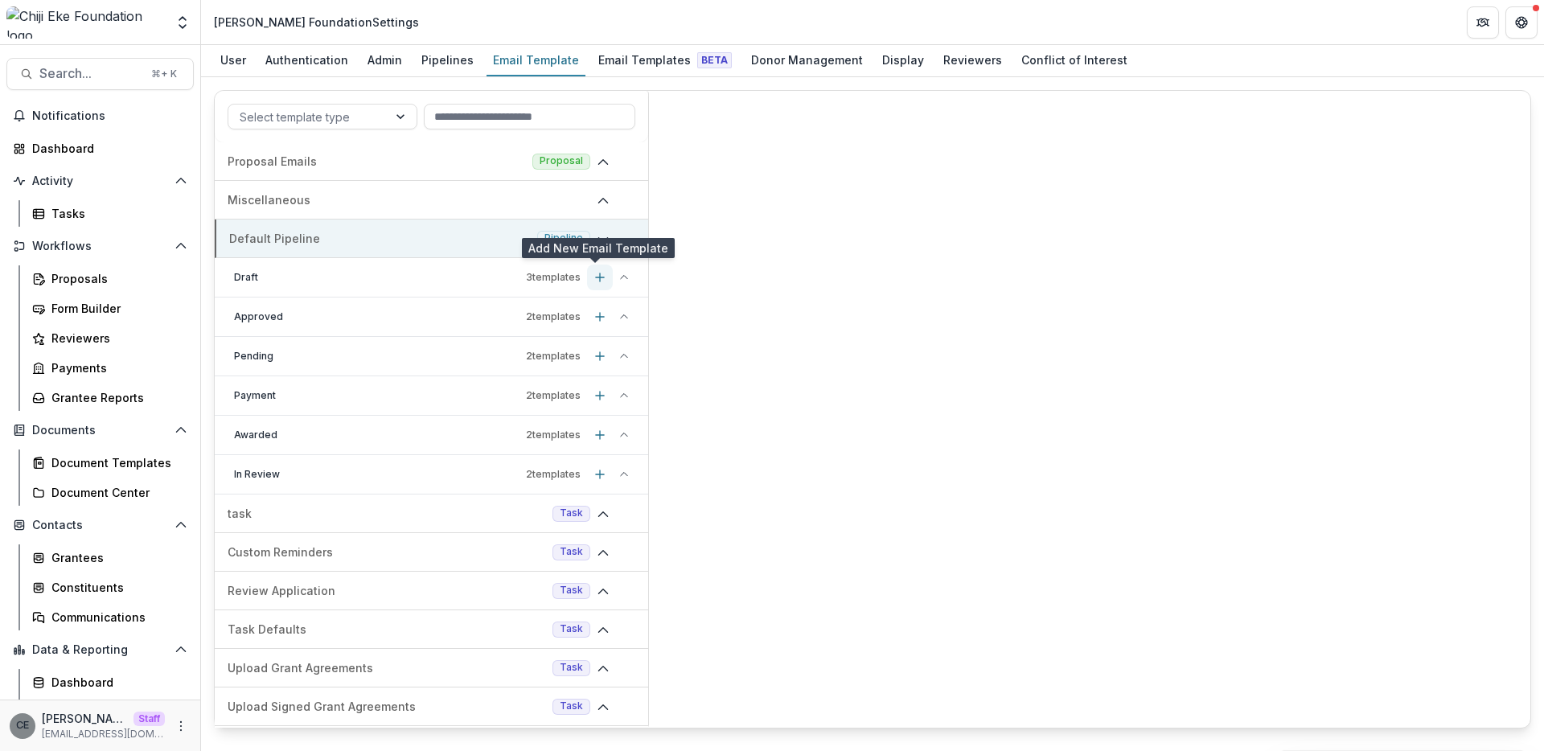
click at [593, 281] on icon "Add template" at bounding box center [599, 277] width 13 height 13
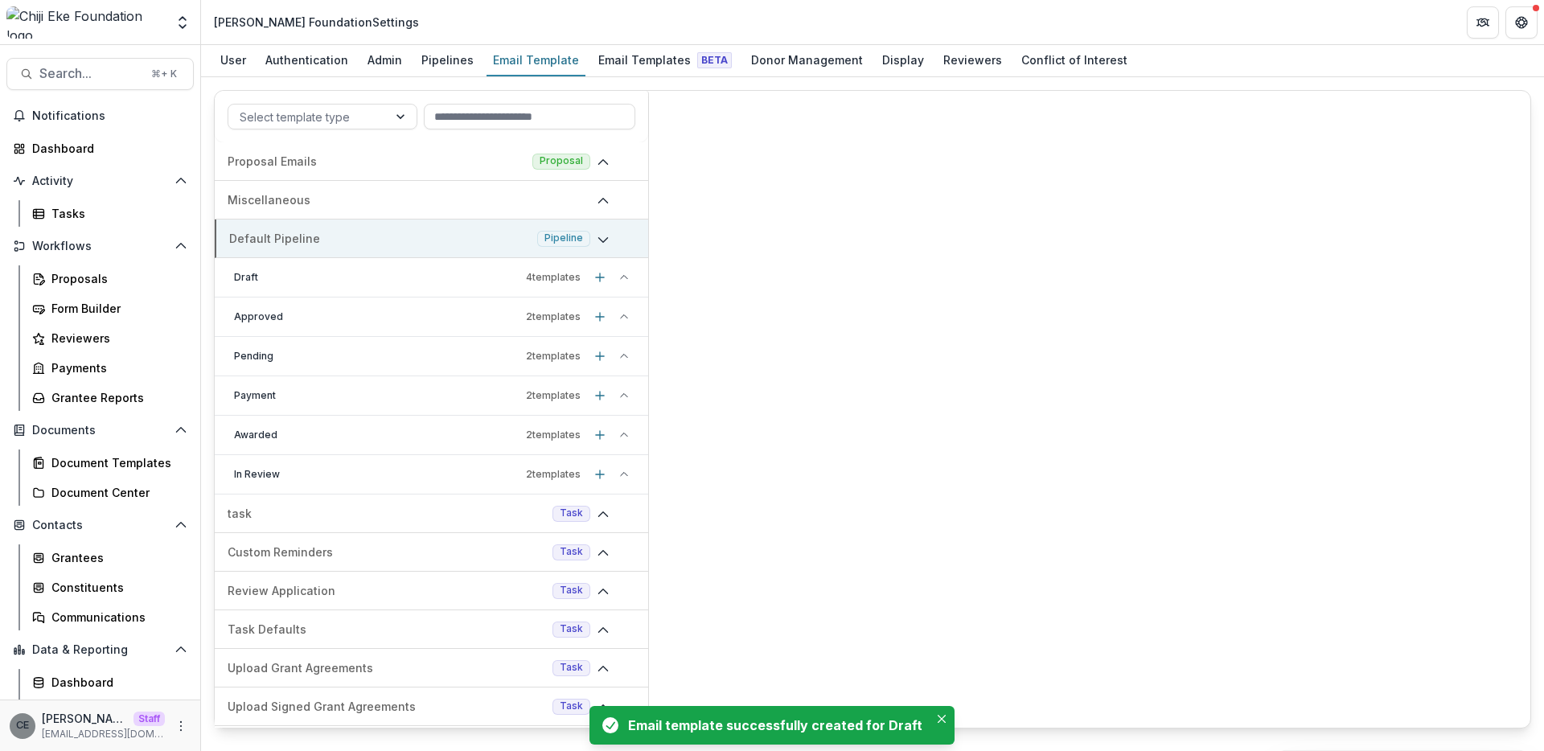
click at [444, 281] on p "Draft" at bounding box center [376, 277] width 285 height 14
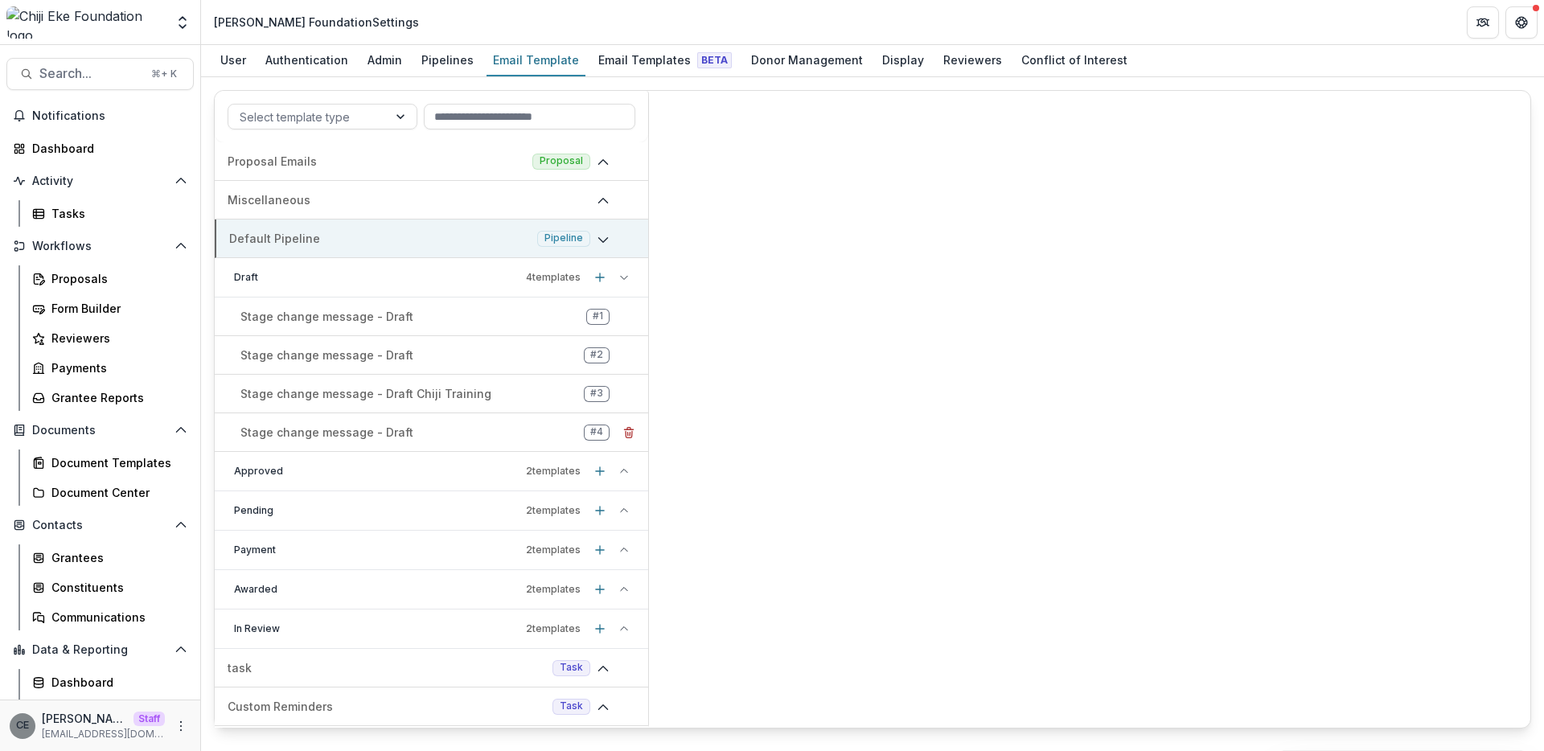
click at [430, 438] on div "Stage change message - Draft # 4" at bounding box center [431, 433] width 433 height 26
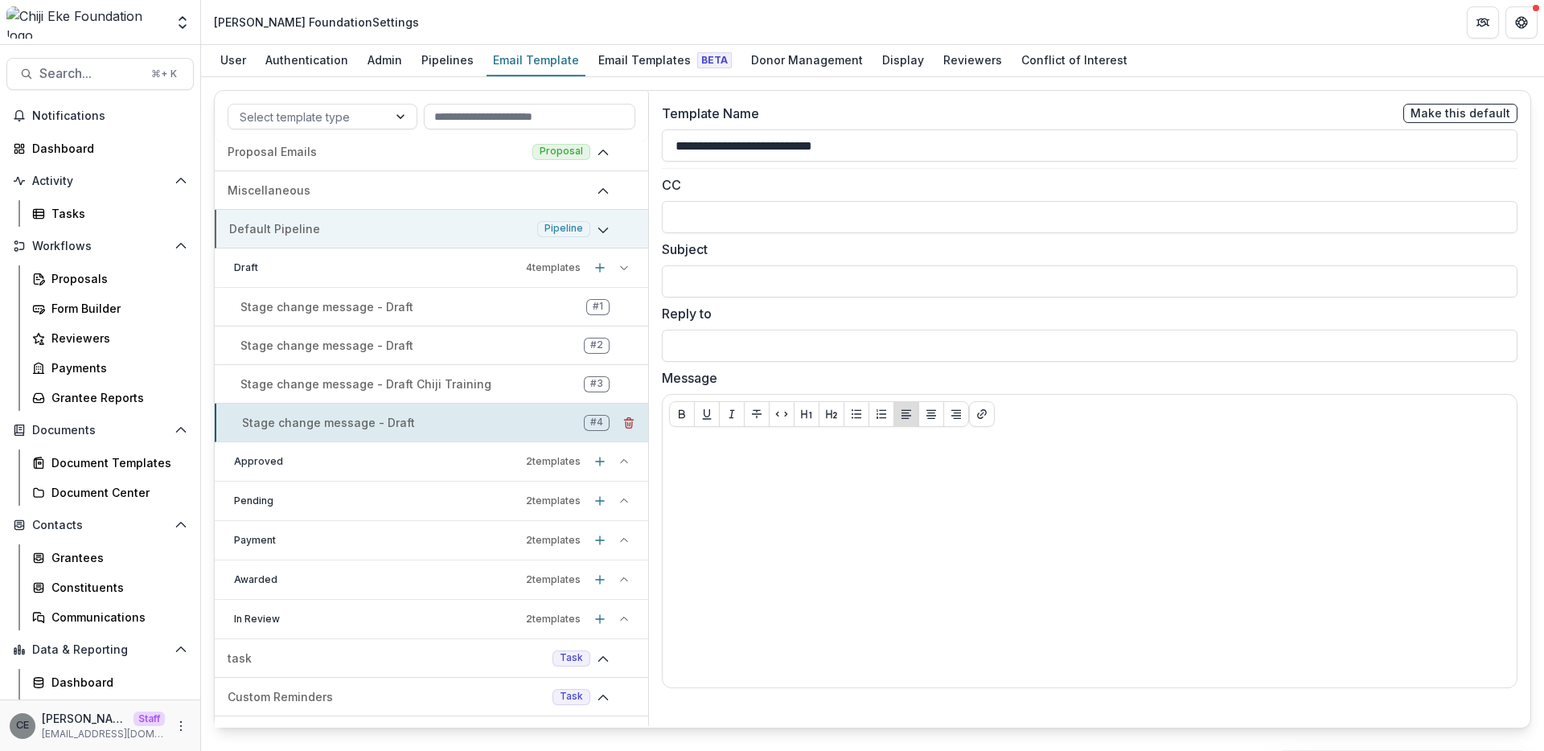
scroll to position [7, 0]
click at [435, 388] on p "Stage change message - Draft Chiji Training" at bounding box center [365, 386] width 251 height 17
type input "**********"
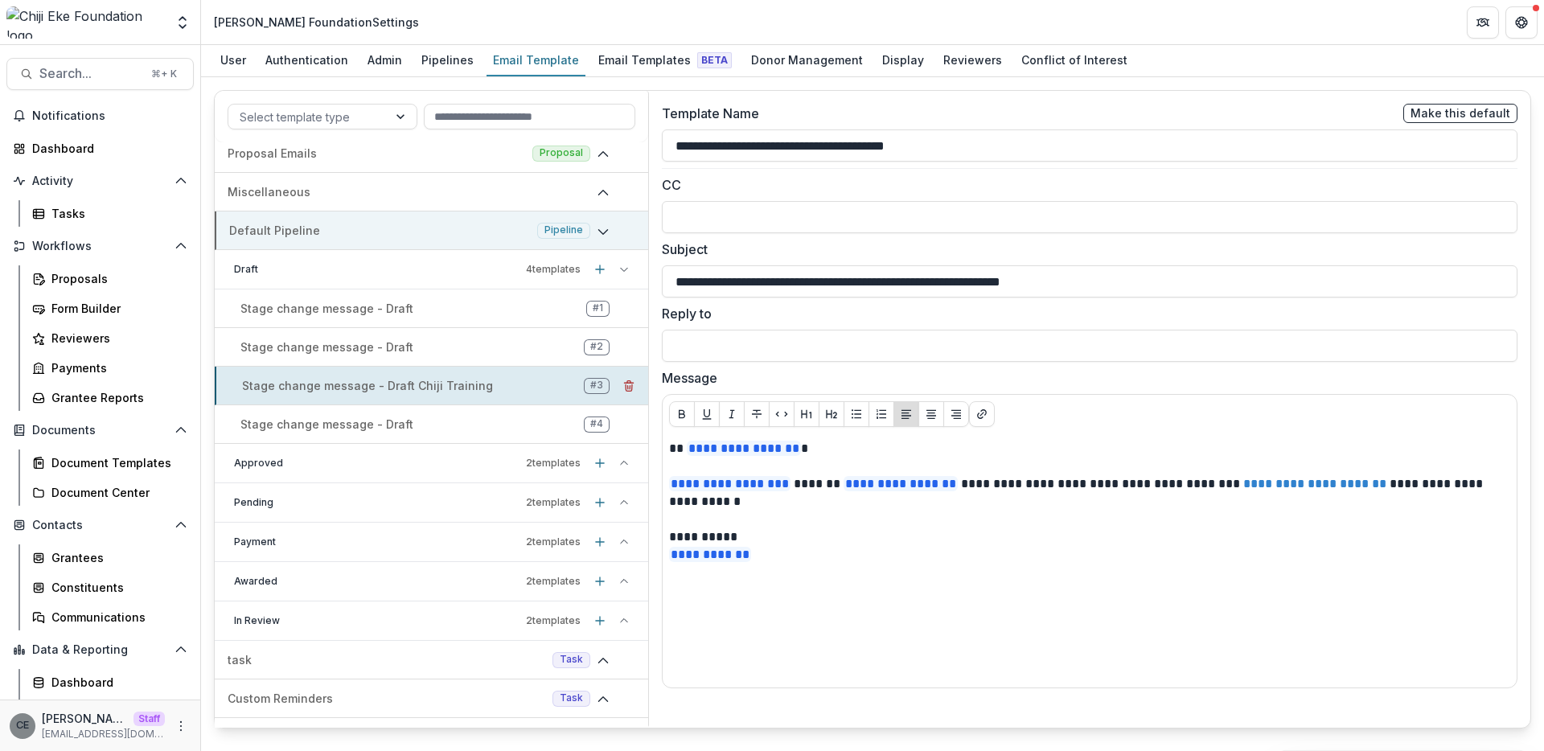
scroll to position [0, 0]
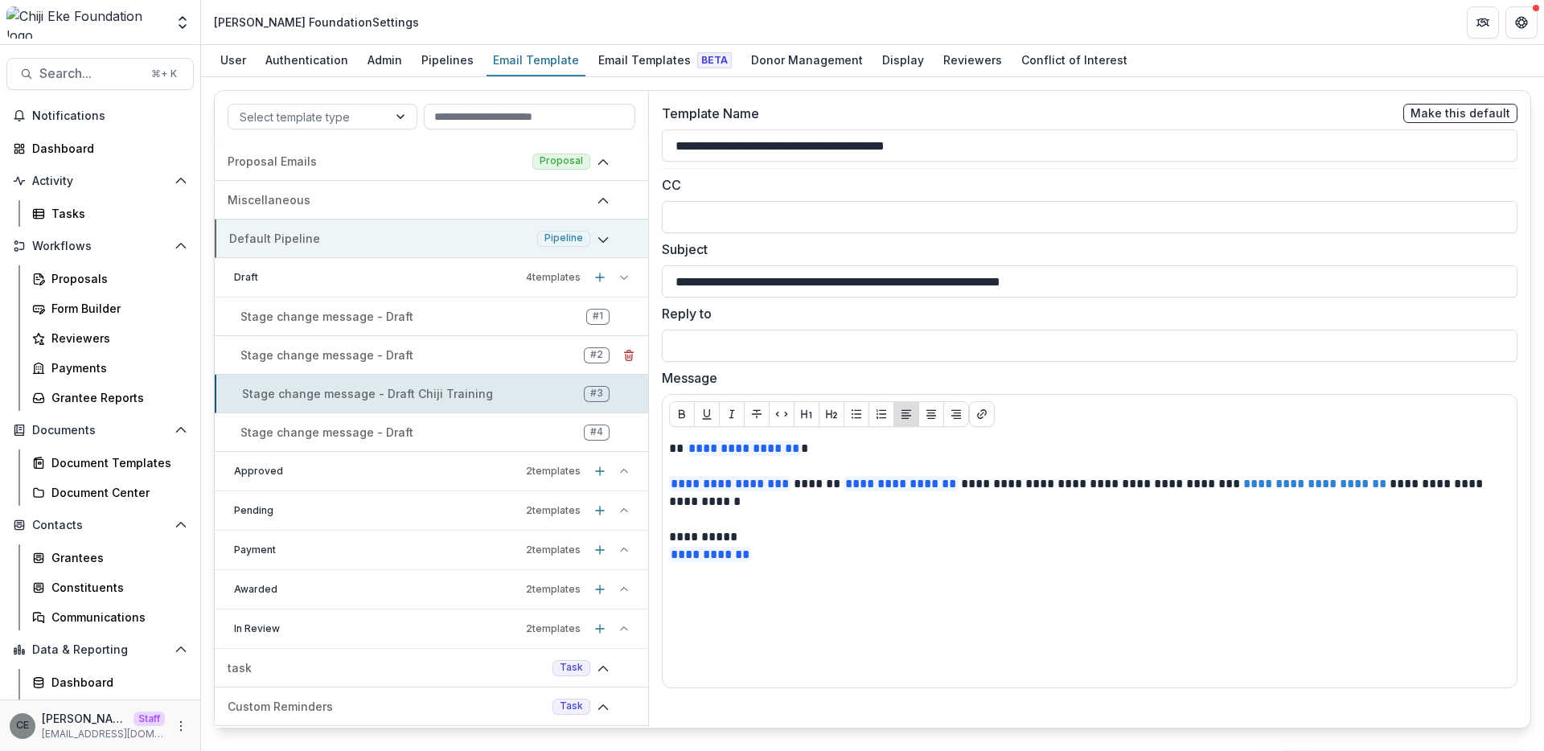
click at [433, 359] on div "Stage change message - Draft # 2" at bounding box center [431, 356] width 433 height 26
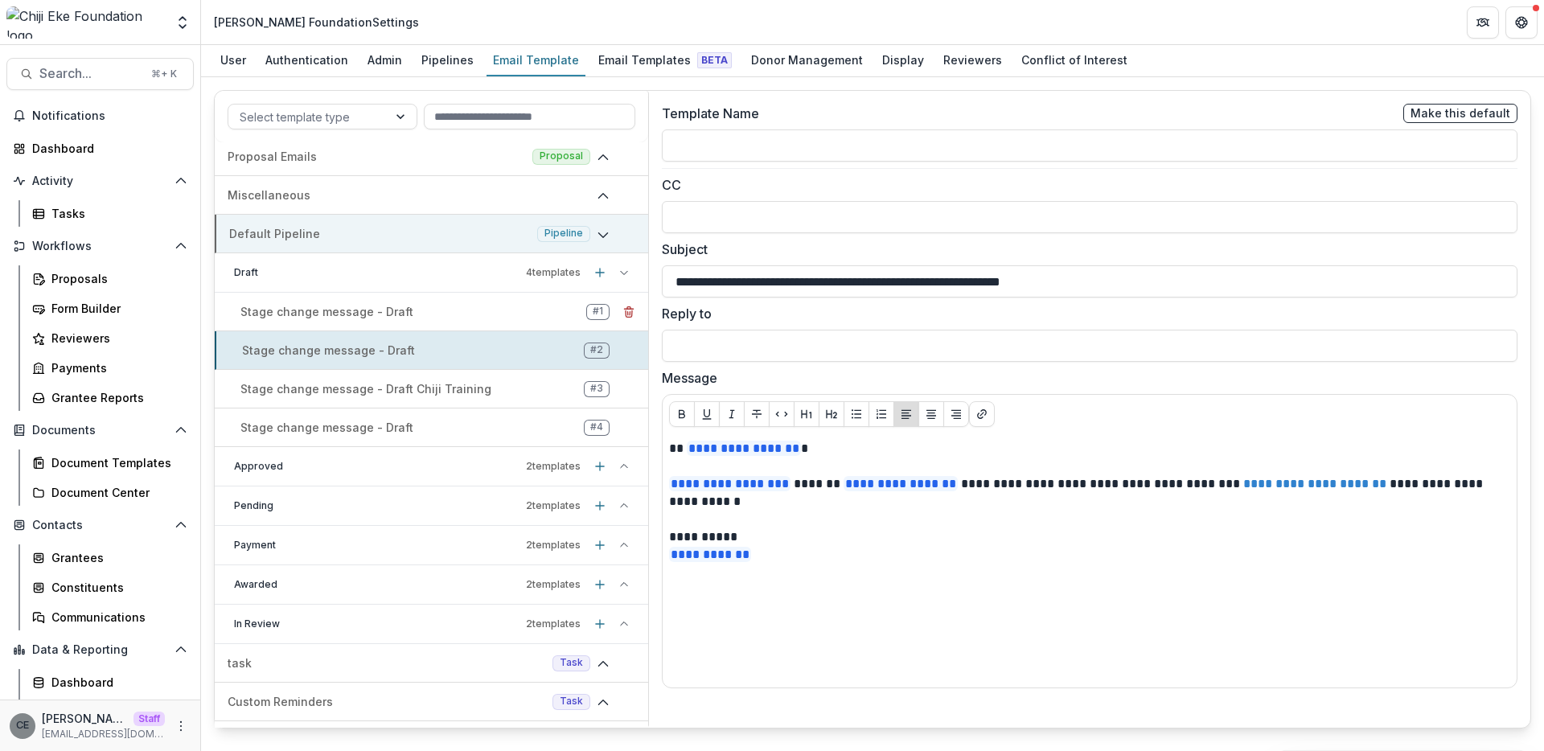
click at [427, 322] on div "Stage change message - Draft # 1" at bounding box center [431, 312] width 433 height 26
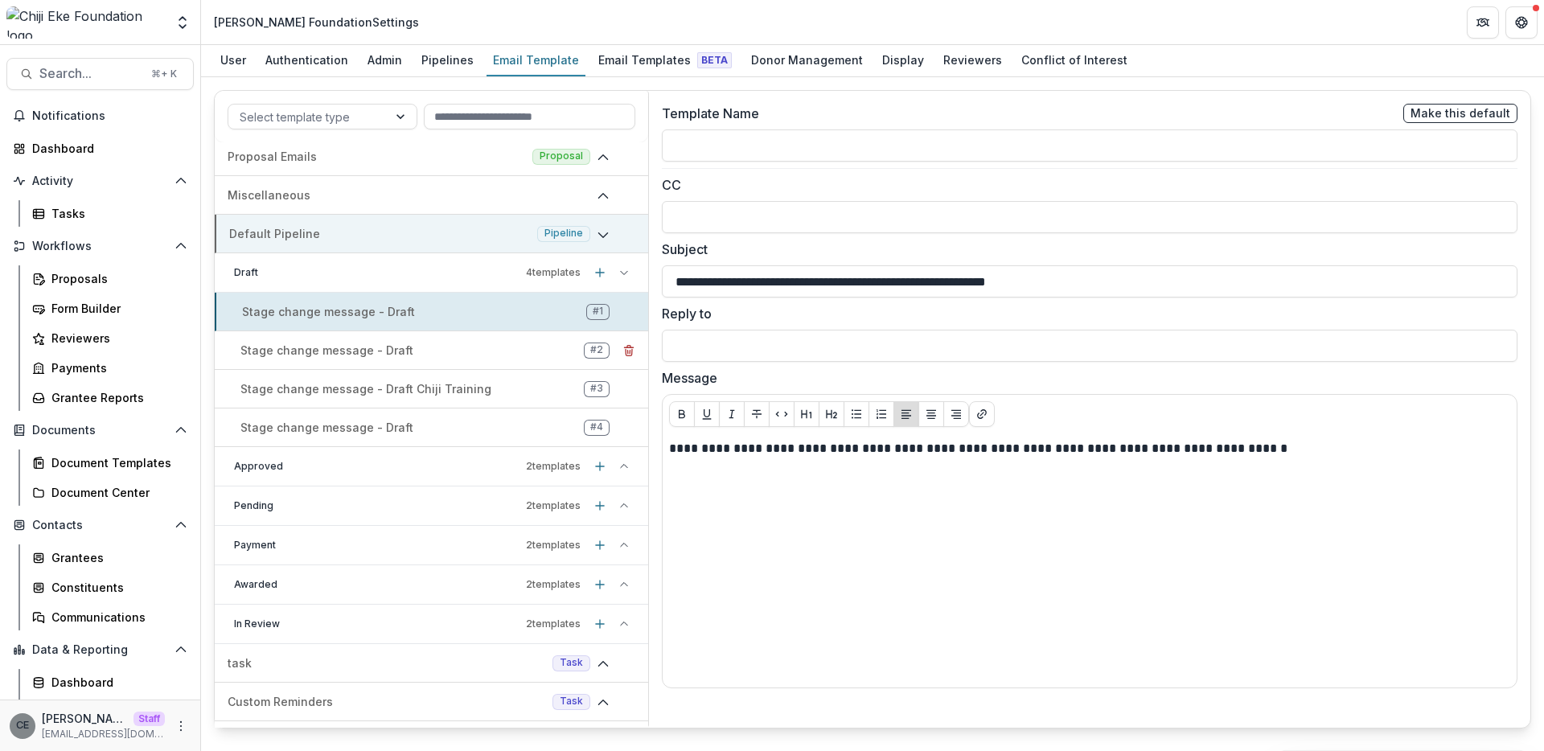
click at [429, 350] on div "Stage change message - Draft # 2" at bounding box center [431, 351] width 433 height 26
type input "**********"
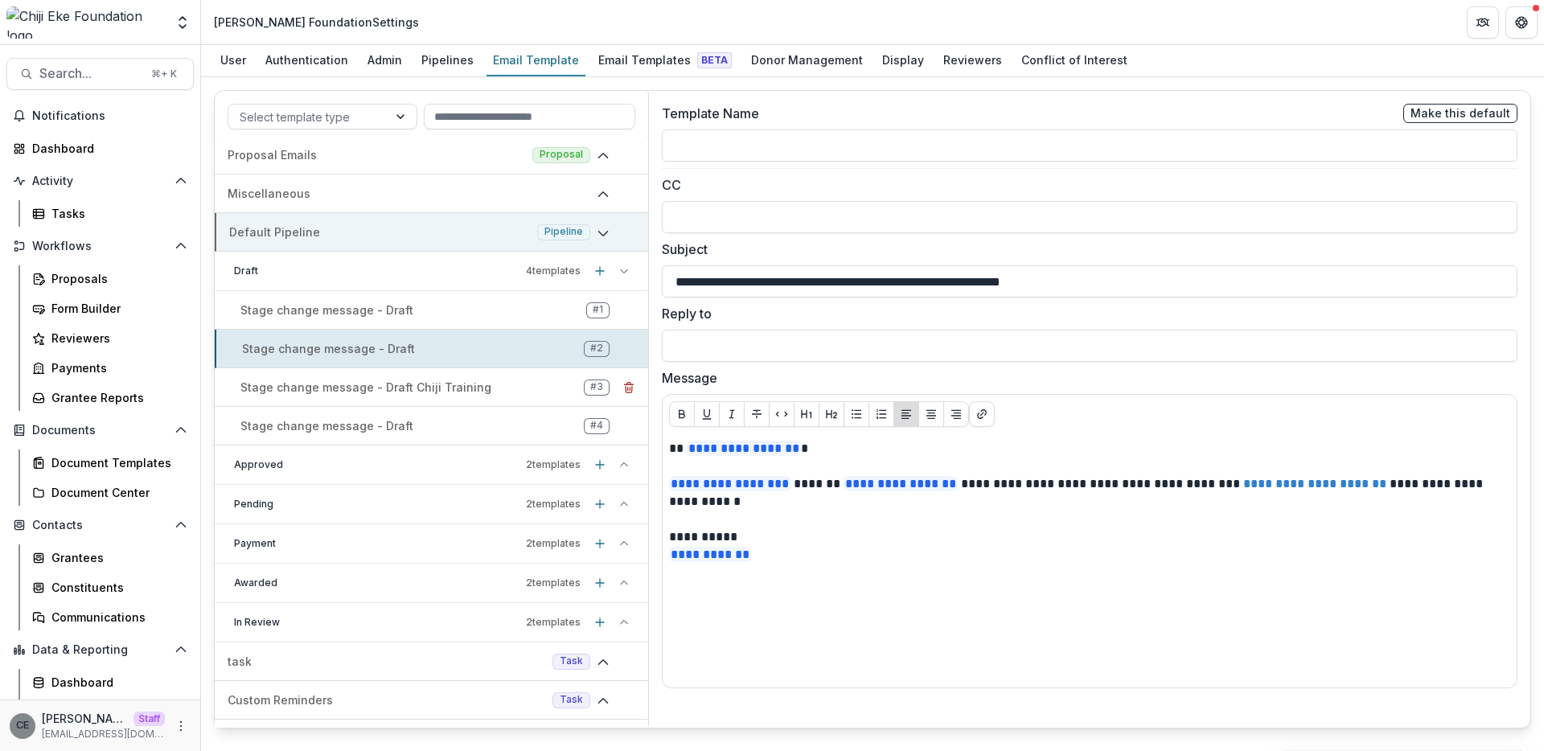
click at [428, 375] on div "Stage change message - Draft Chiji Training # 3" at bounding box center [431, 388] width 433 height 26
type input "**********"
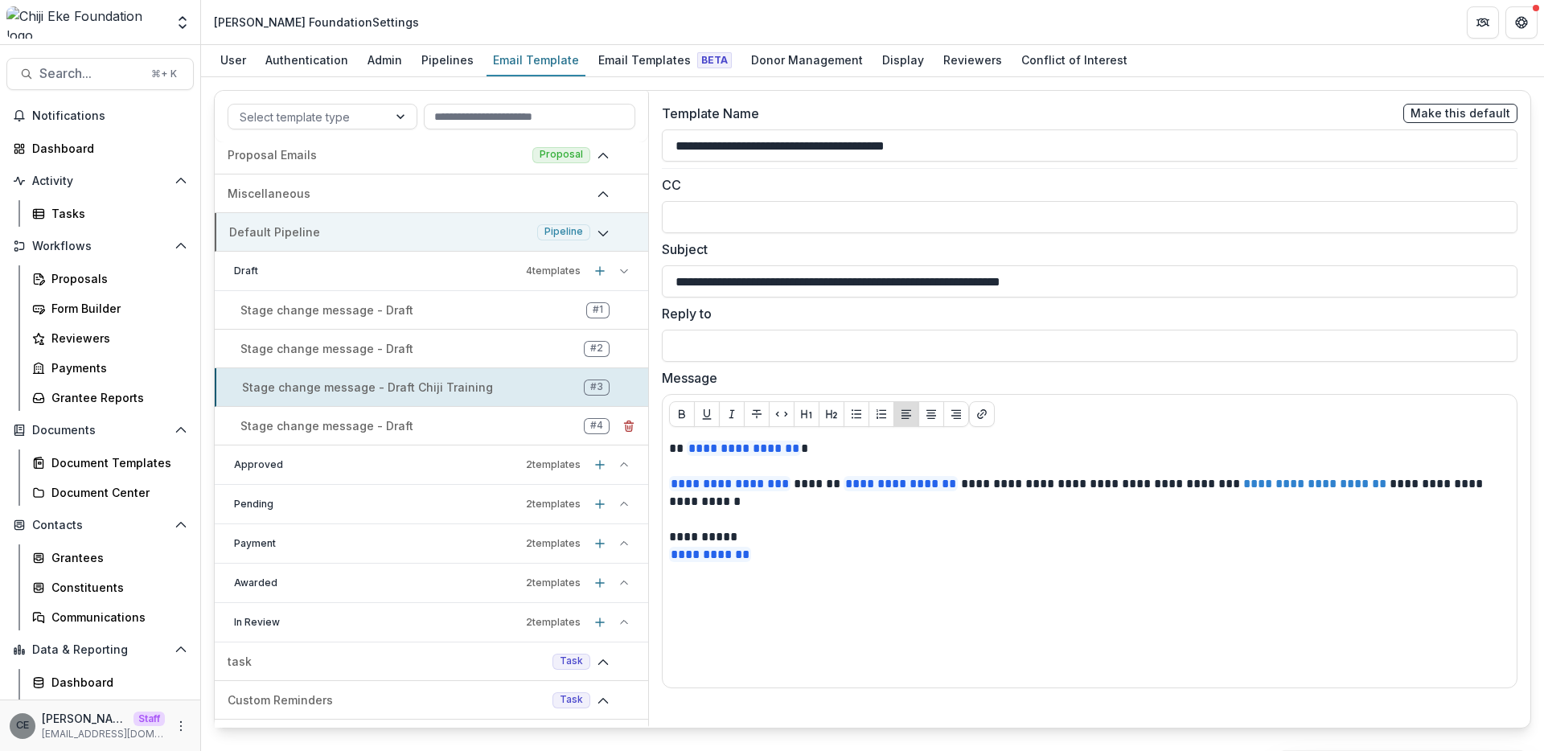
click at [424, 426] on div "Stage change message - Draft # 4" at bounding box center [431, 426] width 433 height 26
type input "**********"
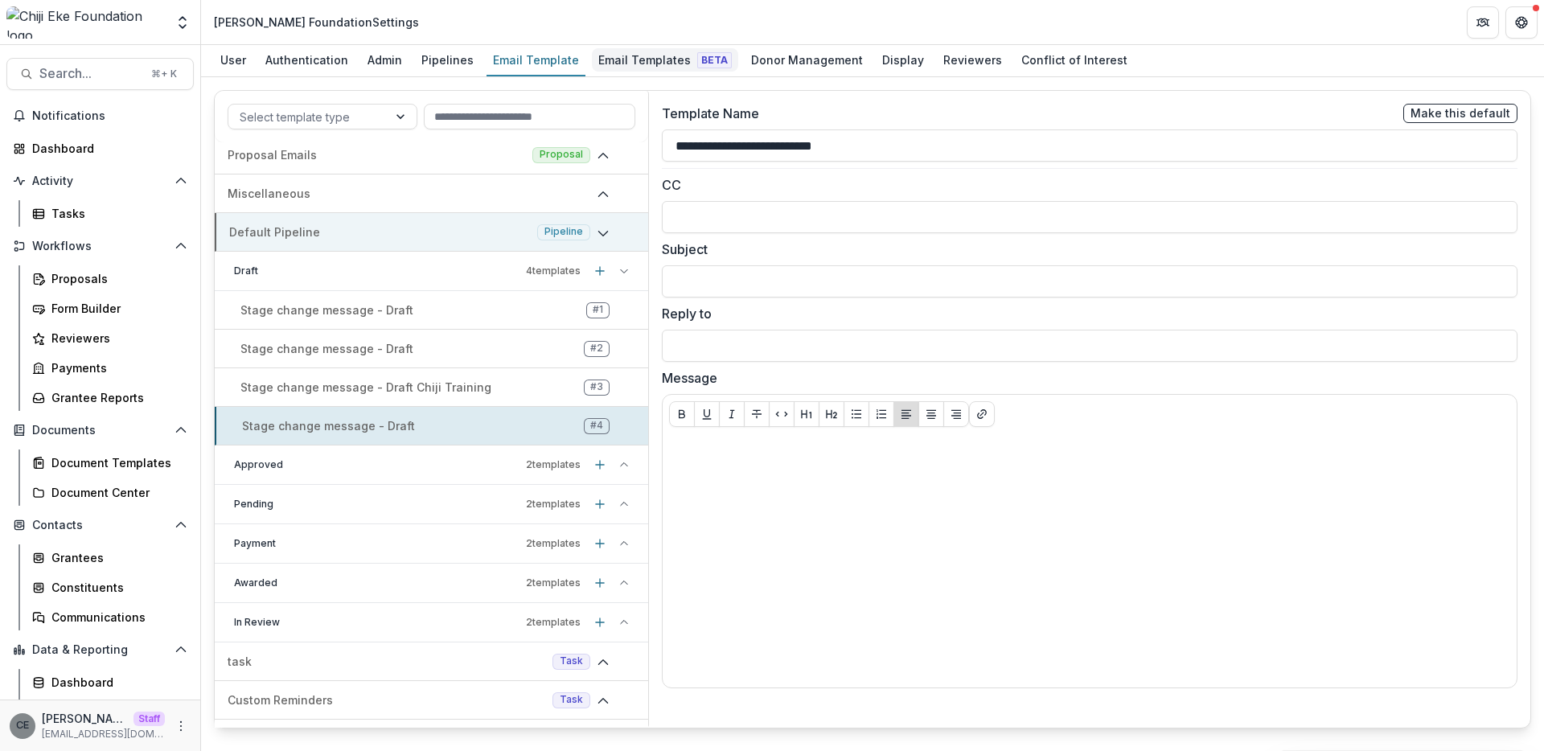
click at [644, 58] on div "Email Templates Beta" at bounding box center [665, 59] width 146 height 23
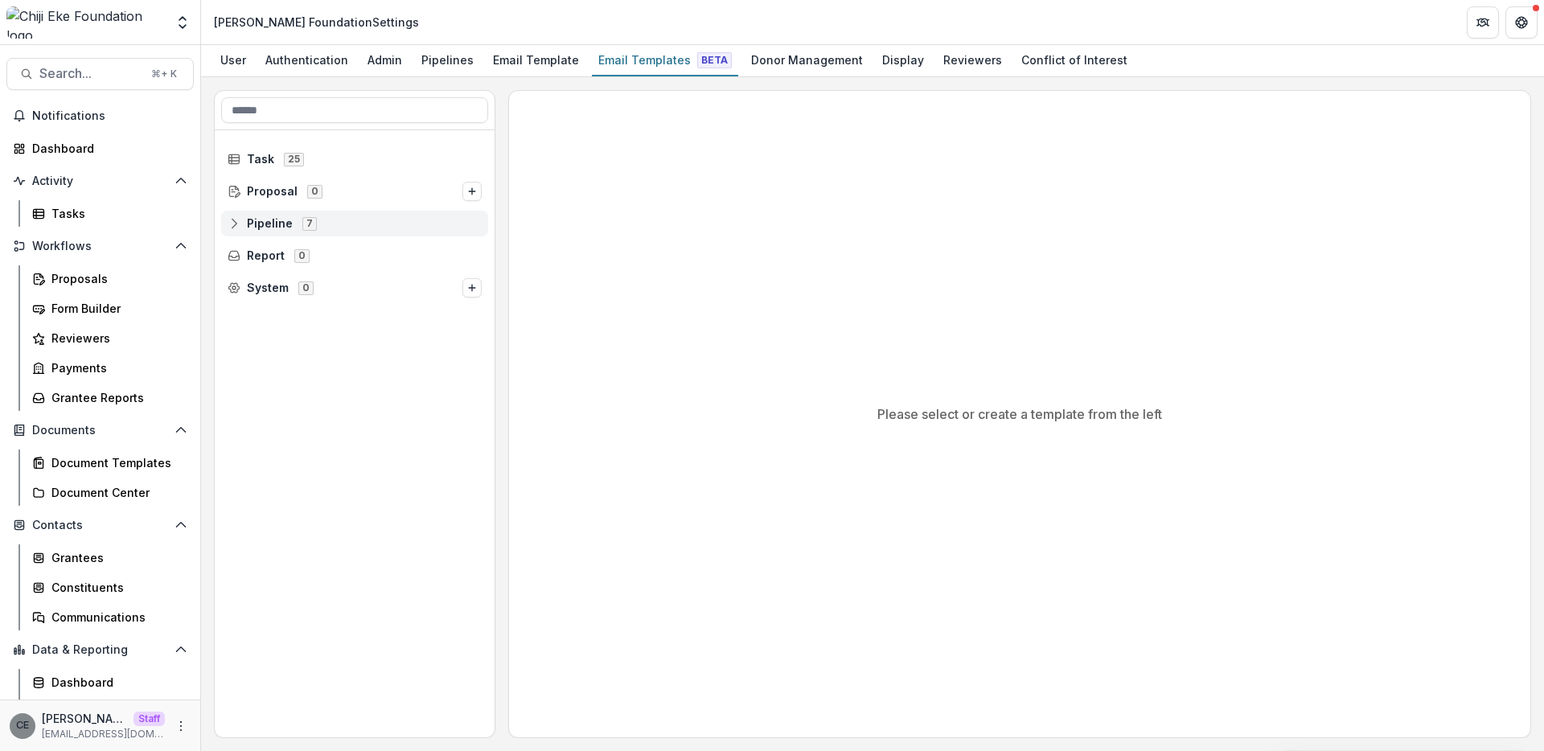
click at [271, 226] on span "Pipeline" at bounding box center [270, 224] width 46 height 14
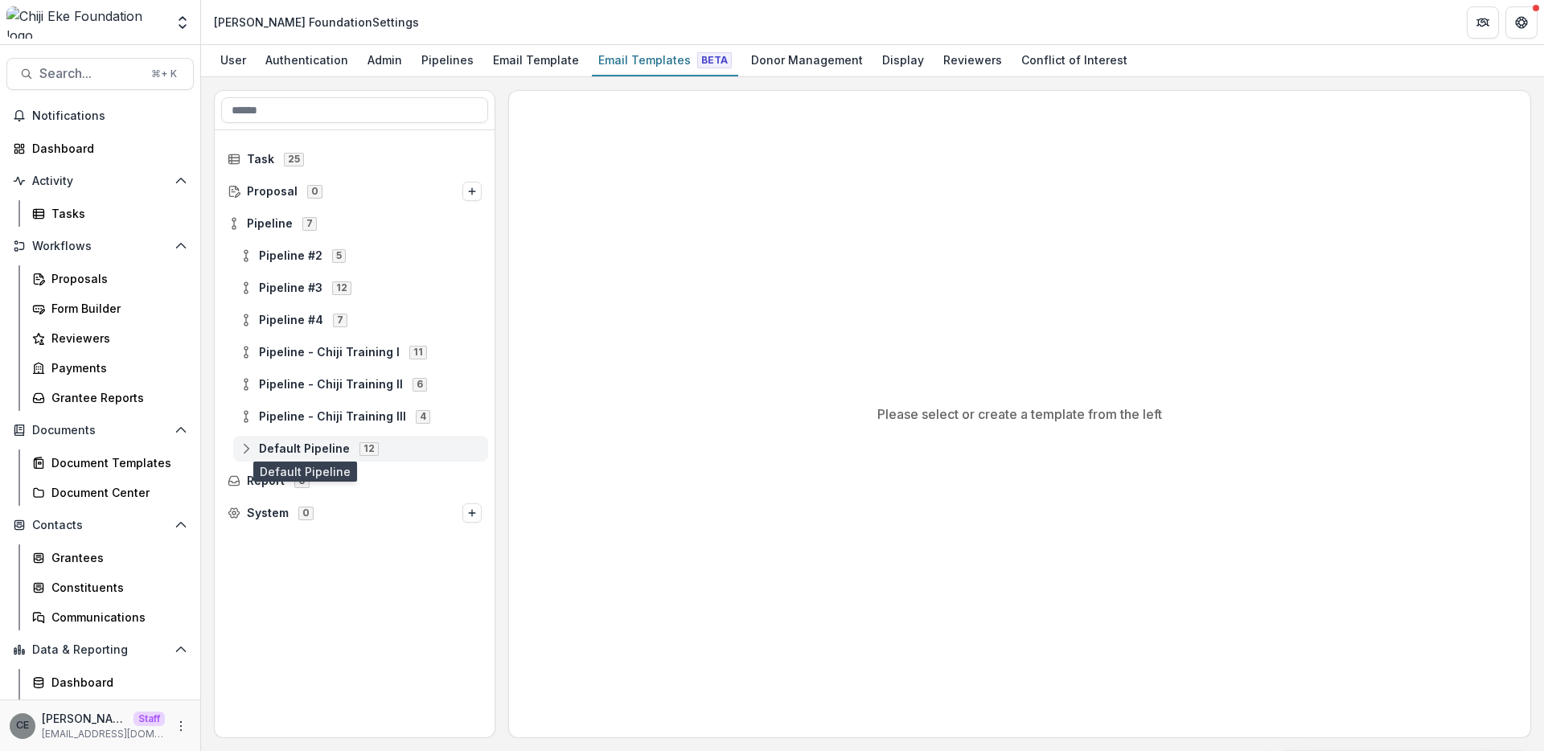
click at [314, 452] on span "Default Pipeline" at bounding box center [304, 449] width 91 height 14
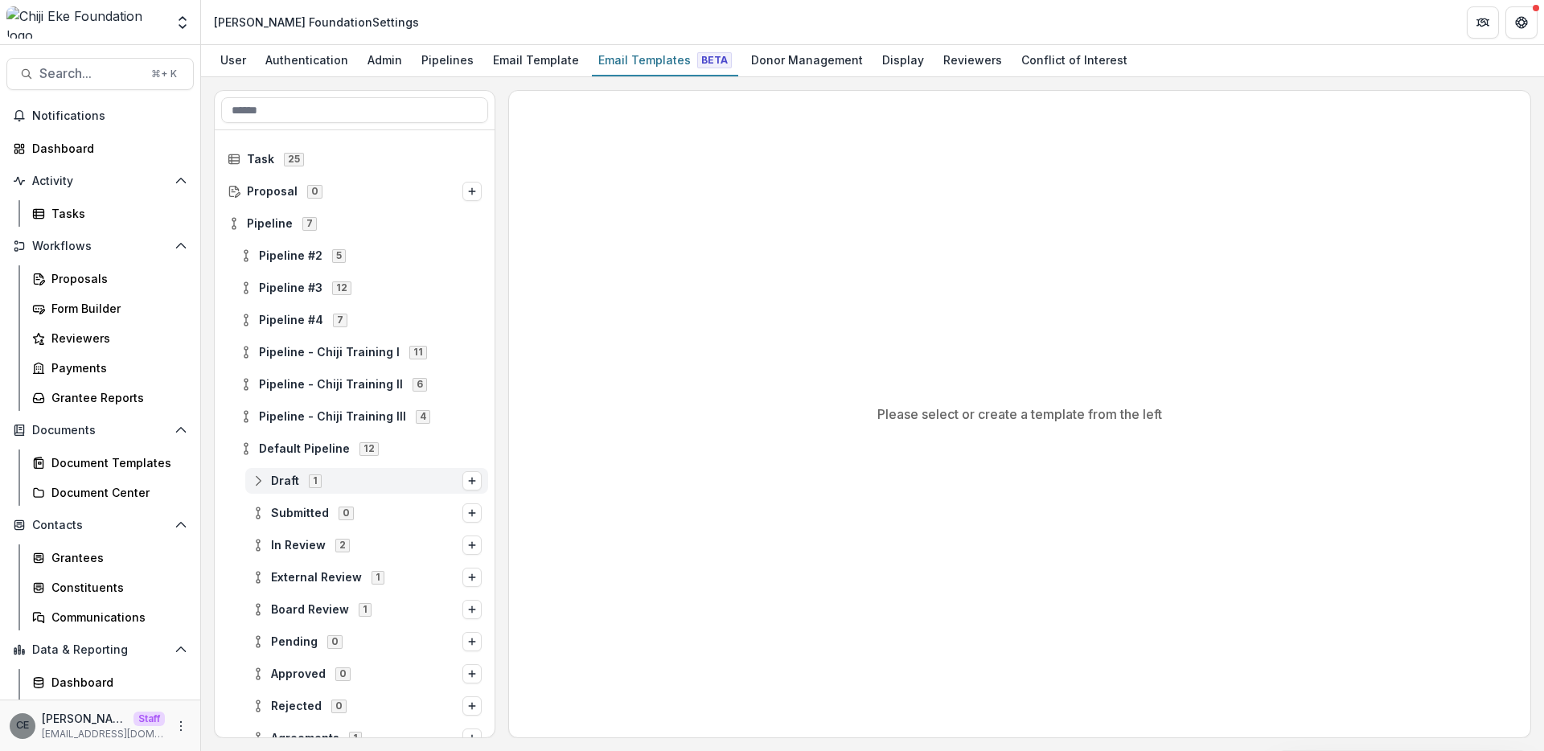
click at [294, 478] on span "Draft" at bounding box center [285, 481] width 28 height 14
click at [348, 512] on span "Appilcation Proposal" at bounding box center [382, 514] width 199 height 14
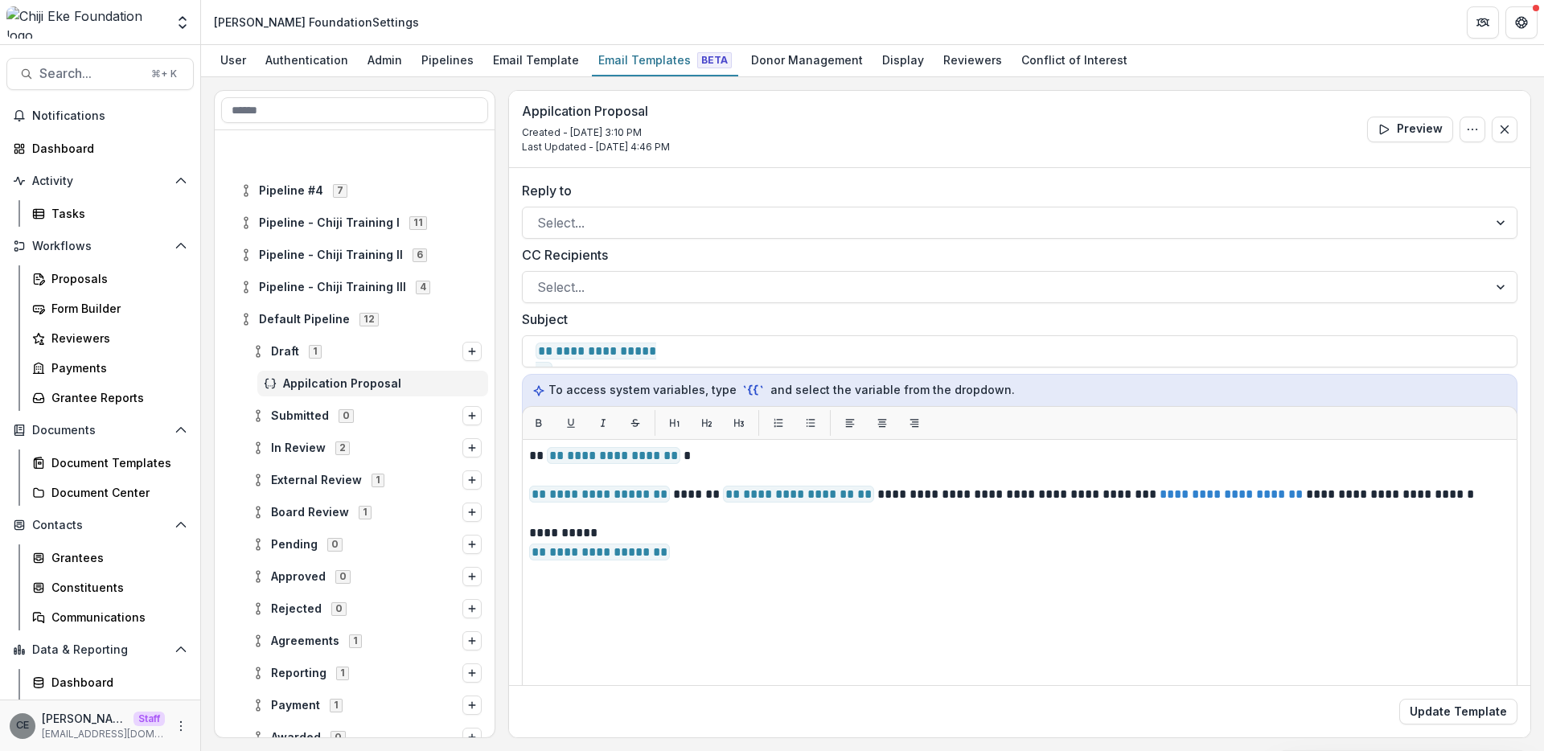
scroll to position [210, 0]
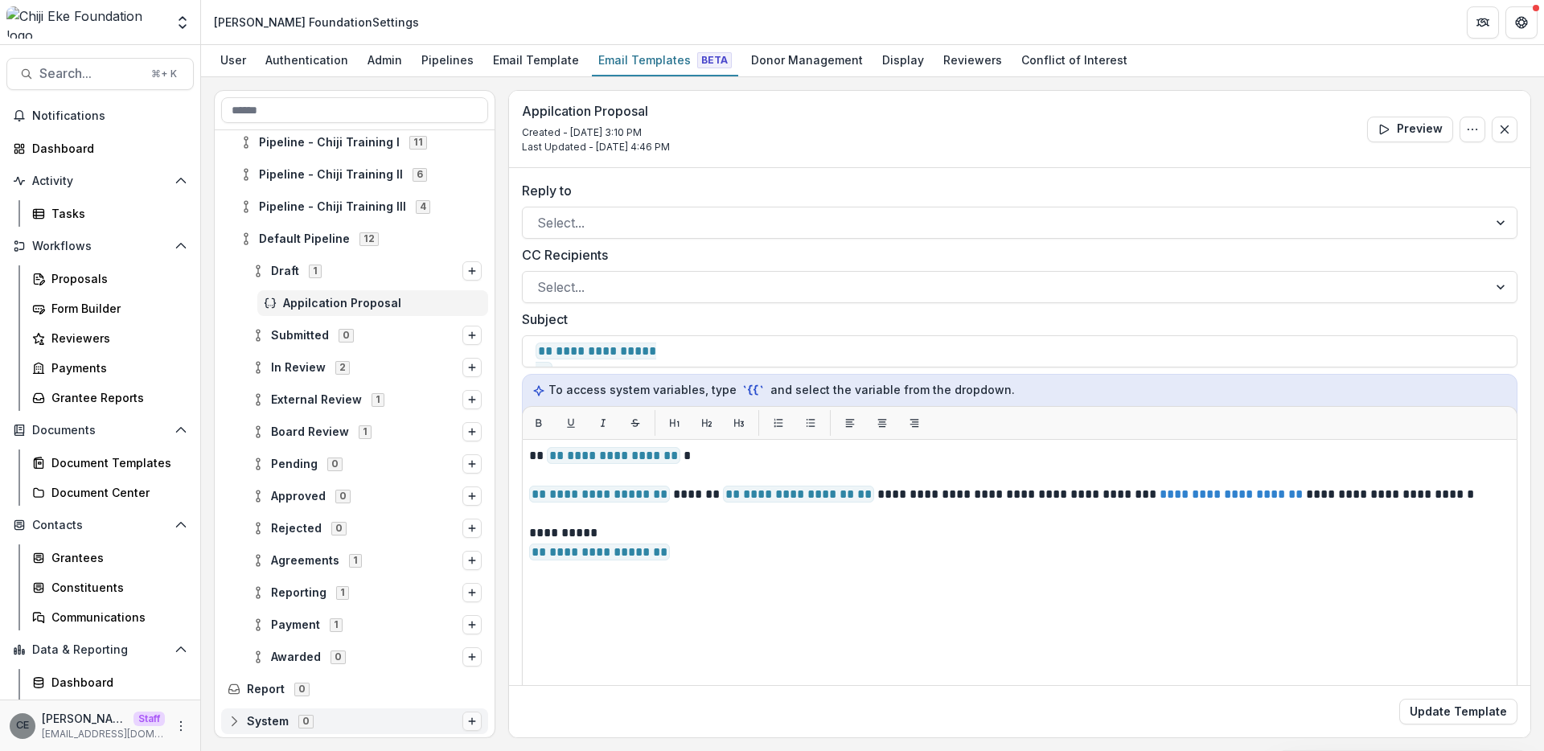
click at [467, 722] on icon "Options" at bounding box center [472, 721] width 10 height 10
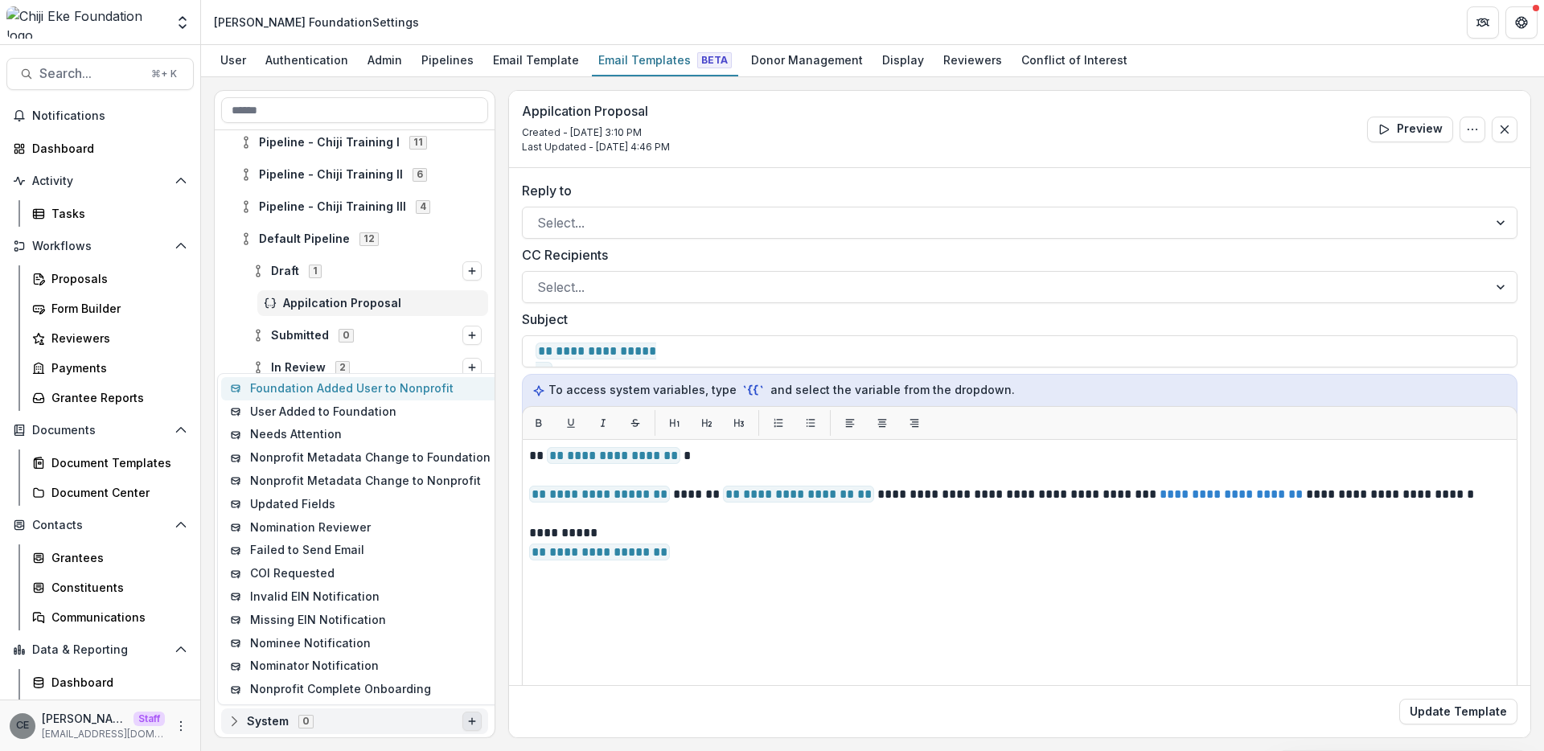
click at [407, 387] on button "Foundation Added User to Nonprofit" at bounding box center [360, 388] width 279 height 23
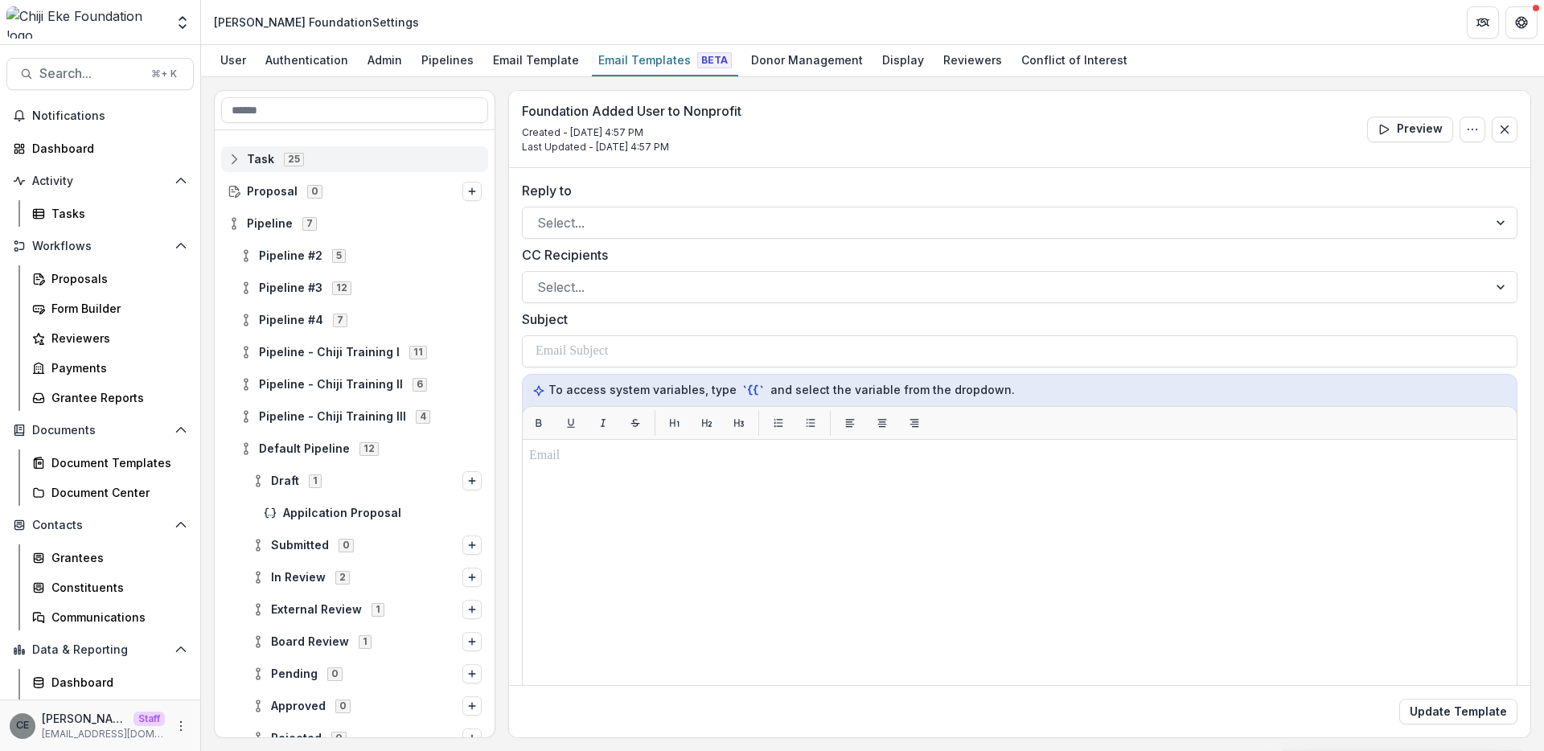
scroll to position [1, 0]
click at [263, 165] on div "Task 25 Proposal 0 Pipeline 7 Pipeline #2 5 Pipeline #3 12 Pipeline #4 7 Pipeli…" at bounding box center [355, 433] width 280 height 607
click at [238, 162] on rect at bounding box center [234, 158] width 10 height 9
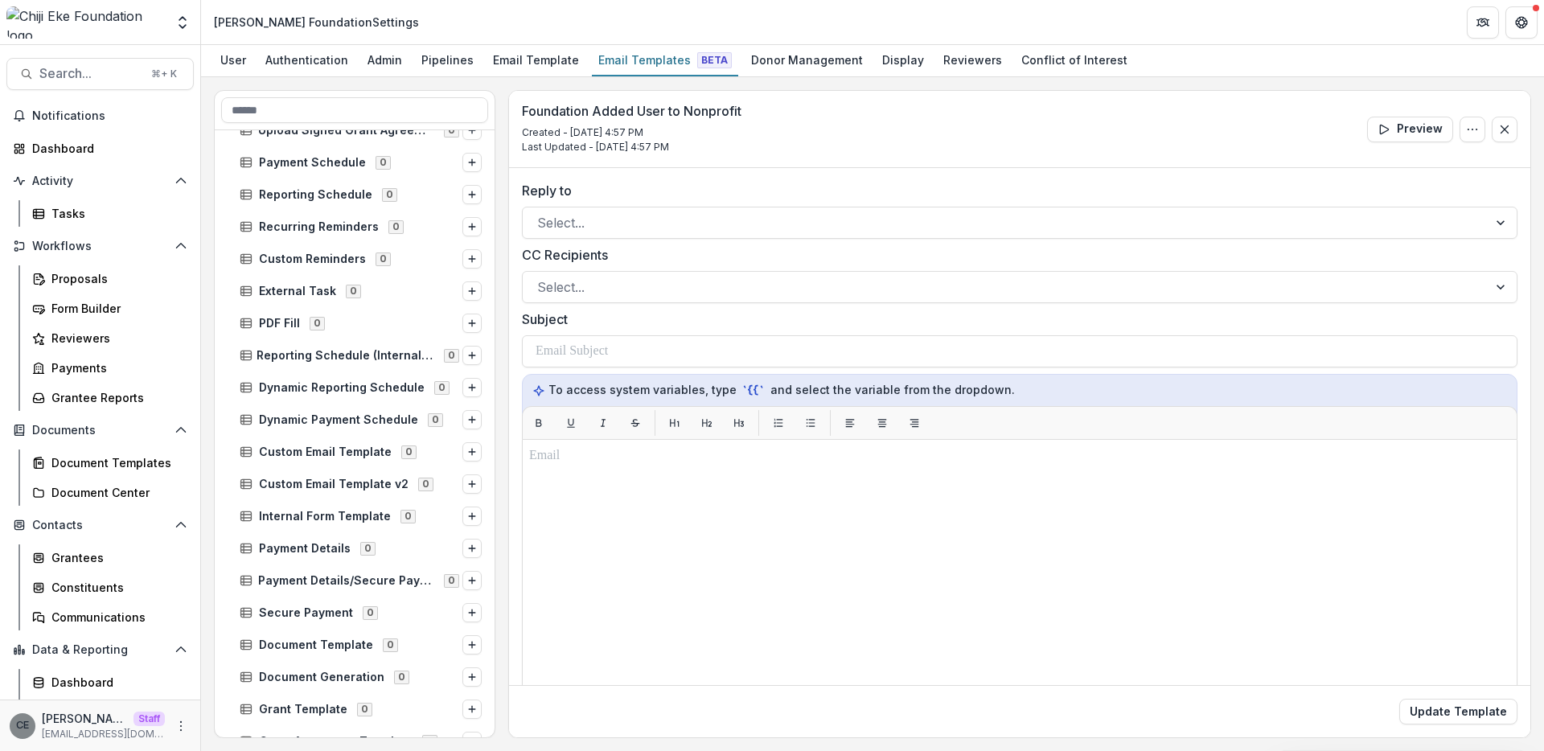
scroll to position [0, 0]
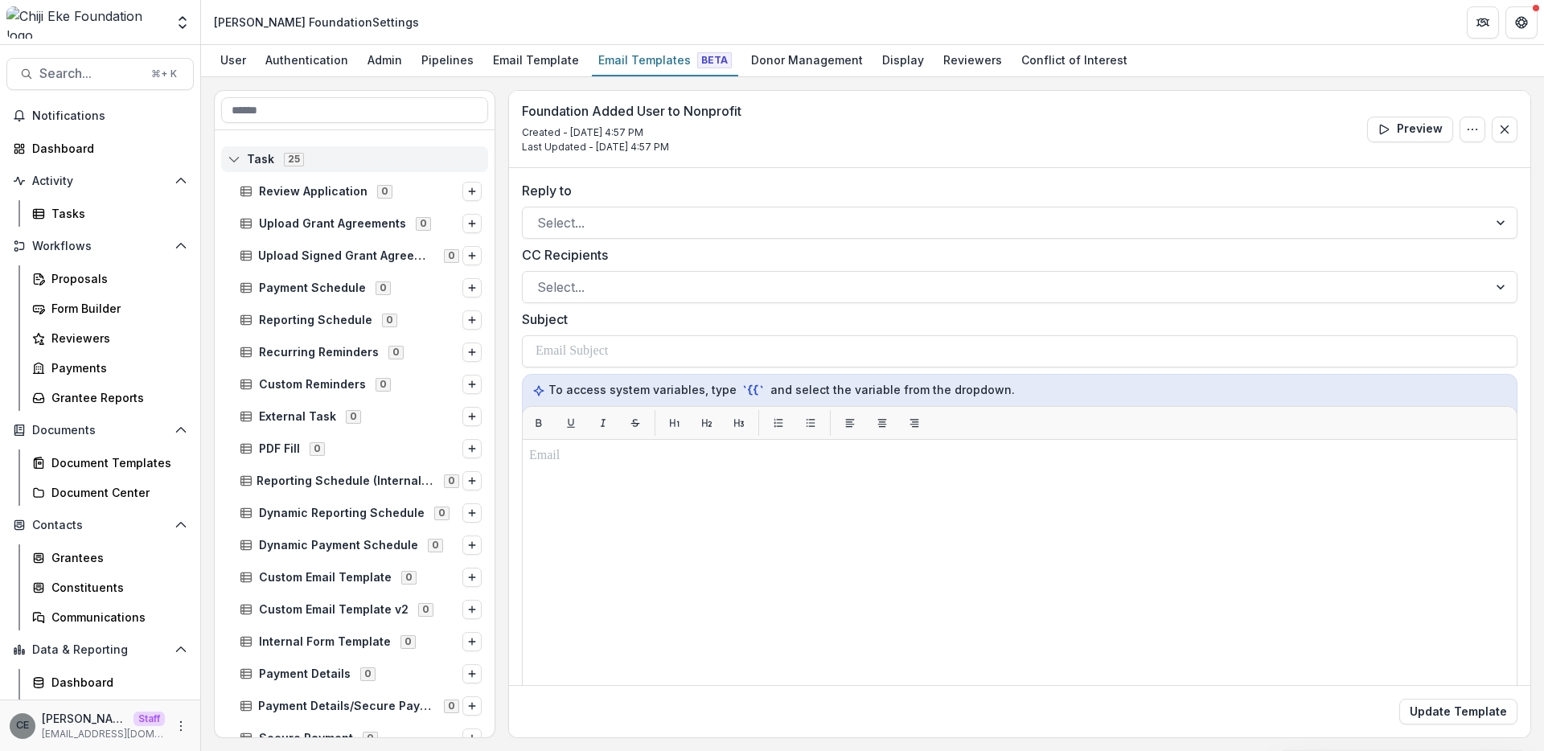
click at [236, 159] on icon at bounding box center [234, 159] width 13 height 13
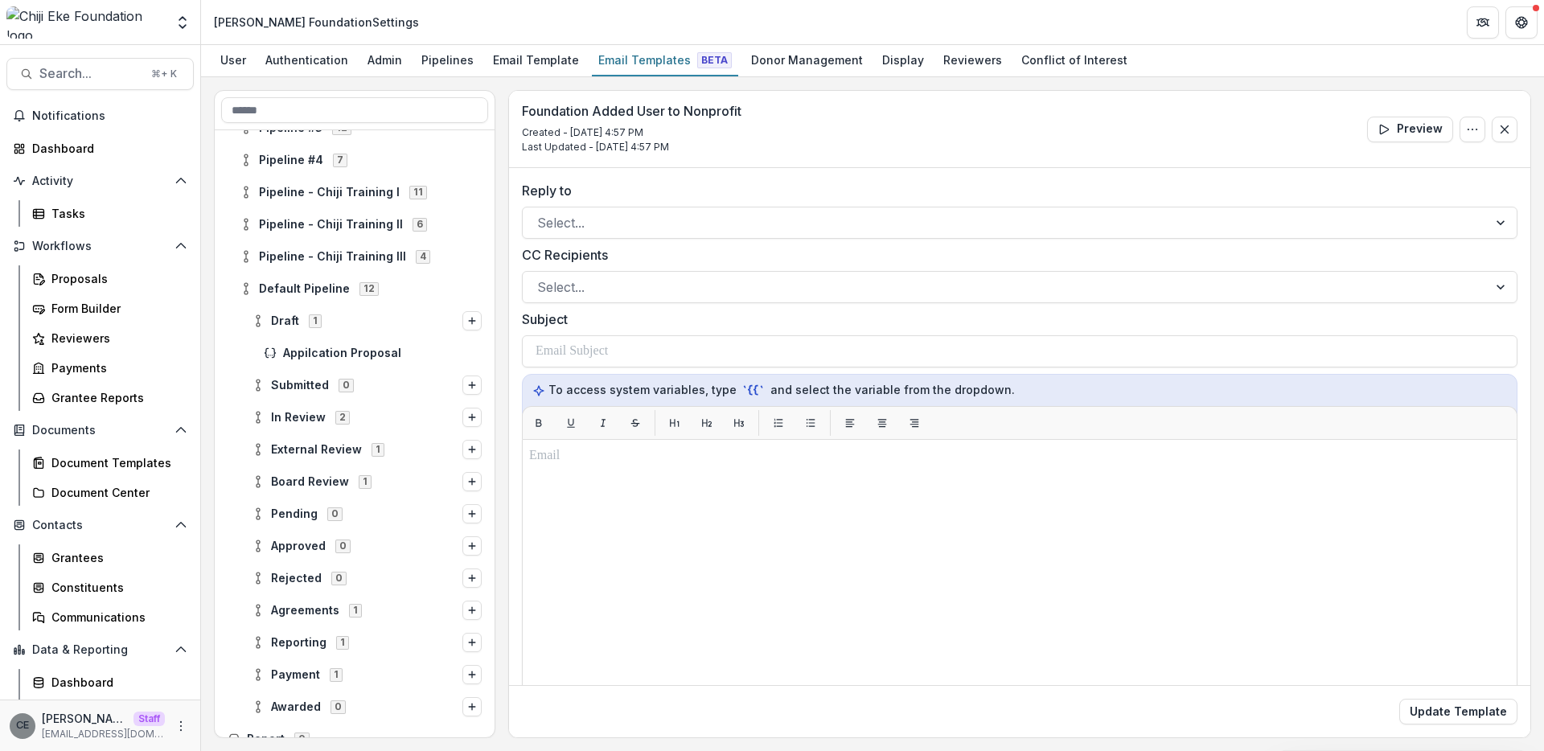
scroll to position [210, 0]
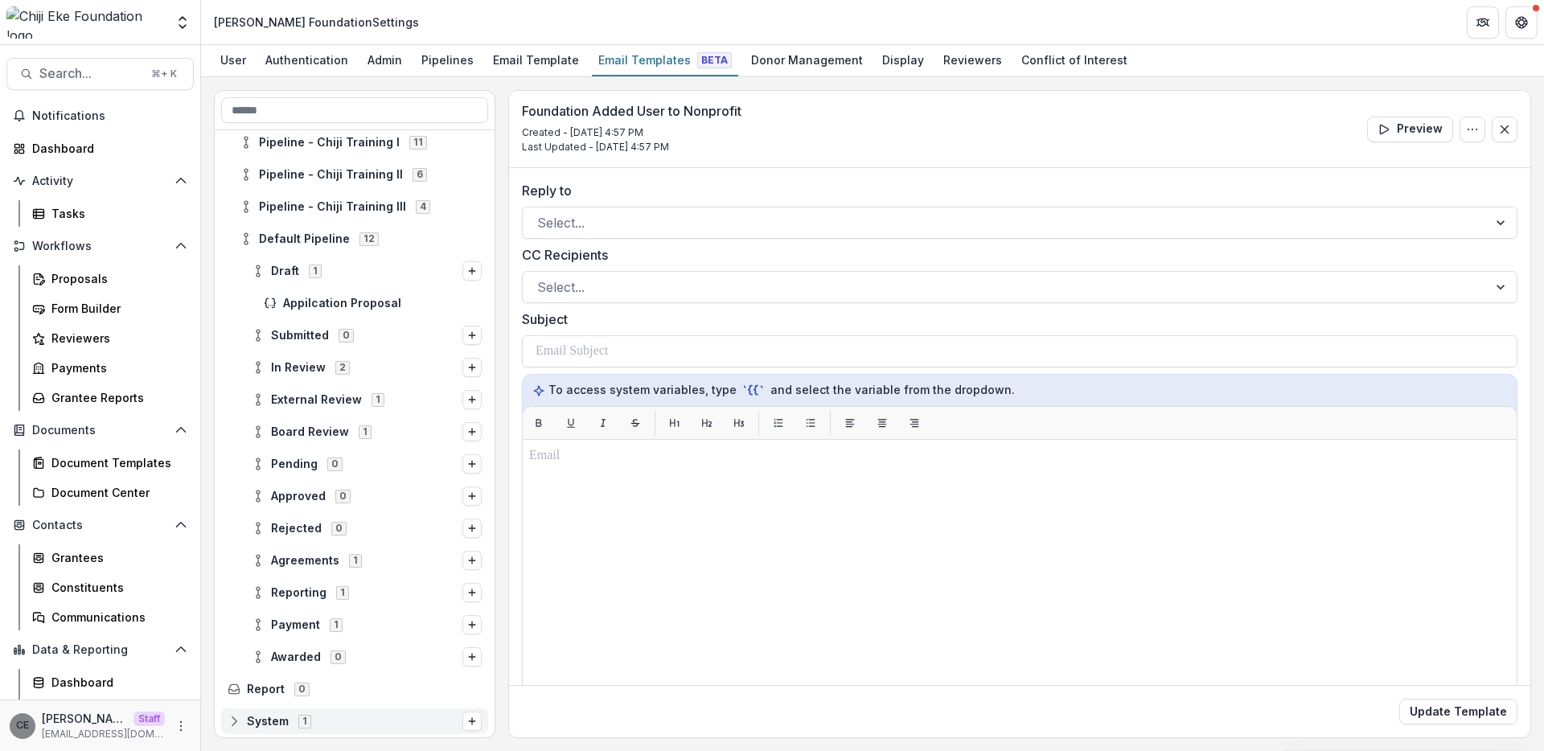
click at [318, 722] on span "System 1" at bounding box center [345, 721] width 235 height 14
click at [238, 720] on icon at bounding box center [234, 721] width 10 height 10
click at [233, 722] on circle at bounding box center [233, 721] width 3 height 3
click at [347, 305] on span "Appilcation Proposal" at bounding box center [382, 303] width 199 height 14
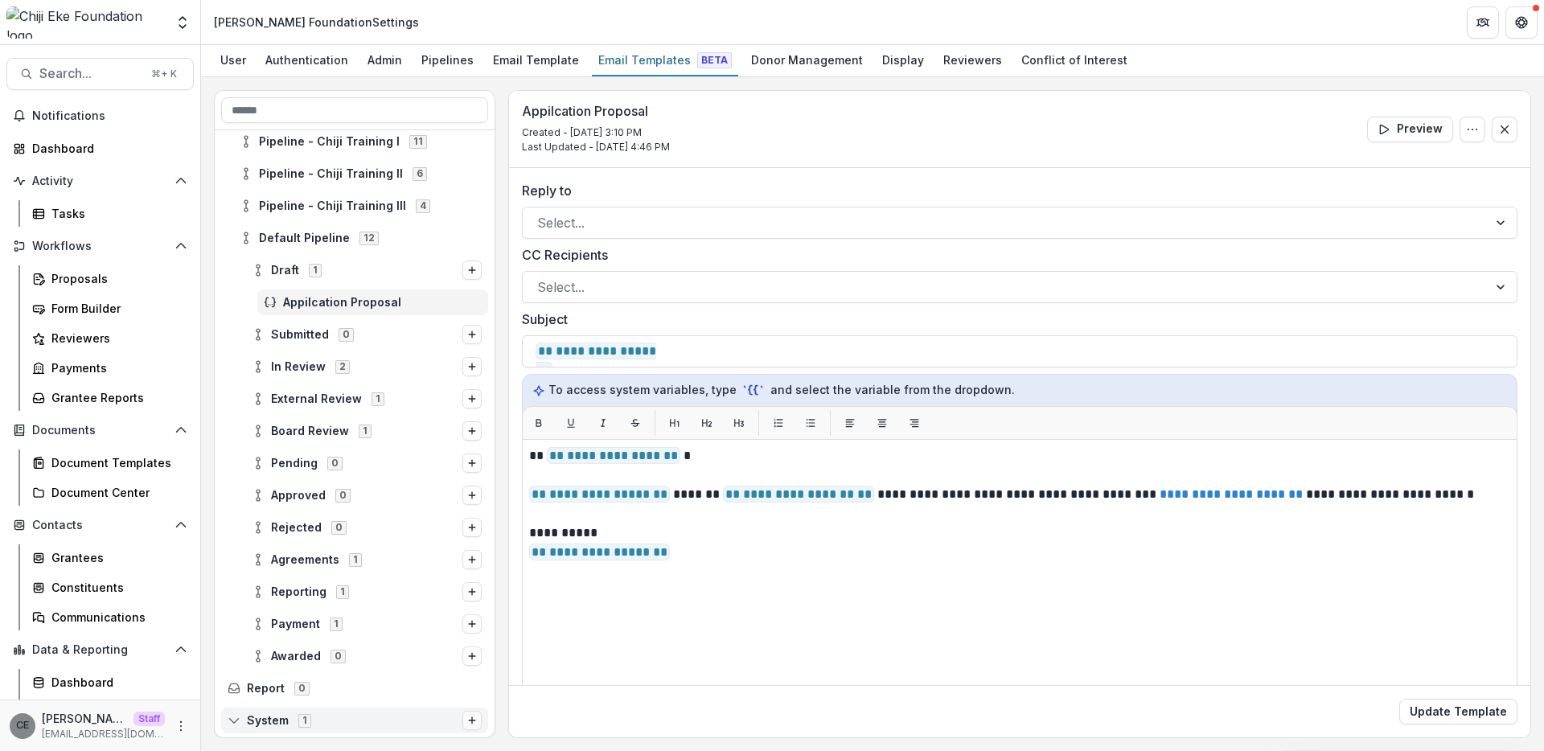
click at [467, 723] on icon "Options" at bounding box center [472, 721] width 10 height 10
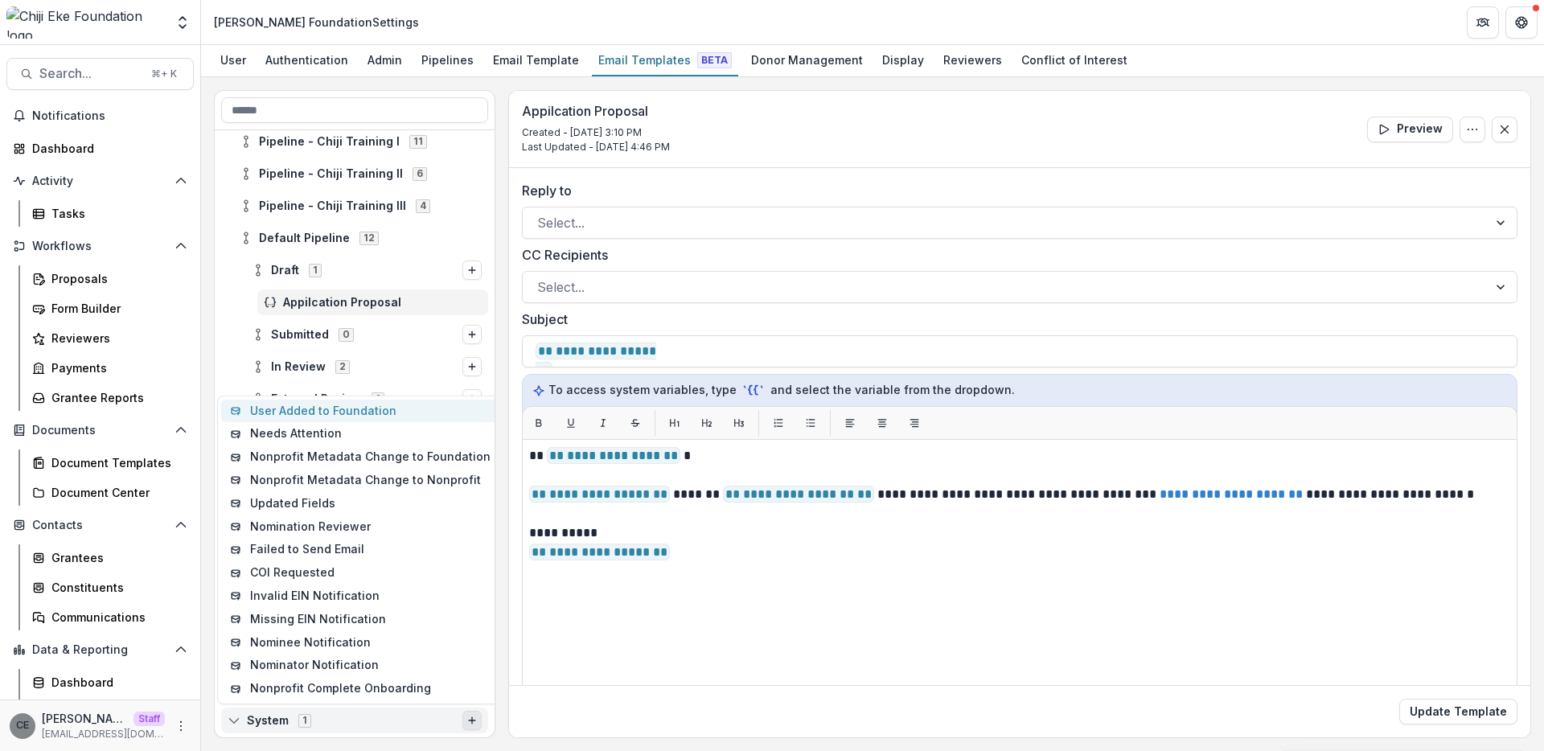
scroll to position [210, 0]
click at [226, 363] on div "In Review 2" at bounding box center [354, 368] width 267 height 26
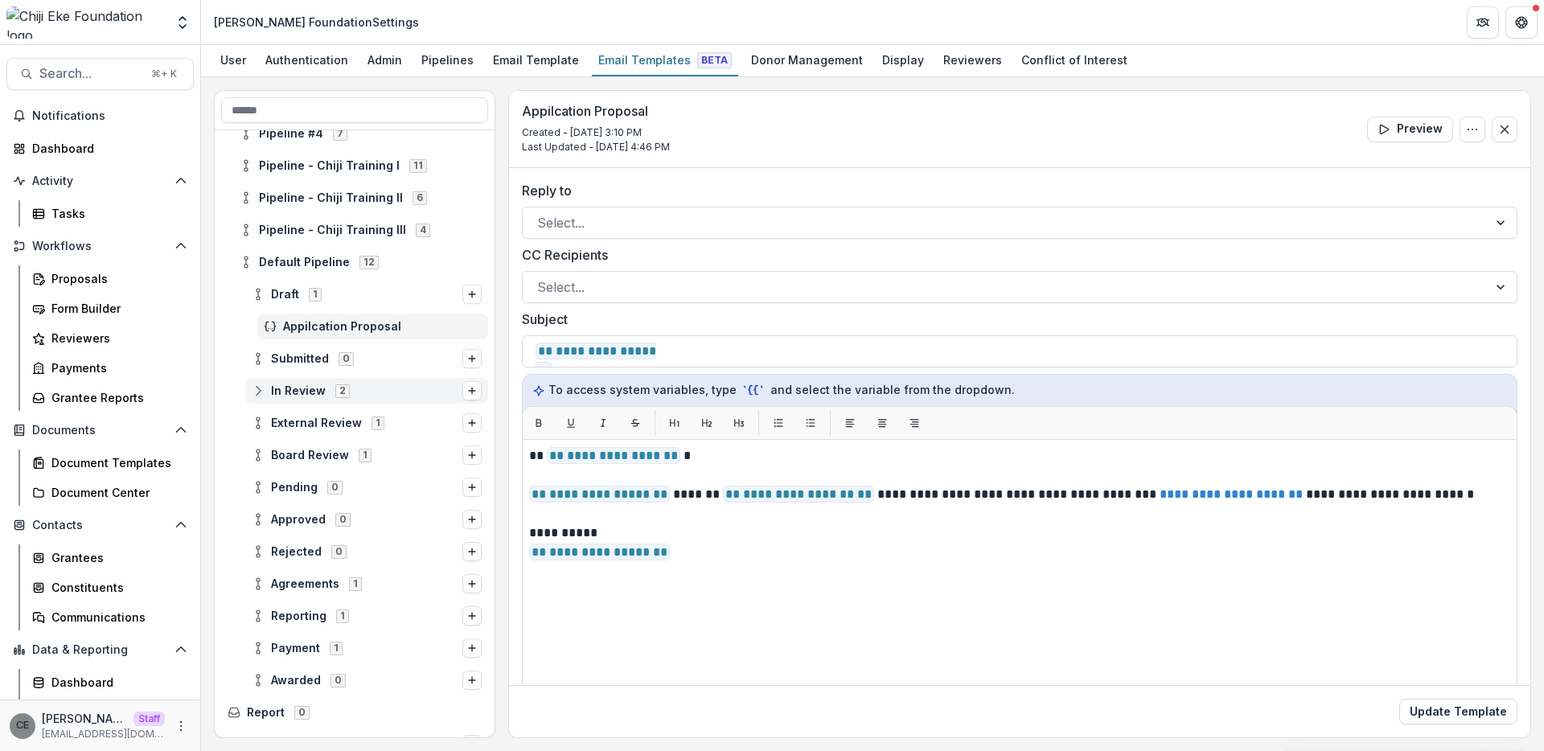
scroll to position [242, 0]
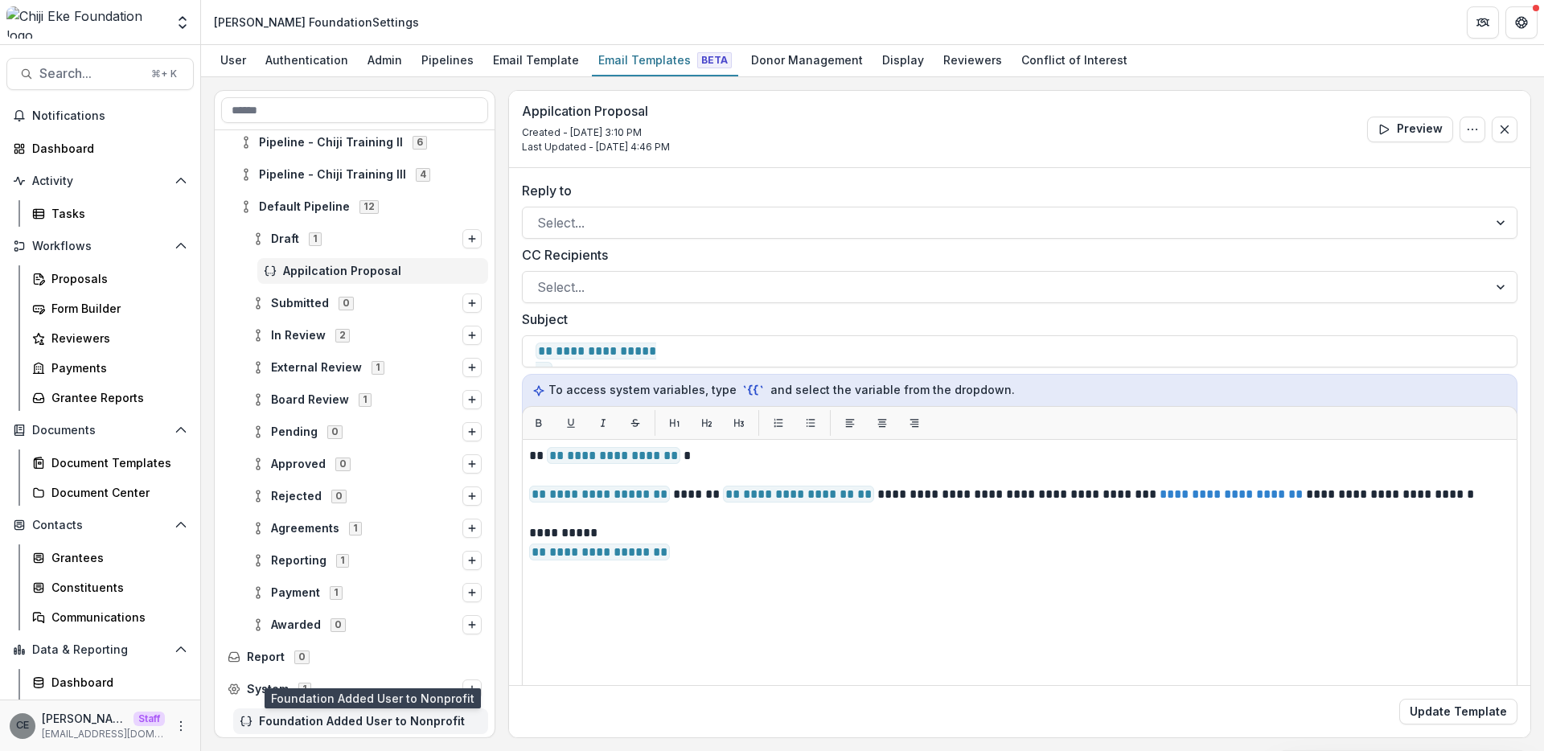
click at [372, 721] on span "Foundation Added User to Nonprofit" at bounding box center [370, 722] width 223 height 14
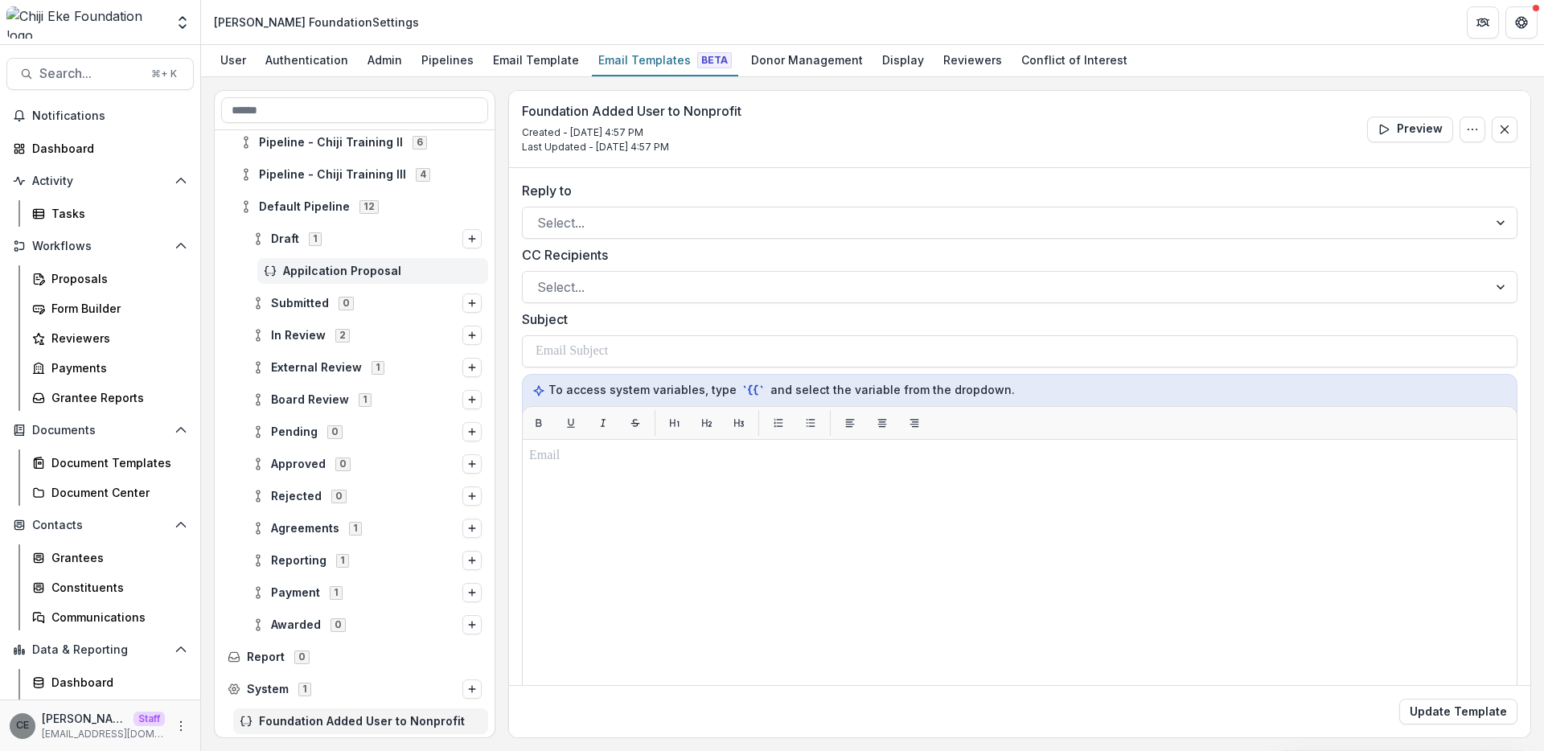
click at [342, 271] on span "Appilcation Proposal" at bounding box center [382, 272] width 199 height 14
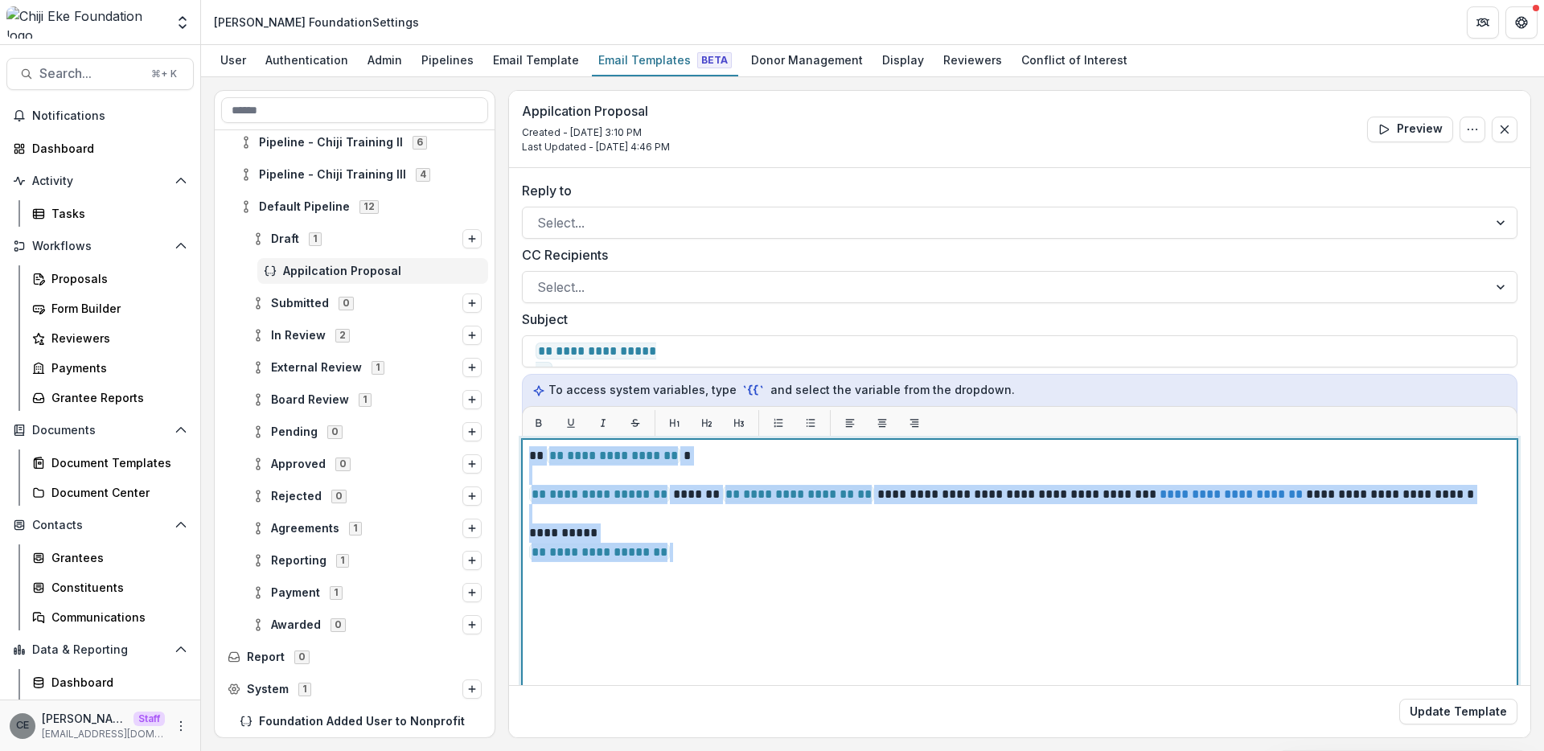
drag, startPoint x: 529, startPoint y: 457, endPoint x: 708, endPoint y: 555, distance: 204.4
click at [708, 555] on div "**********" at bounding box center [1019, 640] width 981 height 388
copy div "**********"
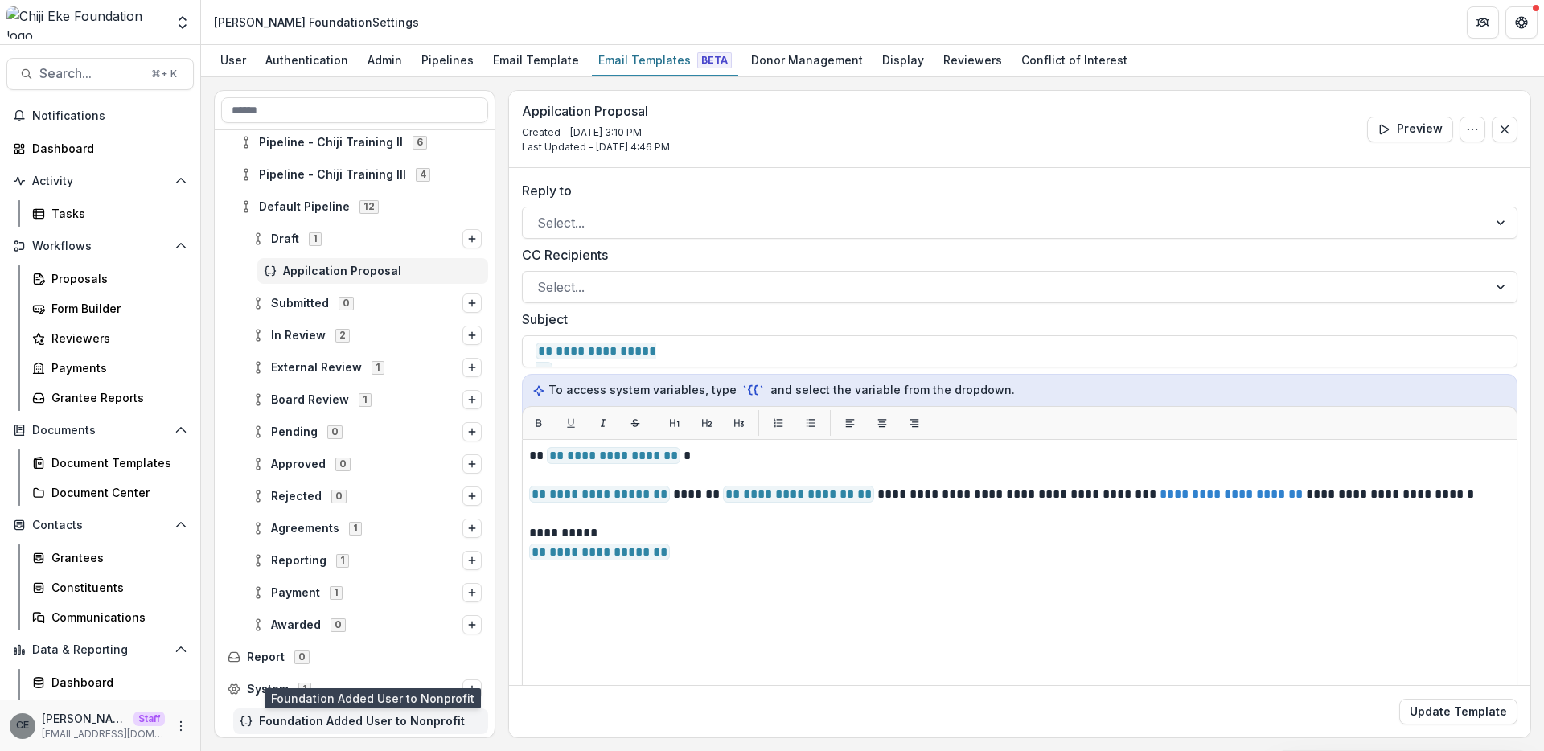
click at [362, 720] on span "Foundation Added User to Nonprofit" at bounding box center [370, 722] width 223 height 14
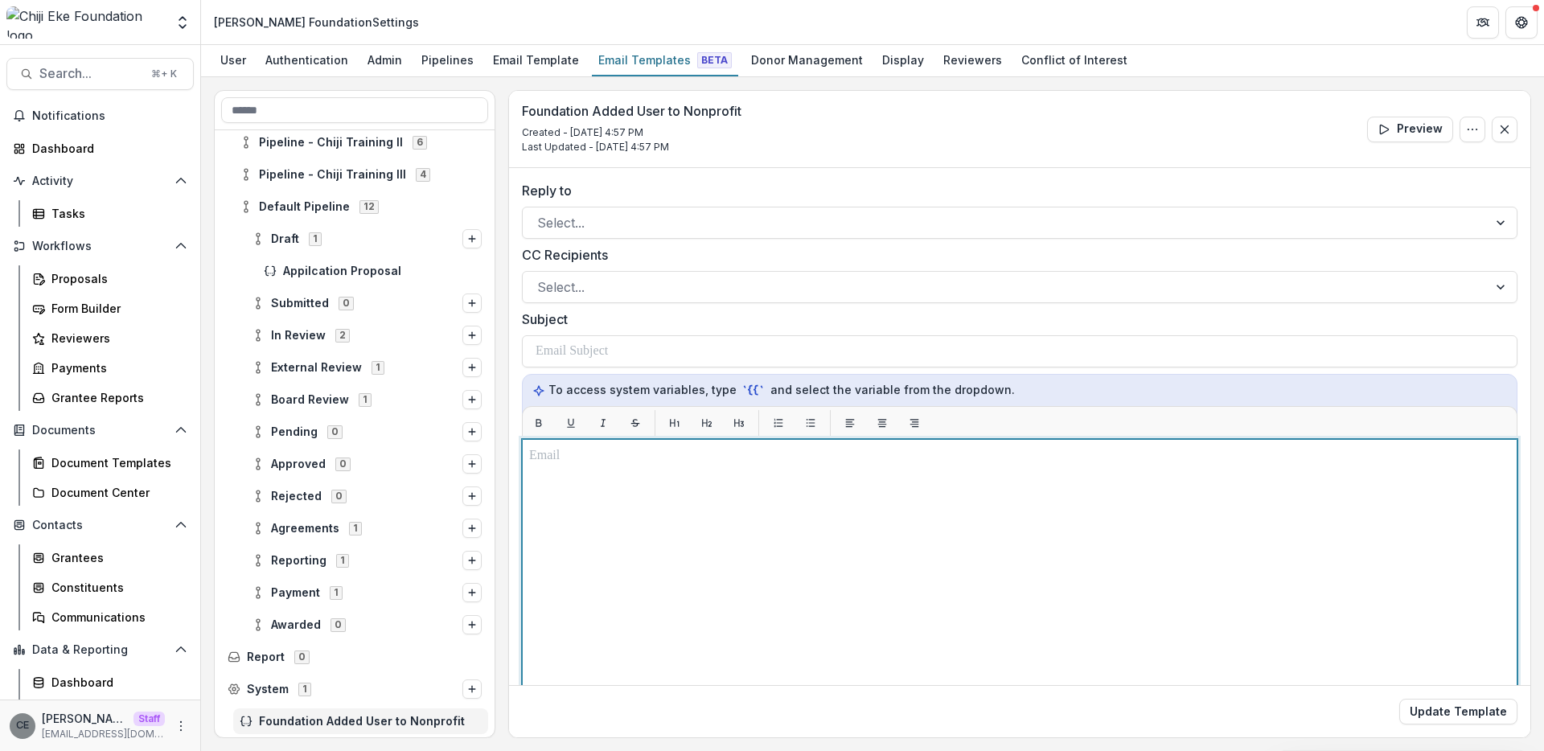
click at [592, 458] on p at bounding box center [1019, 455] width 981 height 19
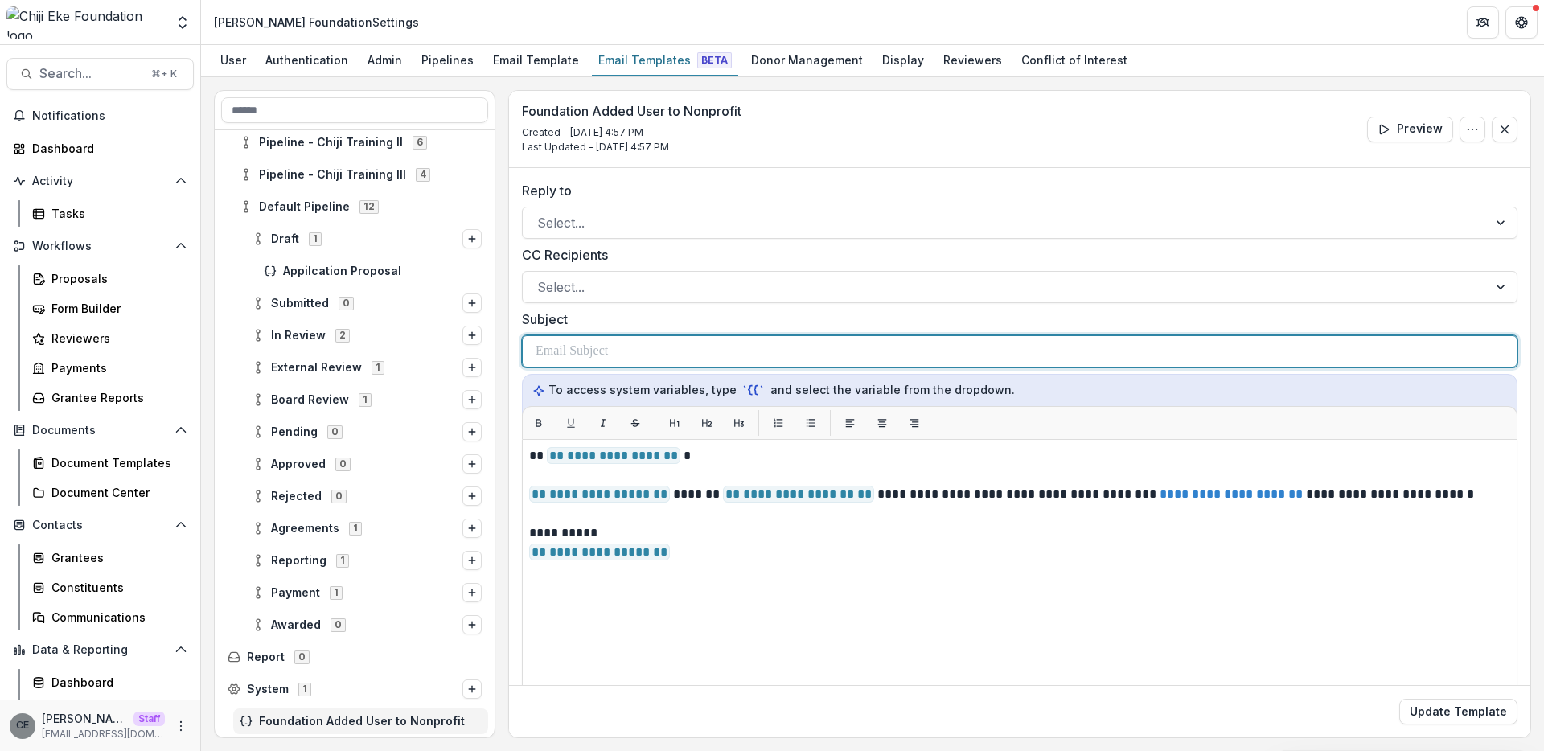
click at [579, 343] on p at bounding box center [572, 351] width 72 height 19
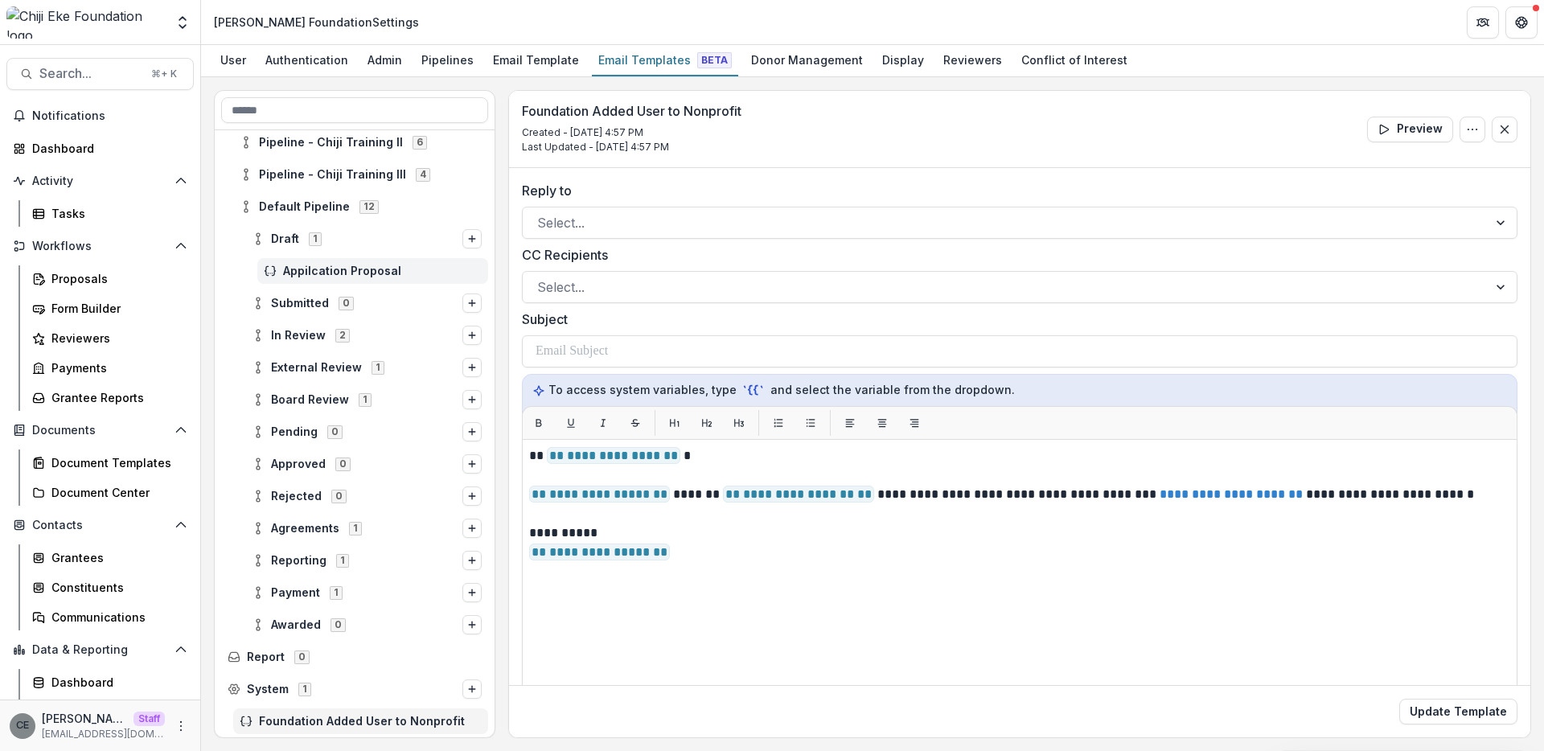
click at [336, 269] on span "Appilcation Proposal" at bounding box center [382, 272] width 199 height 14
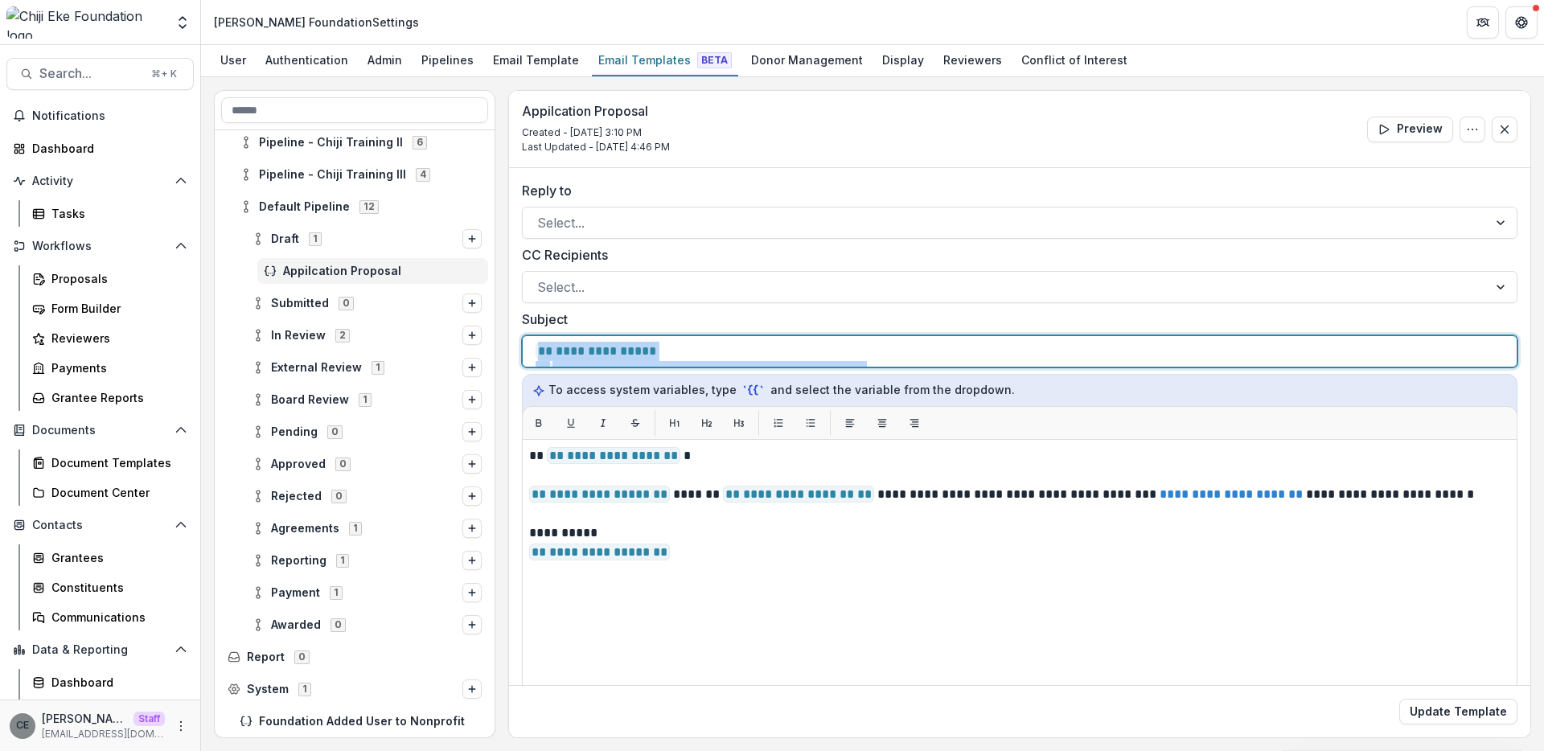
drag, startPoint x: 975, startPoint y: 353, endPoint x: 537, endPoint y: 353, distance: 437.4
click at [537, 353] on div "**********" at bounding box center [1020, 351] width 968 height 31
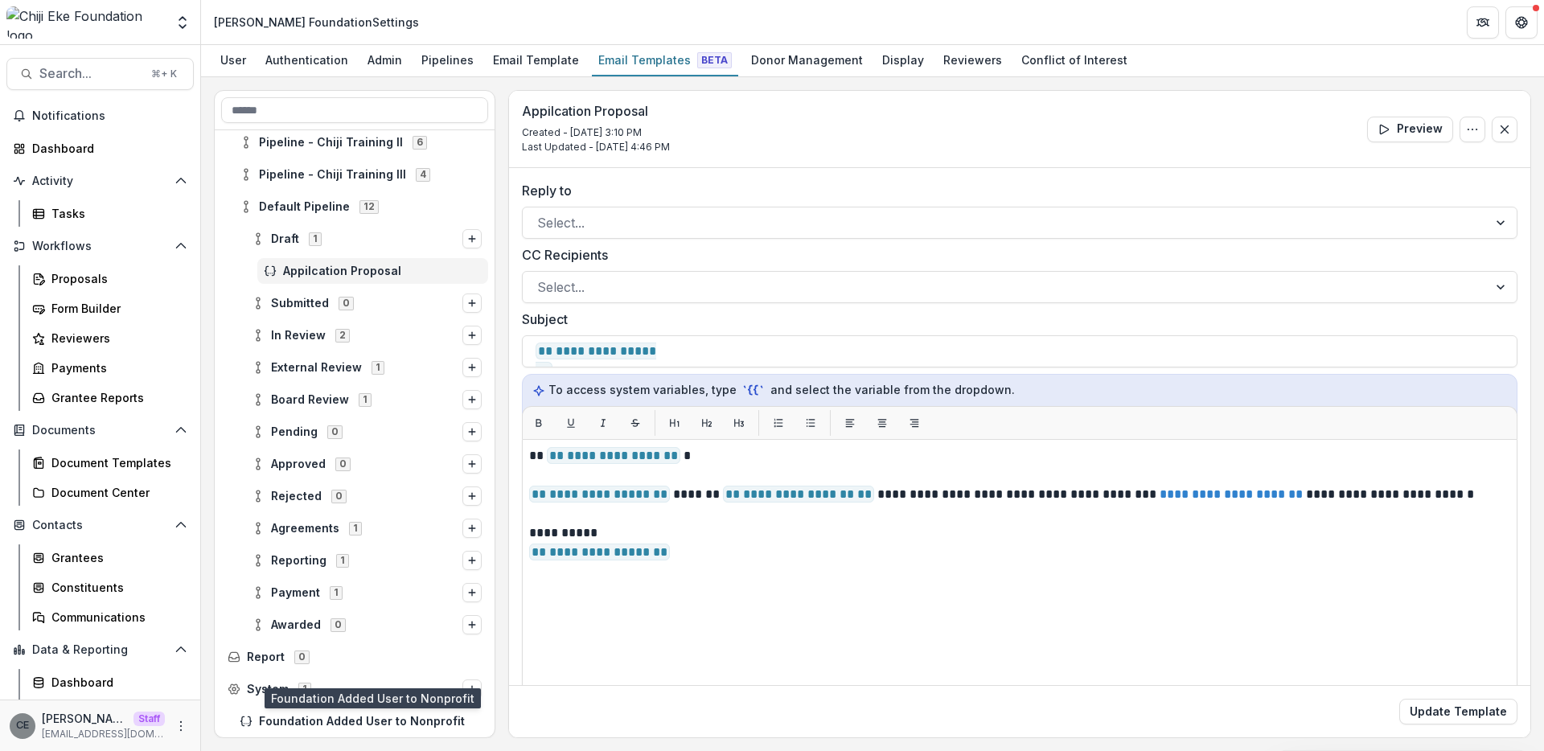
drag, startPoint x: 404, startPoint y: 724, endPoint x: 408, endPoint y: 706, distance: 18.3
click at [403, 722] on span "Foundation Added User to Nonprofit" at bounding box center [370, 722] width 223 height 14
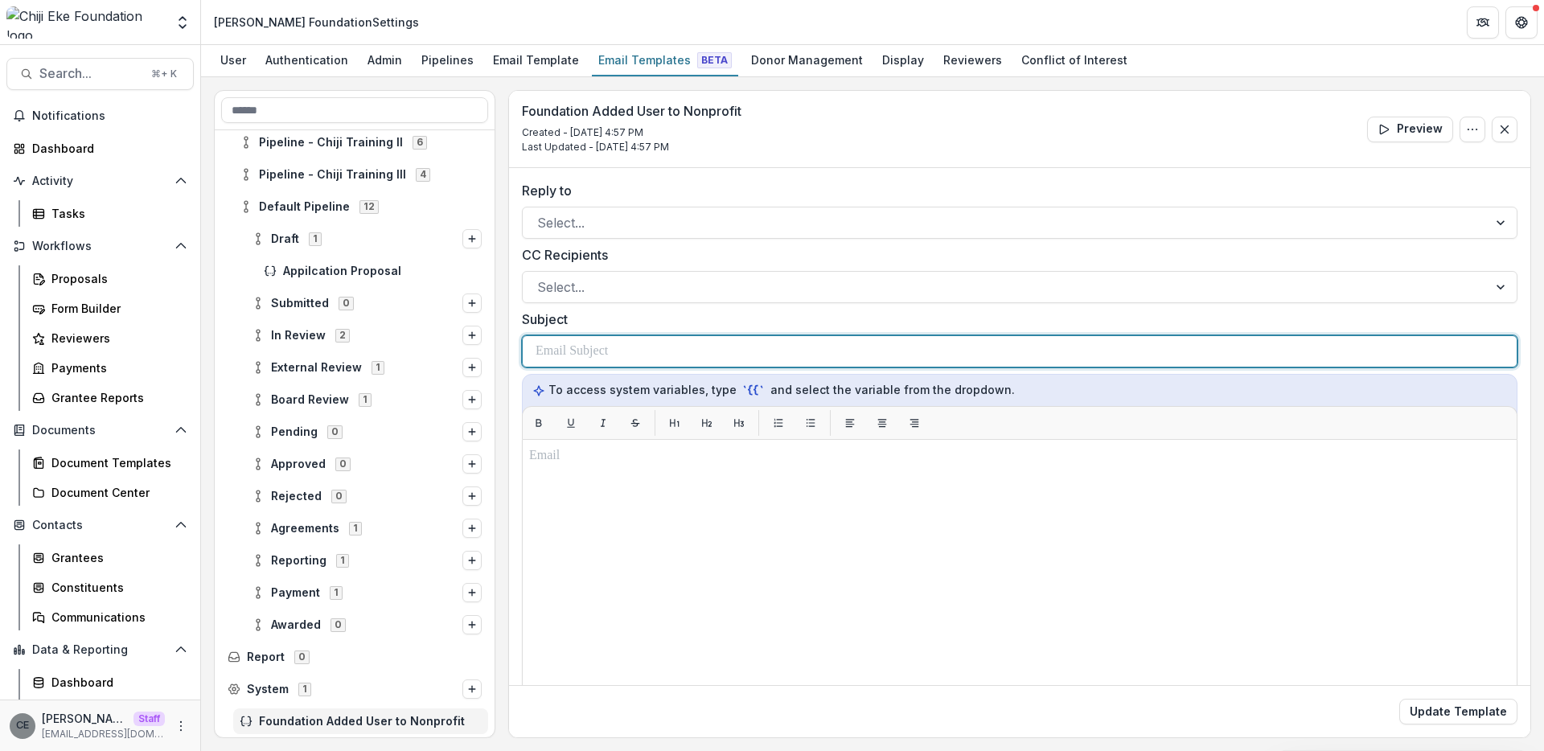
click at [608, 349] on p at bounding box center [572, 351] width 72 height 19
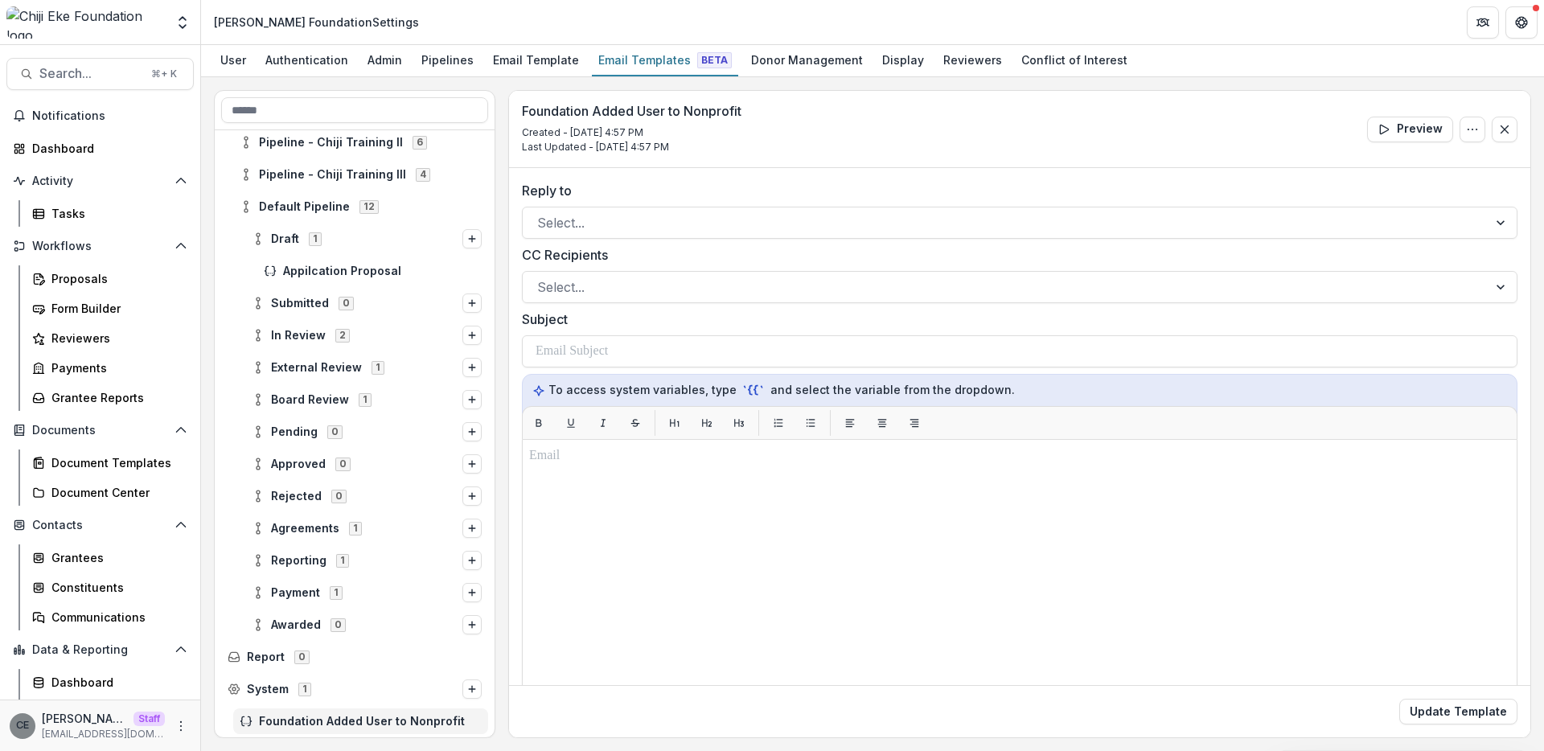
click at [324, 724] on span "Foundation Added User to Nonprofit" at bounding box center [370, 722] width 223 height 14
click at [325, 723] on span "Foundation Added User to Nonprofit" at bounding box center [370, 722] width 223 height 14
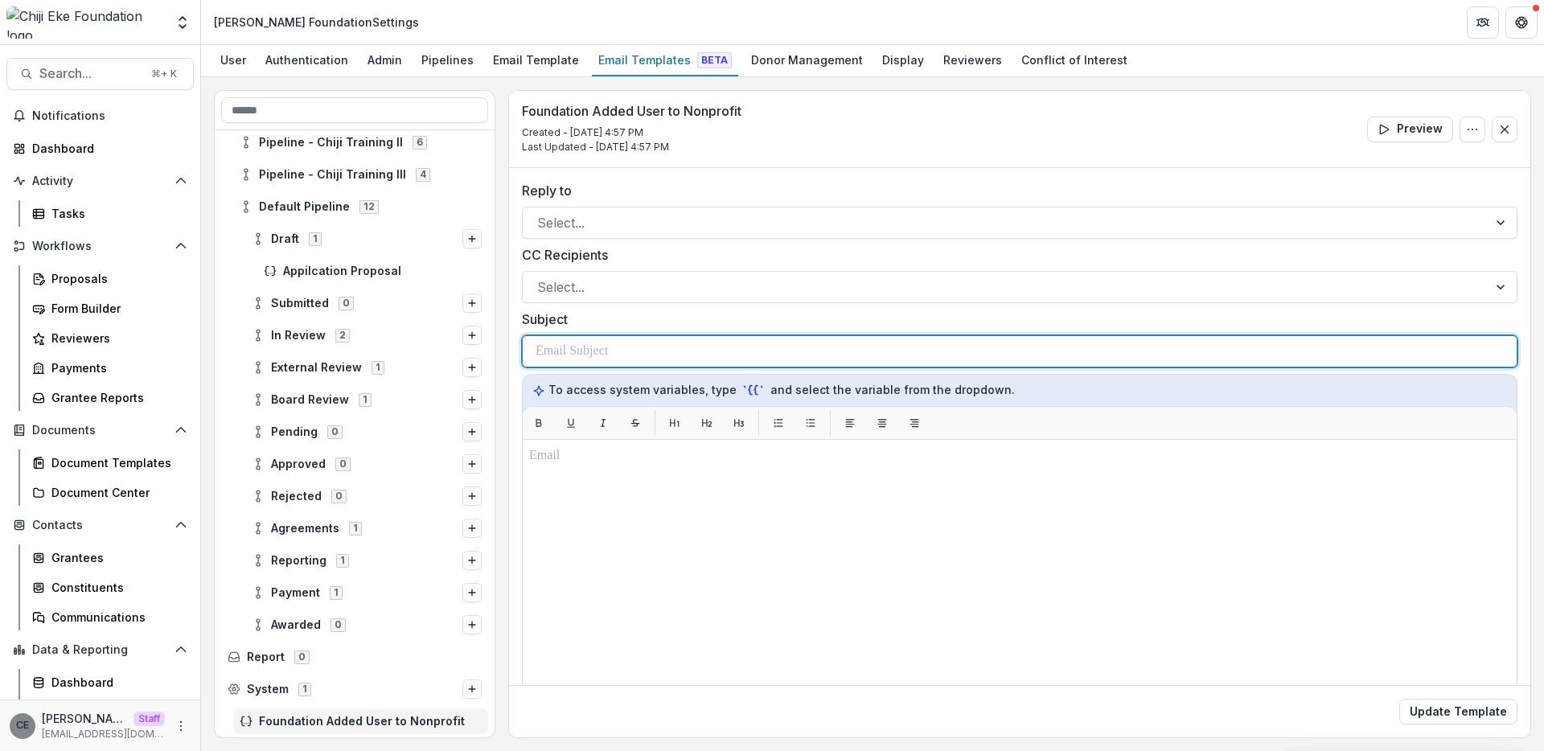
click at [583, 351] on p at bounding box center [572, 351] width 72 height 19
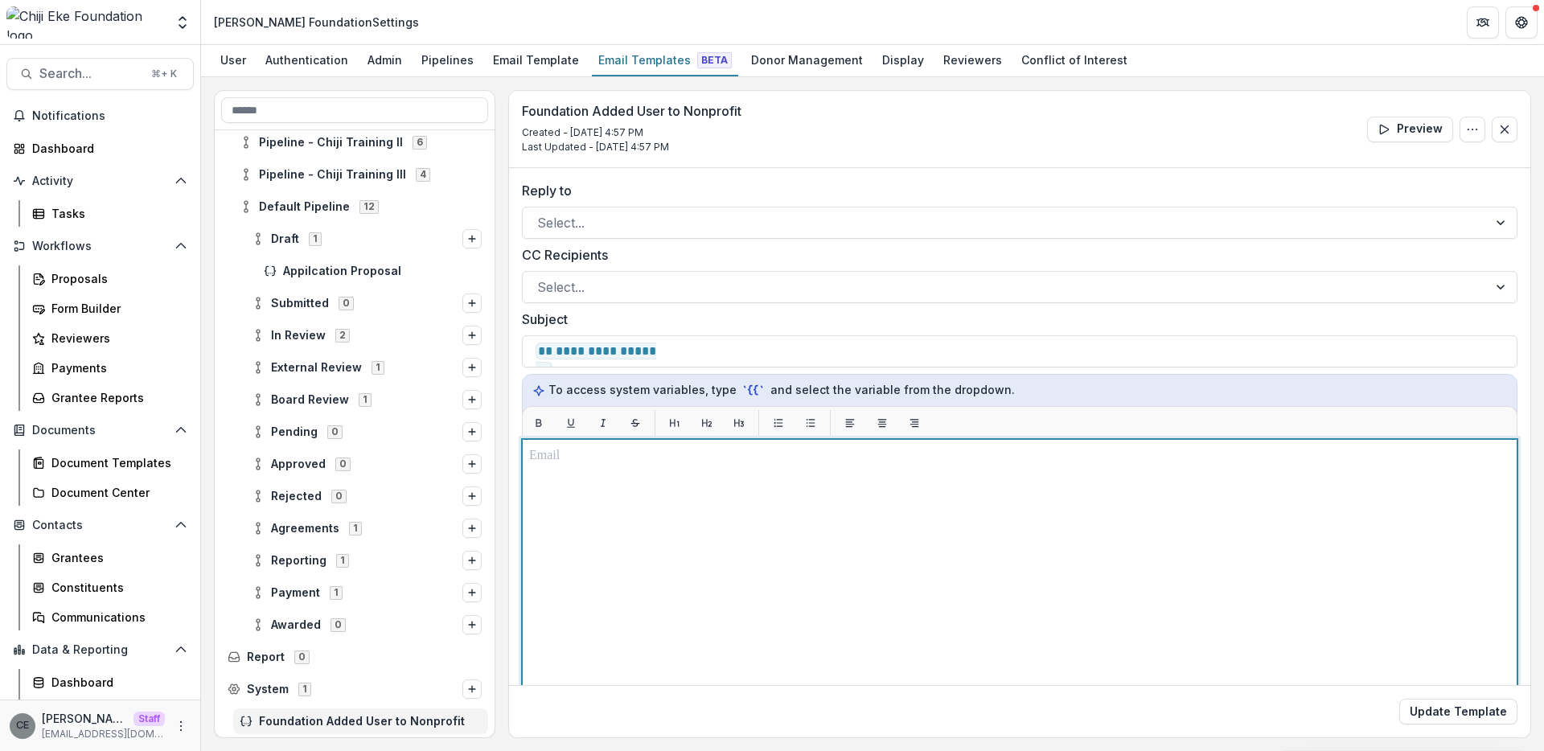
click at [615, 490] on div at bounding box center [1019, 640] width 981 height 388
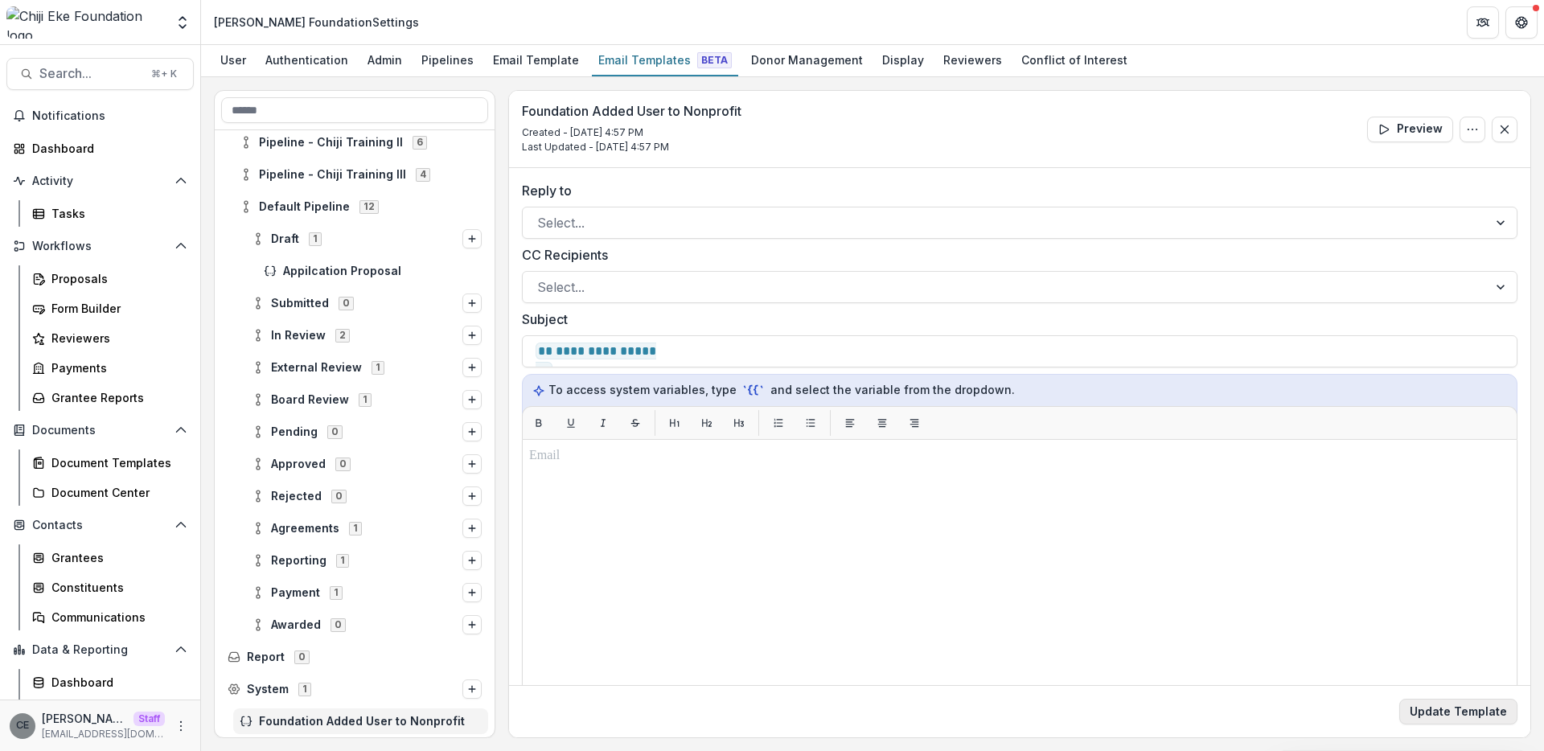
click at [1469, 720] on button "Update Template" at bounding box center [1458, 712] width 118 height 26
click at [342, 269] on span "Appilcation Proposal" at bounding box center [382, 272] width 199 height 14
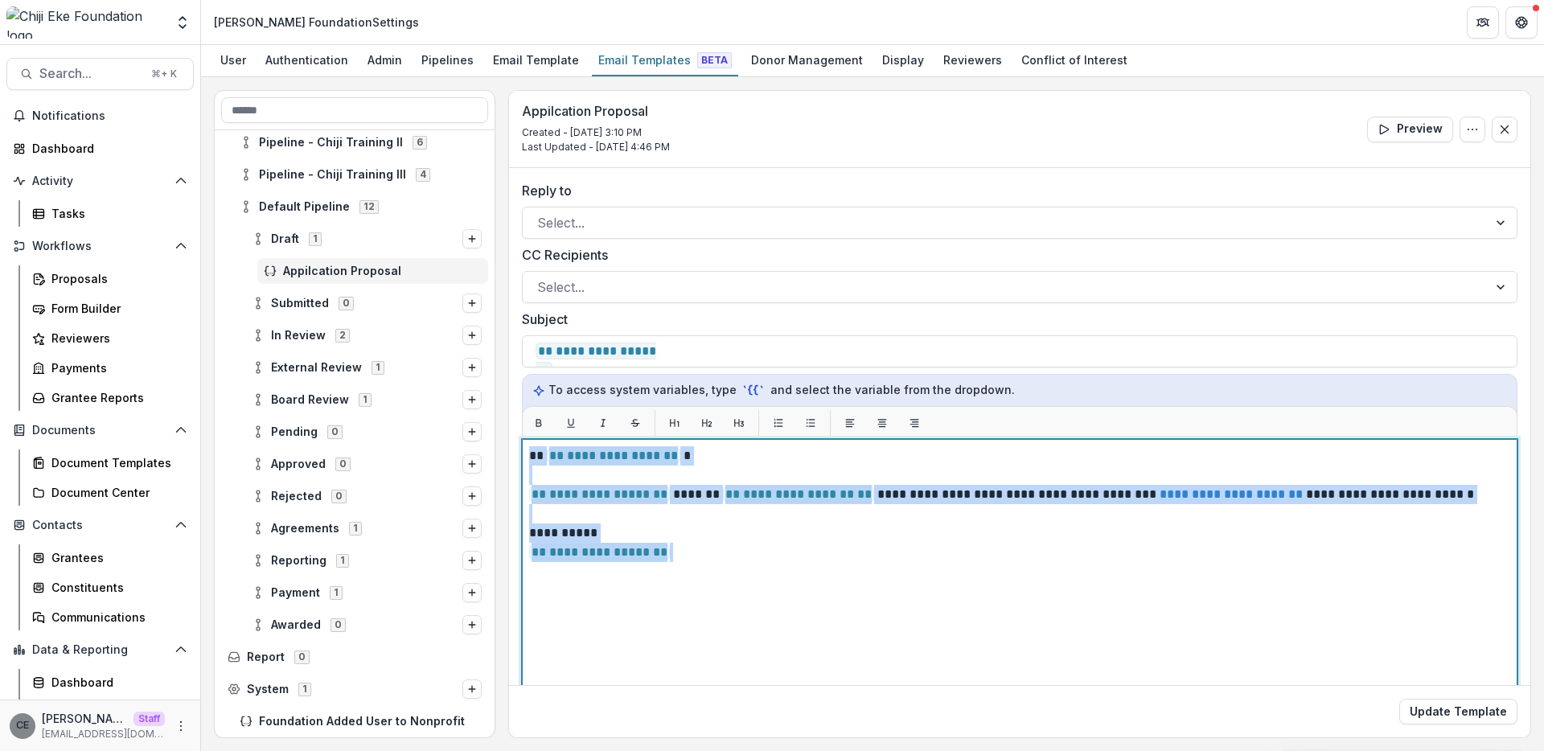
drag, startPoint x: 534, startPoint y: 456, endPoint x: 710, endPoint y: 564, distance: 206.9
click at [710, 564] on div "**********" at bounding box center [1019, 640] width 981 height 388
copy div "**********"
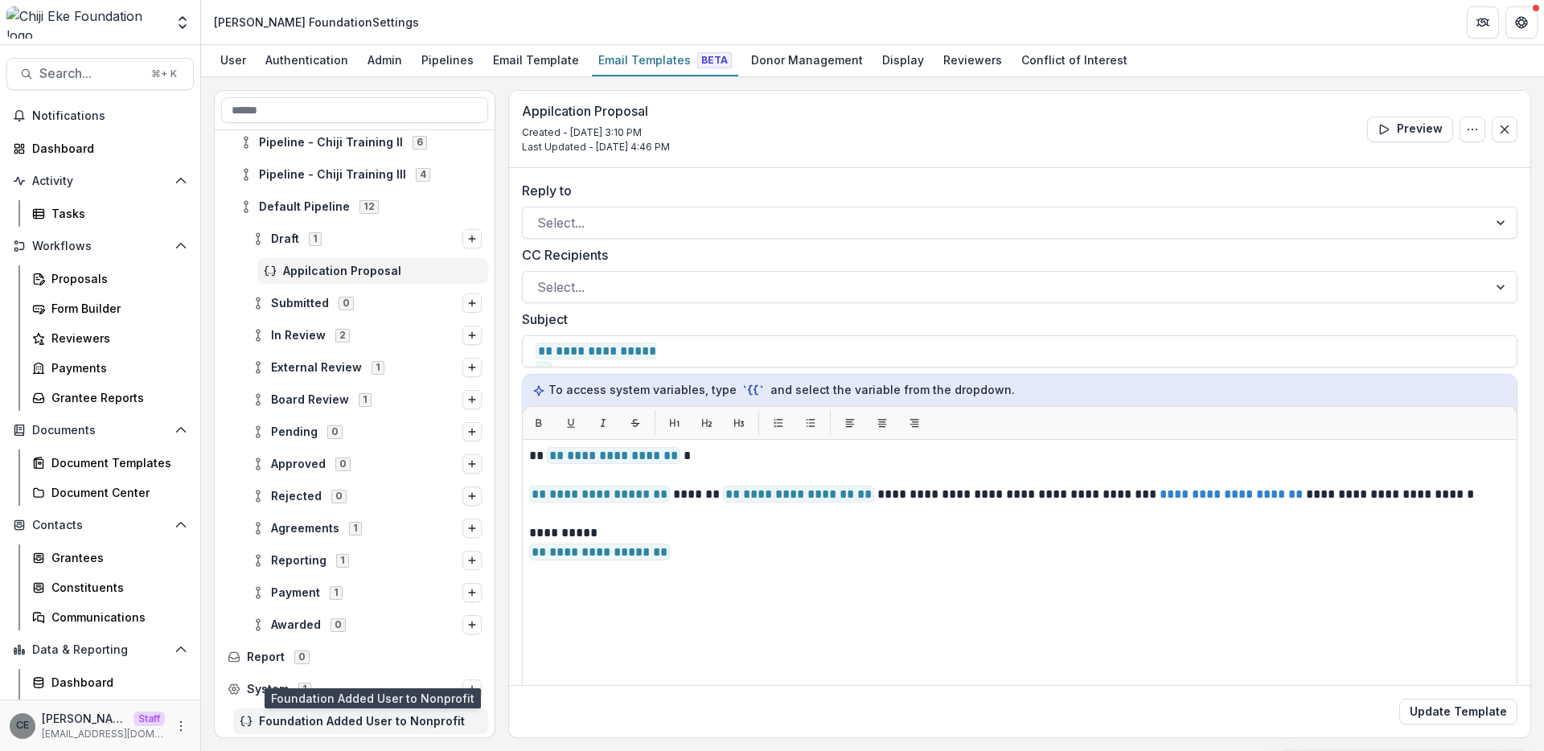
drag, startPoint x: 391, startPoint y: 717, endPoint x: 403, endPoint y: 712, distance: 13.0
click at [391, 717] on span "Foundation Added User to Nonprofit" at bounding box center [370, 722] width 223 height 14
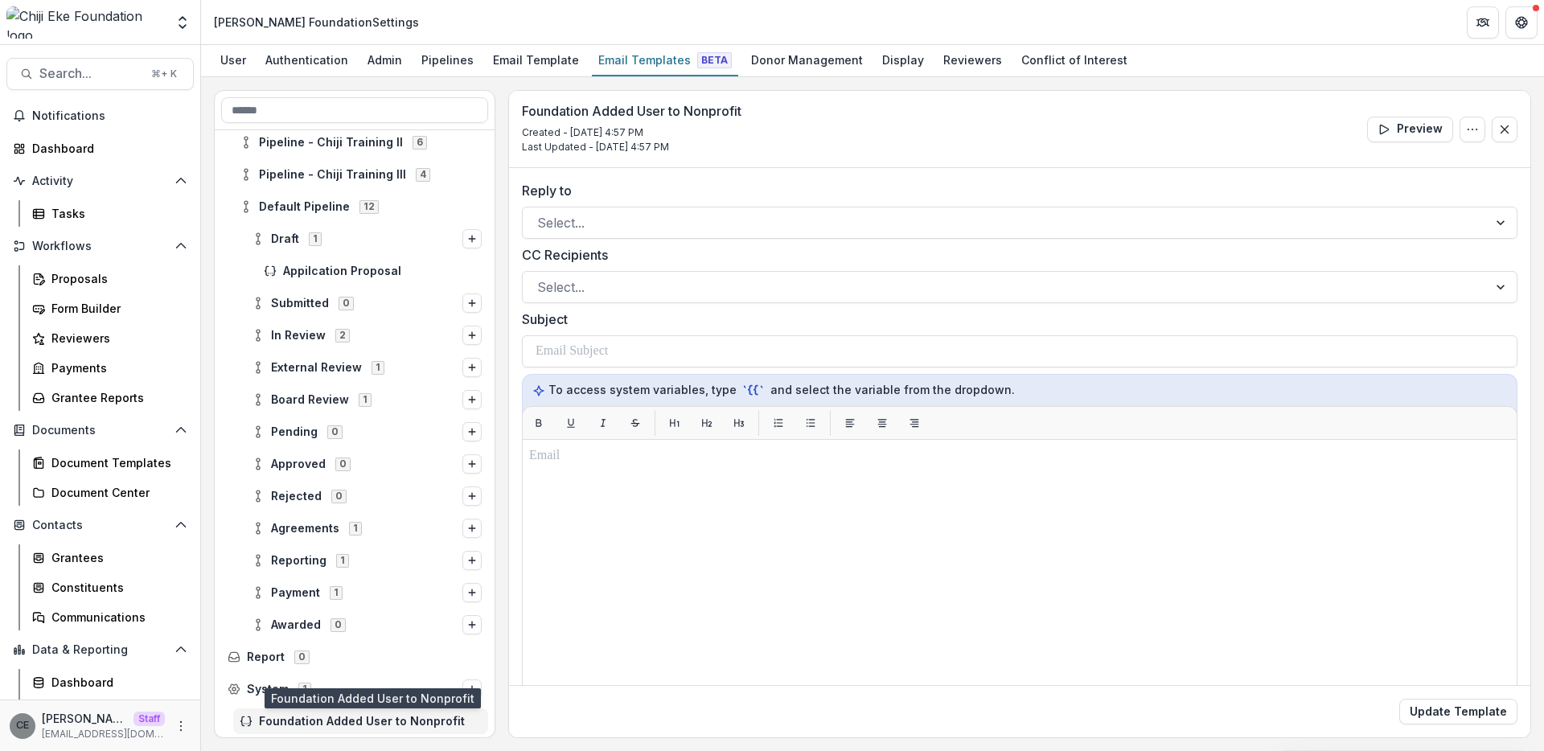
click at [306, 720] on span "Foundation Added User to Nonprofit" at bounding box center [370, 722] width 223 height 14
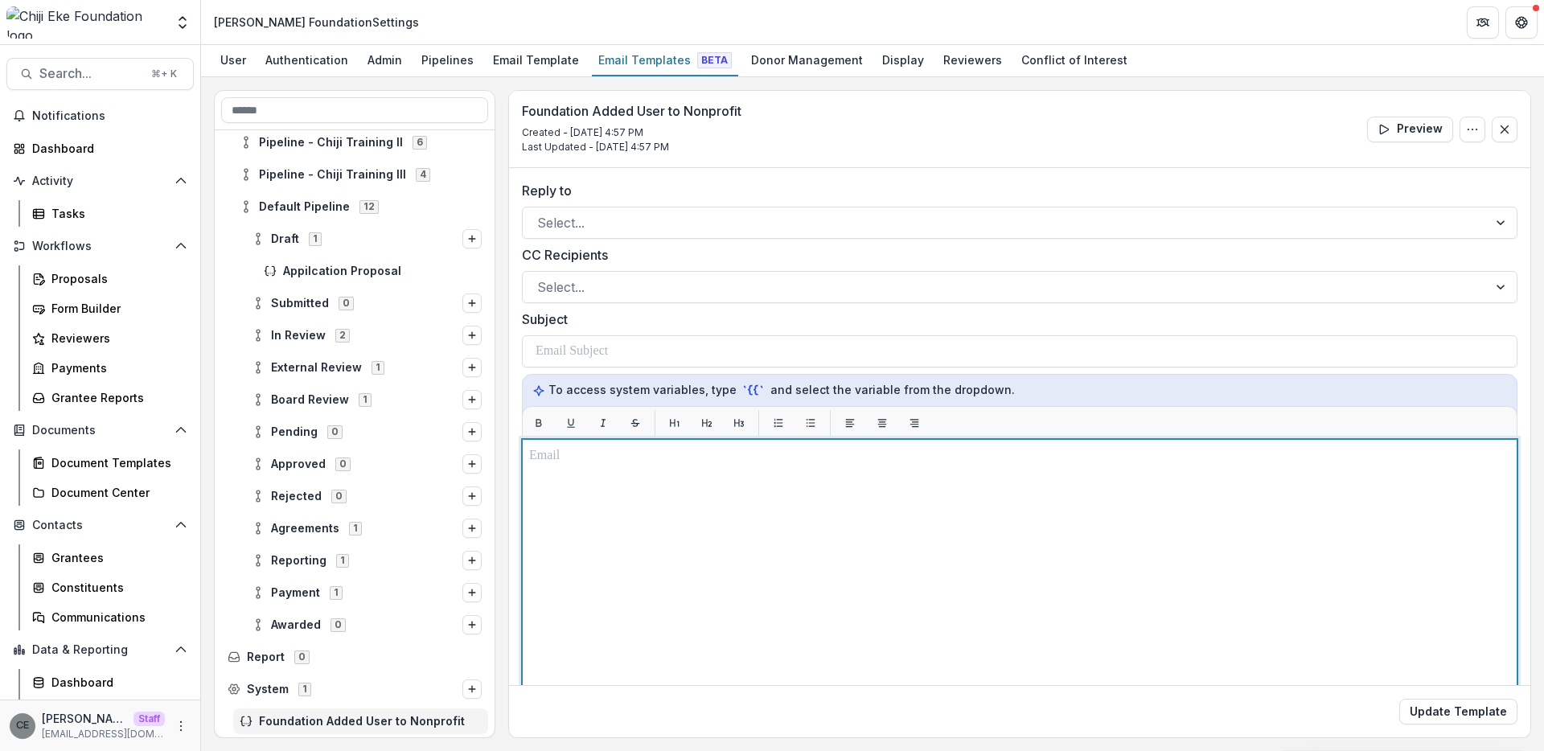
click at [594, 485] on div at bounding box center [1019, 640] width 981 height 388
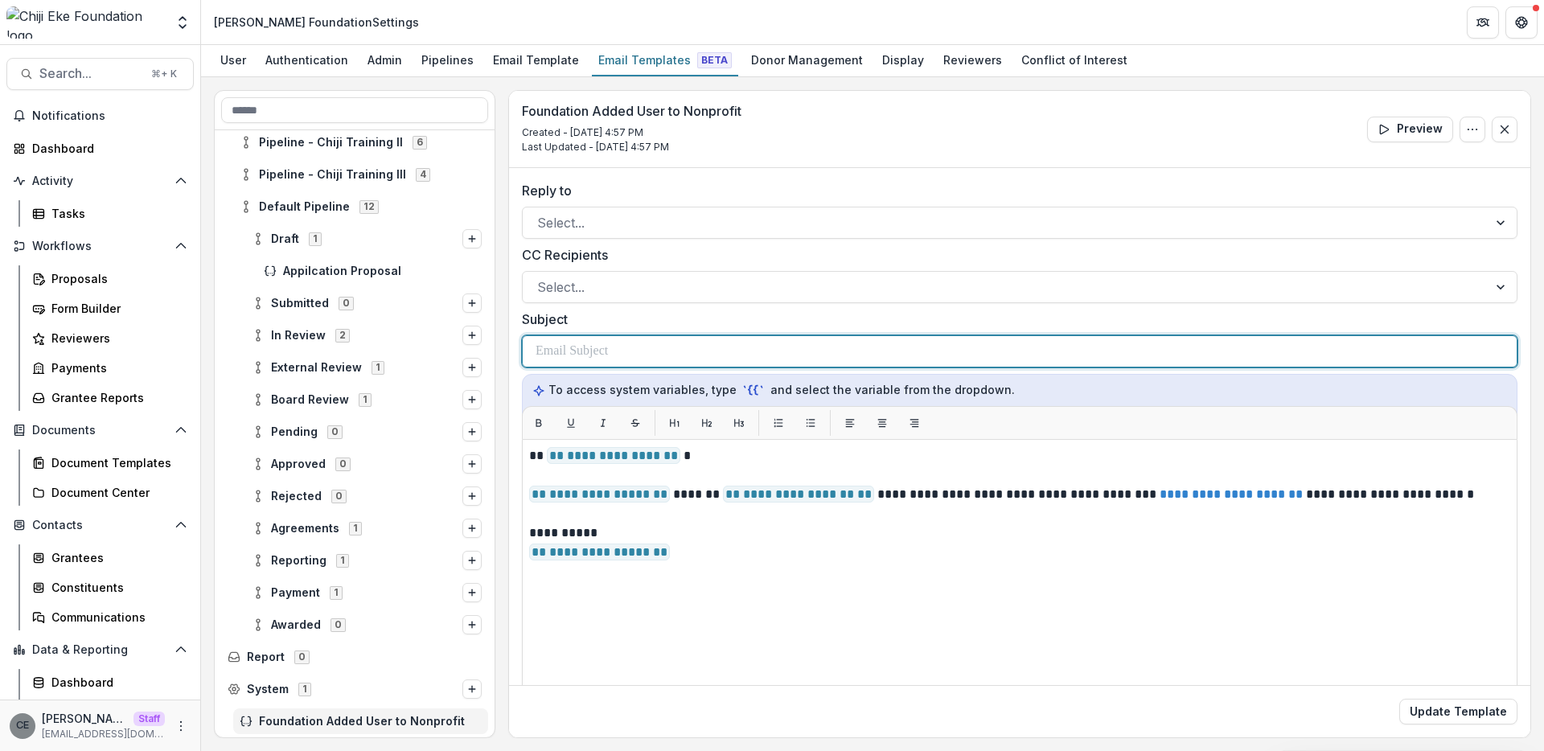
click at [671, 358] on div at bounding box center [1020, 351] width 968 height 31
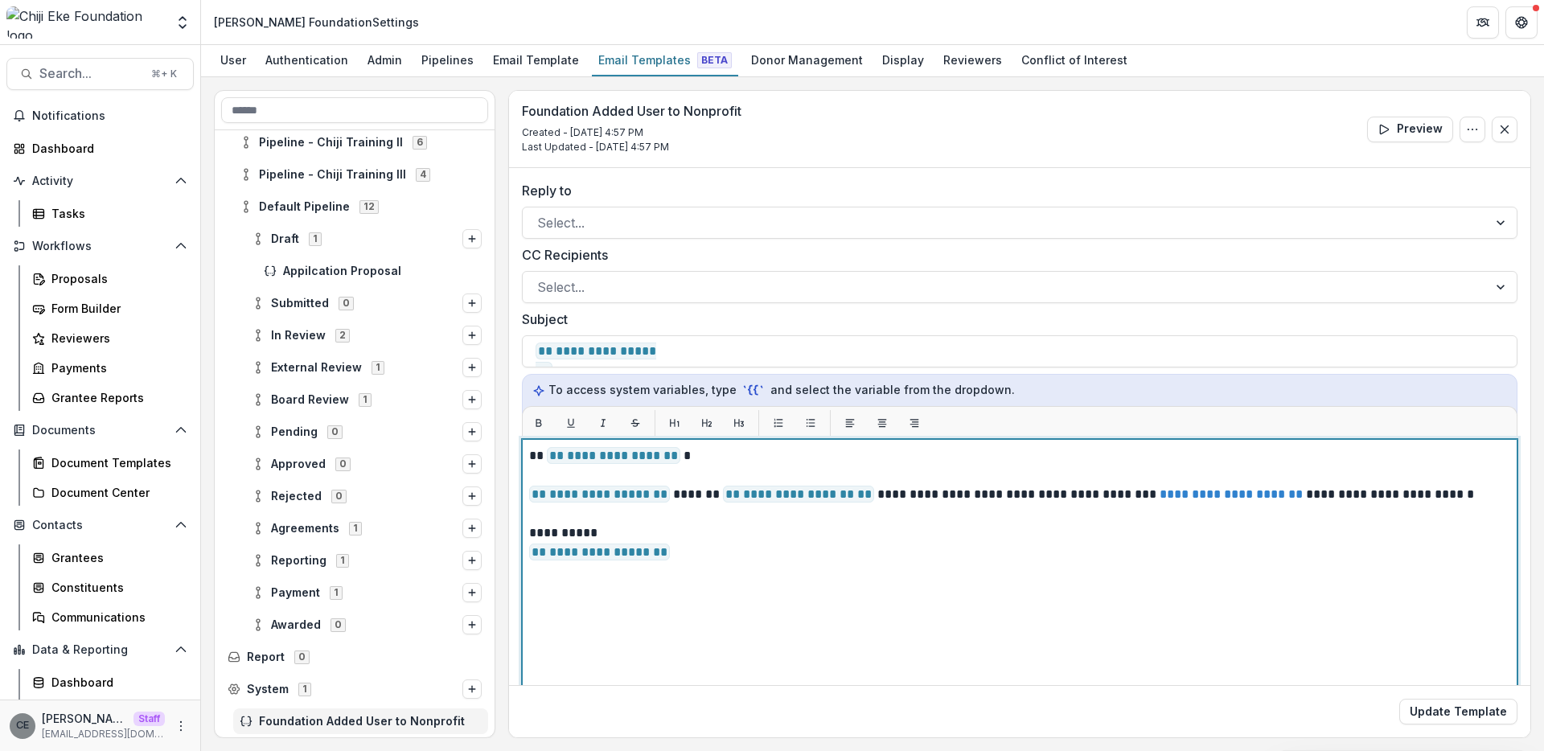
click at [778, 580] on div "**********" at bounding box center [1019, 640] width 981 height 388
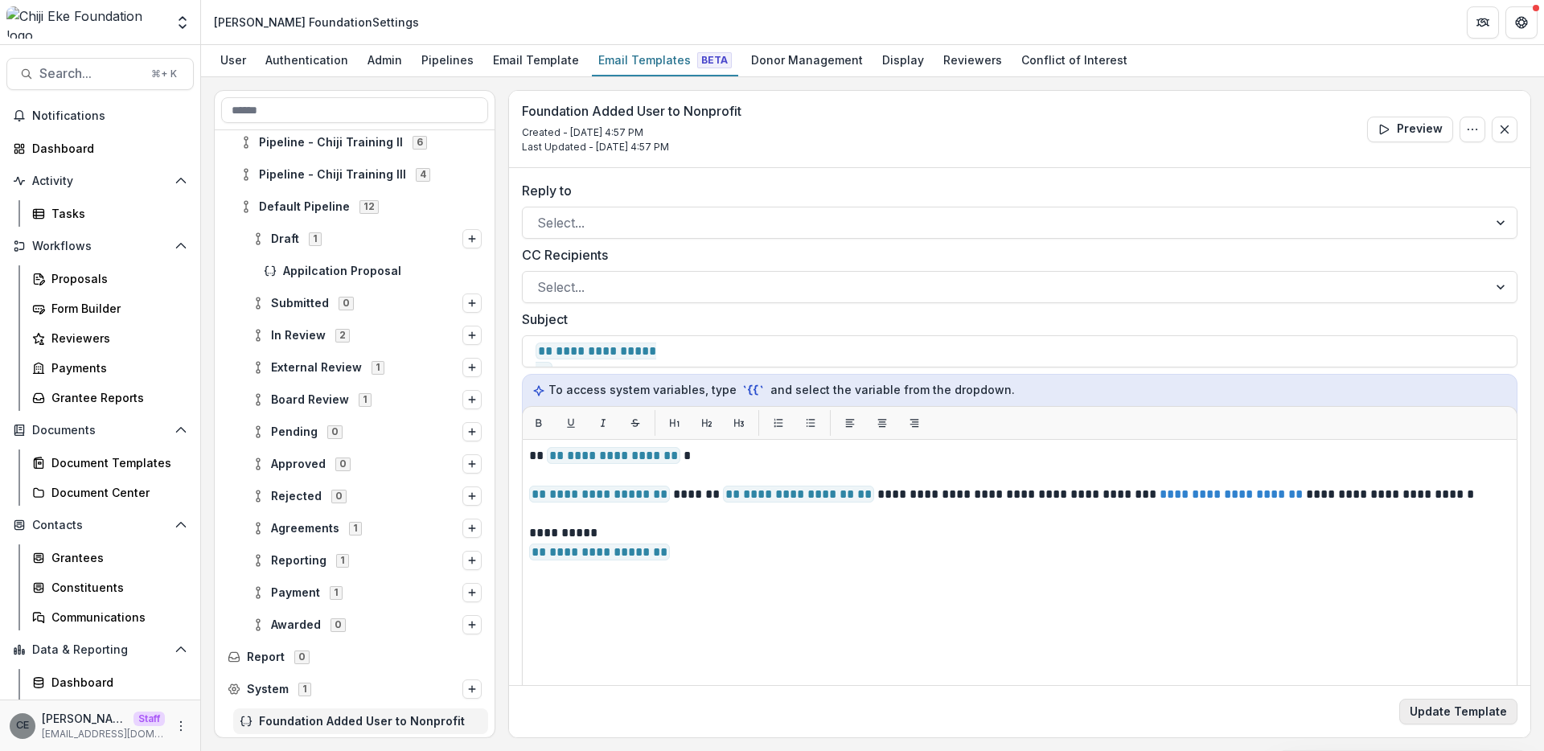
click at [1471, 719] on button "Update Template" at bounding box center [1458, 712] width 118 height 26
click at [320, 269] on span "Appilcation Proposal" at bounding box center [382, 272] width 199 height 14
click at [343, 721] on span "Foundation Added User to Nonprofit" at bounding box center [370, 722] width 223 height 14
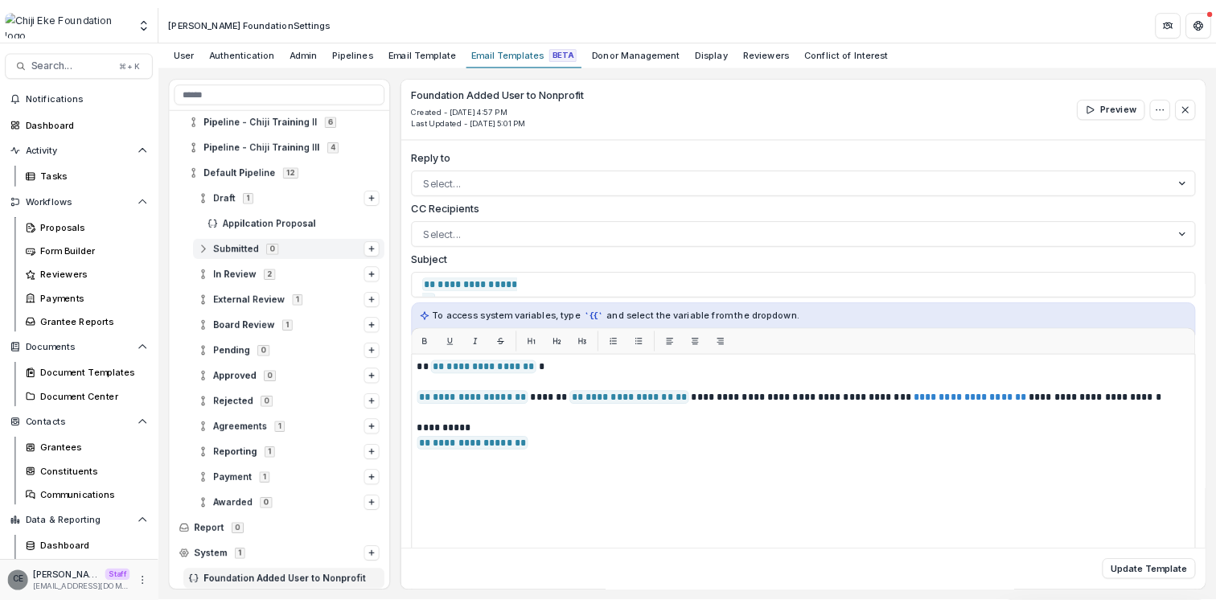
scroll to position [242, 0]
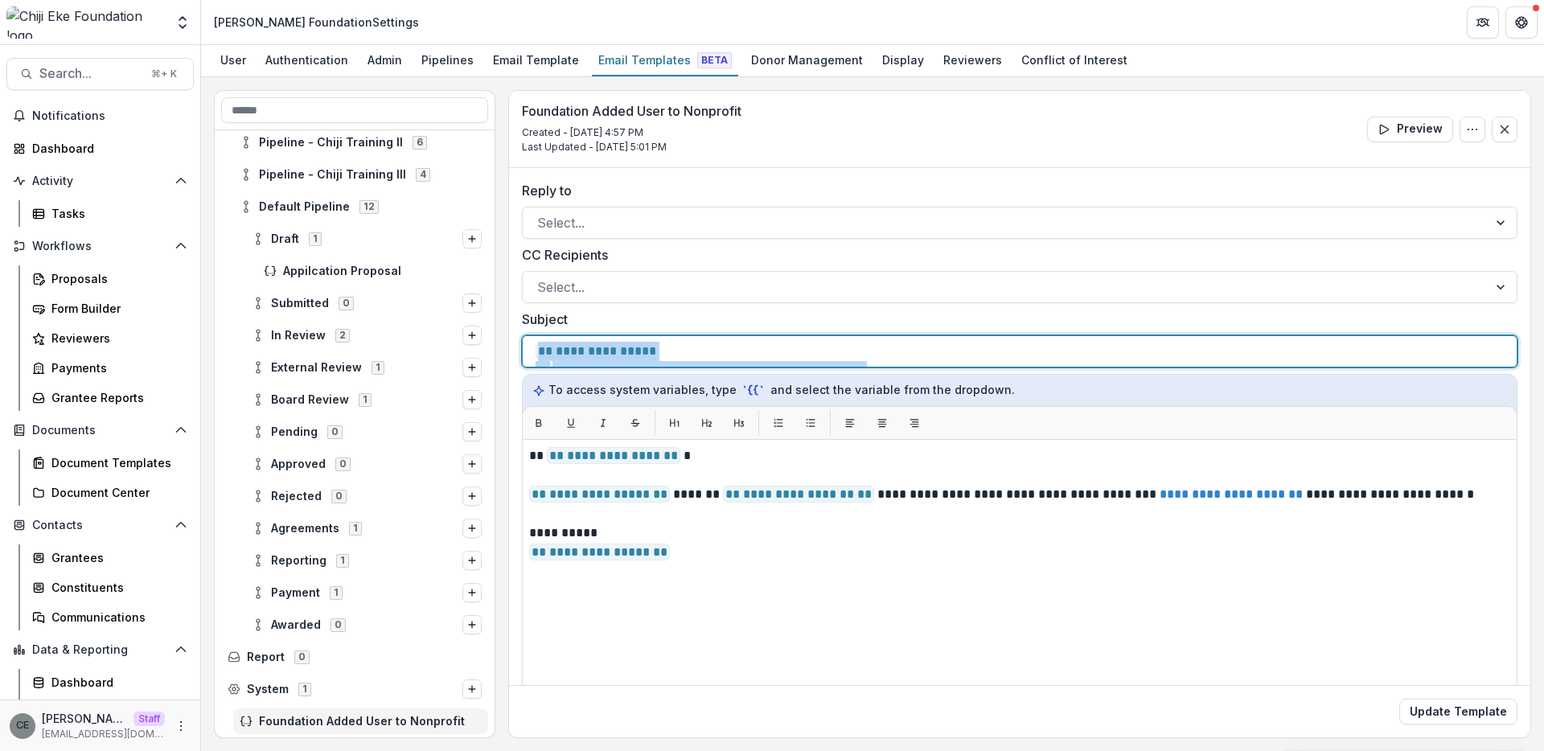
drag, startPoint x: 990, startPoint y: 352, endPoint x: 518, endPoint y: 351, distance: 472.0
click at [518, 351] on div "**********" at bounding box center [1019, 511] width 1021 height 686
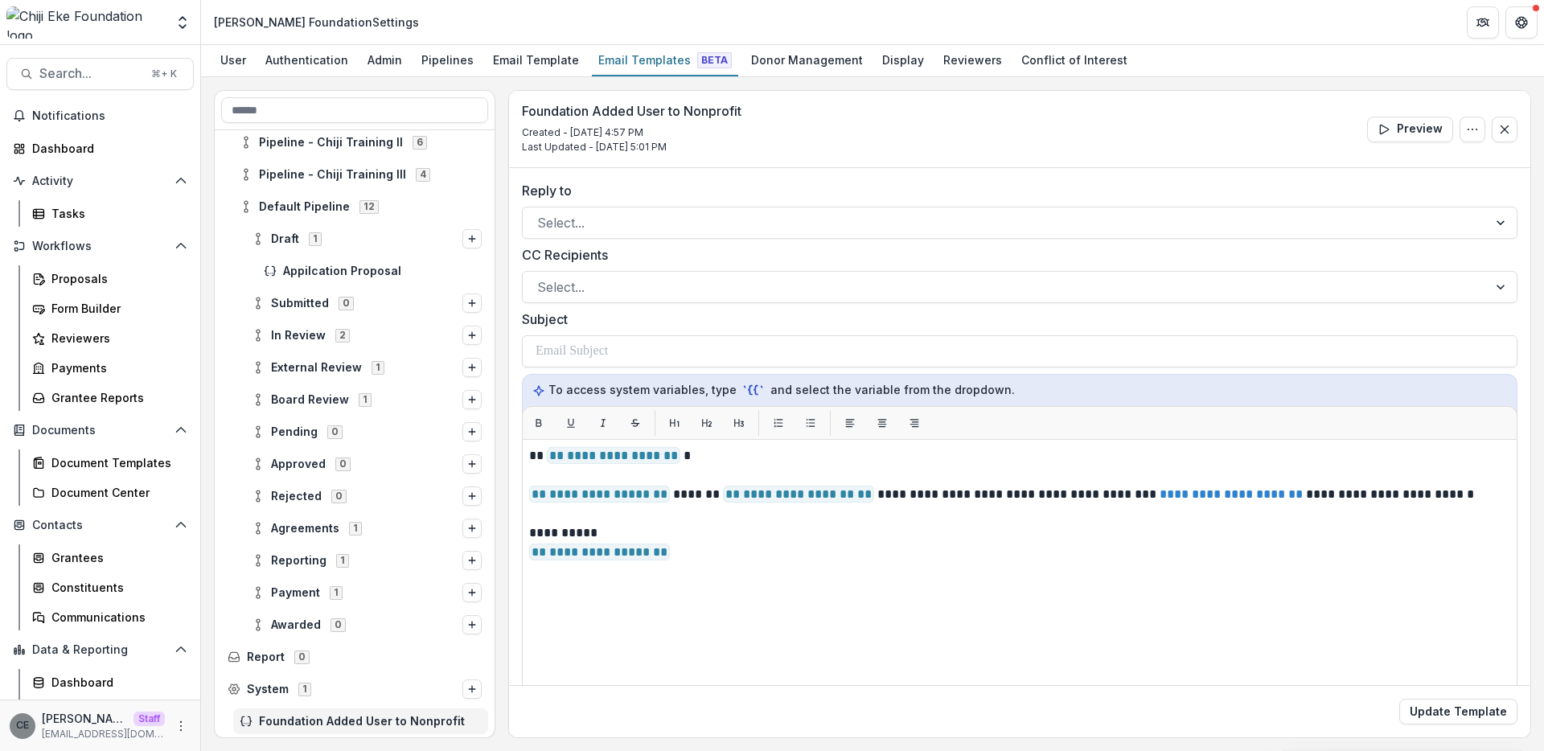
drag, startPoint x: 527, startPoint y: 458, endPoint x: 688, endPoint y: 559, distance: 189.6
click at [683, 558] on div "**********" at bounding box center [1019, 640] width 995 height 402
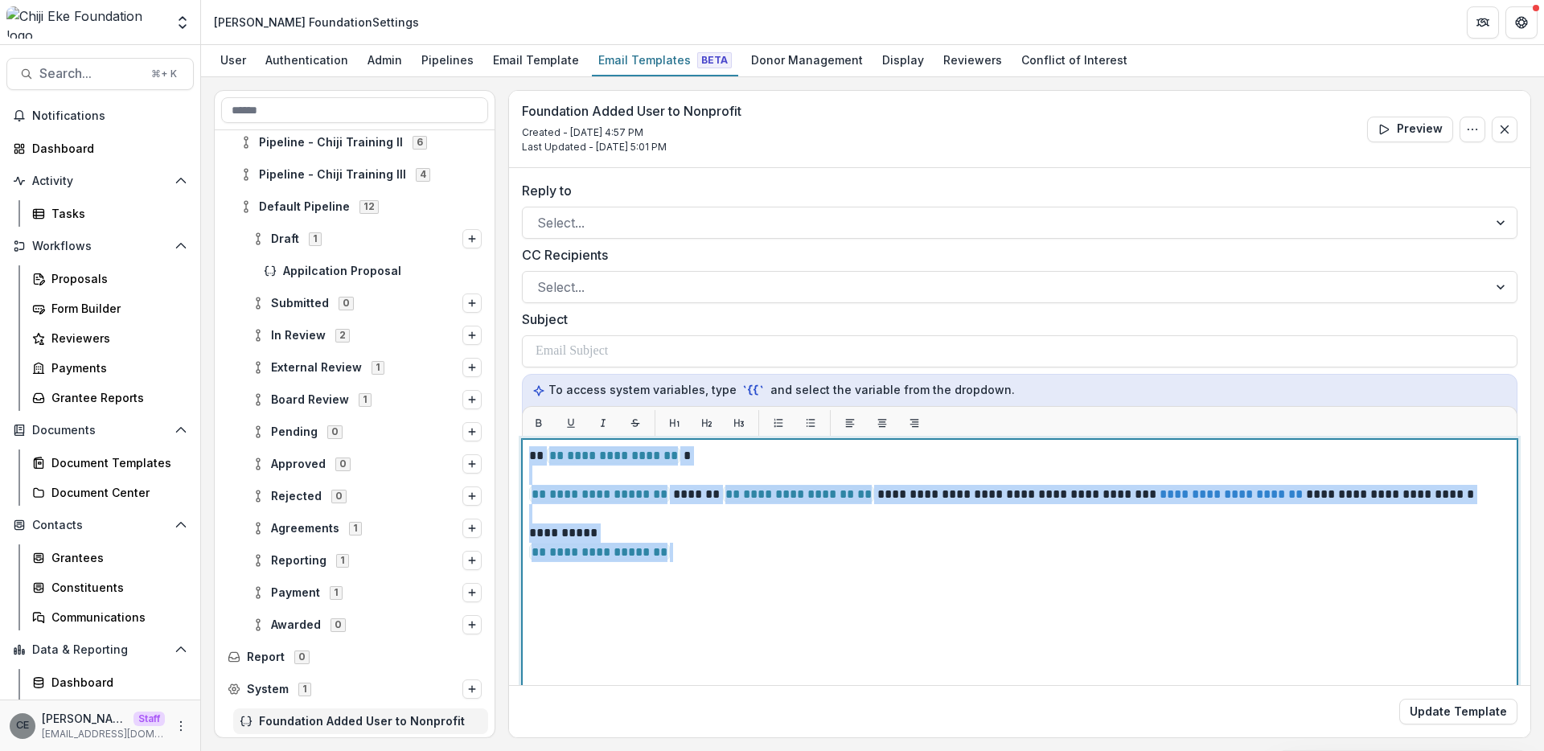
drag, startPoint x: 687, startPoint y: 558, endPoint x: 519, endPoint y: 448, distance: 201.6
click at [520, 449] on div "**********" at bounding box center [1019, 511] width 1021 height 686
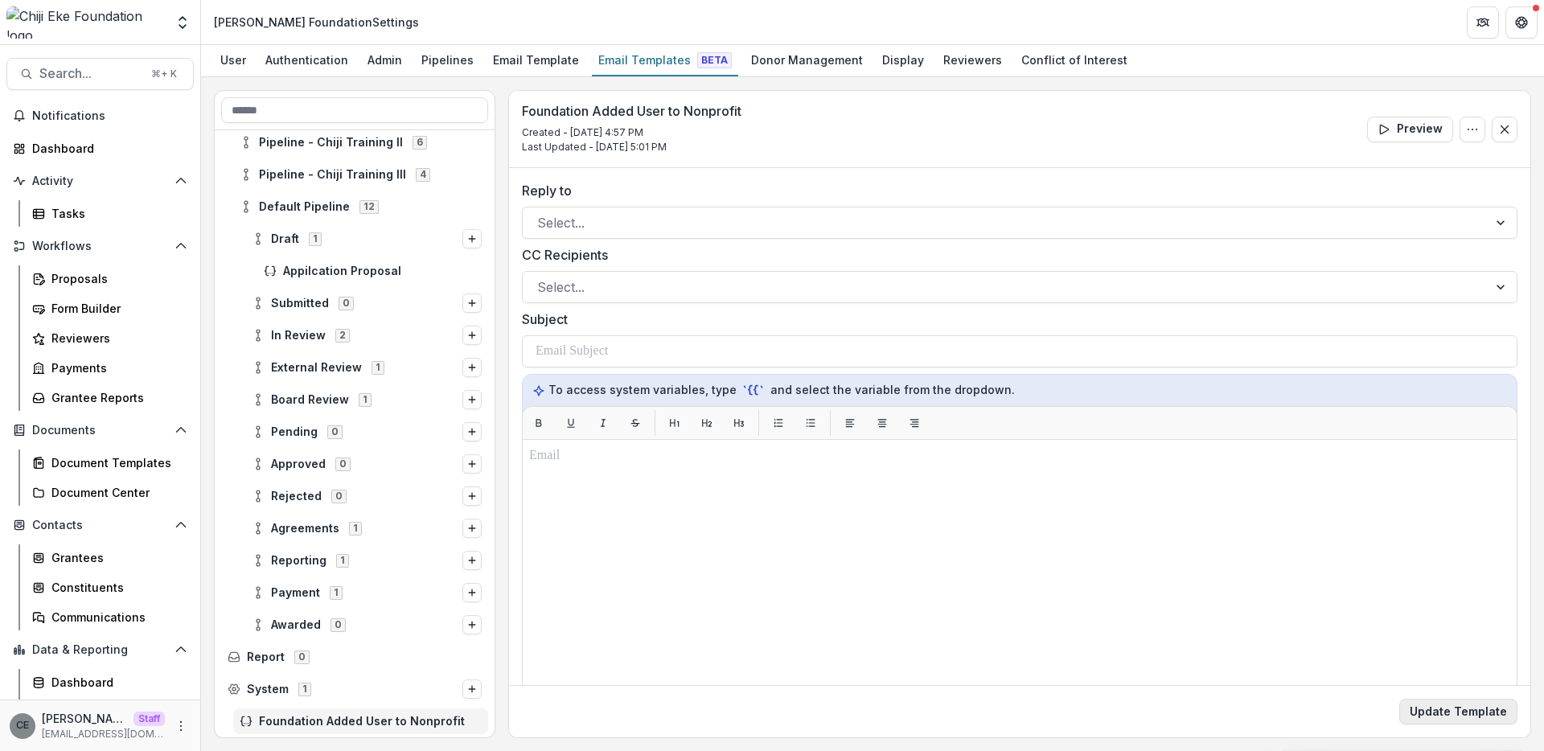
click at [1475, 711] on button "Update Template" at bounding box center [1458, 712] width 118 height 26
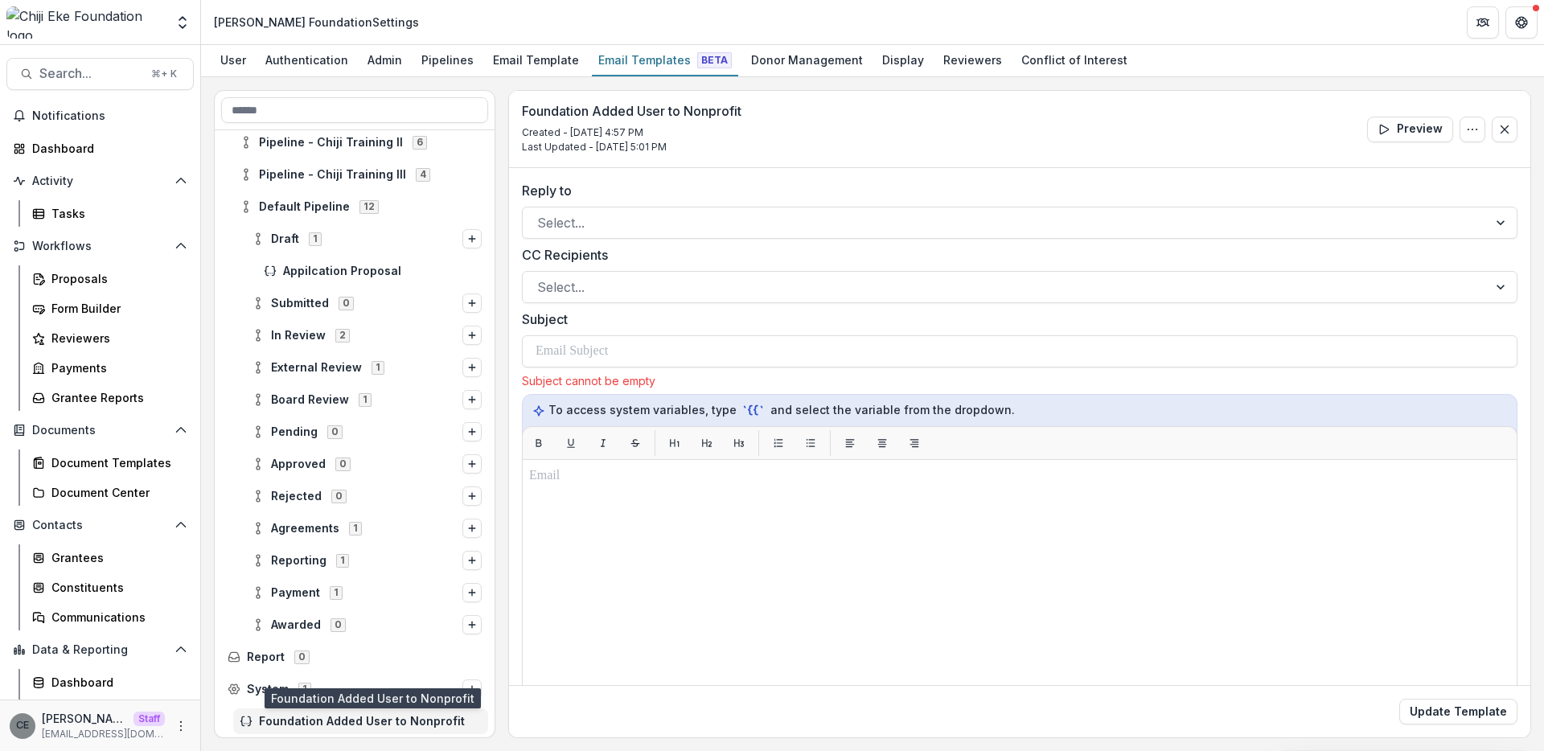
click at [395, 724] on span "Foundation Added User to Nonprofit" at bounding box center [370, 722] width 223 height 14
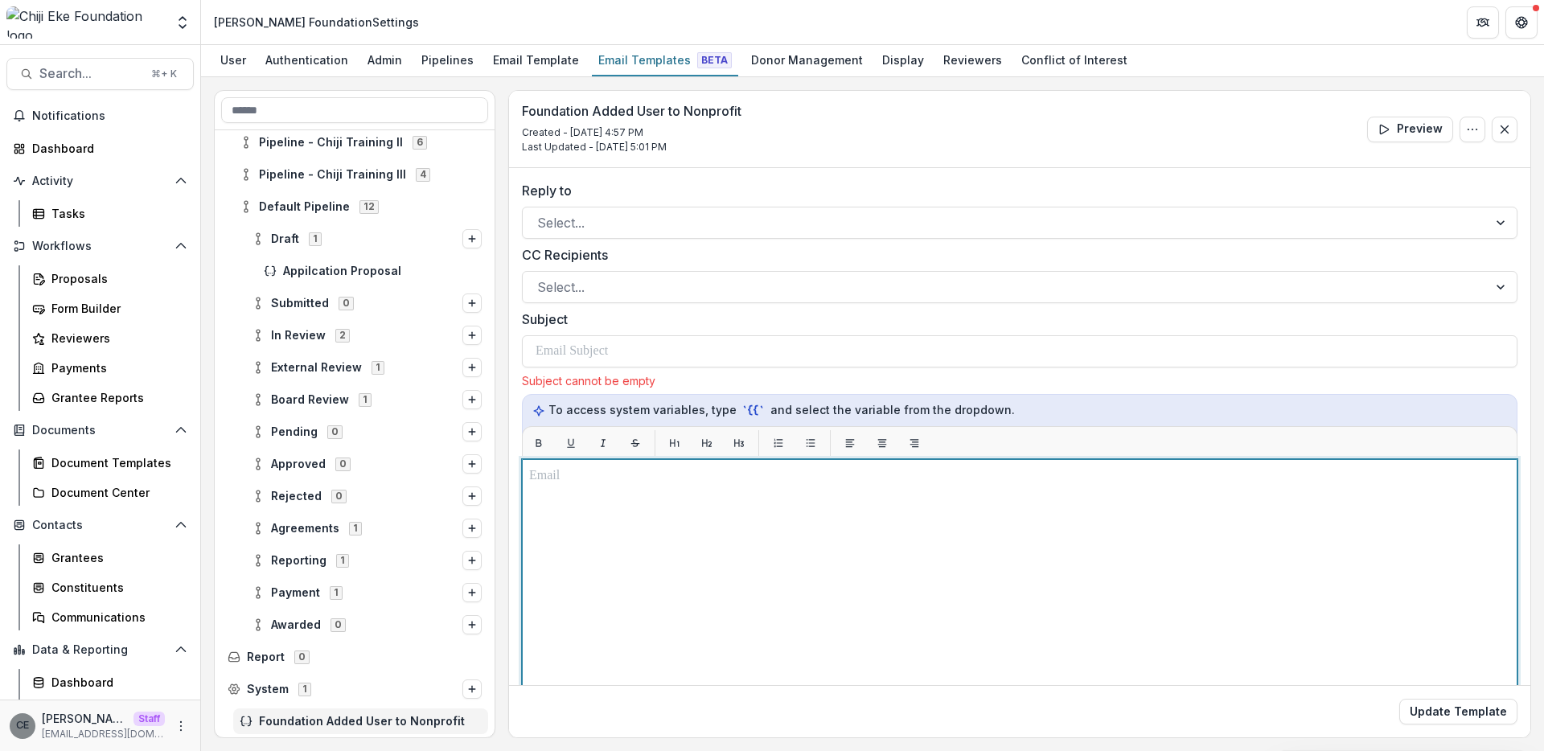
click at [605, 477] on p at bounding box center [1017, 475] width 976 height 19
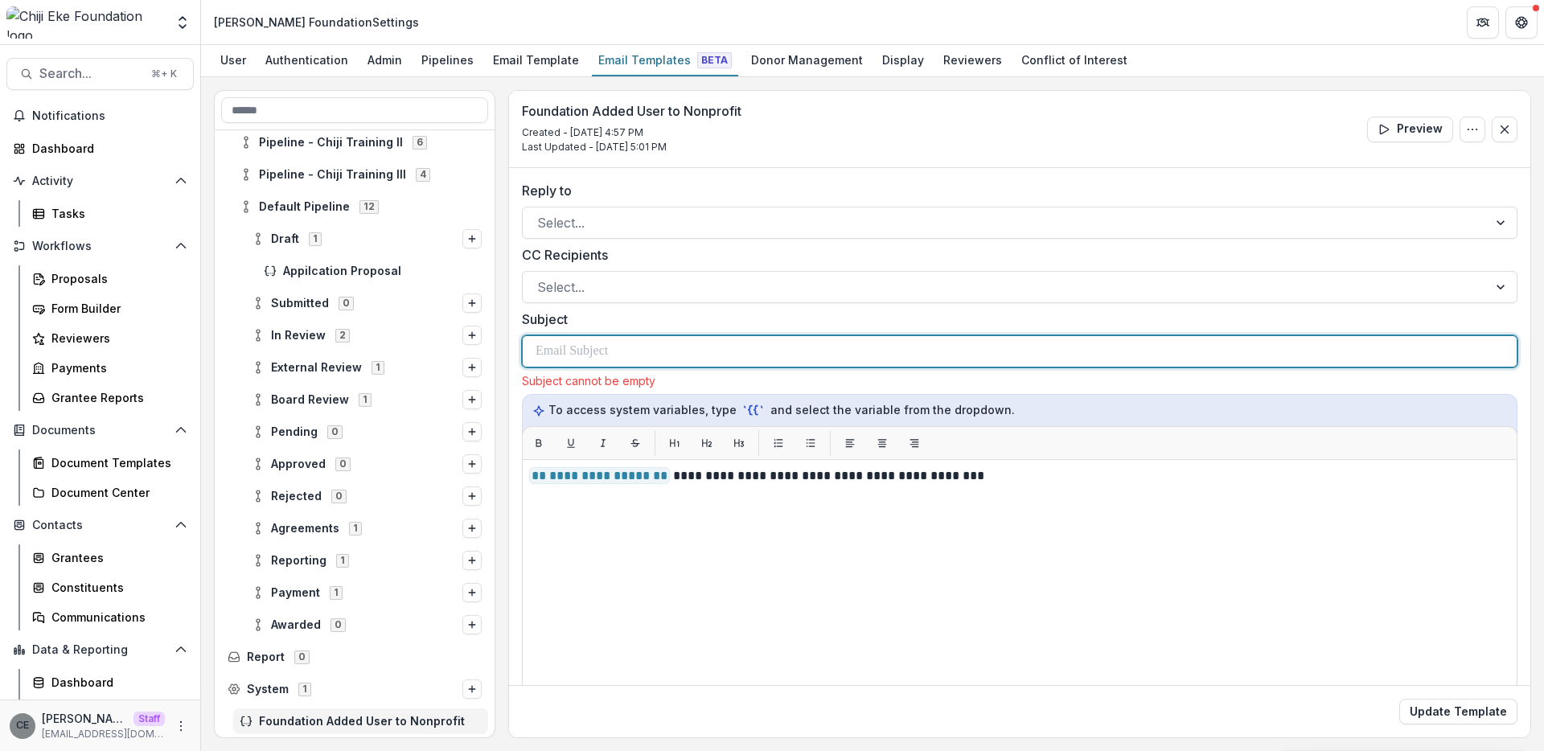
click at [586, 358] on p at bounding box center [577, 351] width 82 height 19
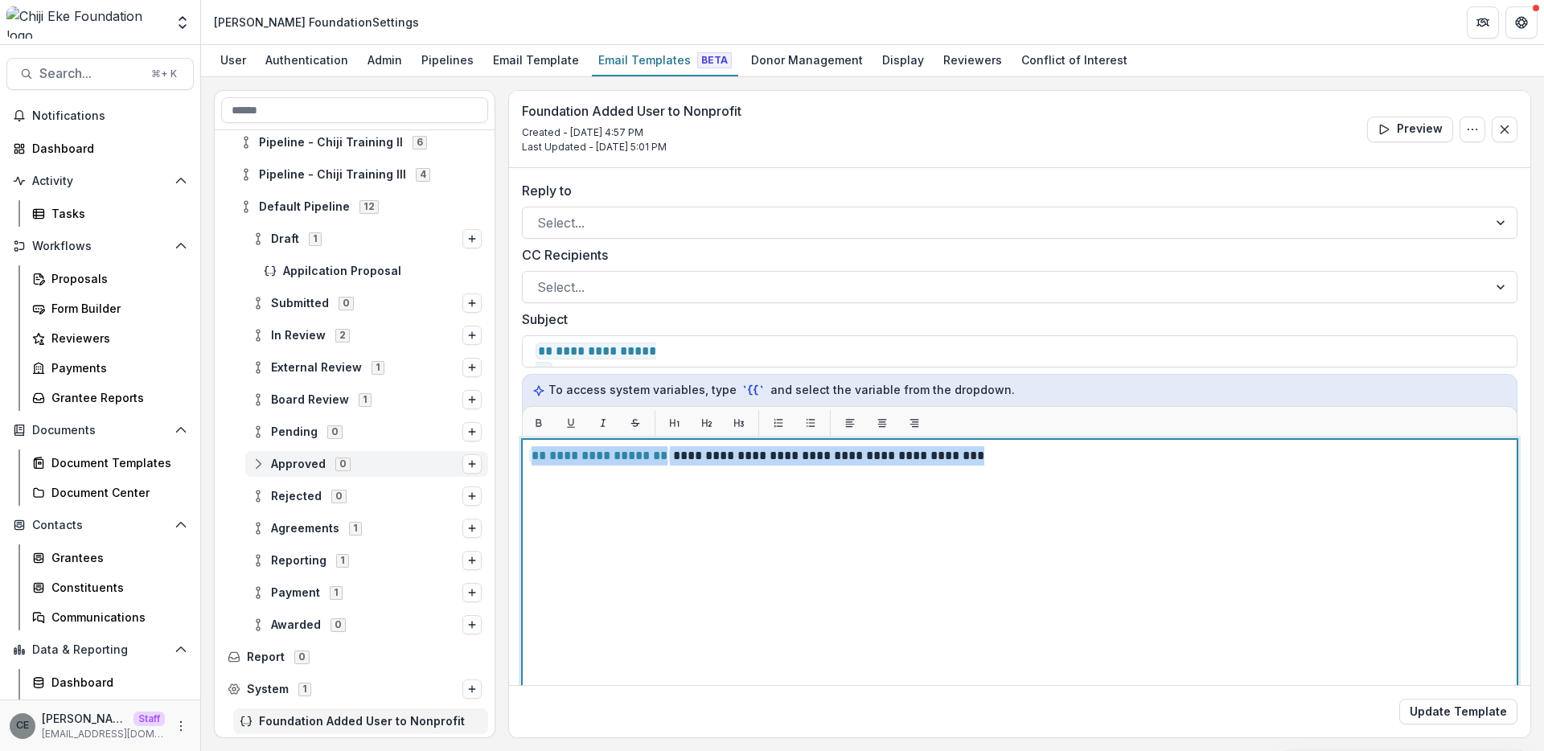
drag, startPoint x: 951, startPoint y: 454, endPoint x: 441, endPoint y: 463, distance: 510.7
click at [441, 463] on div "**********" at bounding box center [872, 414] width 1317 height 648
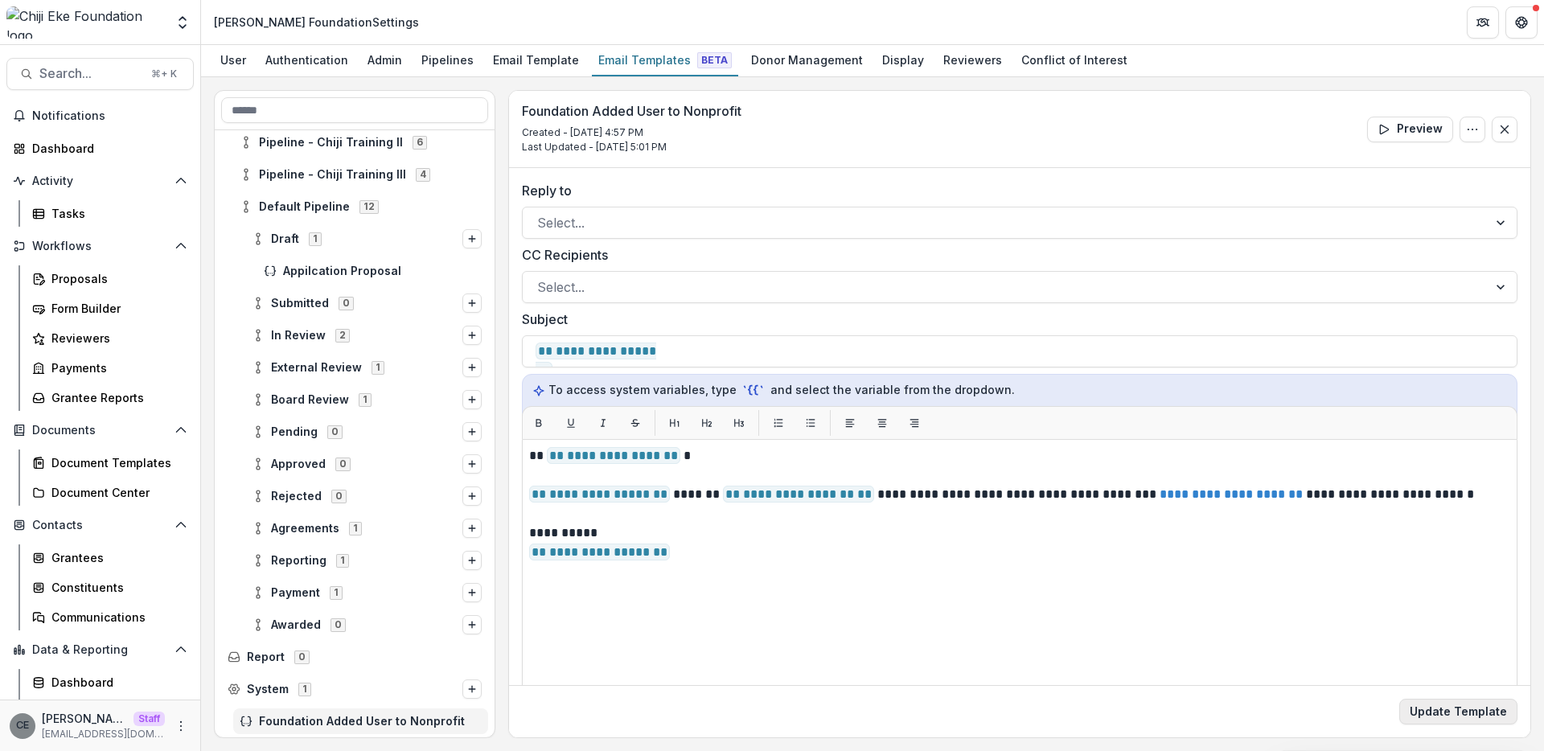
click at [1488, 717] on button "Update Template" at bounding box center [1458, 712] width 118 height 26
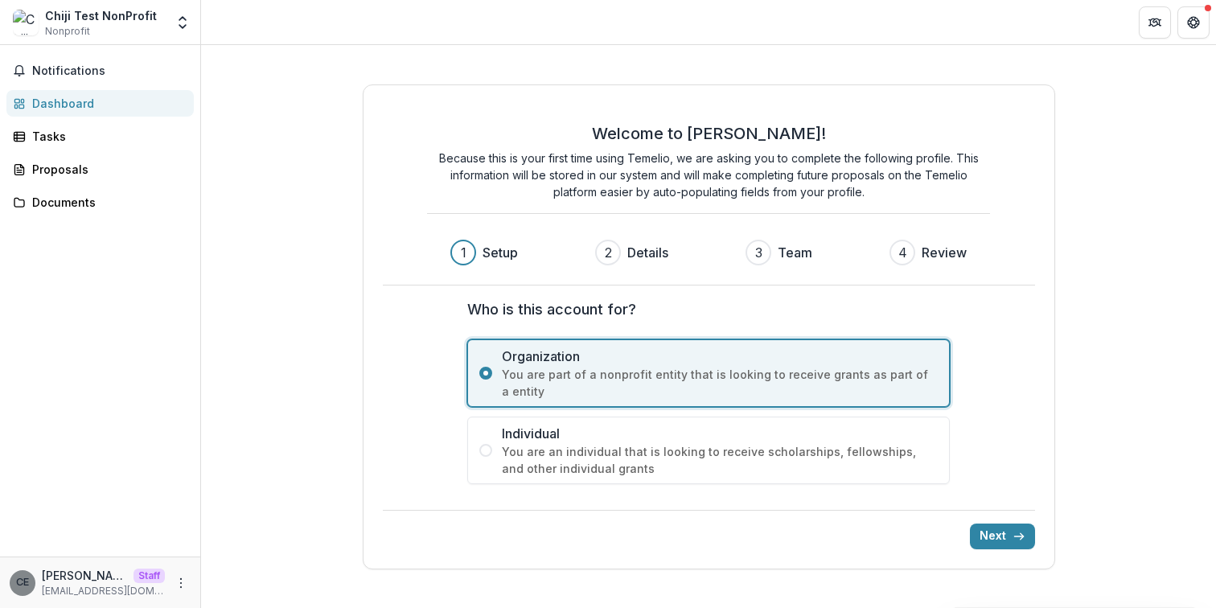
click at [994, 543] on button "Next" at bounding box center [1002, 536] width 65 height 26
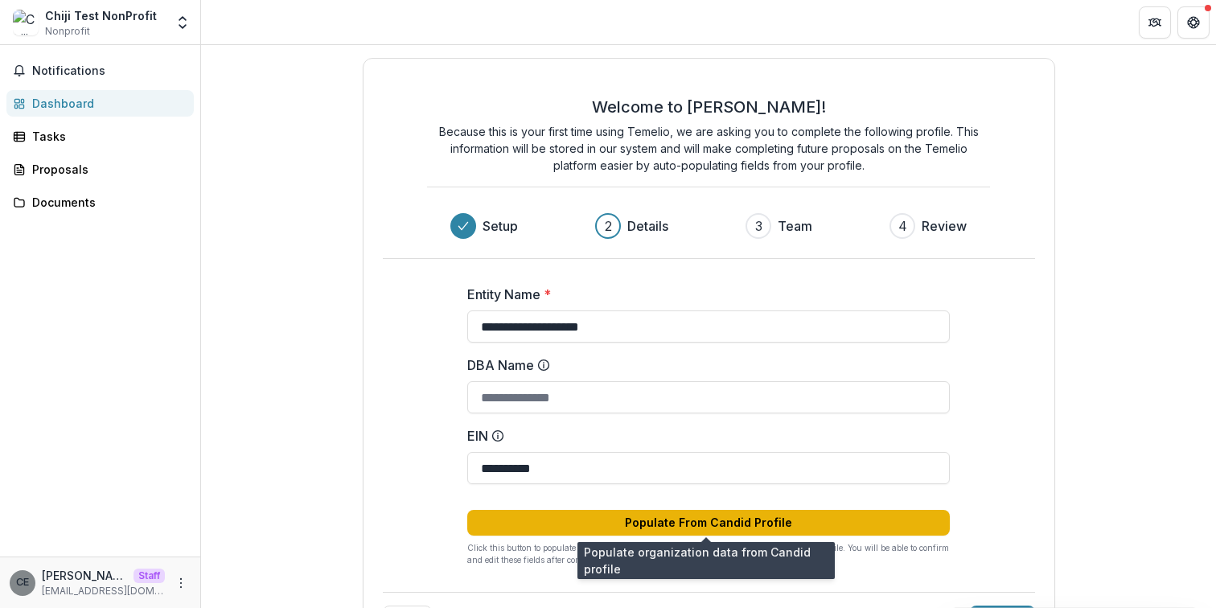
click at [761, 532] on button "Populate From Candid Profile" at bounding box center [708, 523] width 482 height 26
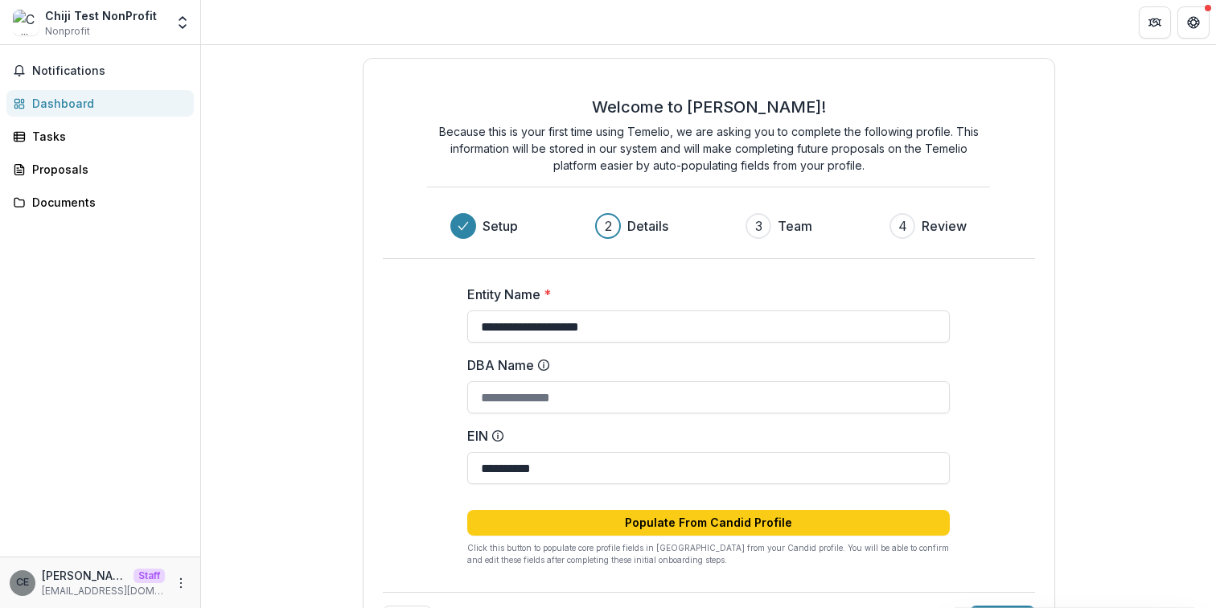
scroll to position [56, 0]
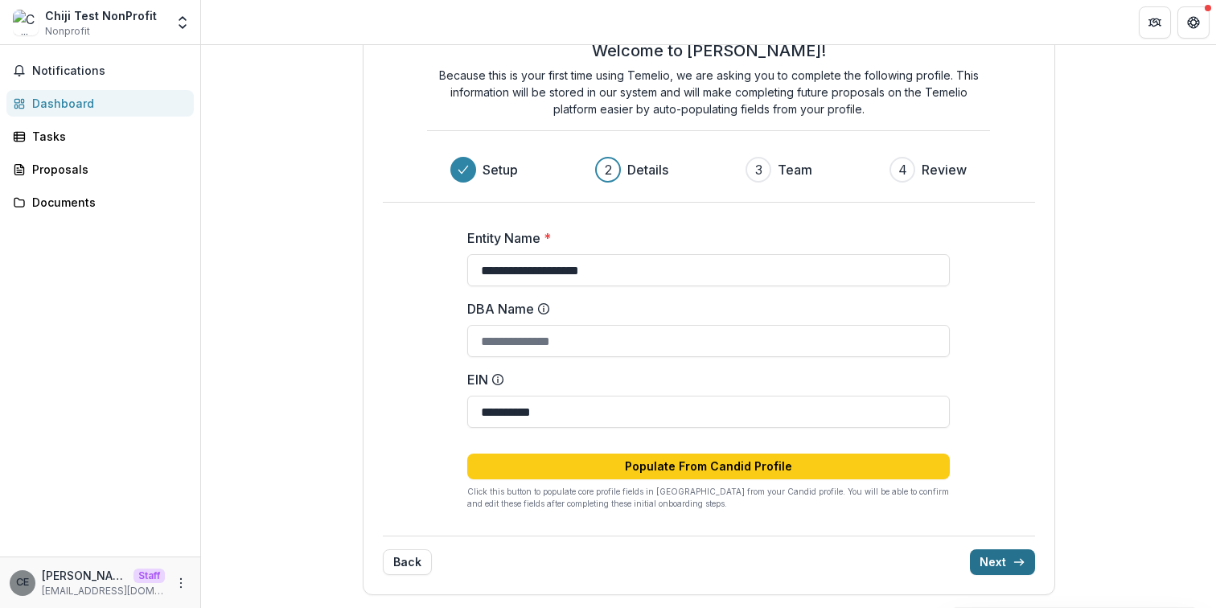
click at [999, 560] on button "Next" at bounding box center [1002, 562] width 65 height 26
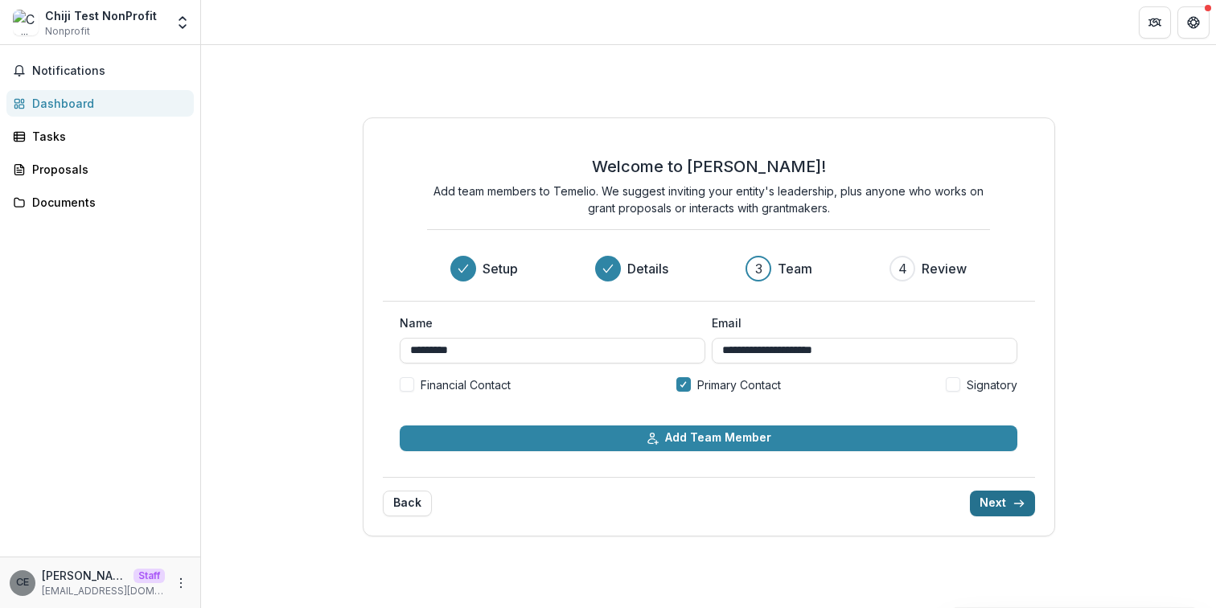
click at [1004, 506] on button "Next" at bounding box center [1002, 503] width 65 height 26
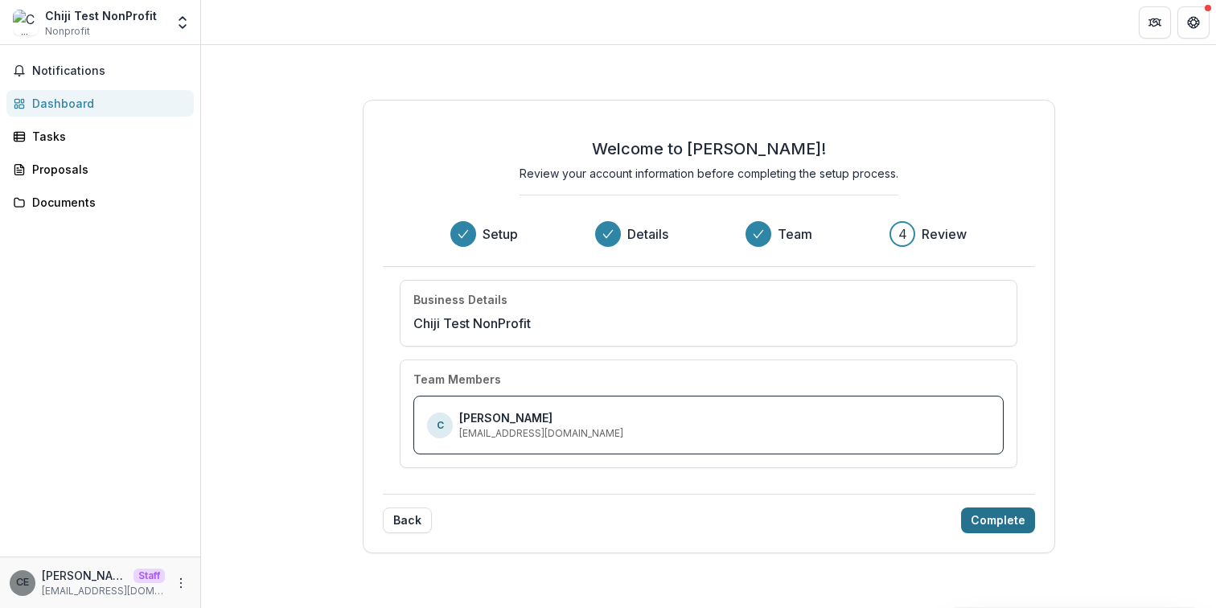
click at [1003, 522] on button "Complete" at bounding box center [998, 520] width 74 height 26
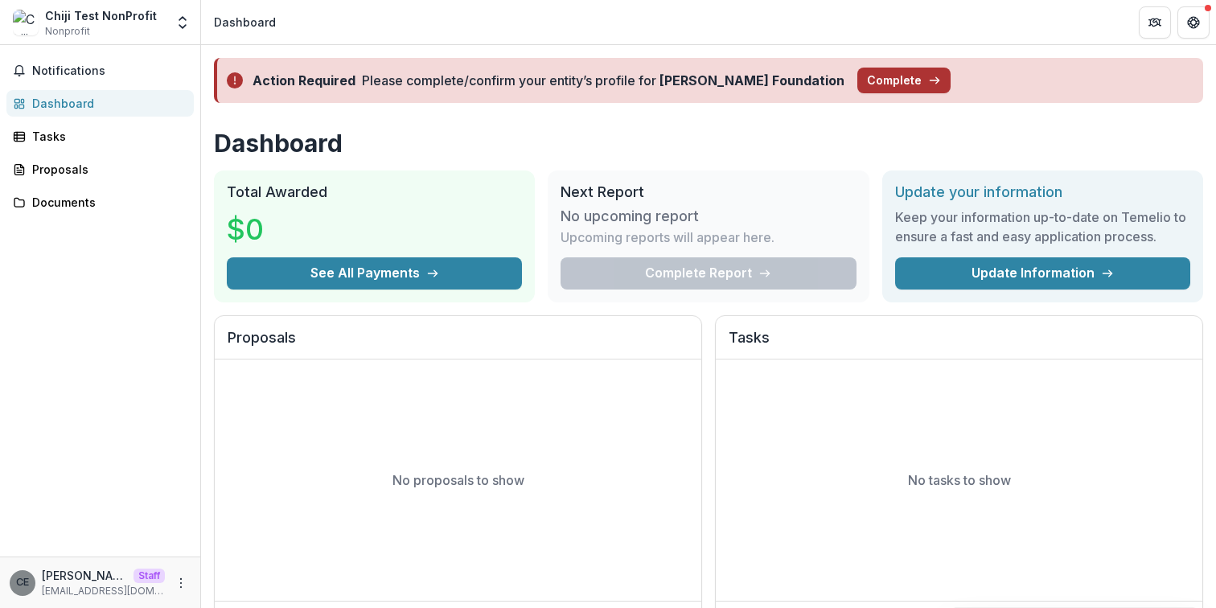
click at [857, 83] on button "Complete" at bounding box center [903, 81] width 93 height 26
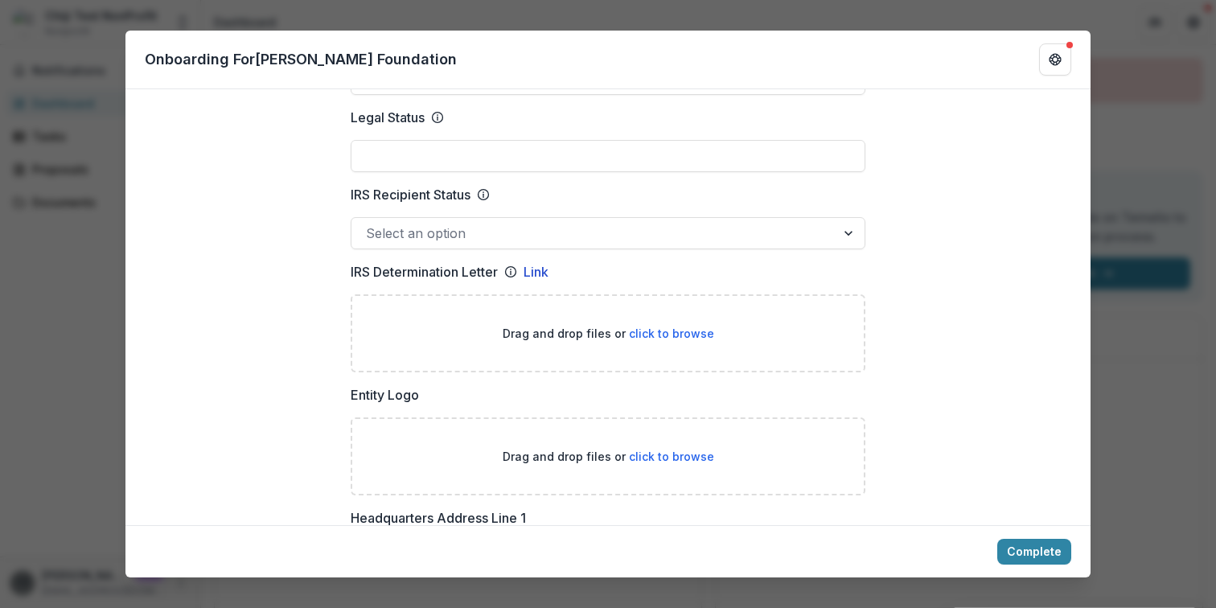
scroll to position [807, 0]
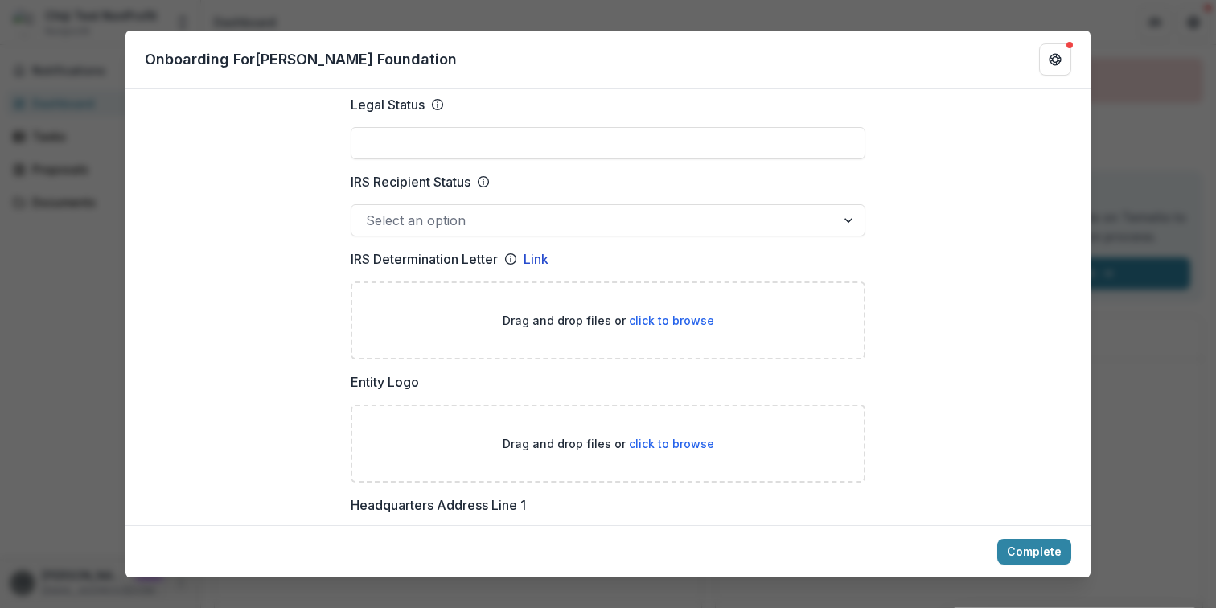
click at [611, 209] on div at bounding box center [593, 220] width 455 height 23
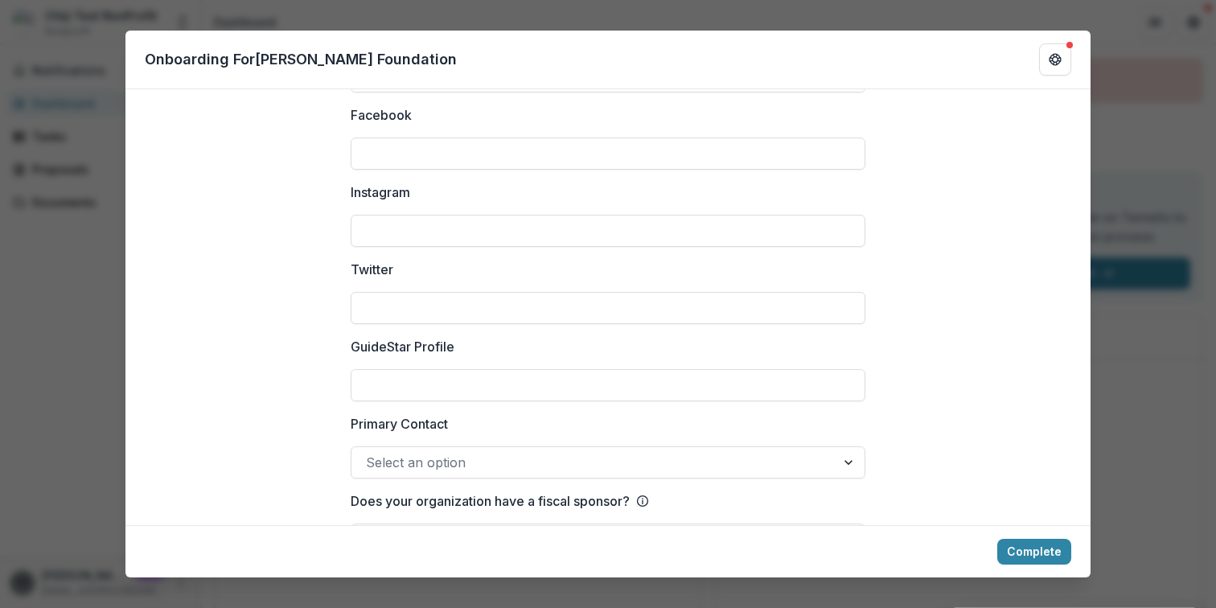
scroll to position [2239, 0]
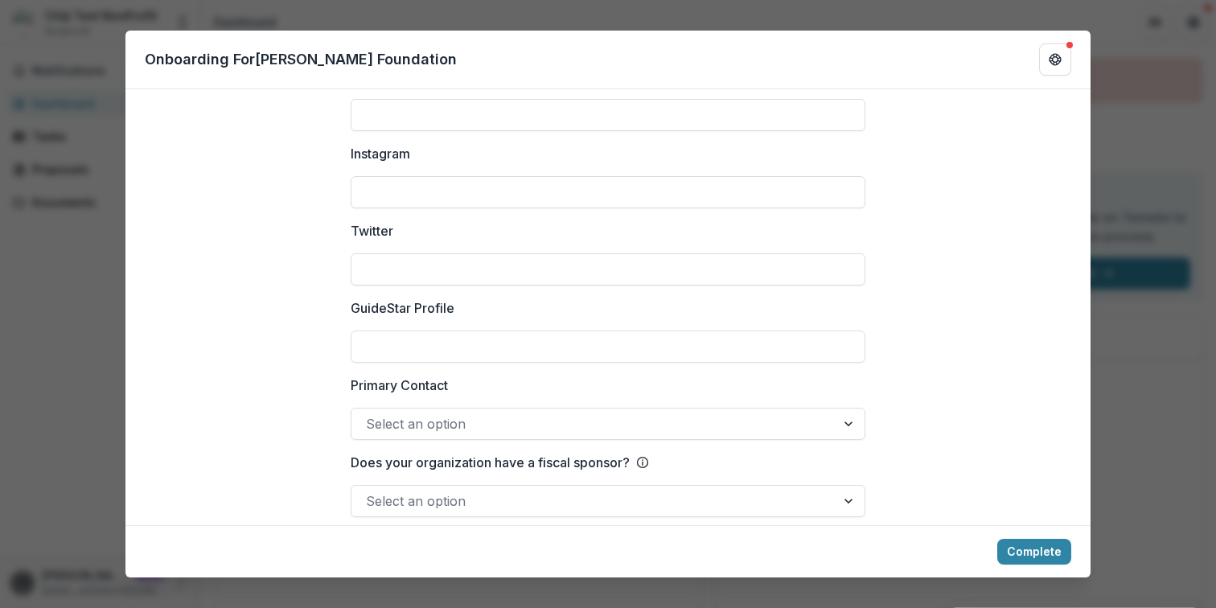
click at [1184, 152] on div "**********" at bounding box center [608, 304] width 1216 height 608
